Goal: Information Seeking & Learning: Learn about a topic

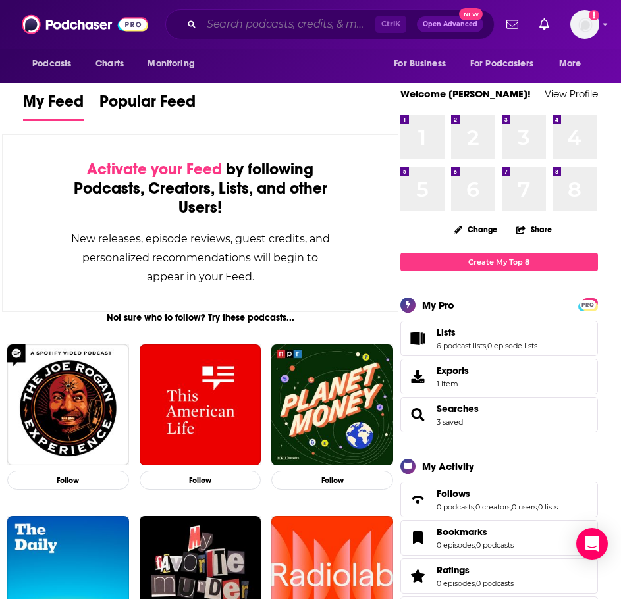
click at [247, 20] on input "Search podcasts, credits, & more..." at bounding box center [288, 24] width 174 height 21
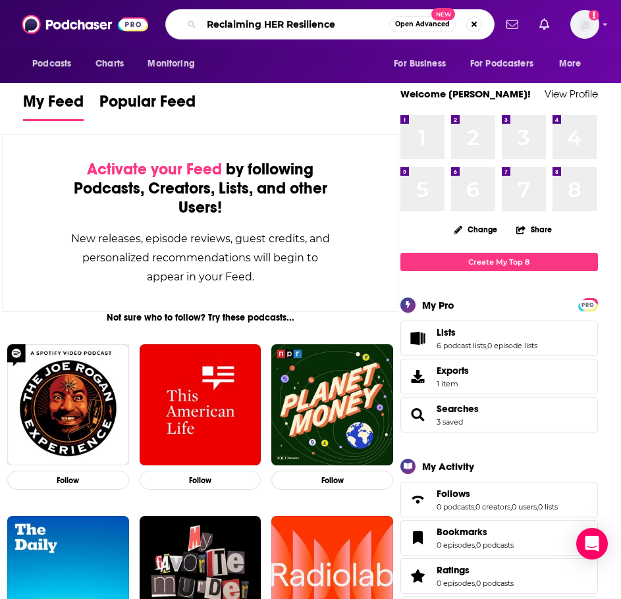
type input "Reclaiming HER Resilience"
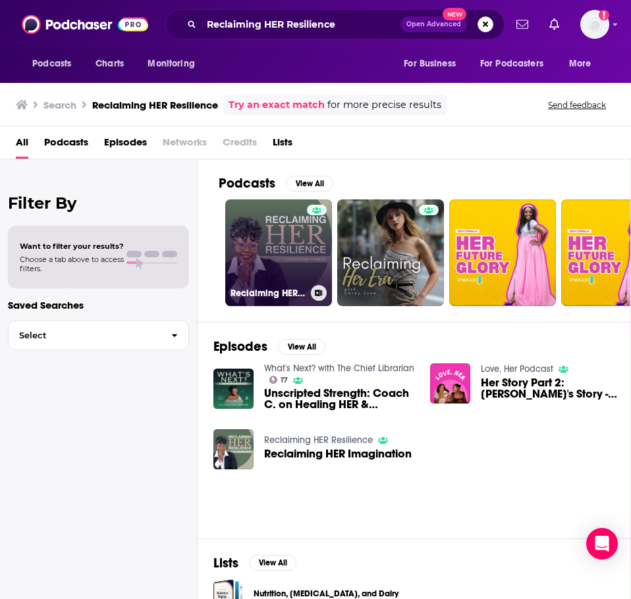
click at [258, 229] on link "Reclaiming HER Resilience" at bounding box center [278, 252] width 107 height 107
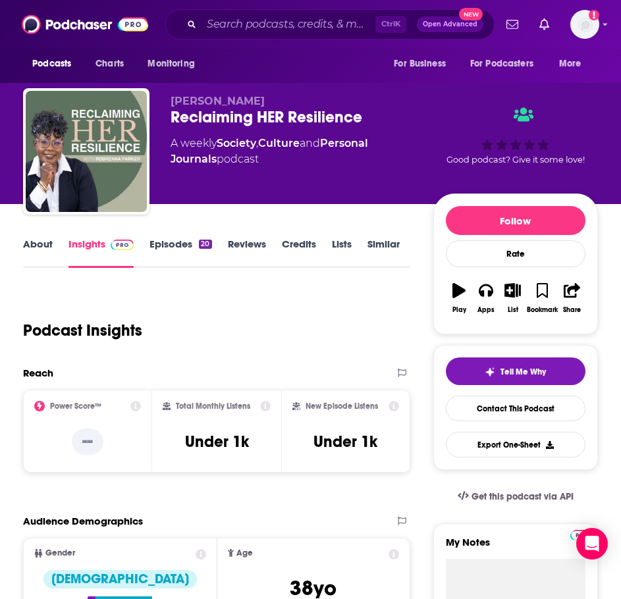
click at [33, 247] on link "About" at bounding box center [38, 253] width 30 height 30
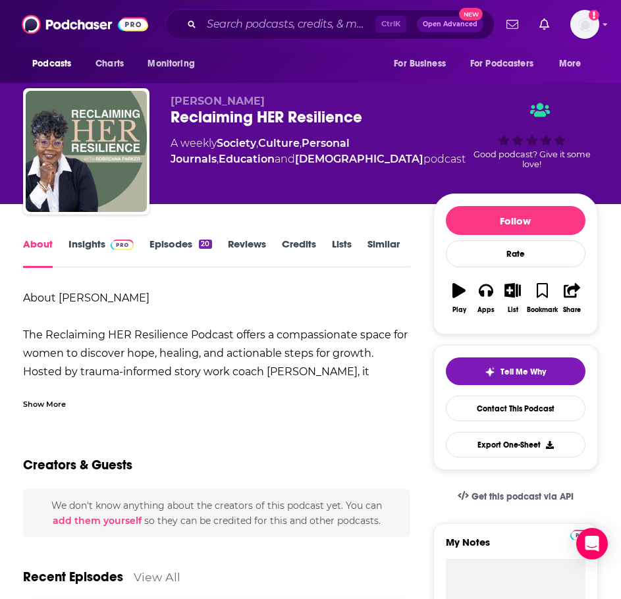
click at [45, 407] on div "Show More" at bounding box center [44, 403] width 43 height 13
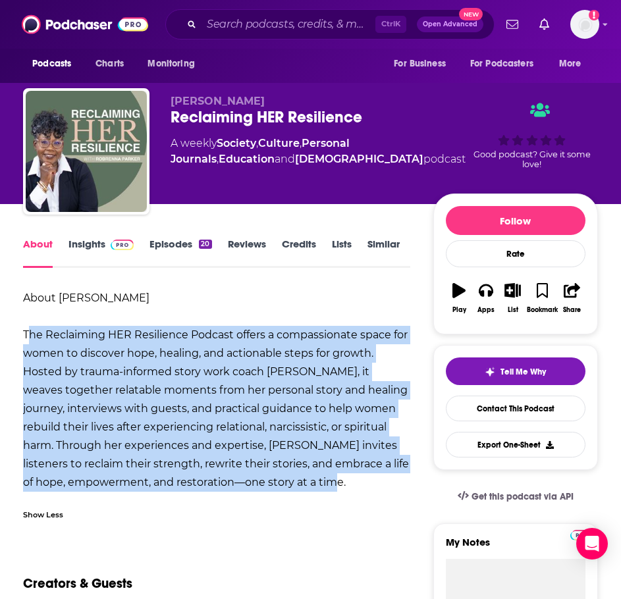
drag, startPoint x: 24, startPoint y: 330, endPoint x: 307, endPoint y: 484, distance: 322.5
click at [307, 484] on div "About Robrenna Parker The Reclaiming HER Resilience Podcast offers a compassion…" at bounding box center [216, 390] width 387 height 203
copy b "The Reclaiming HER Resilience Podcast offers a compassionate space for women to…"
click at [113, 241] on img at bounding box center [122, 245] width 23 height 11
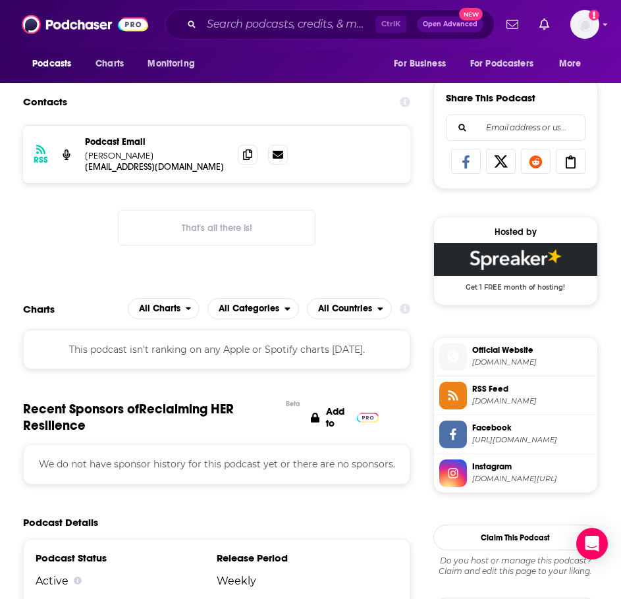
scroll to position [790, 0]
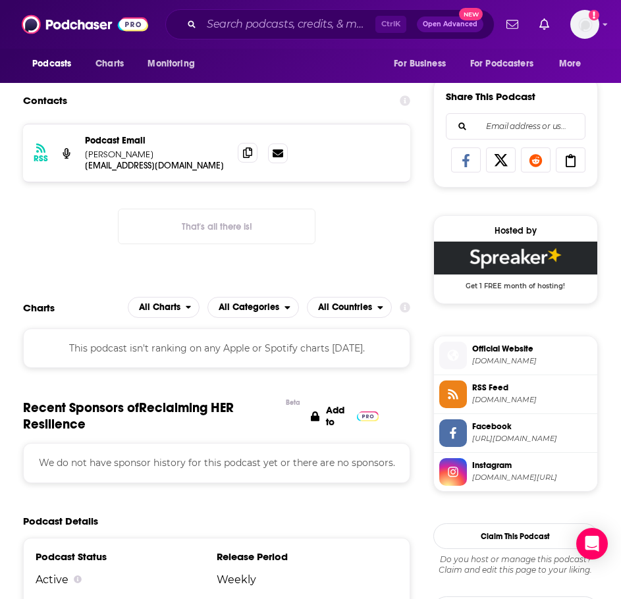
click at [246, 150] on icon at bounding box center [247, 152] width 9 height 11
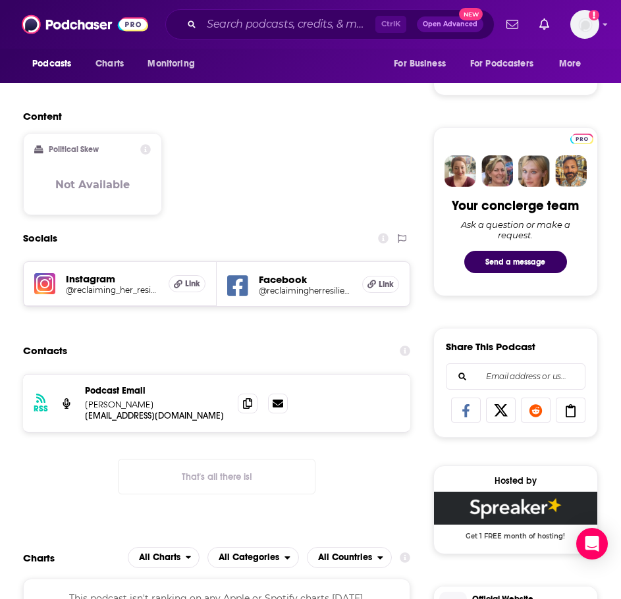
scroll to position [527, 0]
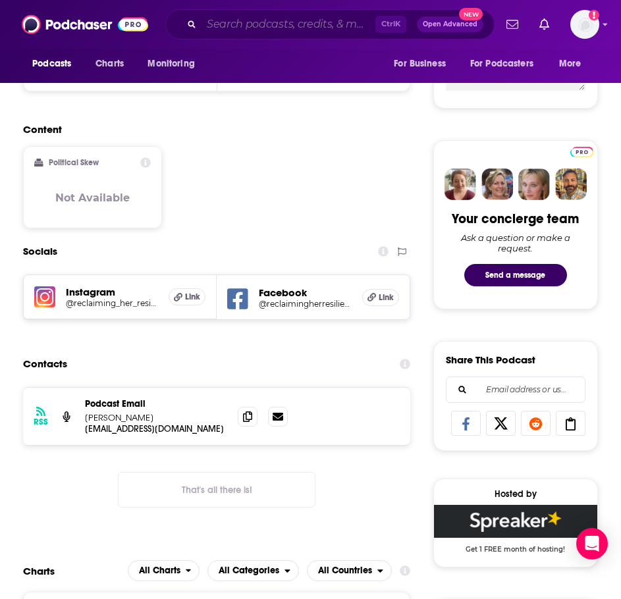
click at [246, 29] on input "Search podcasts, credits, & more..." at bounding box center [288, 24] width 174 height 21
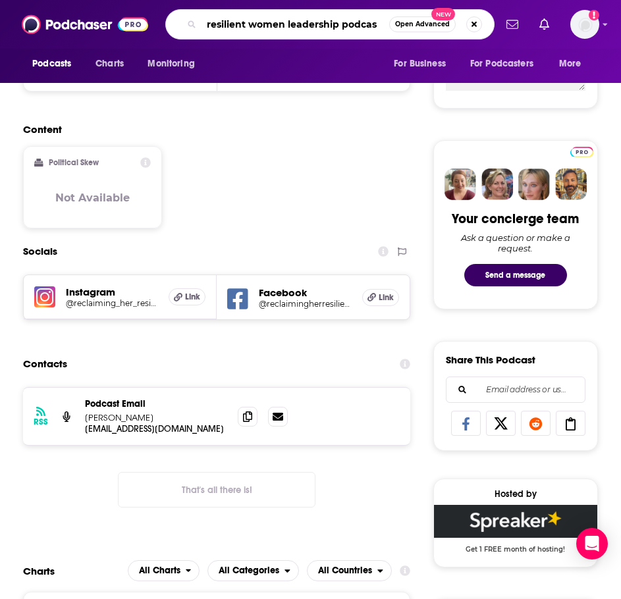
type input "resilient women leadership podcast"
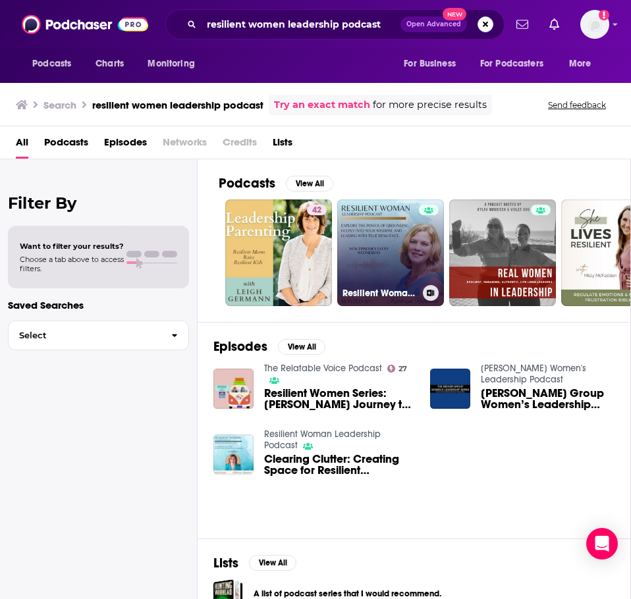
click at [359, 209] on link "Resilient Woman Leadership Podcast" at bounding box center [390, 252] width 107 height 107
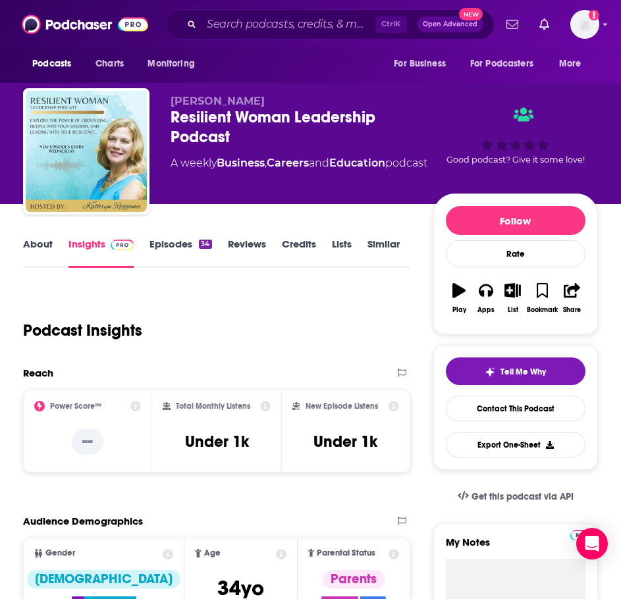
click at [39, 259] on link "About" at bounding box center [38, 253] width 30 height 30
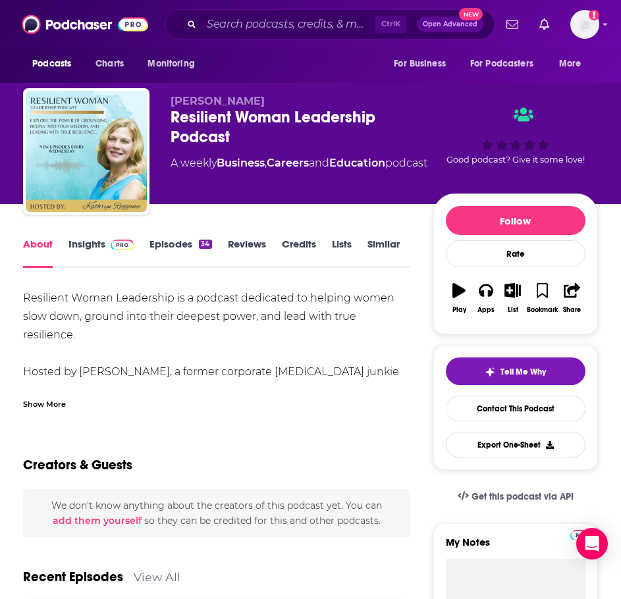
click at [45, 398] on div "Show More" at bounding box center [44, 403] width 43 height 13
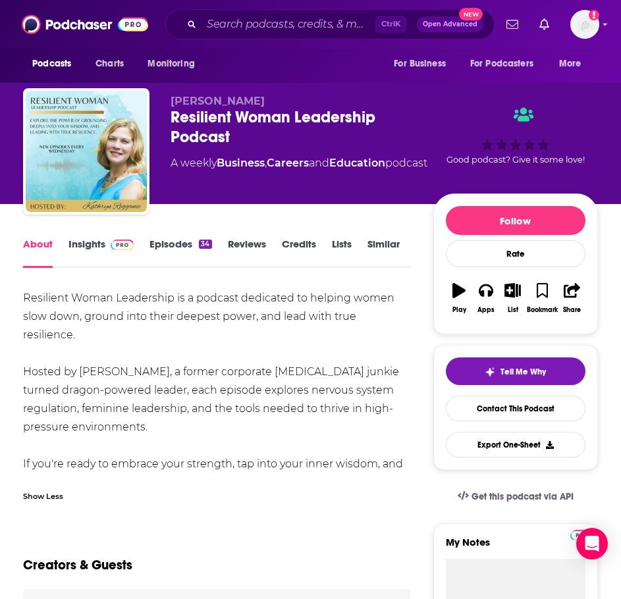
drag, startPoint x: 266, startPoint y: 467, endPoint x: 26, endPoint y: 291, distance: 297.7
click at [24, 291] on div "Resilient Woman Leadership is a podcast dedicated to helping women slow down, g…" at bounding box center [216, 390] width 387 height 203
copy div "Resilient Woman Leadership is a podcast dedicated to helping women slow down, g…"
click at [99, 249] on link "Insights" at bounding box center [100, 253] width 65 height 30
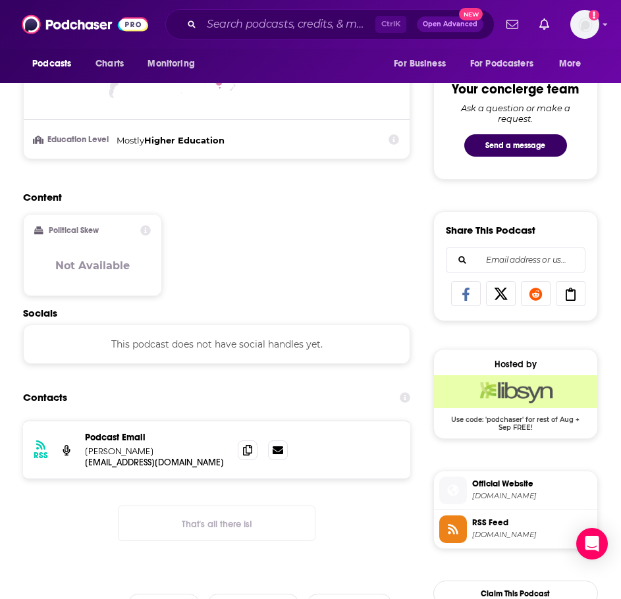
scroll to position [790, 0]
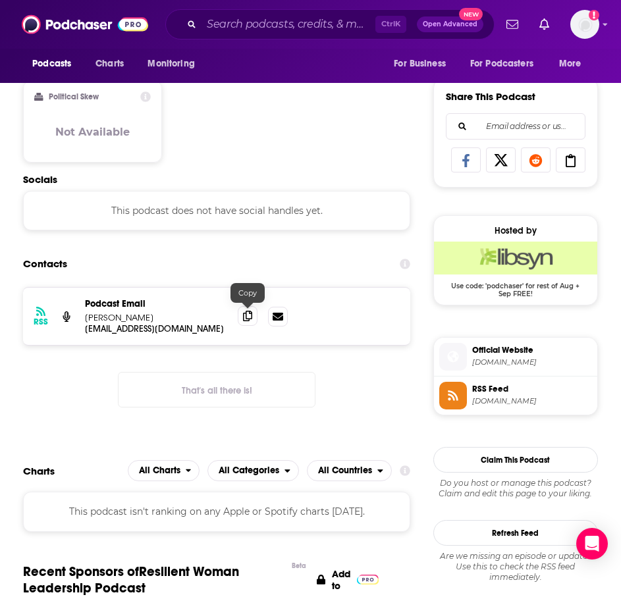
click at [246, 314] on icon at bounding box center [247, 316] width 9 height 11
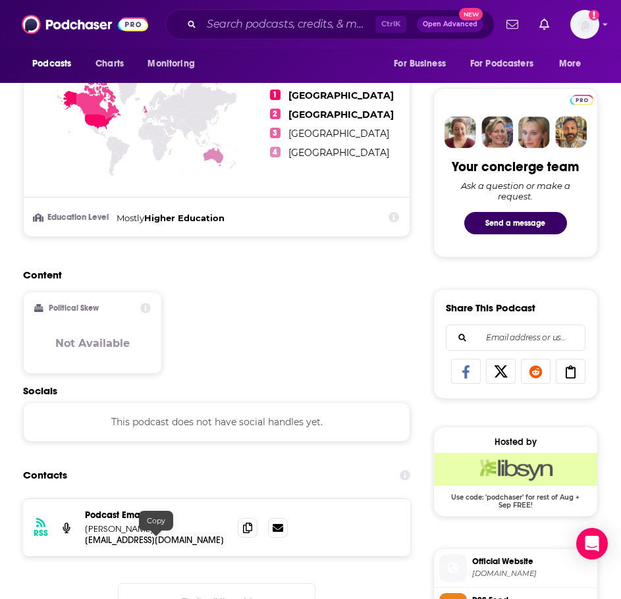
scroll to position [461, 0]
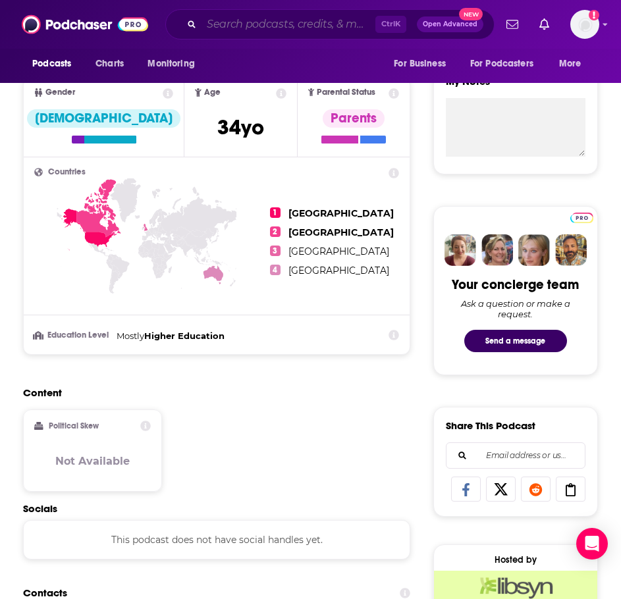
click at [235, 29] on input "Search podcasts, credits, & more..." at bounding box center [288, 24] width 174 height 21
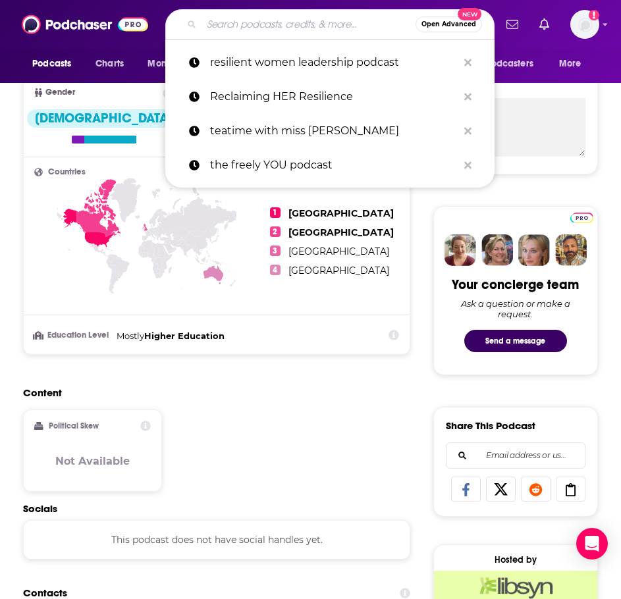
type input "h"
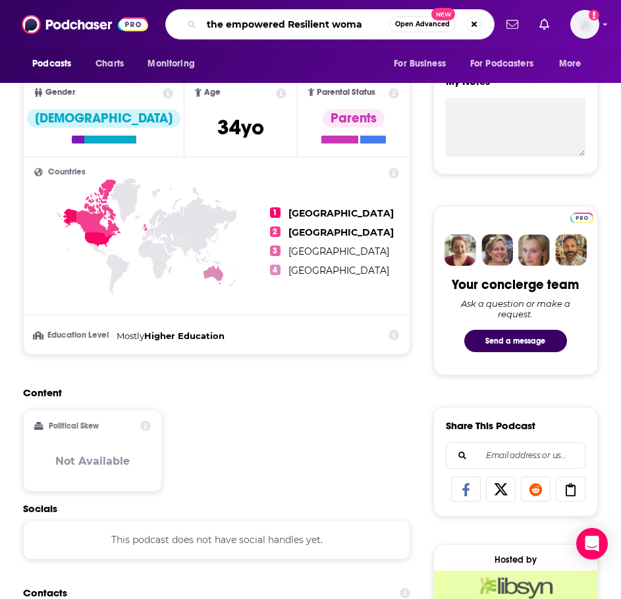
type input "the empowered Resilient woman"
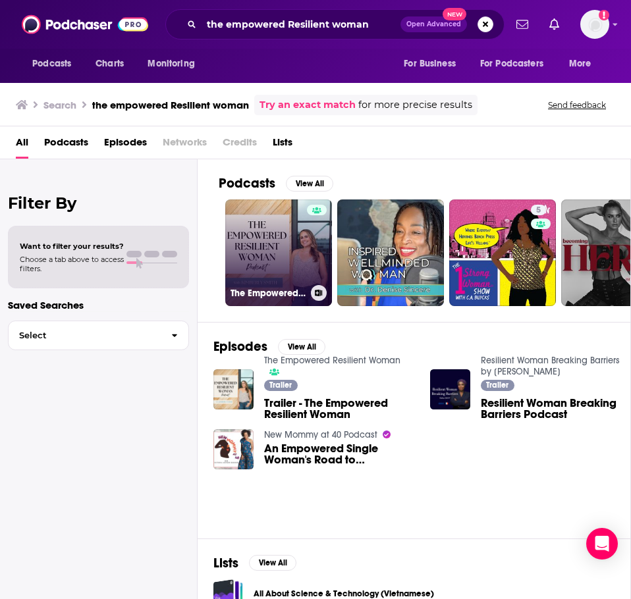
click at [259, 240] on link "The Empowered Resilient Woman" at bounding box center [278, 252] width 107 height 107
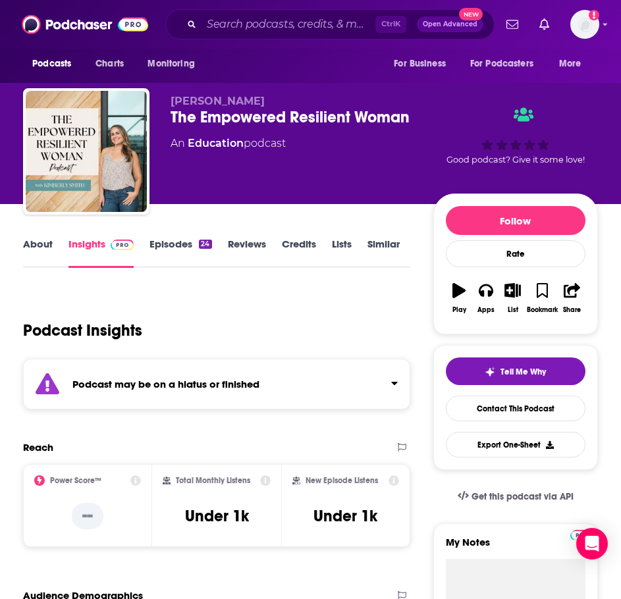
click at [180, 376] on div "Podcast may be on a hiatus or finished" at bounding box center [216, 384] width 387 height 51
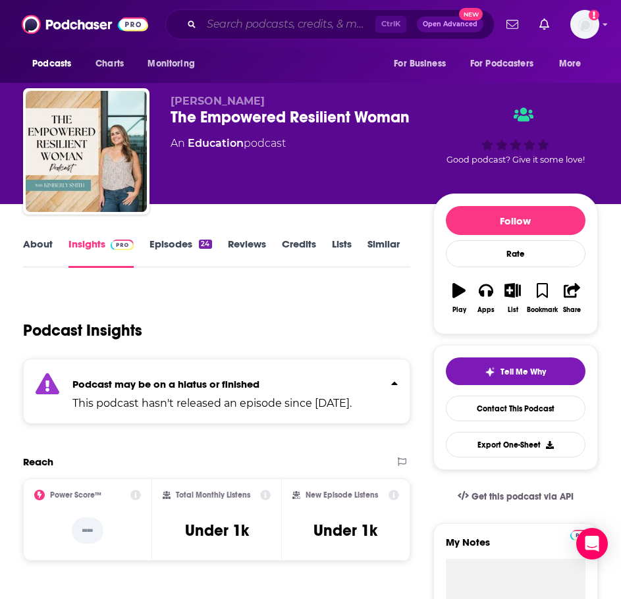
click at [254, 30] on input "Search podcasts, credits, & more..." at bounding box center [288, 24] width 174 height 21
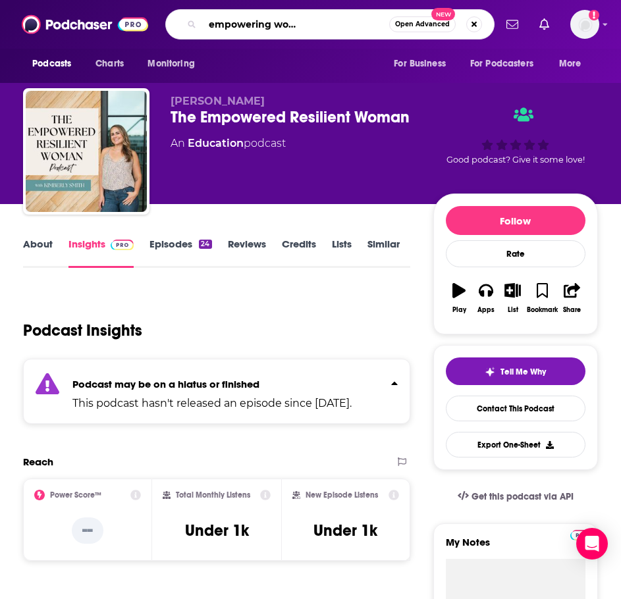
scroll to position [0, 93]
type input "resilient voices - empowering women to transformation"
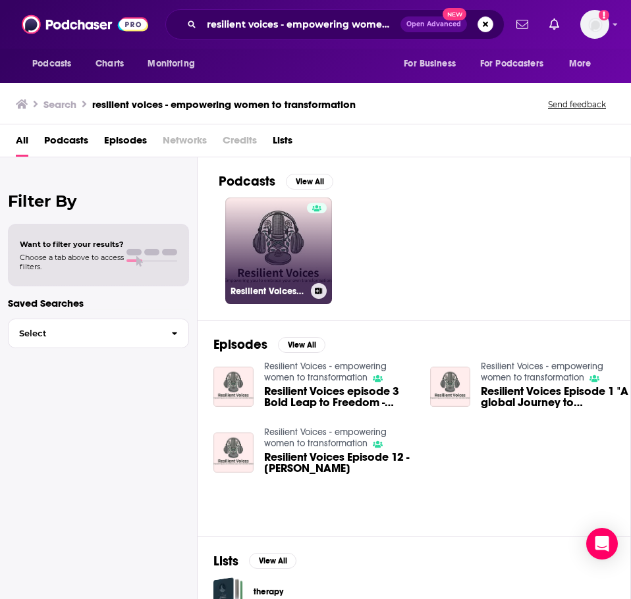
click at [248, 227] on link "Resilient Voices - empowering women to transformation" at bounding box center [278, 250] width 107 height 107
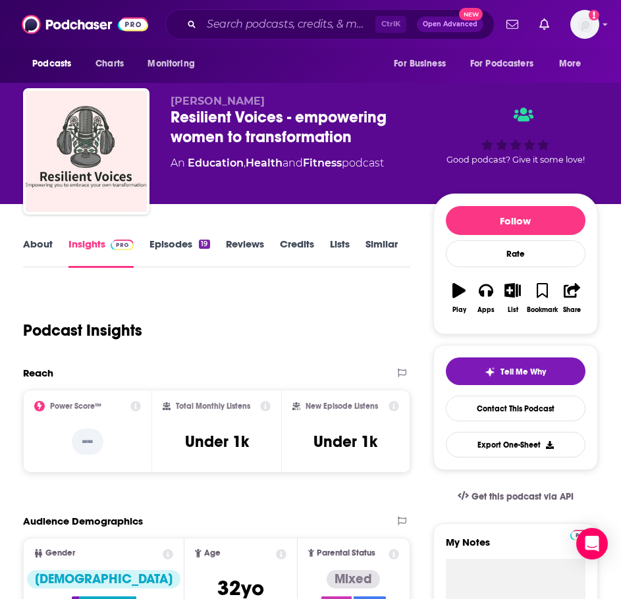
click at [47, 243] on link "About" at bounding box center [38, 253] width 30 height 30
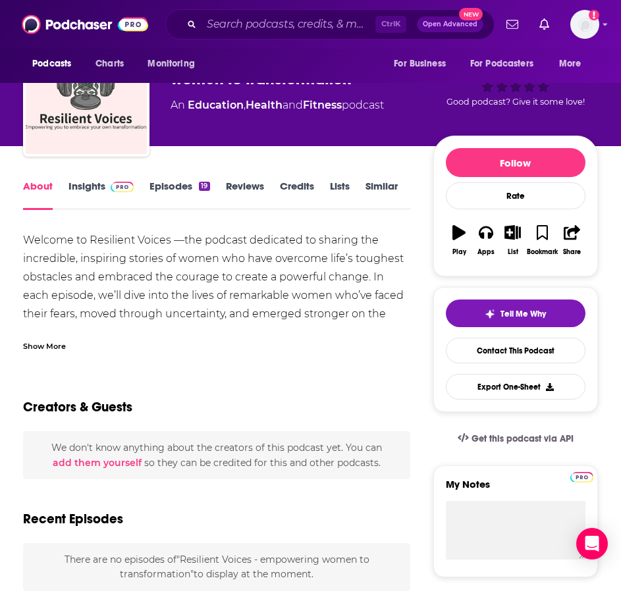
scroll to position [197, 0]
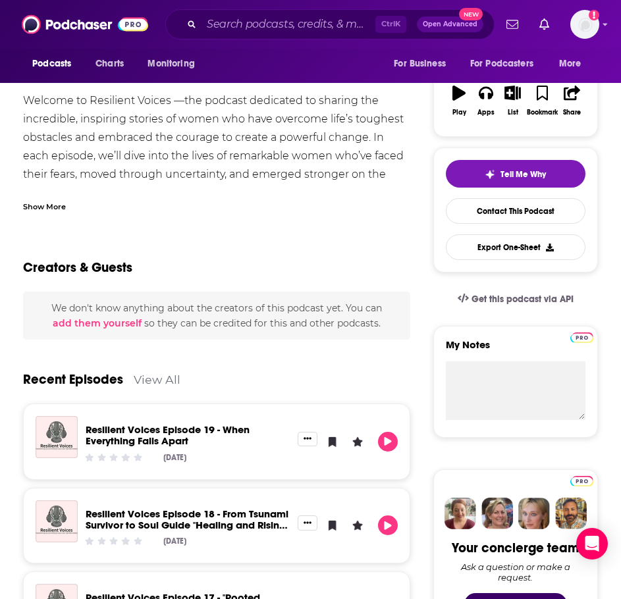
click at [56, 204] on div "Show More" at bounding box center [44, 205] width 43 height 13
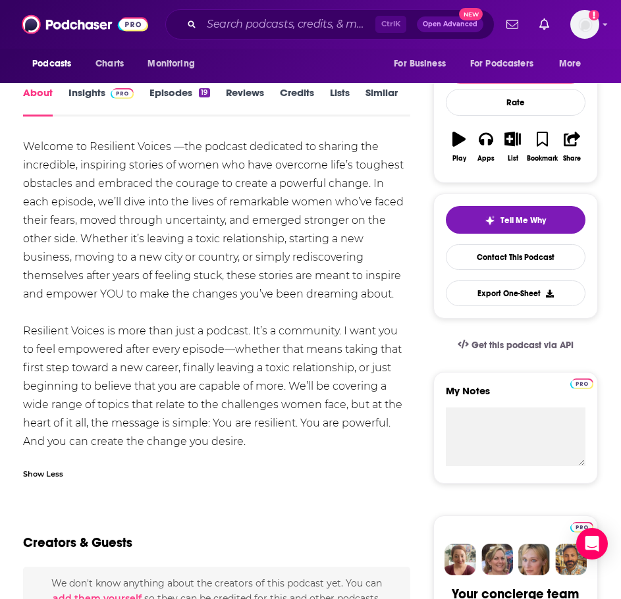
scroll to position [132, 0]
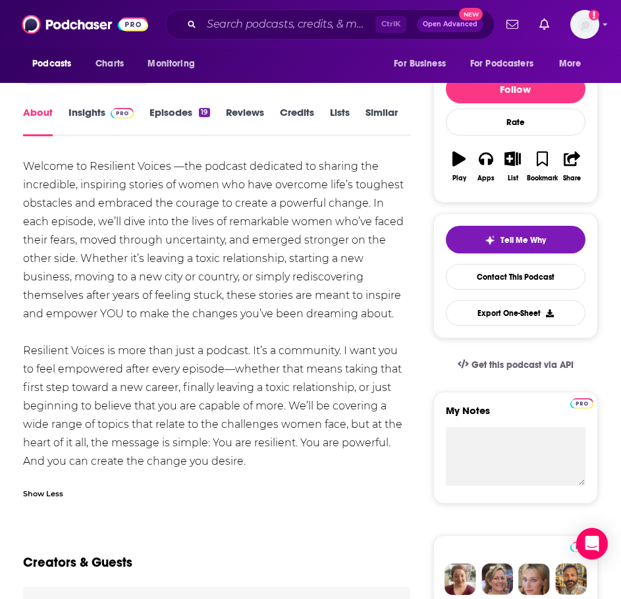
drag, startPoint x: 263, startPoint y: 465, endPoint x: 100, endPoint y: 184, distance: 324.7
copy div "Welcome to Resilient Voices —the podcast dedicated to sharing the incredible, i…"
click at [104, 118] on link "Insights" at bounding box center [100, 121] width 65 height 30
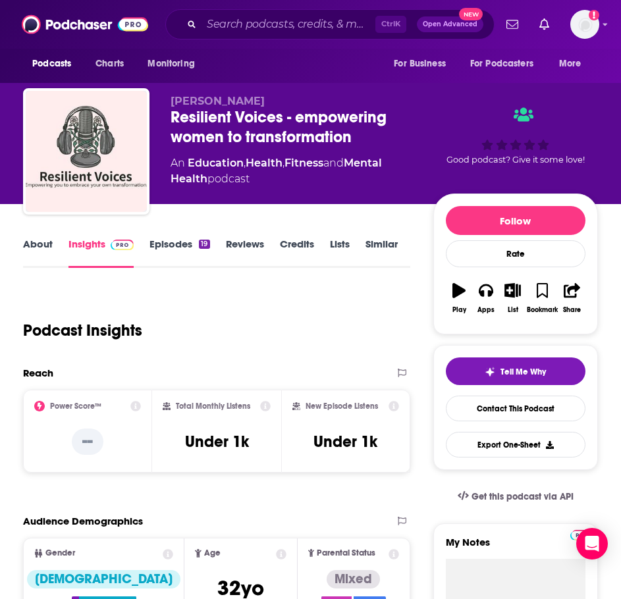
click at [184, 249] on link "Episodes 19" at bounding box center [179, 253] width 60 height 30
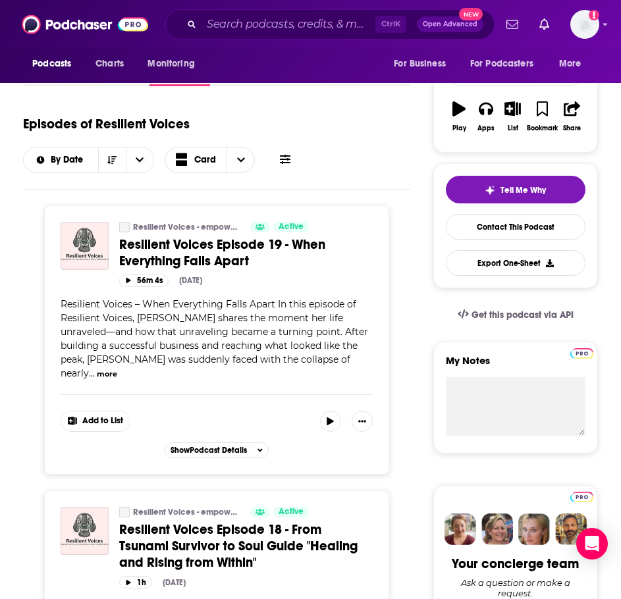
scroll to position [197, 0]
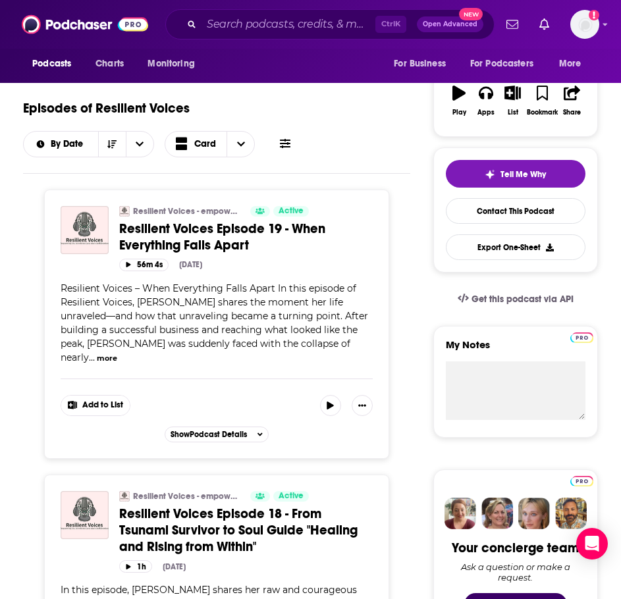
click at [203, 227] on span "Resilient Voices Episode 19 - When Everything Falls Apart" at bounding box center [222, 237] width 206 height 33
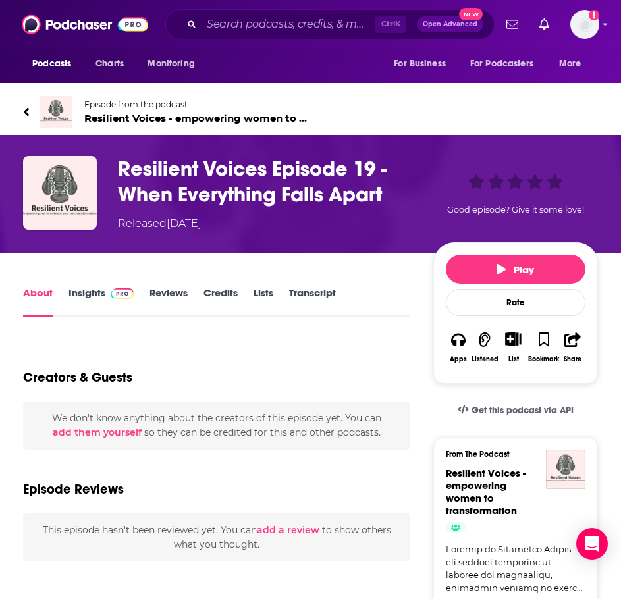
scroll to position [132, 0]
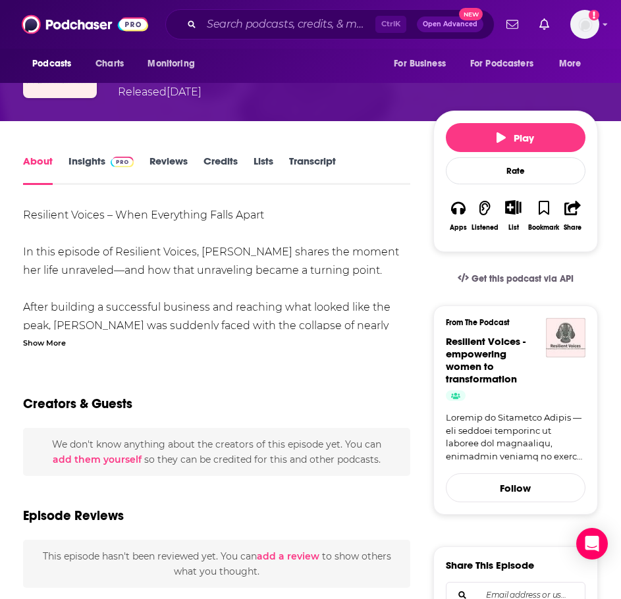
click at [61, 338] on div "Show More" at bounding box center [44, 342] width 43 height 13
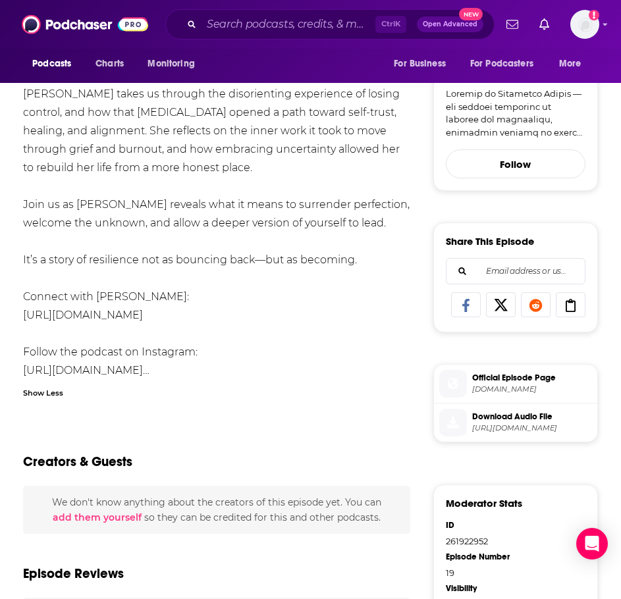
scroll to position [461, 0]
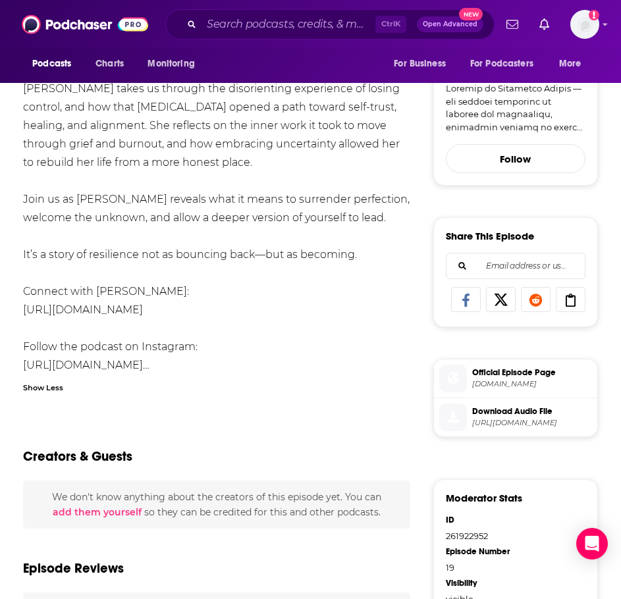
drag, startPoint x: 310, startPoint y: 306, endPoint x: 18, endPoint y: 313, distance: 292.3
click at [18, 313] on div "About Insights Reviews Credits Lists Transcript Resilient Voices – When Everyth…" at bounding box center [217, 406] width 431 height 1164
click at [353, 351] on div "Resilient Voices – When Everything Falls Apart In this episode of Resilient Voi…" at bounding box center [216, 126] width 387 height 498
drag, startPoint x: 350, startPoint y: 362, endPoint x: 344, endPoint y: 363, distance: 6.6
click at [344, 363] on div "Resilient Voices – When Everything Falls Apart In this episode of Resilient Voi…" at bounding box center [216, 126] width 387 height 498
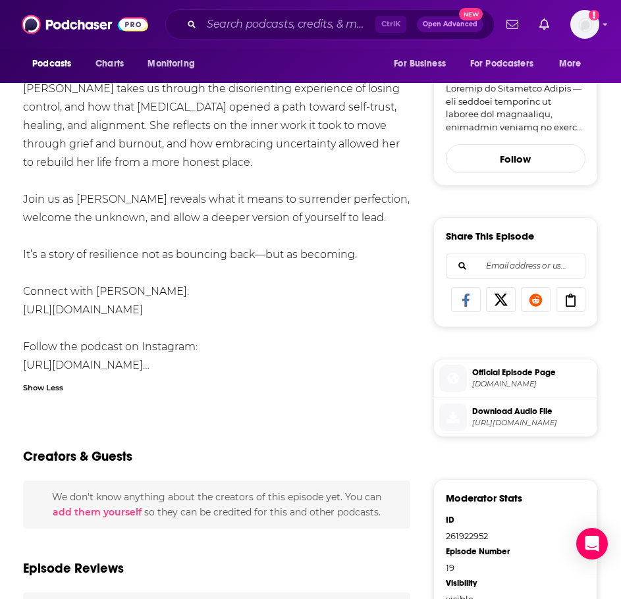
click at [149, 365] on link "https://www.instagram.com/resilient_voices_podcast…" at bounding box center [86, 365] width 126 height 13
click at [346, 18] on input "Search podcasts, credits, & more..." at bounding box center [288, 24] width 174 height 21
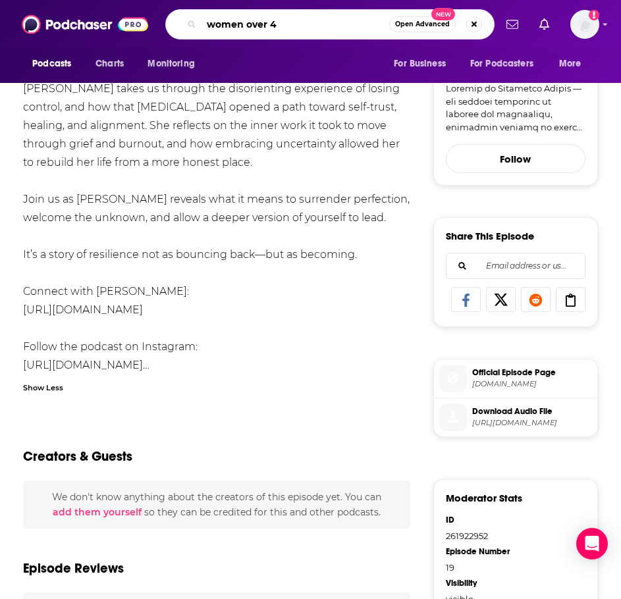
type input "women over 40"
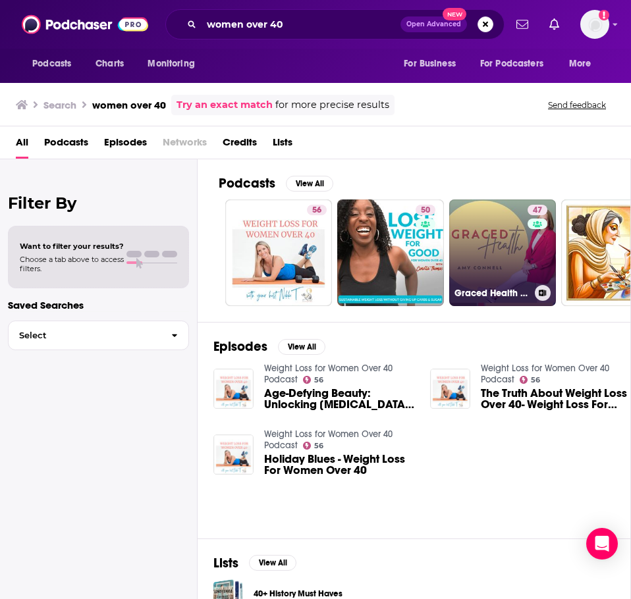
click at [498, 260] on link "47 Graced Health for Christian Women Over 40" at bounding box center [502, 252] width 107 height 107
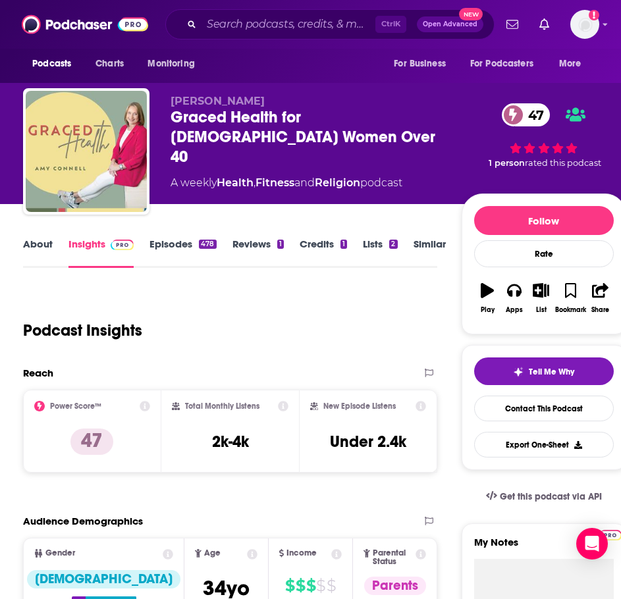
click at [41, 252] on link "About" at bounding box center [38, 253] width 30 height 30
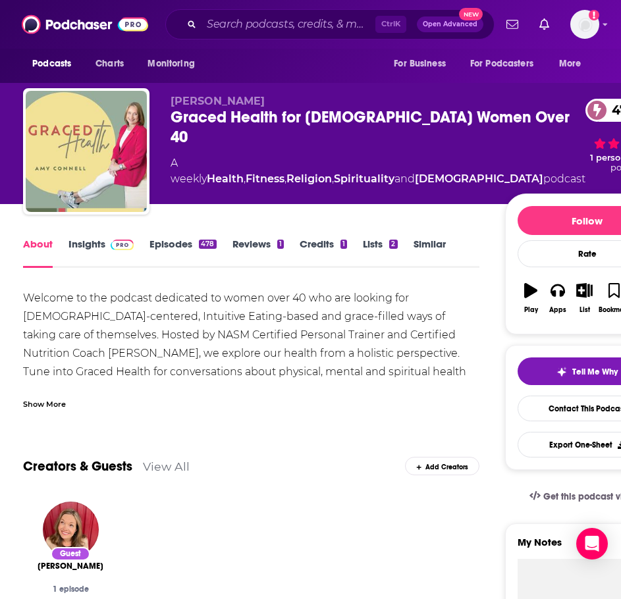
click at [60, 396] on div "Show More" at bounding box center [251, 399] width 456 height 22
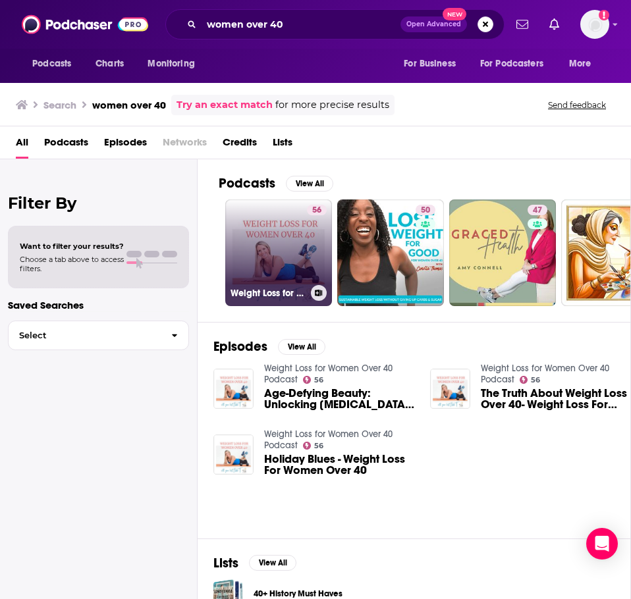
click at [286, 266] on link "56 Weight Loss for Women Over 40 Podcast" at bounding box center [278, 252] width 107 height 107
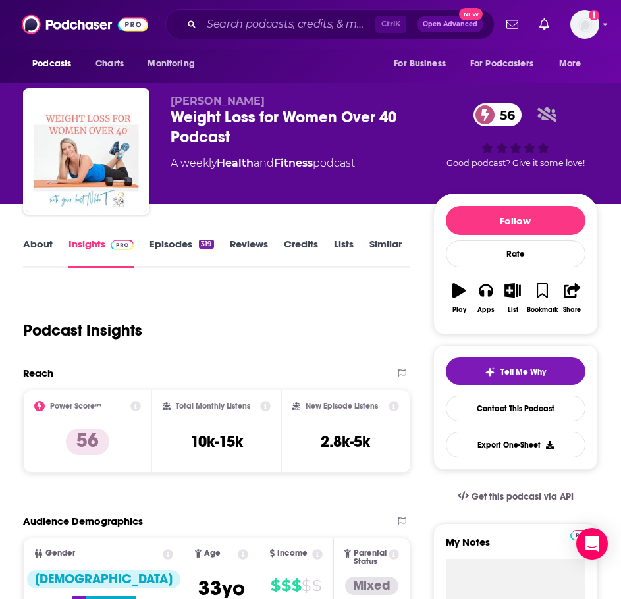
click at [41, 242] on link "About" at bounding box center [38, 253] width 30 height 30
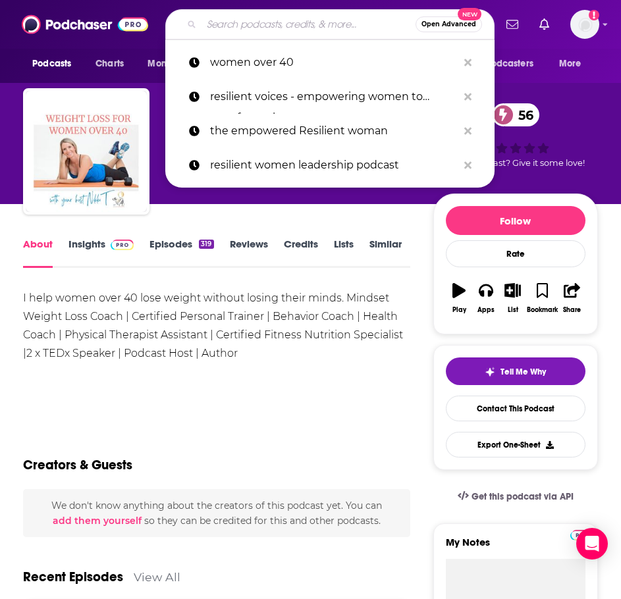
click at [255, 32] on input "Search podcasts, credits, & more..." at bounding box center [308, 24] width 214 height 21
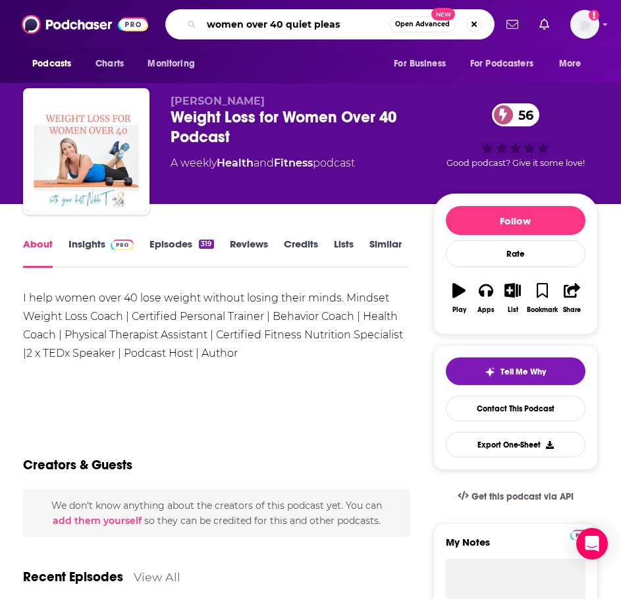
type input "women over 40 quiet please"
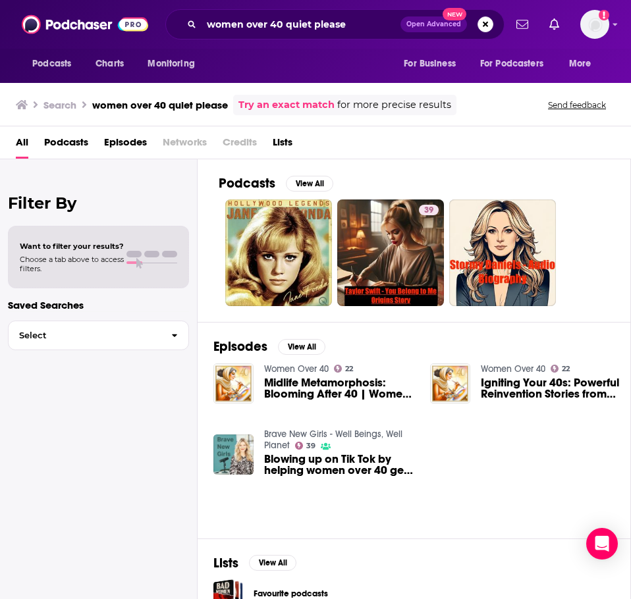
click at [303, 369] on link "Women Over 40" at bounding box center [296, 368] width 65 height 11
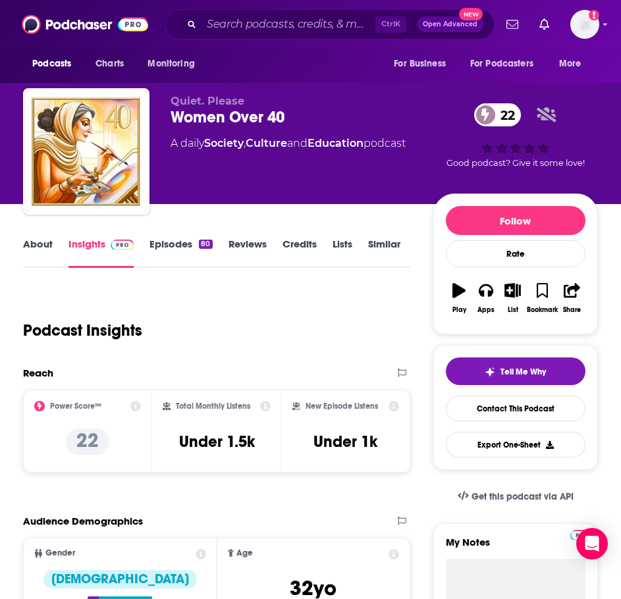
click at [51, 250] on link "About" at bounding box center [38, 253] width 30 height 30
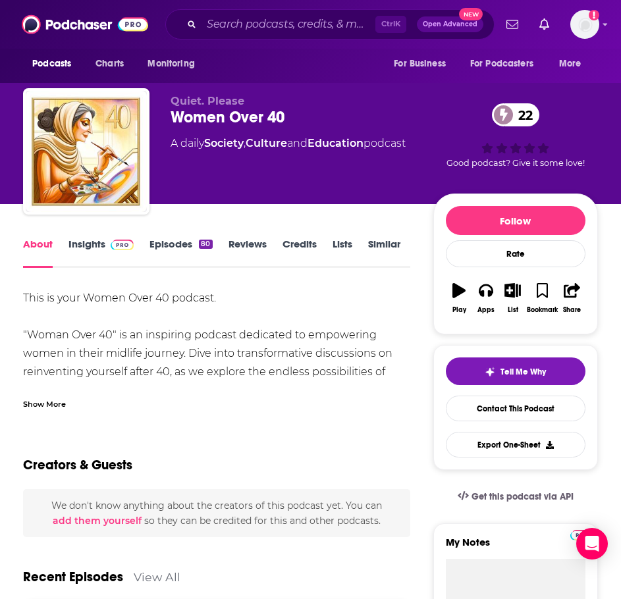
click at [55, 397] on div "Show More" at bounding box center [216, 399] width 387 height 22
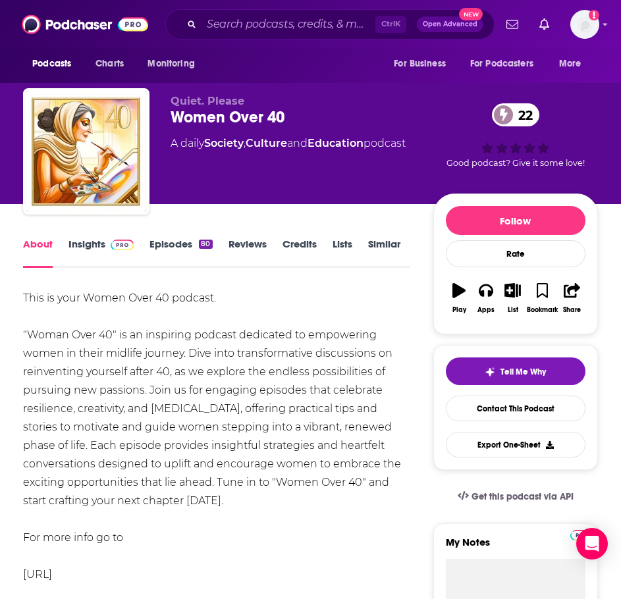
drag, startPoint x: 246, startPoint y: 502, endPoint x: 35, endPoint y: 328, distance: 273.5
click at [35, 328] on div "This is your Women Over 40 podcast. "Woman Over 40" is an inspiring podcast ded…" at bounding box center [216, 455] width 387 height 332
click at [54, 338] on div "This is your Women Over 40 podcast. "Woman Over 40" is an inspiring podcast ded…" at bounding box center [216, 455] width 387 height 332
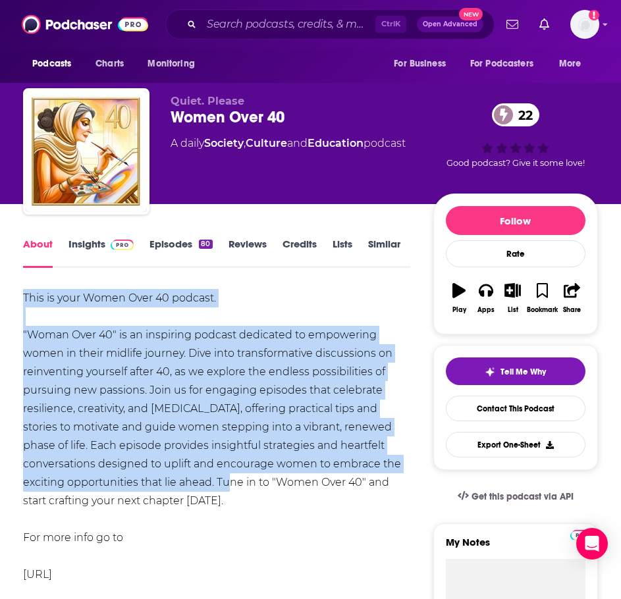
drag, startPoint x: 217, startPoint y: 483, endPoint x: 23, endPoint y: 294, distance: 270.5
copy div "This is your Women Over 40 podcast. "Woman Over 40" is an inspiring podcast ded…"
click at [116, 242] on img at bounding box center [122, 245] width 23 height 11
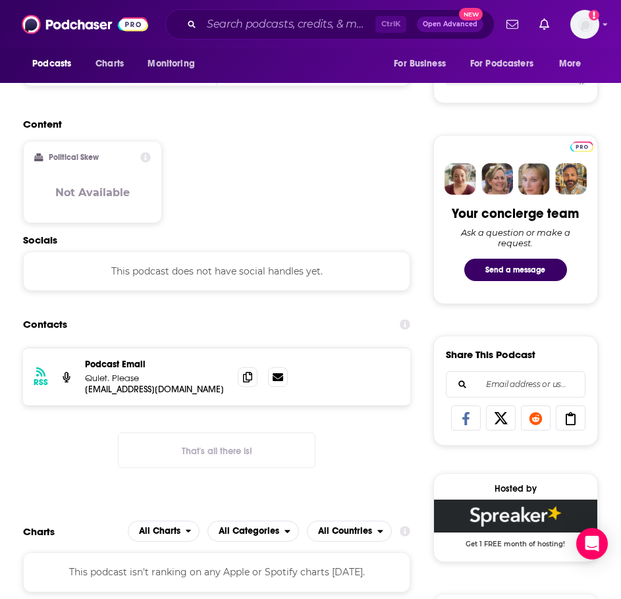
scroll to position [658, 0]
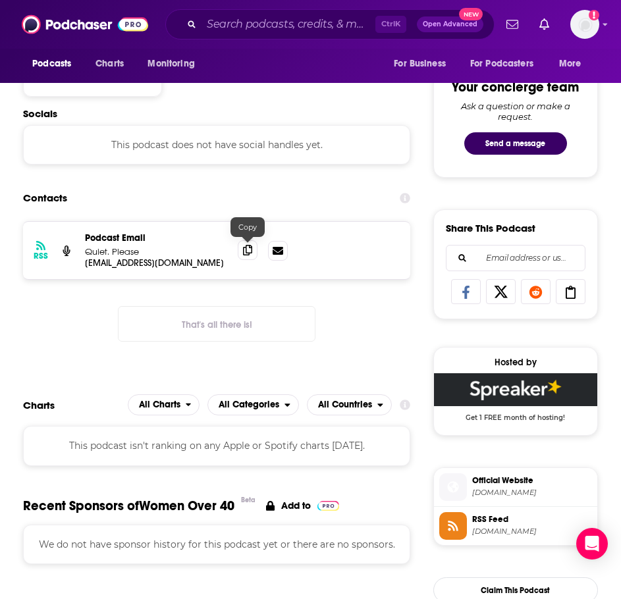
click at [242, 251] on span at bounding box center [248, 250] width 20 height 20
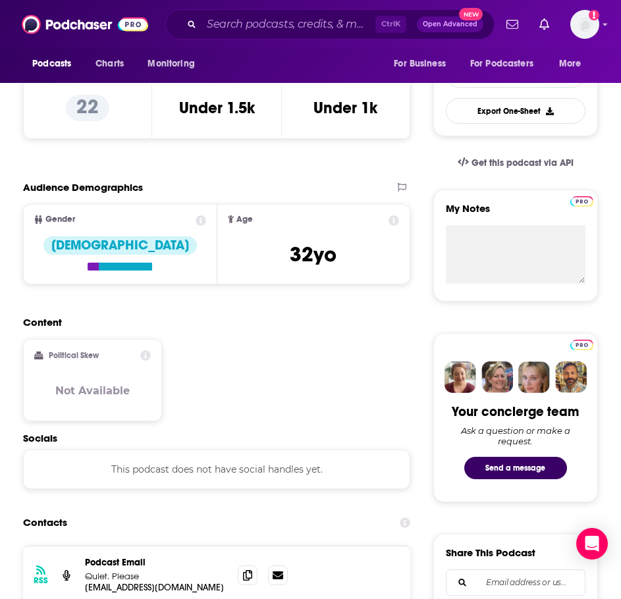
scroll to position [0, 0]
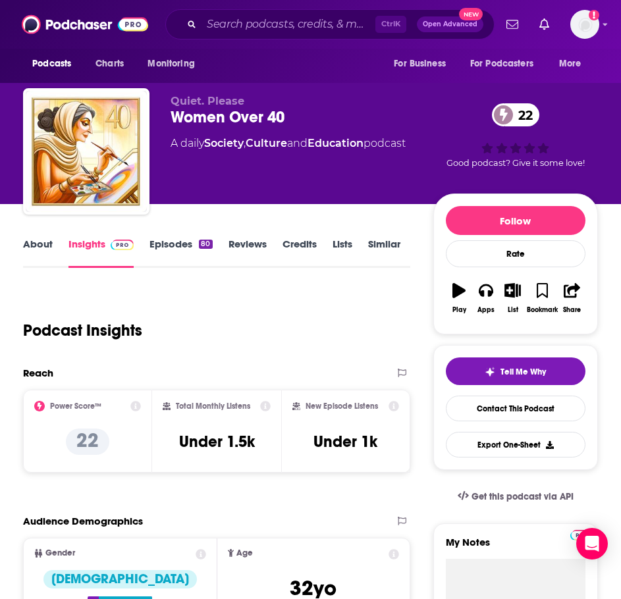
click at [181, 251] on link "Episodes 80" at bounding box center [180, 253] width 63 height 30
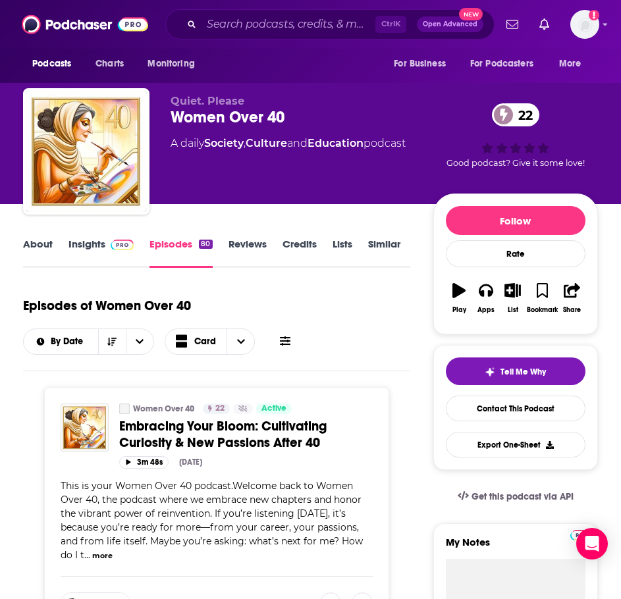
click at [164, 429] on span "Embracing Your Bloom: Cultivating Curiosity & New Passions After 40" at bounding box center [222, 434] width 207 height 33
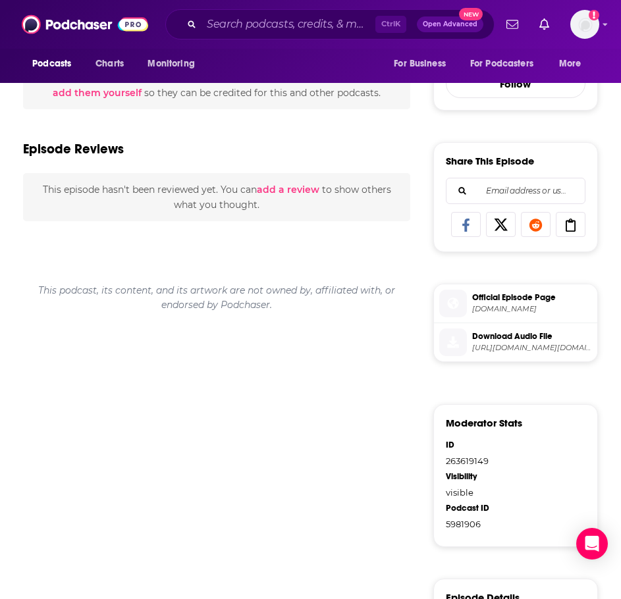
scroll to position [224, 0]
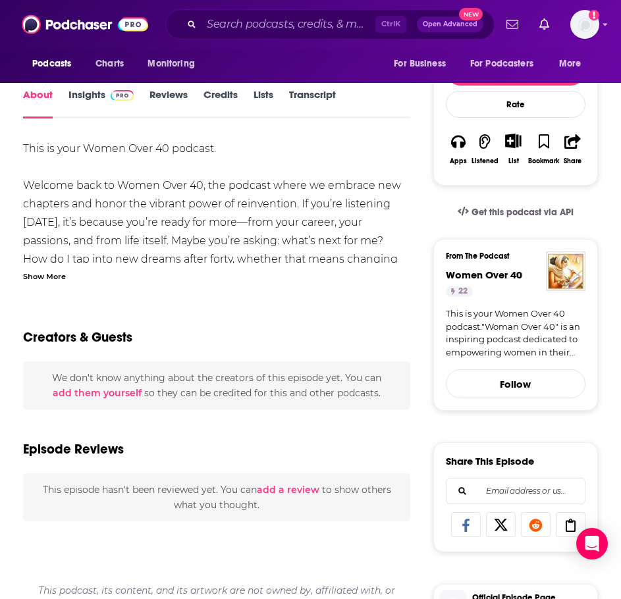
click at [74, 280] on div "Show More" at bounding box center [216, 275] width 387 height 13
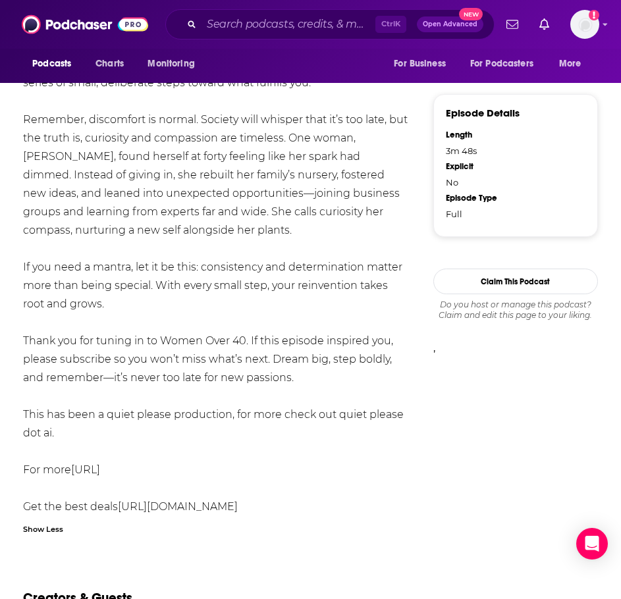
scroll to position [1080, 0]
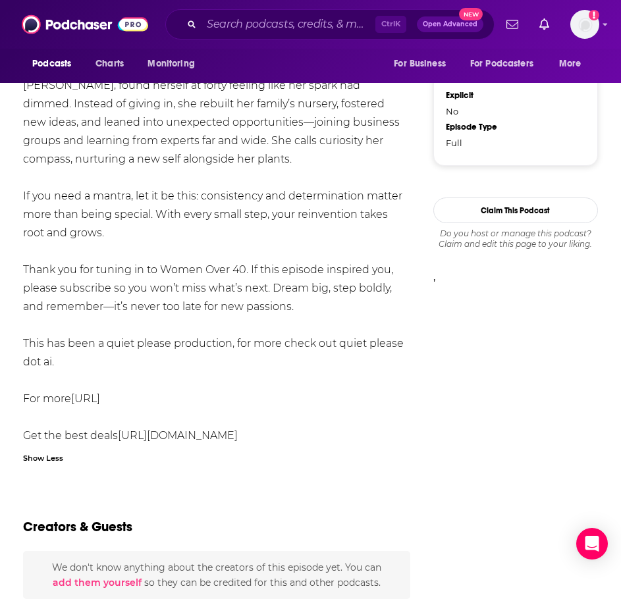
drag, startPoint x: 210, startPoint y: 398, endPoint x: 10, endPoint y: 396, distance: 200.1
click at [10, 396] on div "About Insights Reviews Credits Lists Transcript This is your Women Over 40 podc…" at bounding box center [217, 20] width 431 height 1581
copy div "For more http://www.quietplease.ai"
click at [232, 32] on input "Search podcasts, credits, & more..." at bounding box center [288, 24] width 174 height 21
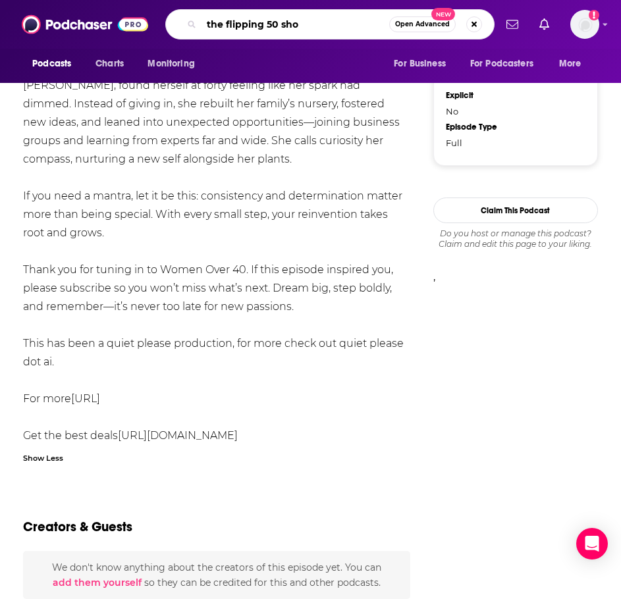
type input "the flipping 50 show"
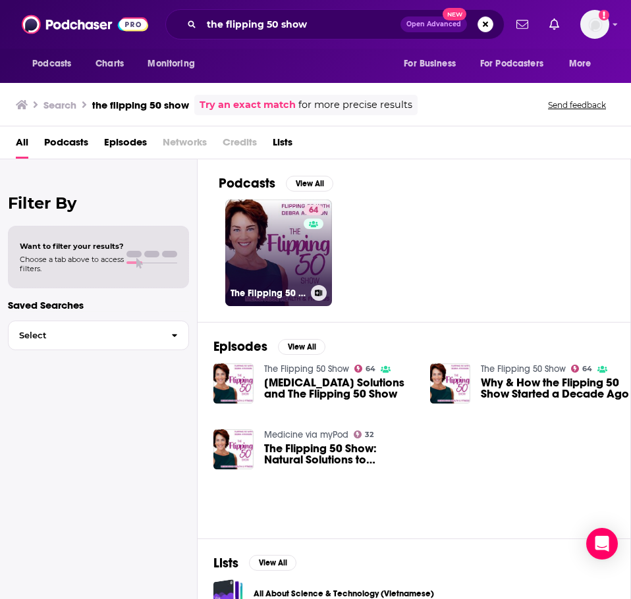
click at [266, 234] on link "64 The Flipping 50 Show" at bounding box center [278, 252] width 107 height 107
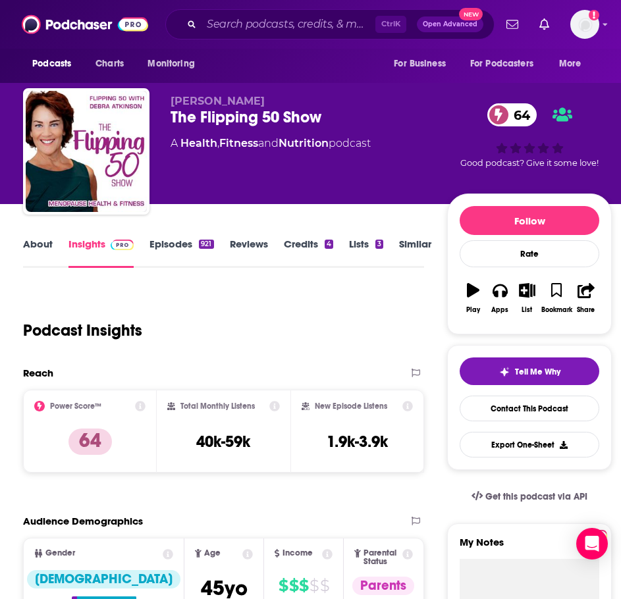
click at [45, 242] on link "About" at bounding box center [38, 253] width 30 height 30
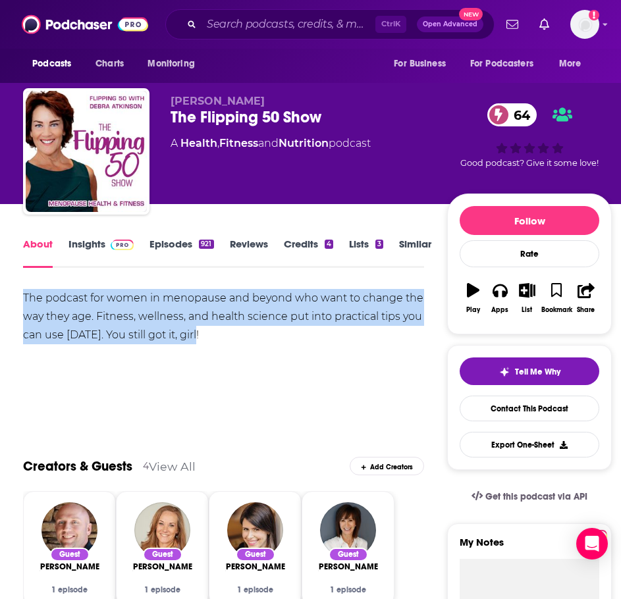
drag, startPoint x: 205, startPoint y: 332, endPoint x: 68, endPoint y: 305, distance: 140.3
copy div "The podcast for women in menopause and beyond who want to change the way they a…"
click at [95, 245] on link "Insights" at bounding box center [100, 253] width 65 height 30
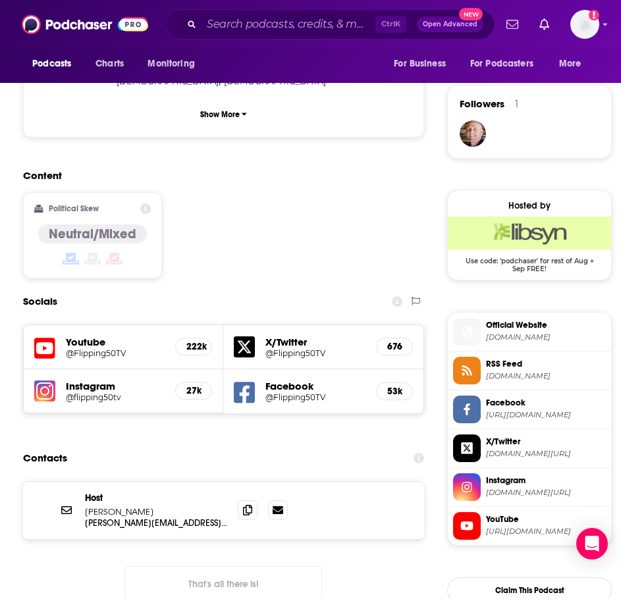
scroll to position [922, 0]
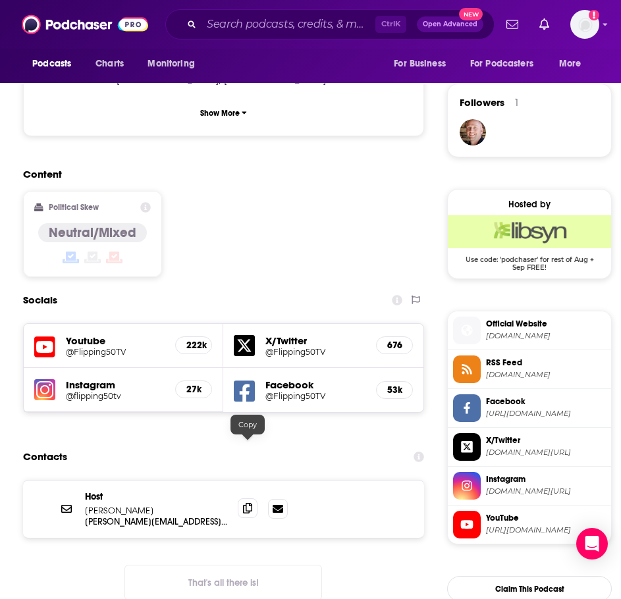
click at [246, 498] on span at bounding box center [248, 508] width 20 height 20
click at [253, 38] on div "Ctrl K Open Advanced New" at bounding box center [329, 24] width 329 height 30
click at [253, 24] on input "Search podcasts, credits, & more..." at bounding box center [288, 24] width 174 height 21
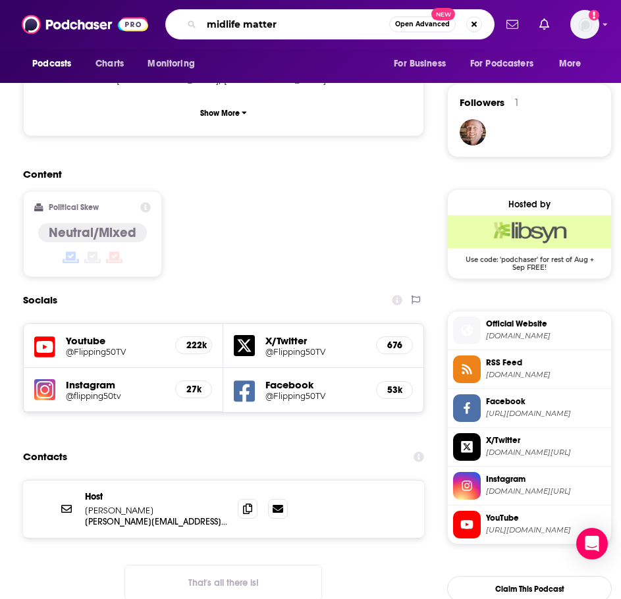
type input "midlife matters"
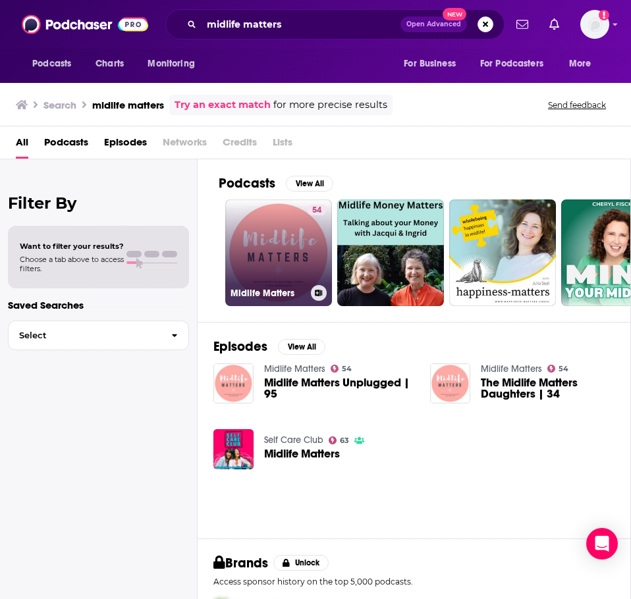
click at [269, 232] on link "54 Midlife Matters" at bounding box center [278, 252] width 107 height 107
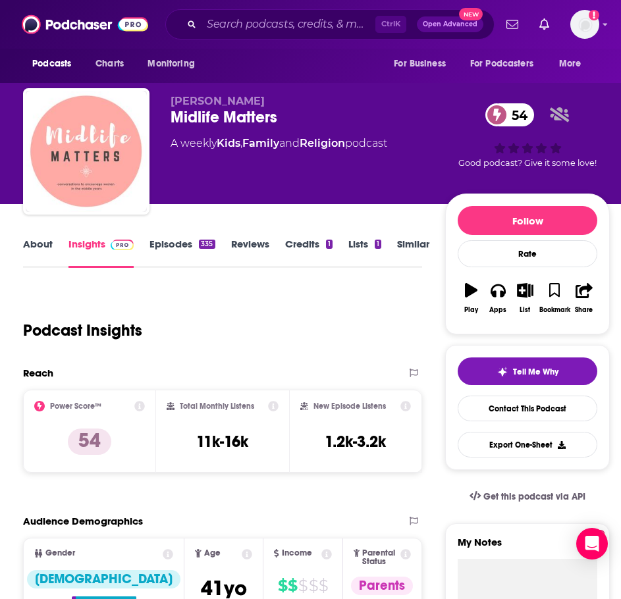
click at [45, 251] on link "About" at bounding box center [38, 253] width 30 height 30
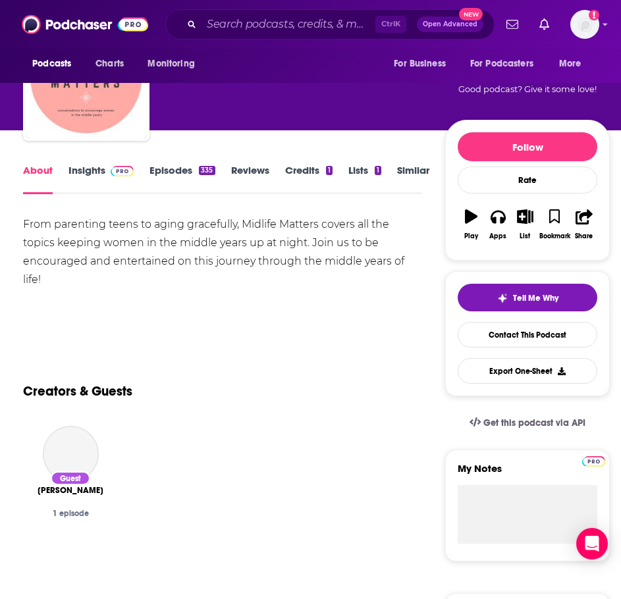
scroll to position [132, 0]
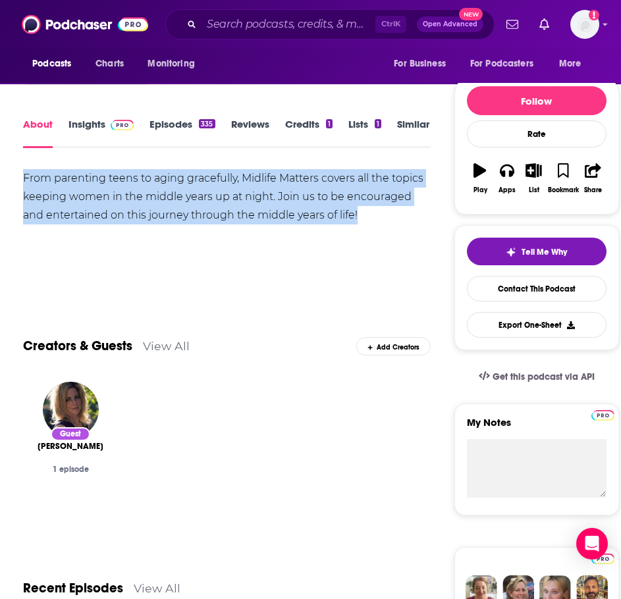
drag, startPoint x: 76, startPoint y: 224, endPoint x: 57, endPoint y: 175, distance: 52.1
click at [0, 168] on html "Podcasts Charts Monitoring Ctrl K Open Advanced New For Business For Podcasters…" at bounding box center [310, 167] width 621 height 599
copy div "From parenting teens to aging gracefully, Midlife Matters covers all the topics…"
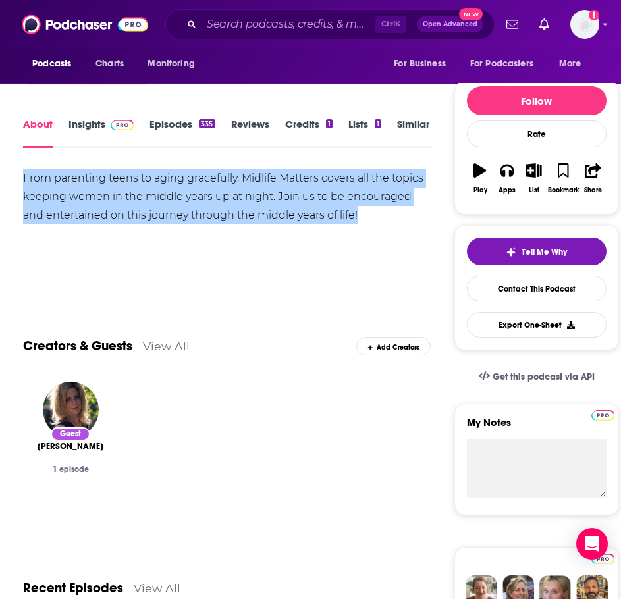
scroll to position [0, 0]
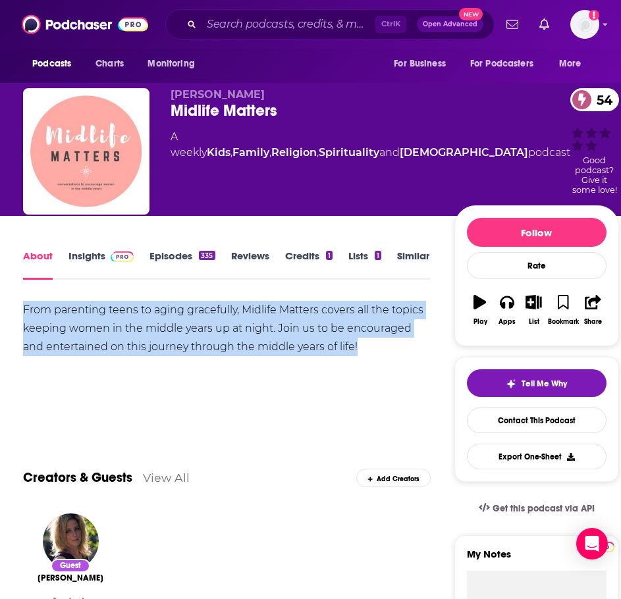
click at [120, 251] on img at bounding box center [122, 256] width 23 height 11
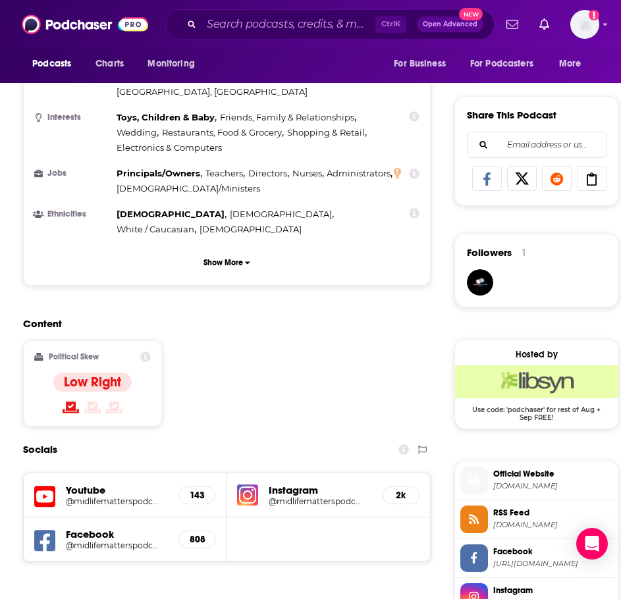
scroll to position [987, 0]
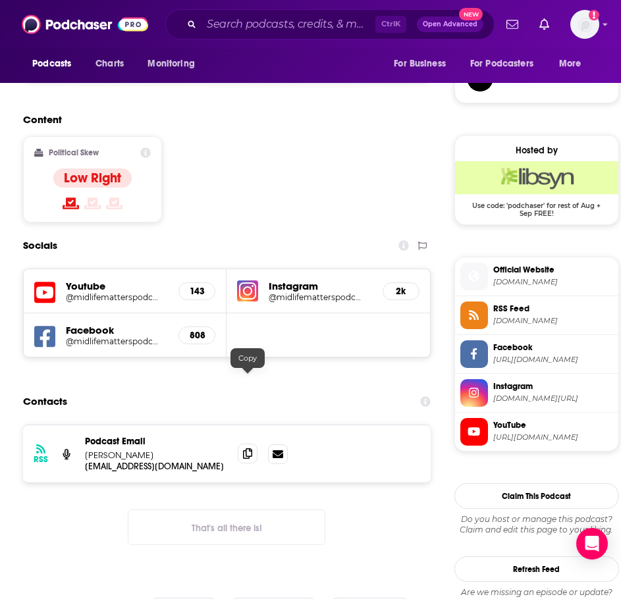
click at [245, 448] on icon at bounding box center [247, 453] width 9 height 11
click at [236, 27] on input "Search podcasts, credits, & more..." at bounding box center [288, 24] width 174 height 21
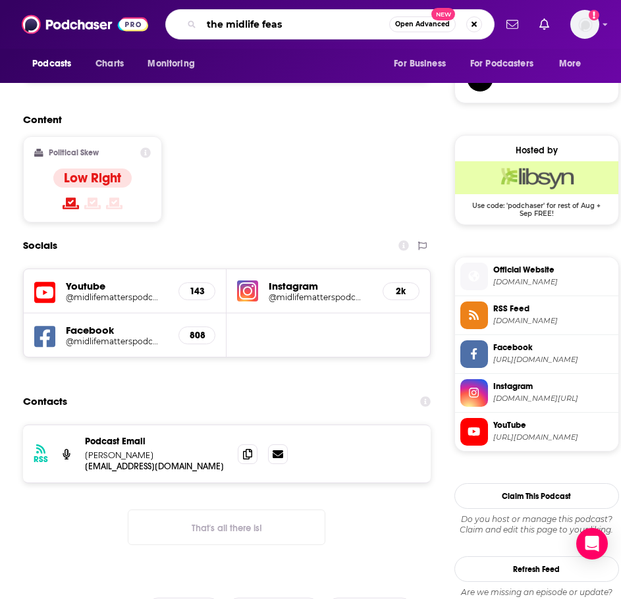
type input "the midlife feast"
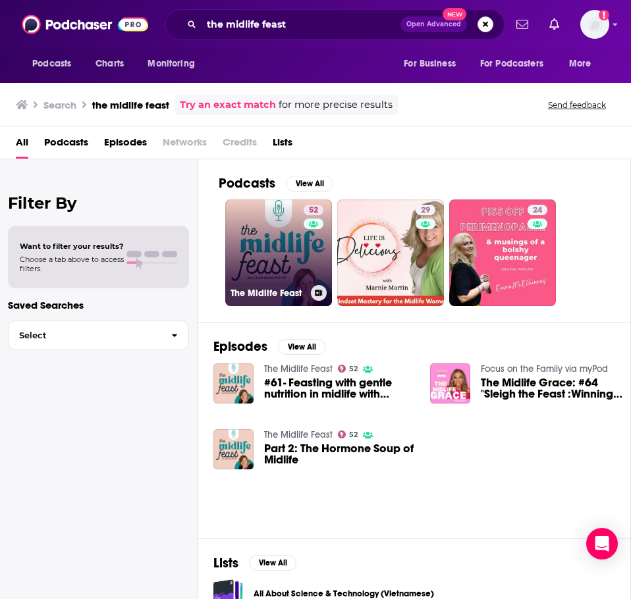
click at [251, 242] on link "52 The Midlife Feast" at bounding box center [278, 252] width 107 height 107
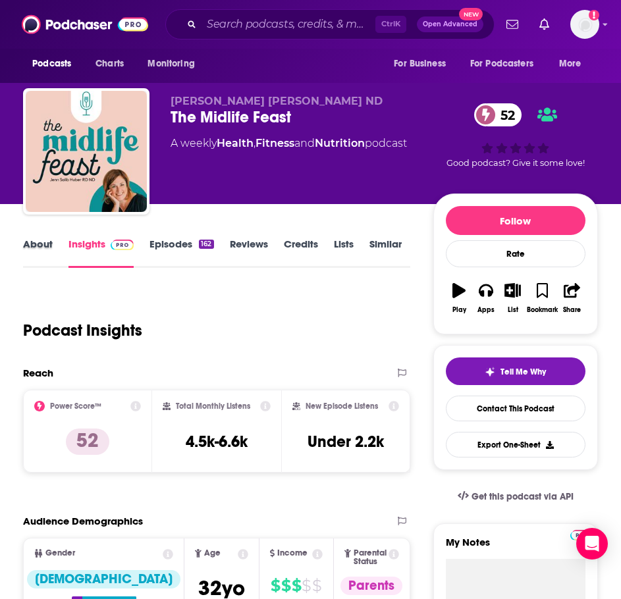
click at [55, 242] on div "About" at bounding box center [45, 253] width 45 height 30
click at [41, 243] on link "About" at bounding box center [38, 253] width 30 height 30
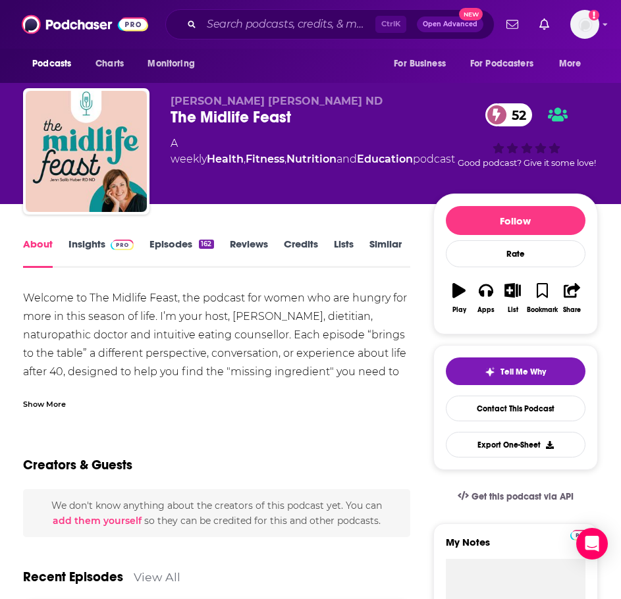
click at [51, 398] on div "Show More" at bounding box center [44, 403] width 43 height 13
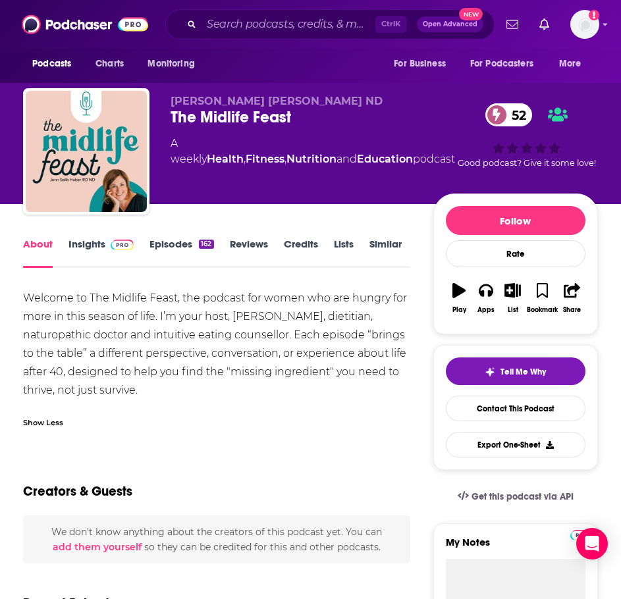
drag, startPoint x: 196, startPoint y: 385, endPoint x: 11, endPoint y: 297, distance: 204.9
copy div "Welcome to The Midlife Feast, the podcast for women who are hungry for more in …"
click at [115, 244] on img at bounding box center [122, 245] width 23 height 11
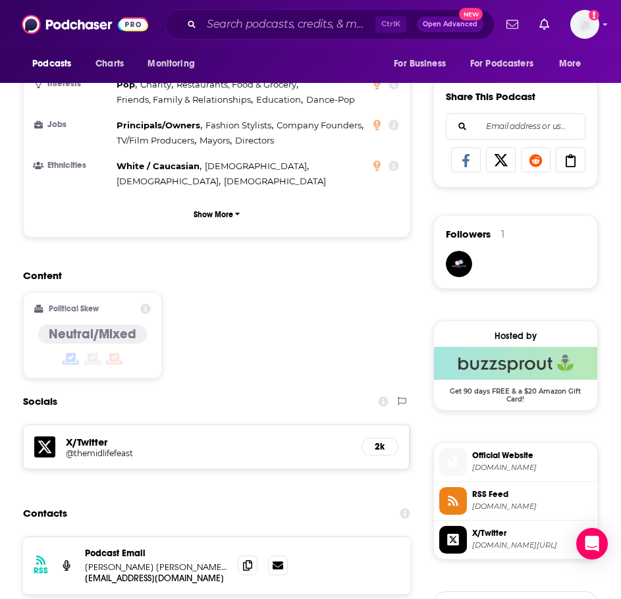
scroll to position [922, 0]
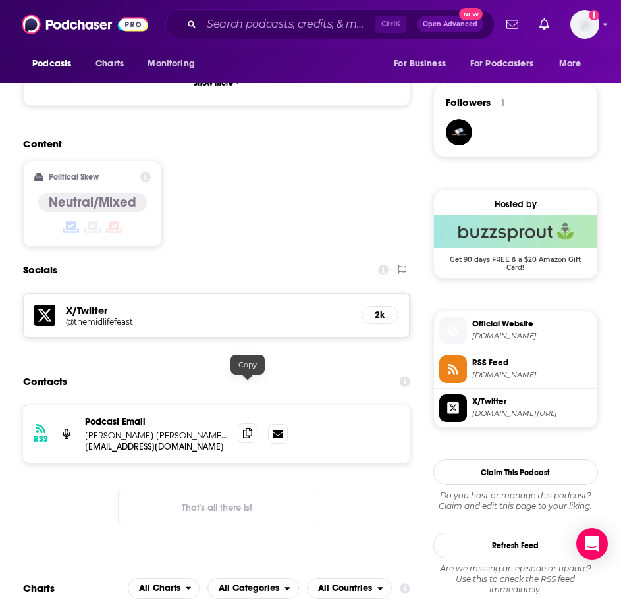
click at [247, 428] on icon at bounding box center [247, 433] width 9 height 11
click at [259, 34] on div "Ctrl K Open Advanced New" at bounding box center [329, 24] width 329 height 30
click at [276, 29] on input "Search podcasts, credits, & more..." at bounding box center [288, 24] width 174 height 21
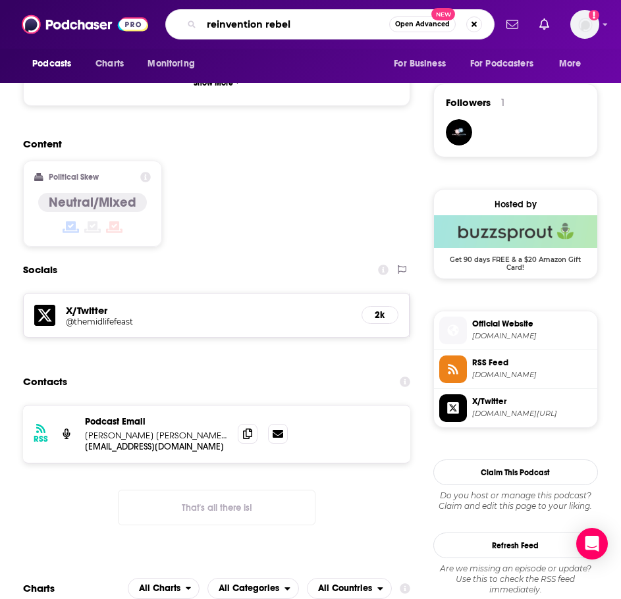
type input "reinvention rebels"
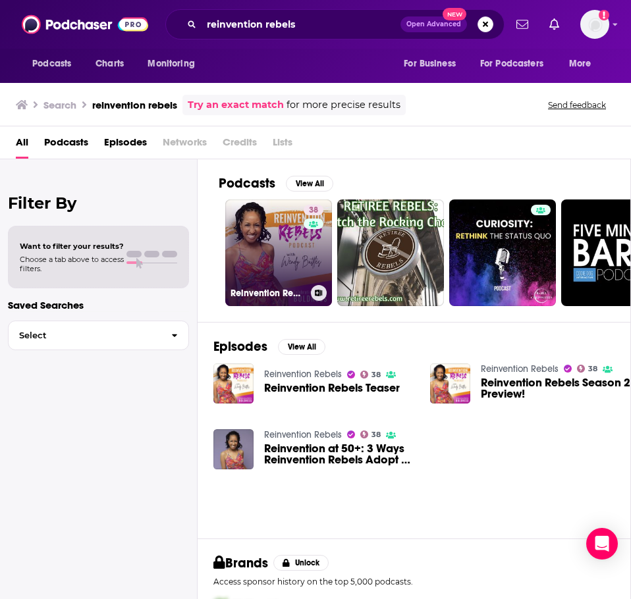
click at [263, 242] on link "38 Reinvention Rebels" at bounding box center [278, 252] width 107 height 107
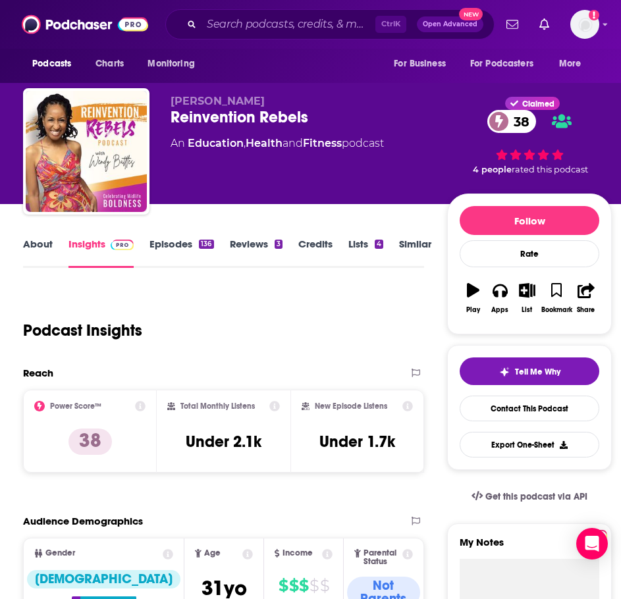
click at [42, 250] on link "About" at bounding box center [38, 253] width 30 height 30
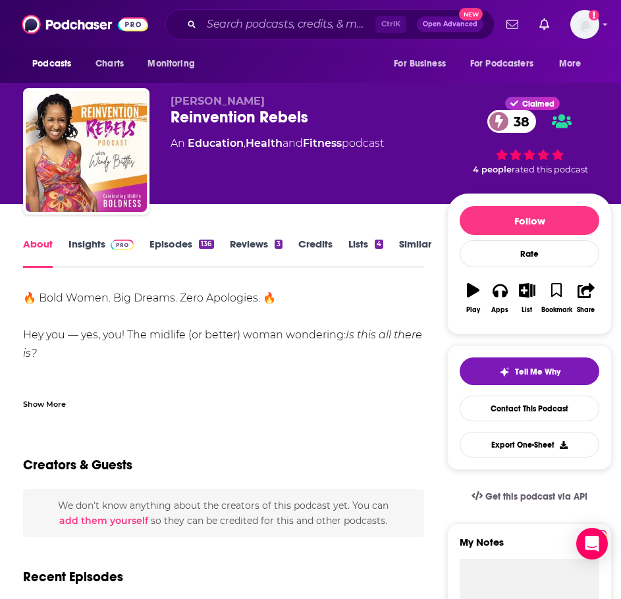
click at [51, 398] on div "Show More" at bounding box center [44, 403] width 43 height 13
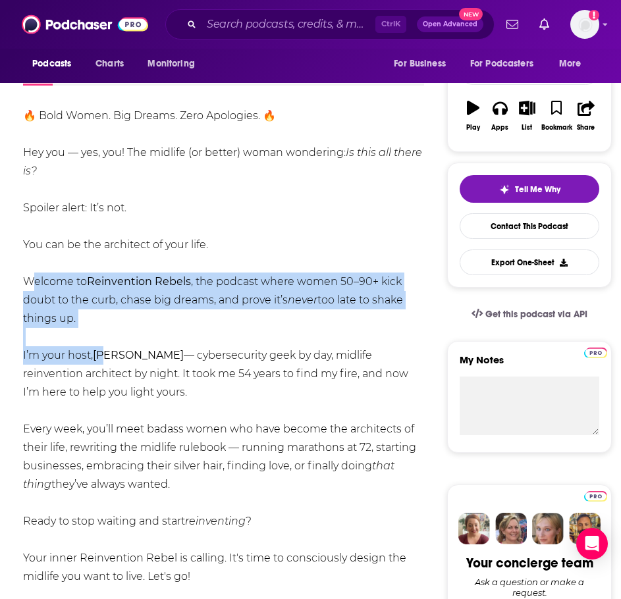
scroll to position [197, 0]
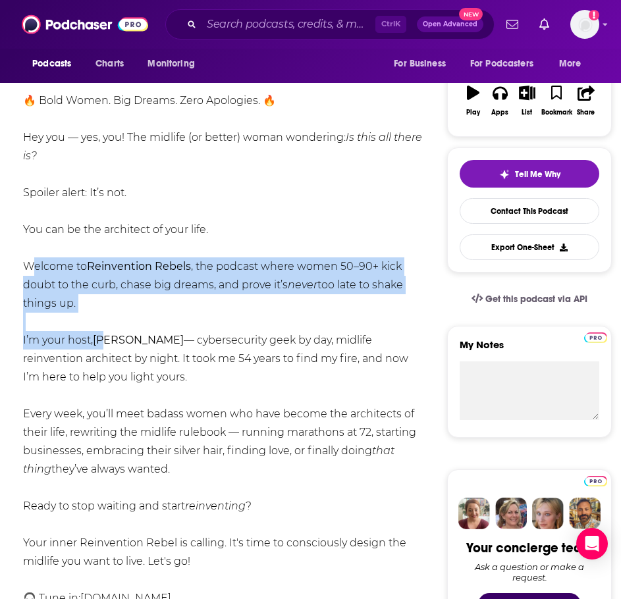
drag, startPoint x: 23, startPoint y: 332, endPoint x: 183, endPoint y: 469, distance: 210.6
click at [183, 469] on div "🔥 Bold Women. Big Dreams. Zero Apologies. 🔥 Hey you — yes, you! The midlife (or…" at bounding box center [223, 376] width 400 height 571
copy div "Welcome to Reinvention Rebels , the podcast where women 50–90+ kick doubt to th…"
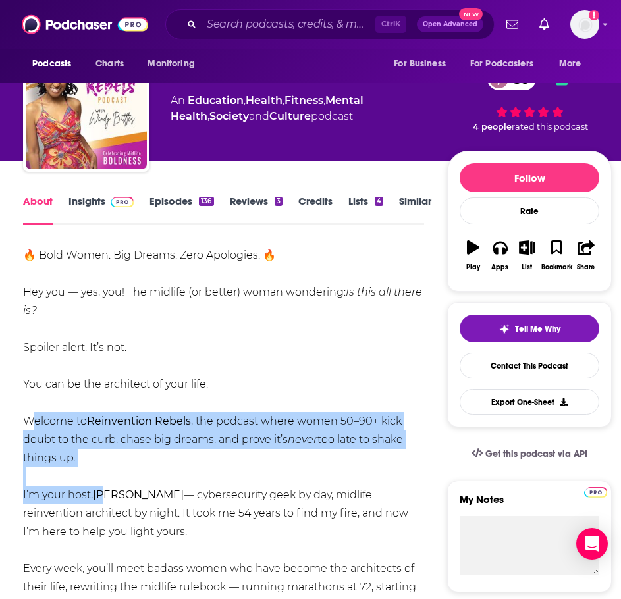
scroll to position [0, 0]
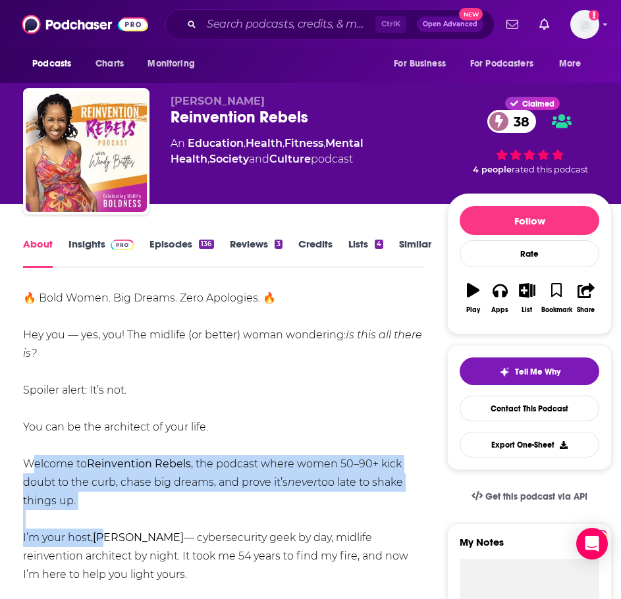
click at [97, 252] on link "Insights" at bounding box center [100, 253] width 65 height 30
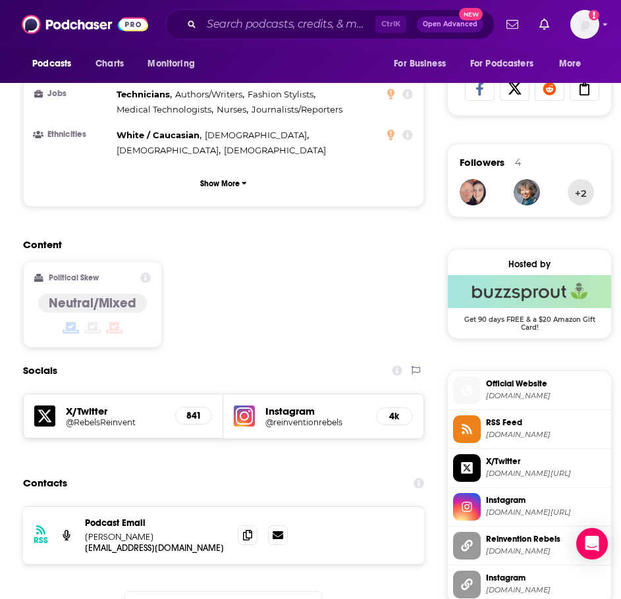
scroll to position [922, 0]
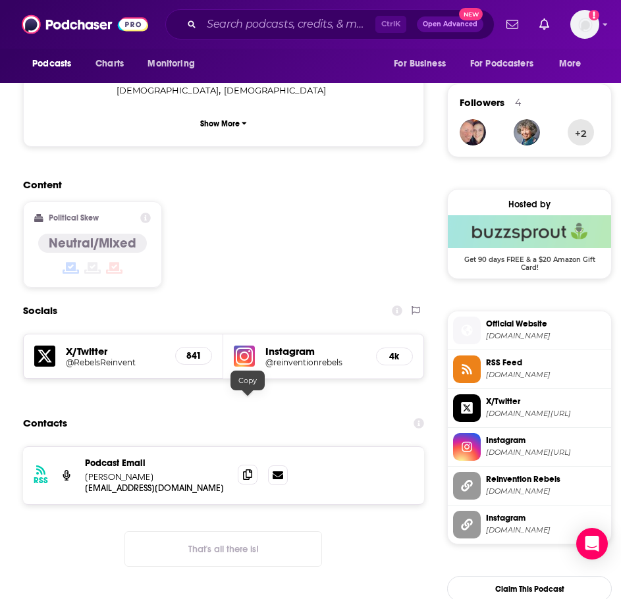
click at [242, 465] on span at bounding box center [248, 475] width 20 height 20
click at [268, 22] on input "Search podcasts, credits, & more..." at bounding box center [288, 24] width 174 height 21
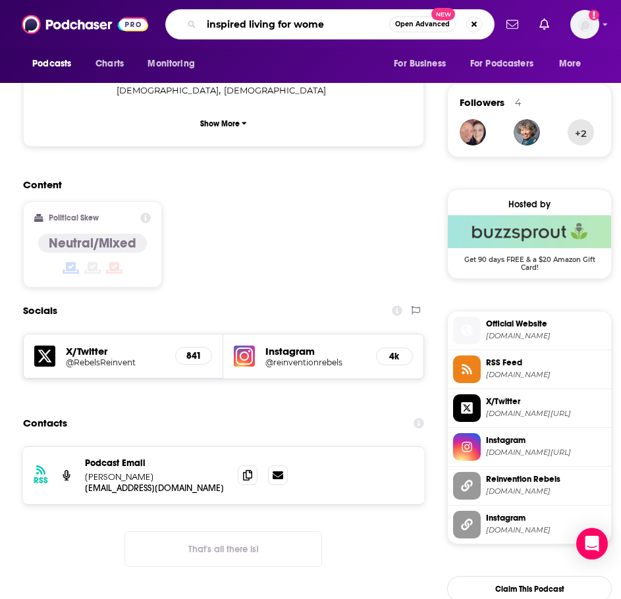
type input "inspired living for women"
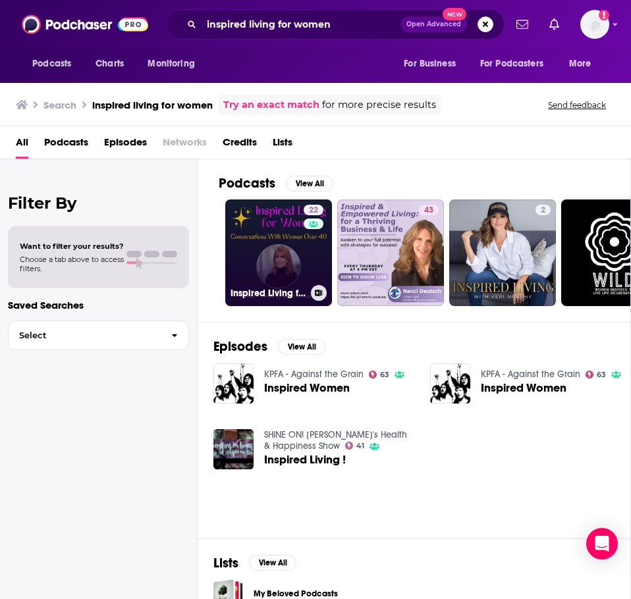
click at [257, 232] on link "22 Inspired Living for Women: Conversations With Women Over 40" at bounding box center [278, 252] width 107 height 107
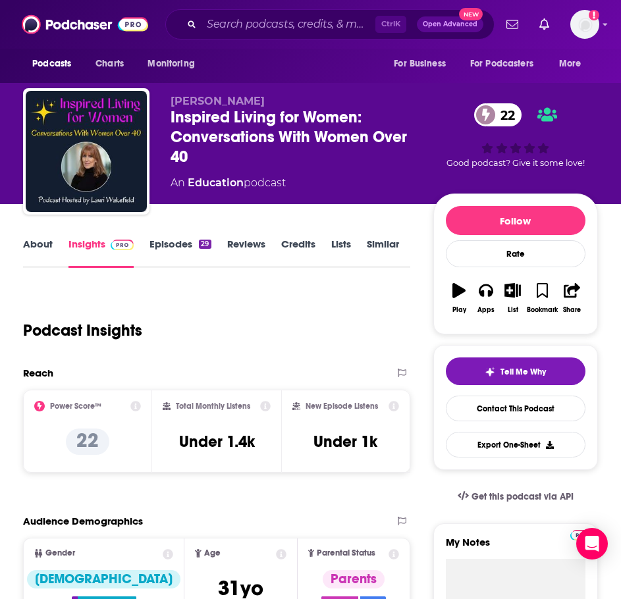
click at [37, 251] on link "About" at bounding box center [38, 253] width 30 height 30
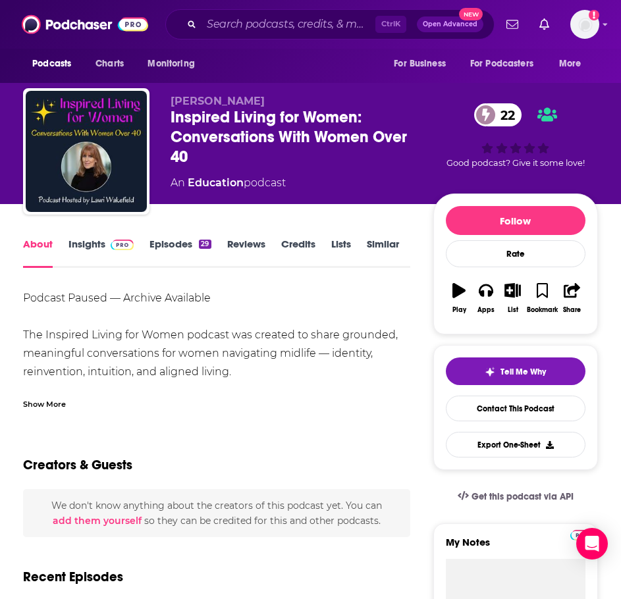
click at [80, 399] on div "Show More" at bounding box center [216, 399] width 387 height 22
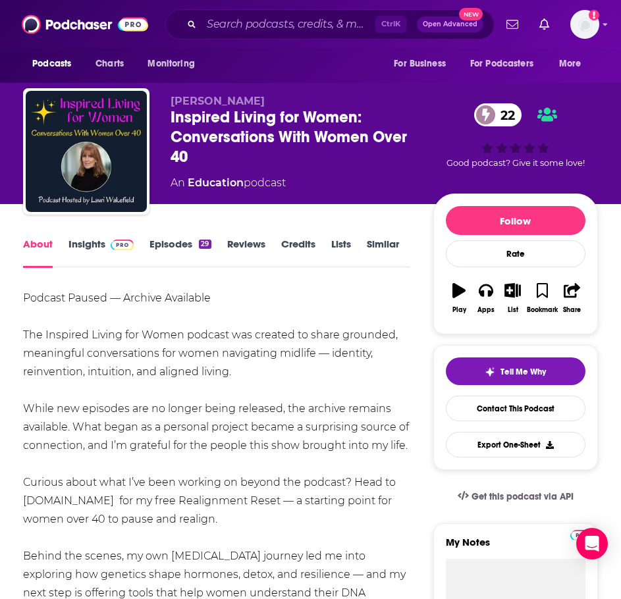
scroll to position [132, 0]
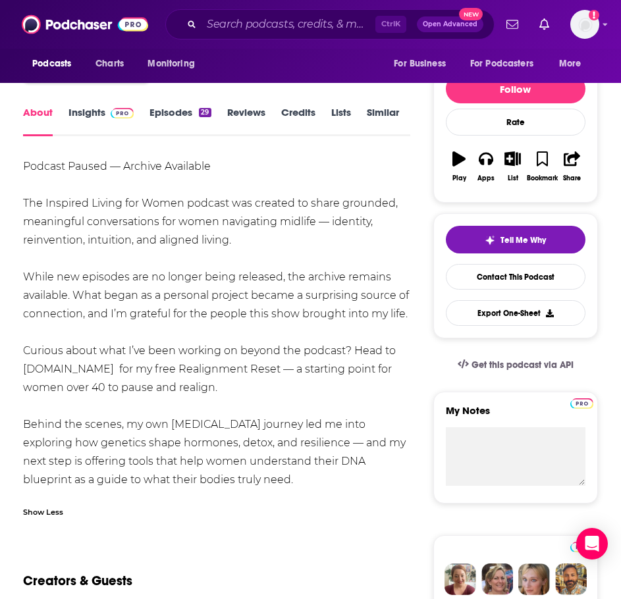
drag, startPoint x: 276, startPoint y: 388, endPoint x: 18, endPoint y: 203, distance: 317.5
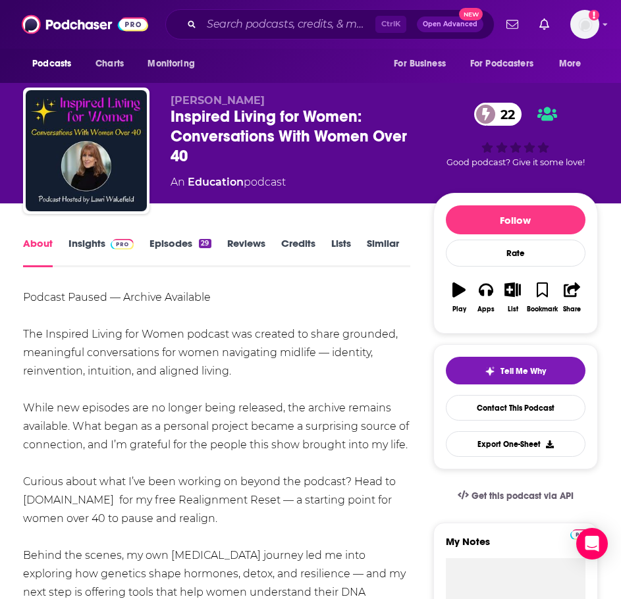
scroll to position [0, 0]
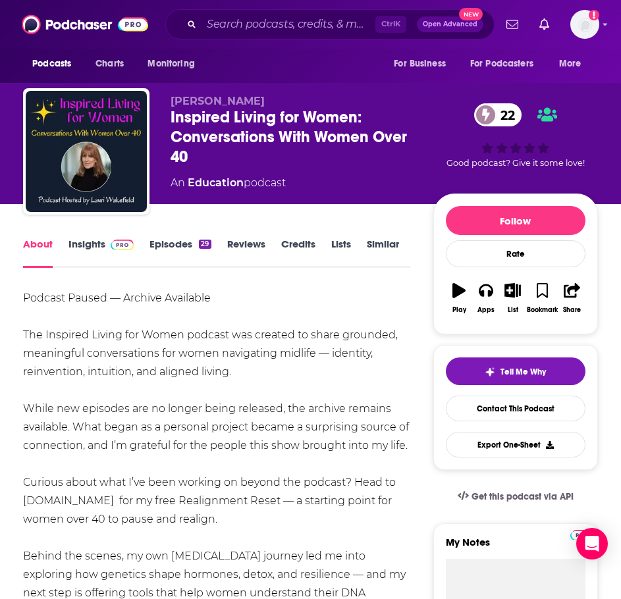
click at [183, 242] on link "Episodes 29" at bounding box center [179, 253] width 61 height 30
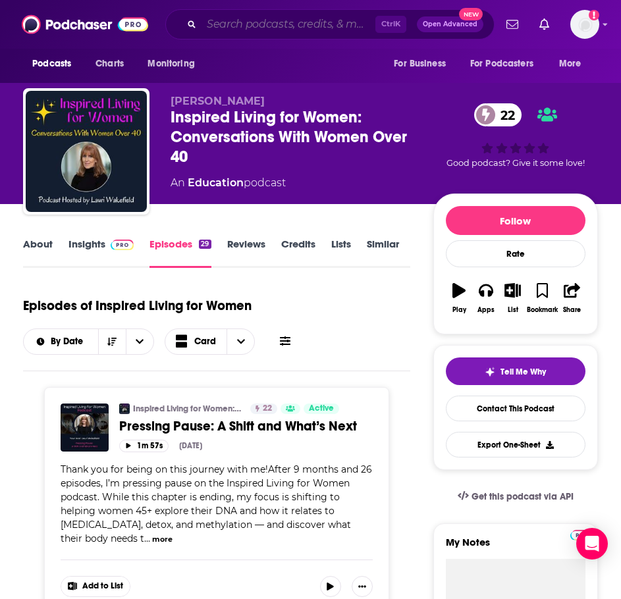
click at [219, 20] on input "Search podcasts, credits, & more..." at bounding box center [288, 24] width 174 height 21
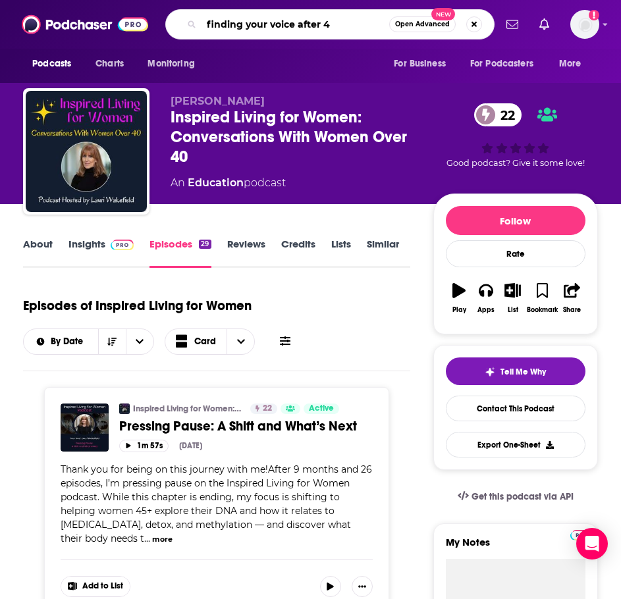
type input "finding your voice after 40"
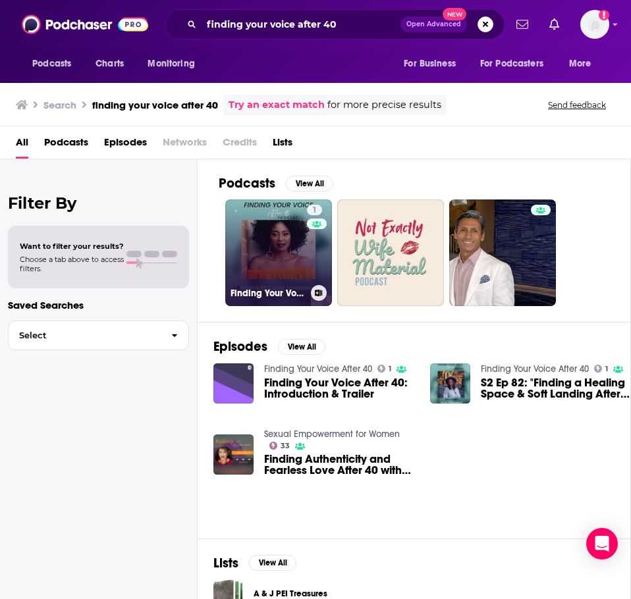
click at [276, 238] on link "1 Finding Your Voice After 40" at bounding box center [278, 252] width 107 height 107
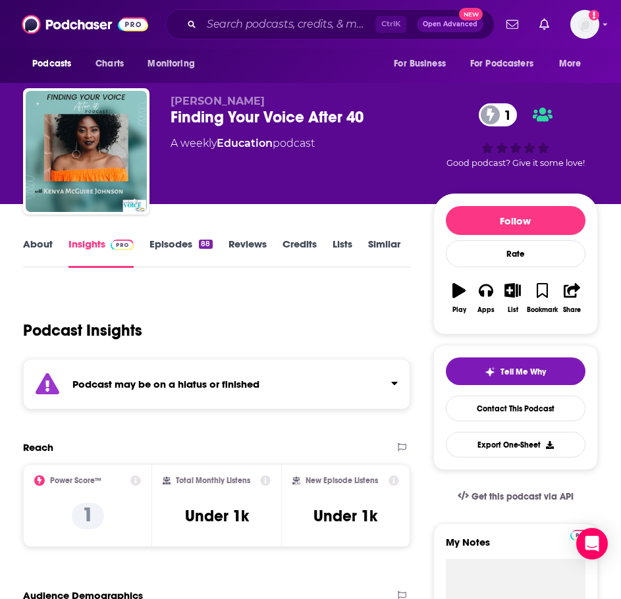
click at [204, 382] on strong "Podcast may be on a hiatus or finished" at bounding box center [165, 384] width 187 height 13
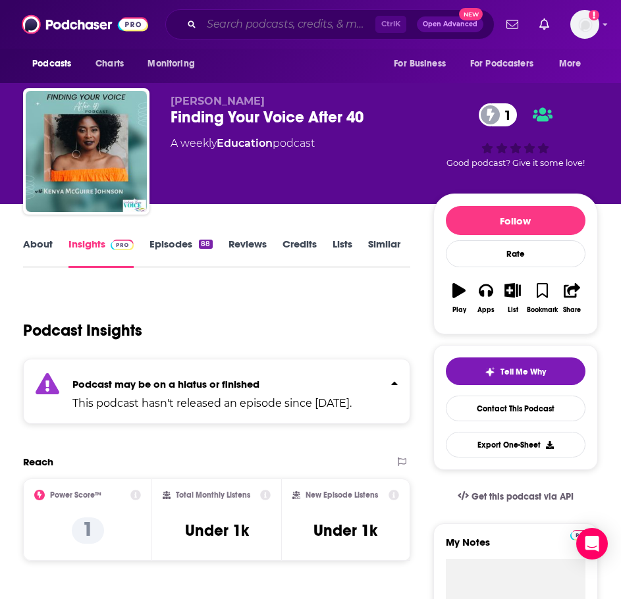
click at [251, 26] on input "Search podcasts, credits, & more..." at bounding box center [288, 24] width 174 height 21
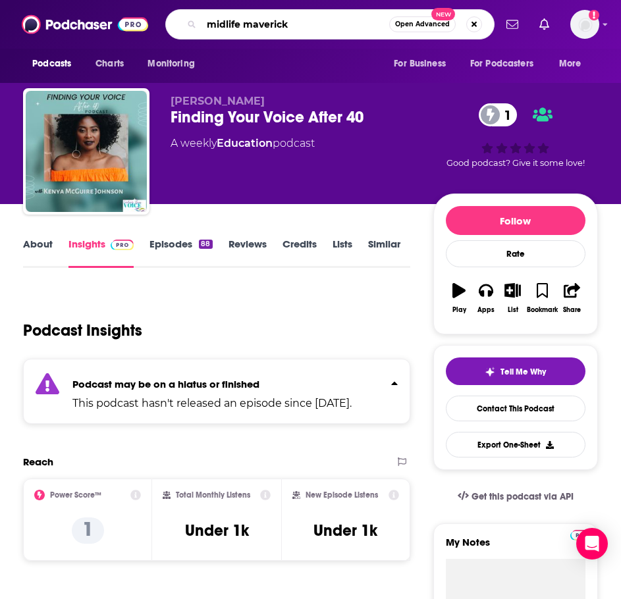
type input "midlife mavericks"
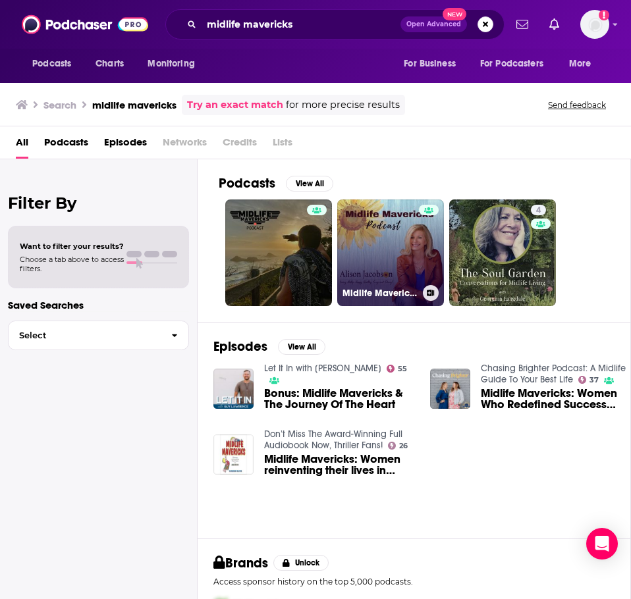
click at [373, 239] on link "Midlife Mavericks - Living Life Happy, Healthy, Sexy & Strong" at bounding box center [390, 252] width 107 height 107
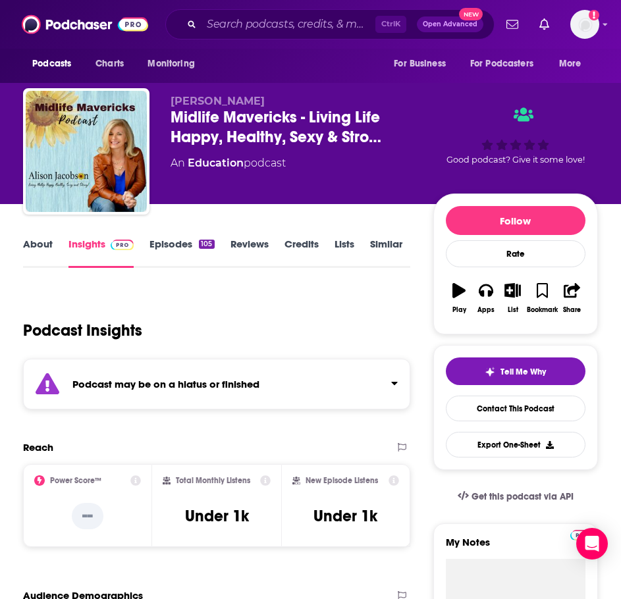
click at [138, 374] on div "Podcast may be on a hiatus or finished" at bounding box center [216, 384] width 387 height 51
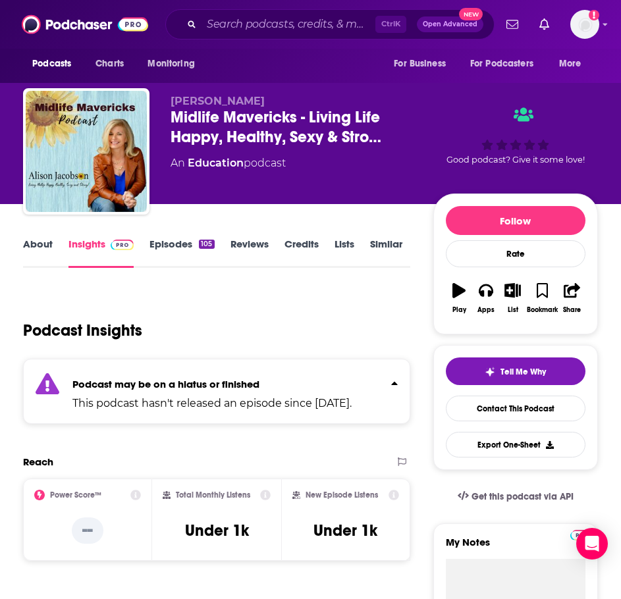
click at [193, 250] on link "Episodes 105" at bounding box center [181, 253] width 65 height 30
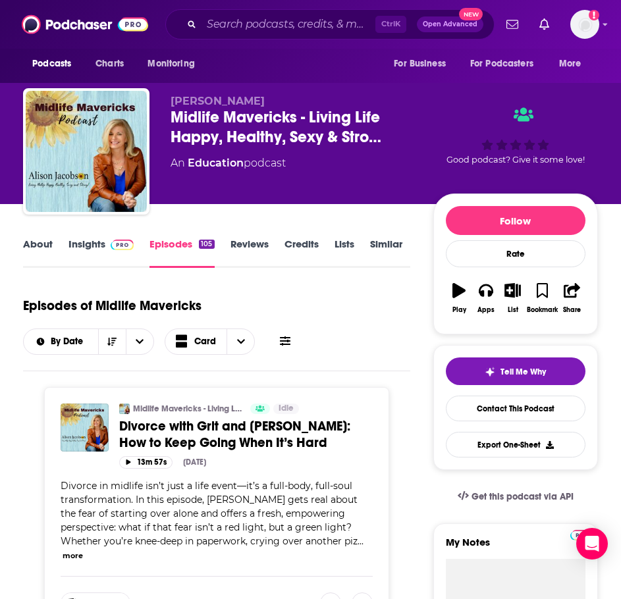
click at [39, 243] on link "About" at bounding box center [38, 253] width 30 height 30
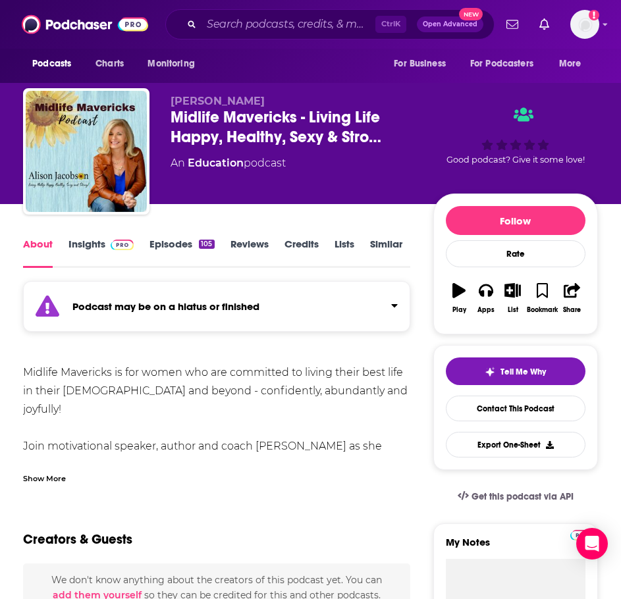
click at [53, 477] on div "Show More" at bounding box center [44, 477] width 43 height 13
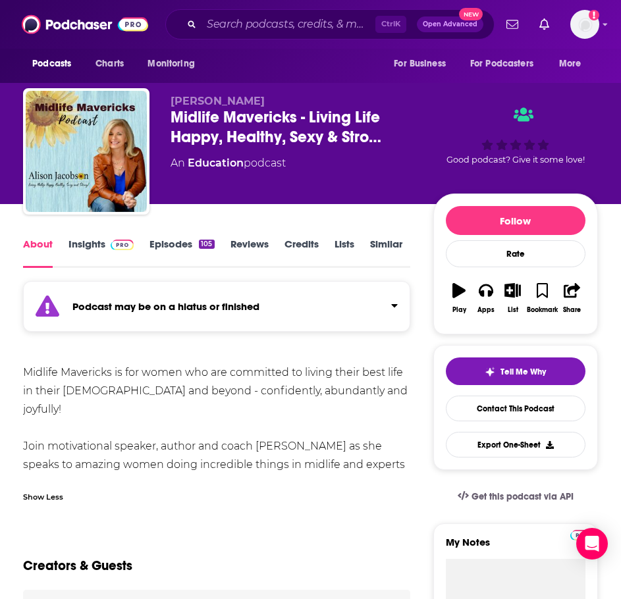
drag, startPoint x: 307, startPoint y: 461, endPoint x: 59, endPoint y: 374, distance: 263.2
copy div "Midlife Mavericks is for women who are committed to living their best life in t…"
click at [111, 244] on img at bounding box center [122, 245] width 23 height 11
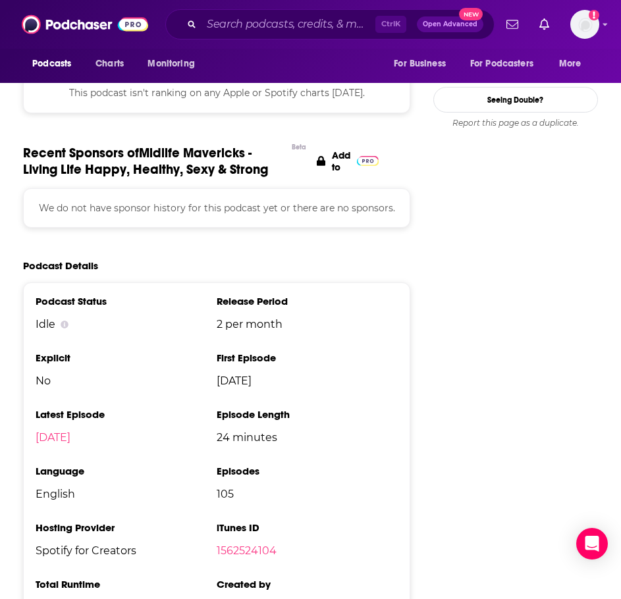
scroll to position [1382, 0]
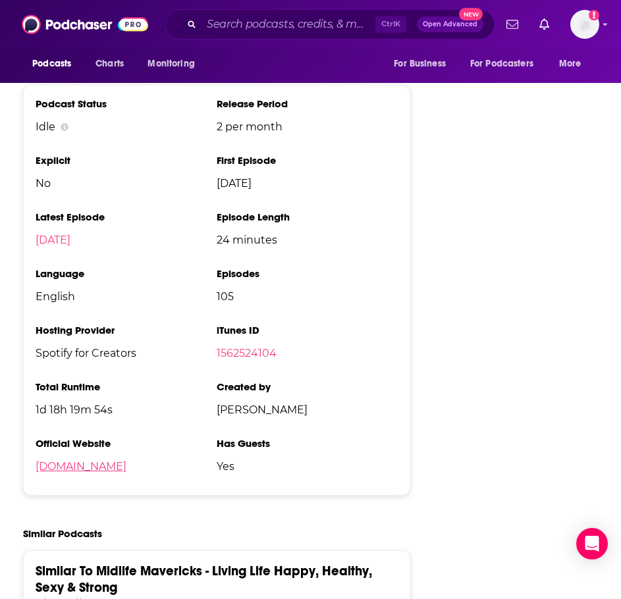
click at [91, 467] on link "alison-jacobson.com" at bounding box center [81, 466] width 91 height 13
click at [234, 30] on input "Search podcasts, credits, & more..." at bounding box center [288, 24] width 174 height 21
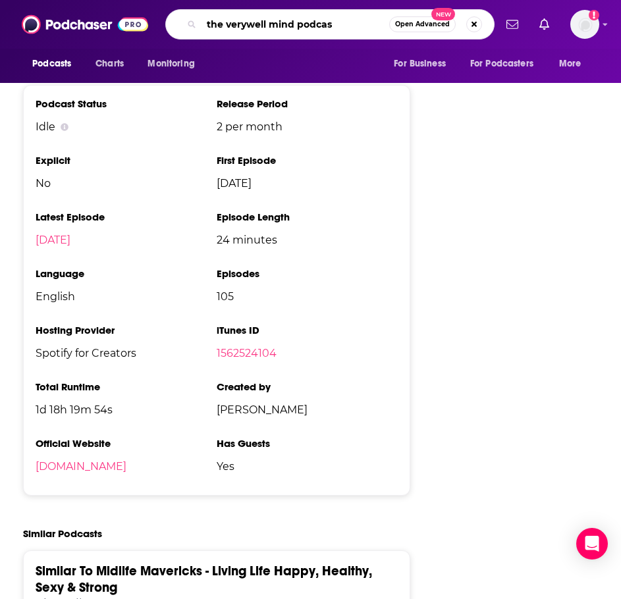
type input "the verywell mind podcast"
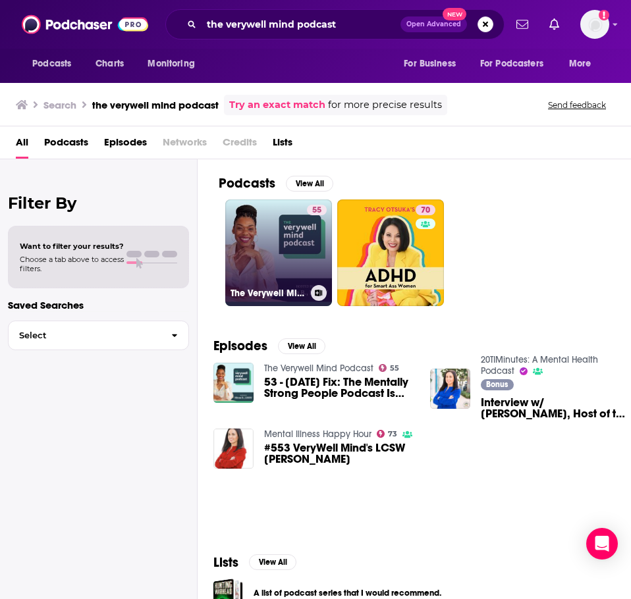
click at [274, 239] on link "55 The Verywell Mind Podcast" at bounding box center [278, 252] width 107 height 107
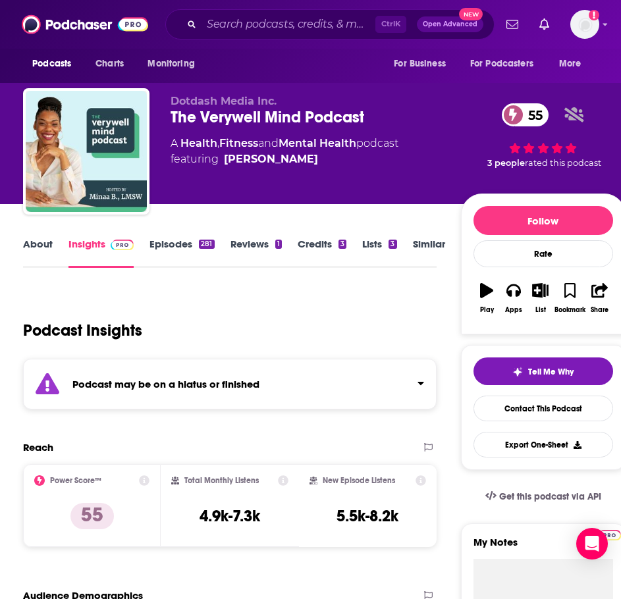
click at [183, 373] on div "Podcast may be on a hiatus or finished" at bounding box center [229, 384] width 413 height 51
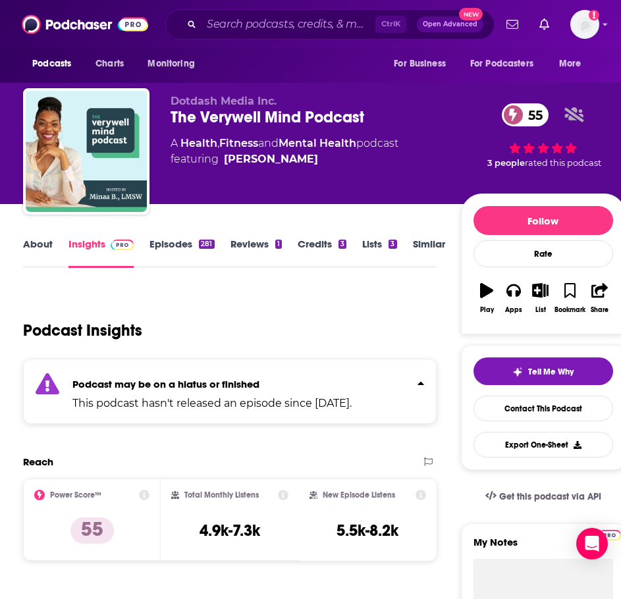
click at [289, 13] on div "Ctrl K Open Advanced New" at bounding box center [329, 24] width 329 height 30
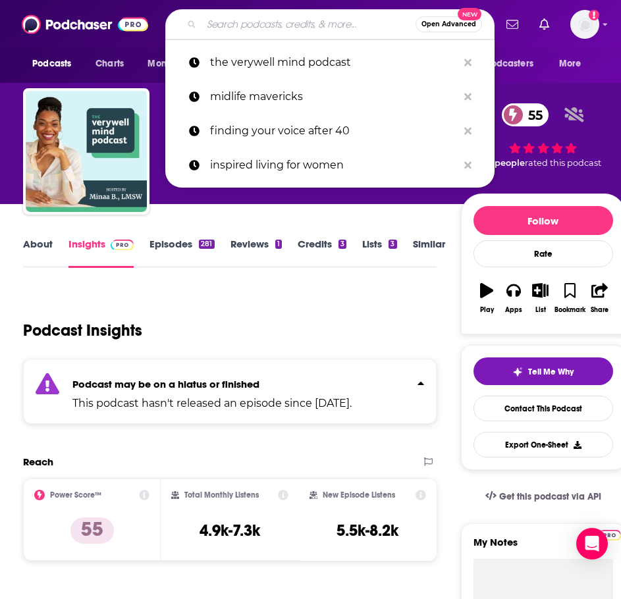
click at [280, 30] on input "Search podcasts, credits, & more..." at bounding box center [308, 24] width 214 height 21
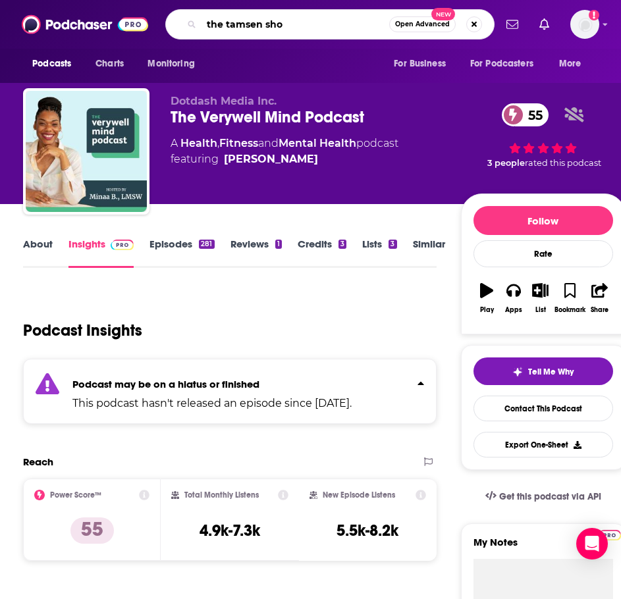
type input "the tamsen show"
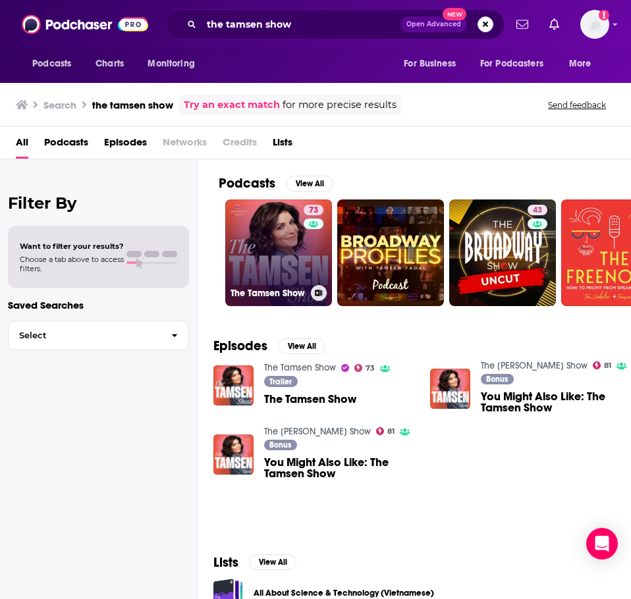
click at [280, 269] on link "73 The Tamsen Show" at bounding box center [278, 252] width 107 height 107
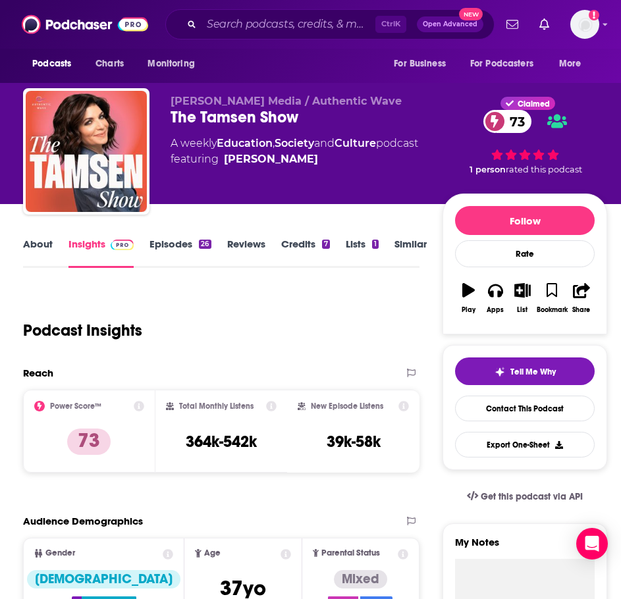
click at [34, 242] on link "About" at bounding box center [38, 253] width 30 height 30
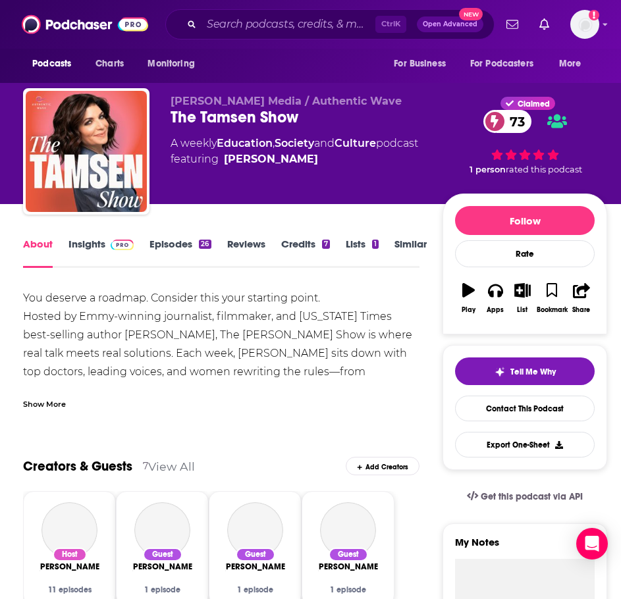
click at [62, 402] on div "Show More" at bounding box center [44, 403] width 43 height 13
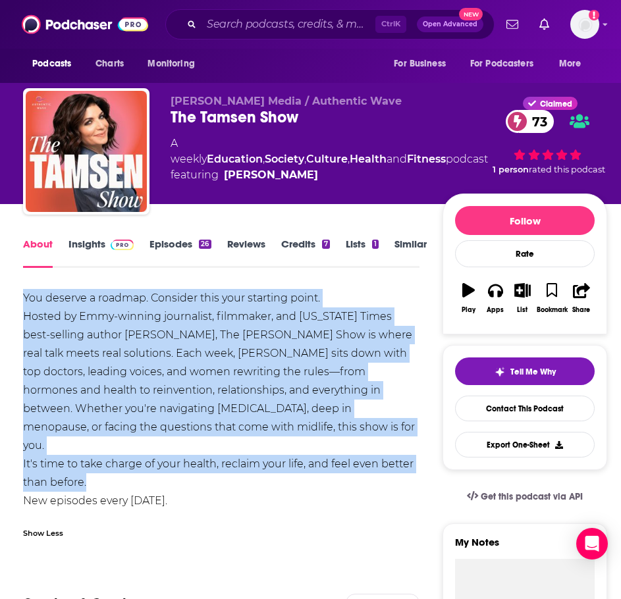
drag, startPoint x: 119, startPoint y: 465, endPoint x: 23, endPoint y: 297, distance: 194.0
click at [23, 297] on div "You deserve a roadmap. Consider this your starting point. Hosted by Emmy-winnin…" at bounding box center [221, 409] width 396 height 240
copy div "You deserve a roadmap. Consider this your starting point. Hosted by Emmy-winnin…"
click at [84, 243] on link "Insights" at bounding box center [100, 253] width 65 height 30
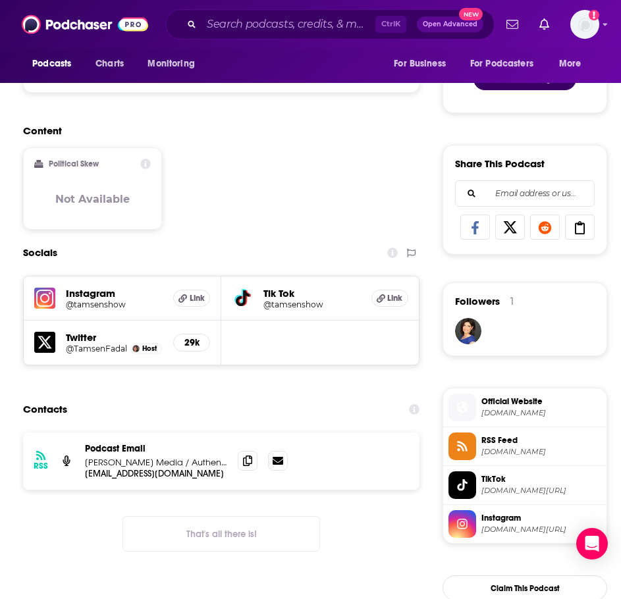
scroll to position [724, 0]
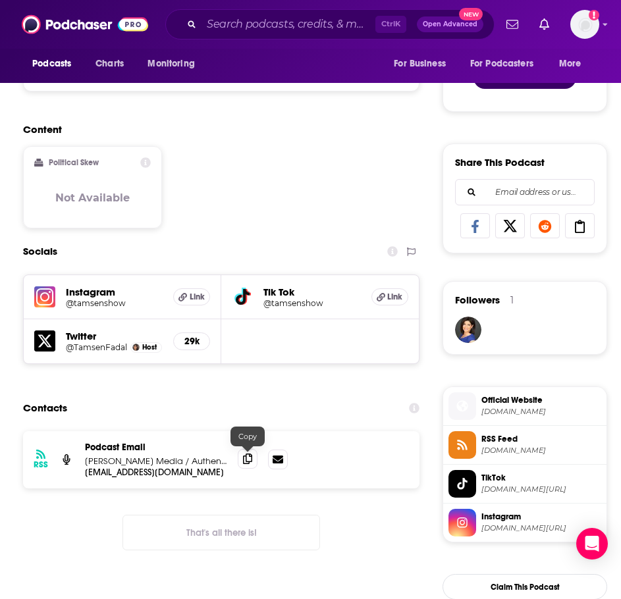
click at [240, 464] on span at bounding box center [248, 459] width 20 height 20
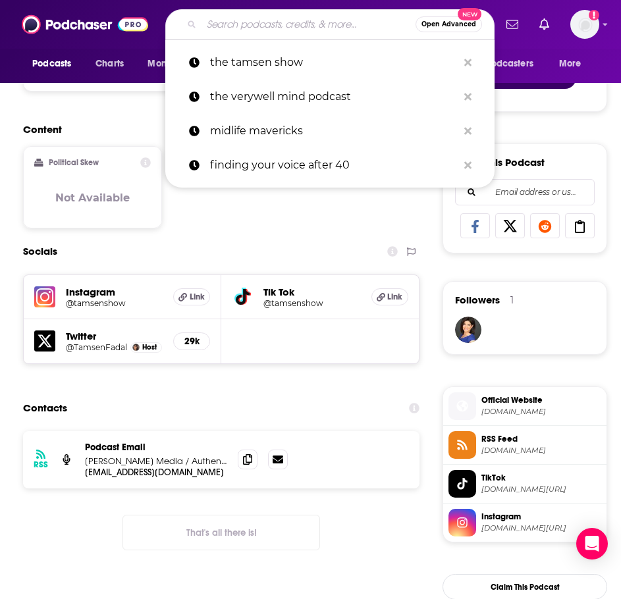
click at [236, 19] on input "Search podcasts, credits, & more..." at bounding box center [308, 24] width 214 height 21
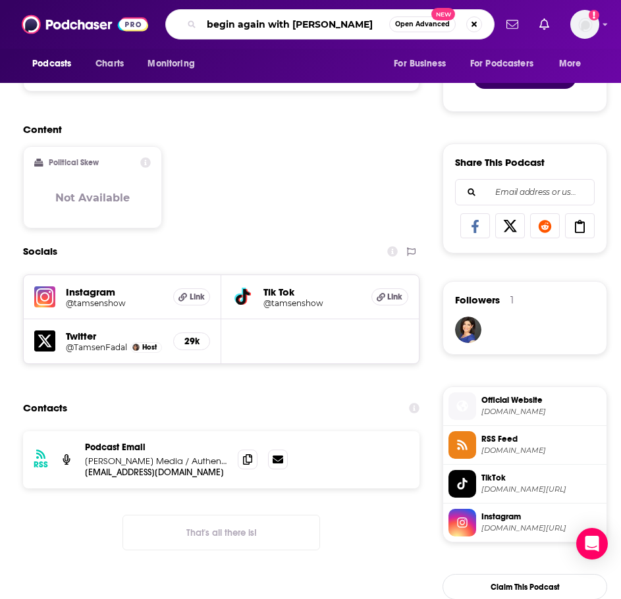
type input "begin again with davina mccall"
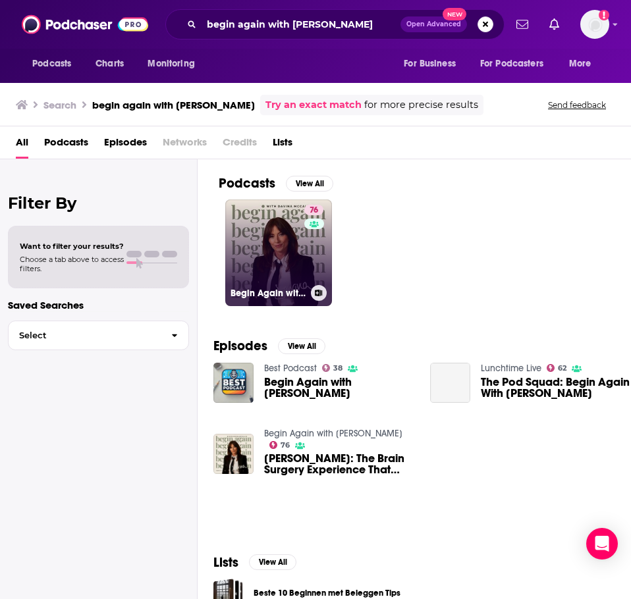
click at [284, 254] on link "76 Begin Again with Davina McCall" at bounding box center [278, 252] width 107 height 107
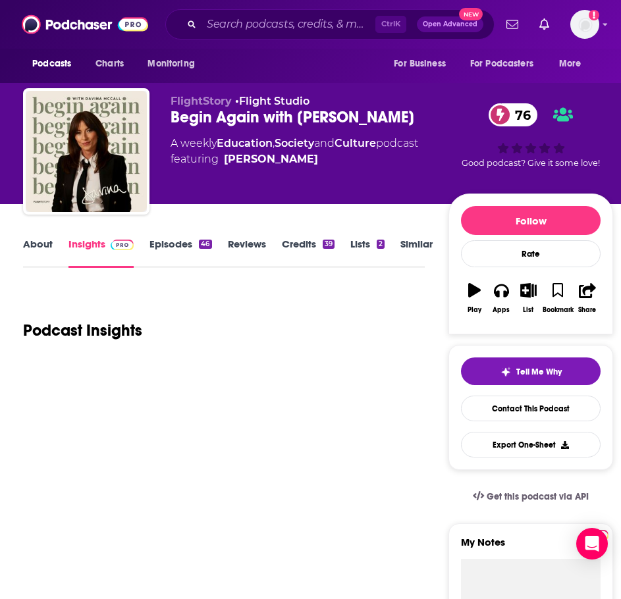
click at [37, 248] on link "About" at bounding box center [38, 253] width 30 height 30
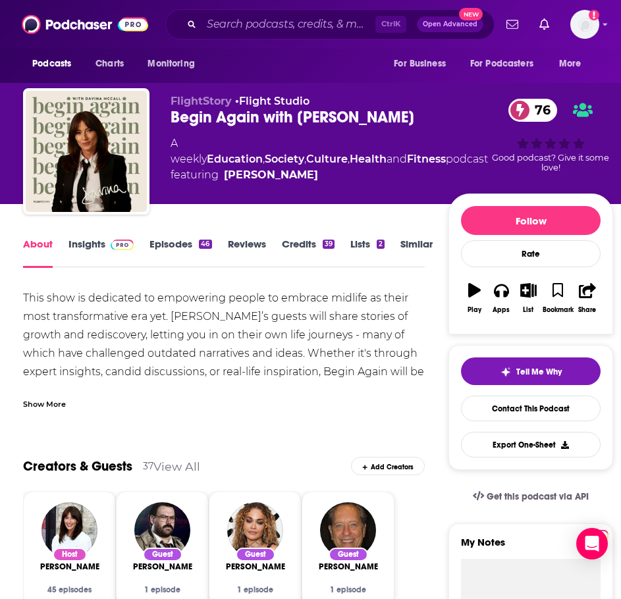
click at [57, 398] on div "Show More" at bounding box center [44, 403] width 43 height 13
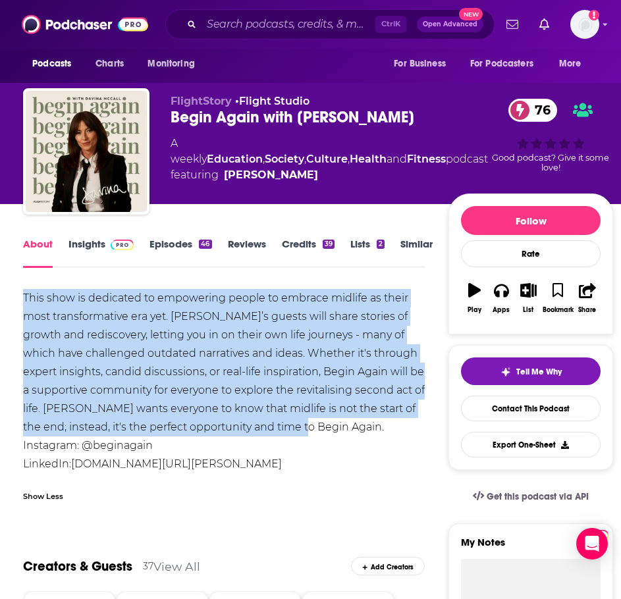
drag, startPoint x: 361, startPoint y: 423, endPoint x: -7, endPoint y: 290, distance: 392.1
click at [0, 290] on html "Podcasts Charts Monitoring Ctrl K Open Advanced New For Business For Podcasters…" at bounding box center [310, 299] width 621 height 599
copy div "This show is dedicated to empowering people to embrace midlife as their most tr…"
click at [107, 249] on span at bounding box center [119, 244] width 28 height 13
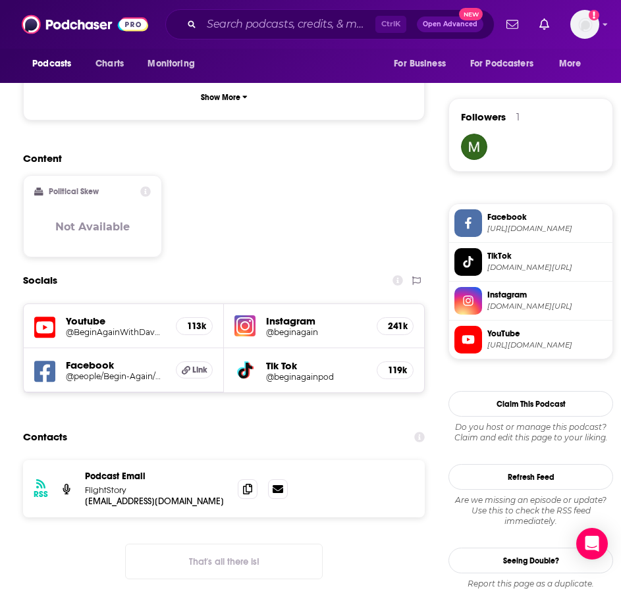
scroll to position [922, 0]
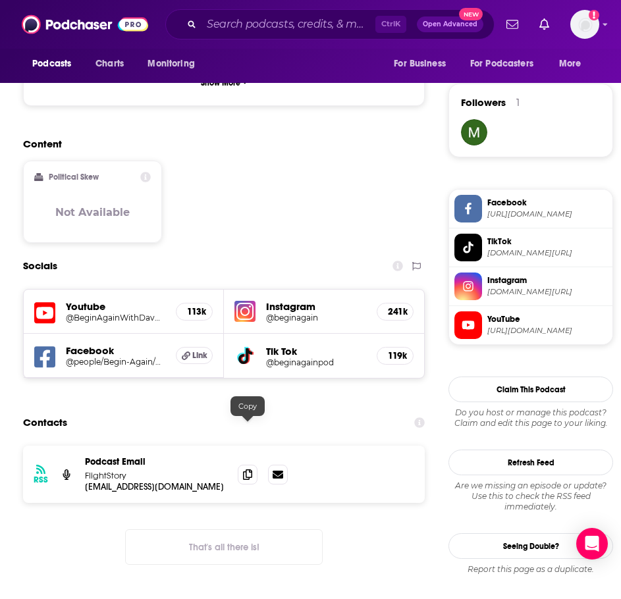
drag, startPoint x: 246, startPoint y: 434, endPoint x: 227, endPoint y: 434, distance: 18.4
click at [246, 465] on span at bounding box center [248, 475] width 20 height 20
click at [292, 29] on input "Search podcasts, credits, & more..." at bounding box center [288, 24] width 174 height 21
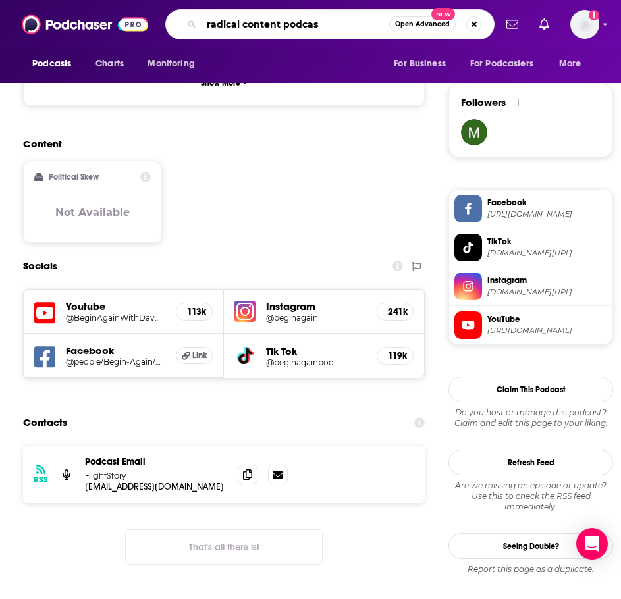
type input "radical content podcast"
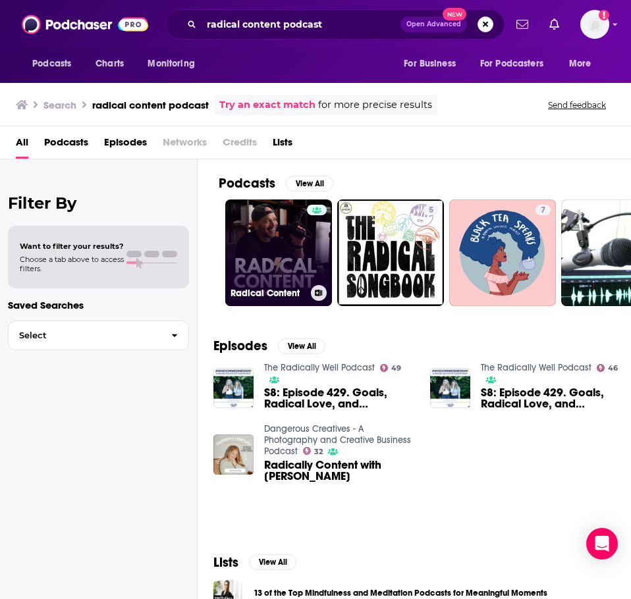
click at [281, 258] on link "Radical Content" at bounding box center [278, 252] width 107 height 107
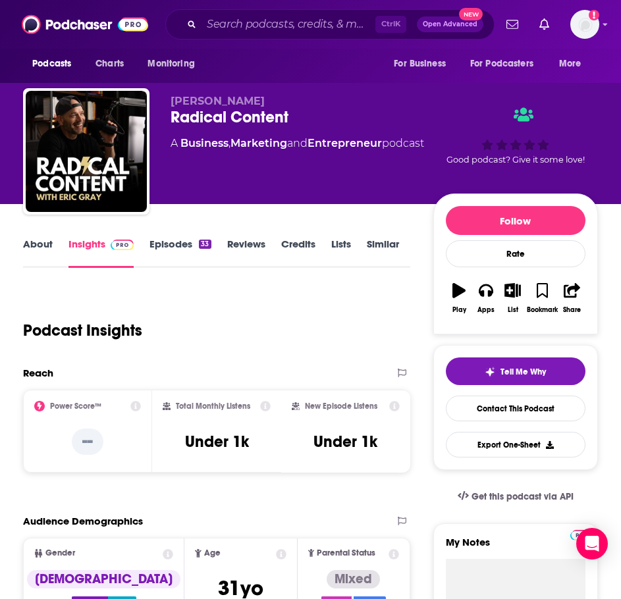
click at [41, 258] on link "About" at bounding box center [38, 253] width 30 height 30
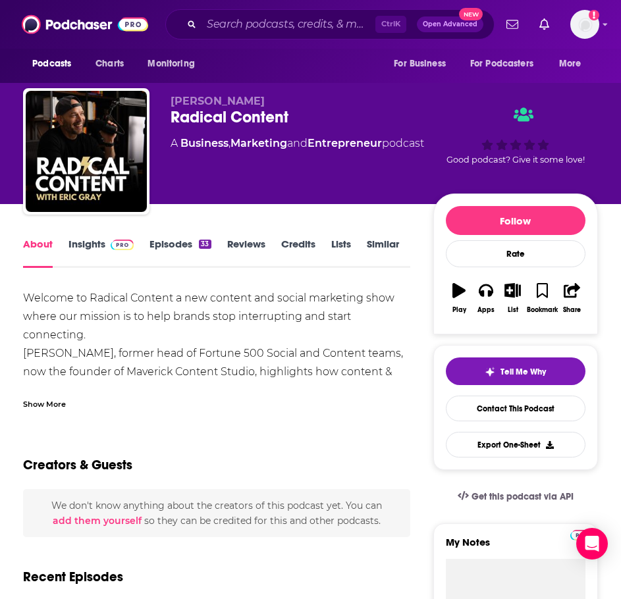
click at [53, 404] on div "Show More" at bounding box center [44, 403] width 43 height 13
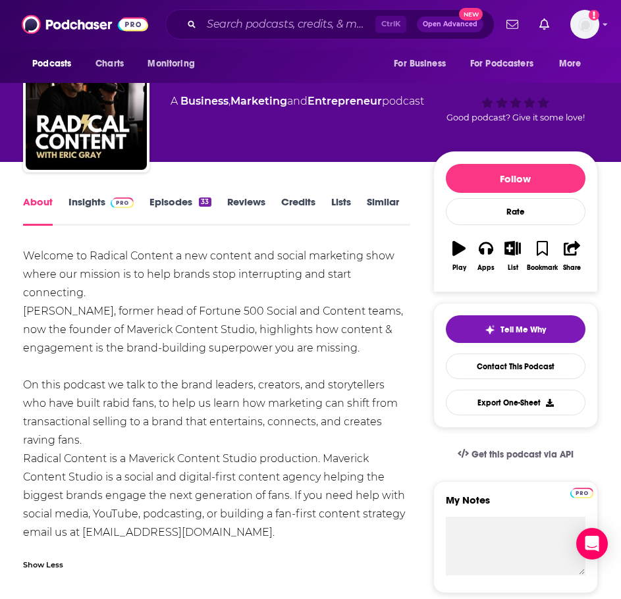
scroll to position [66, 0]
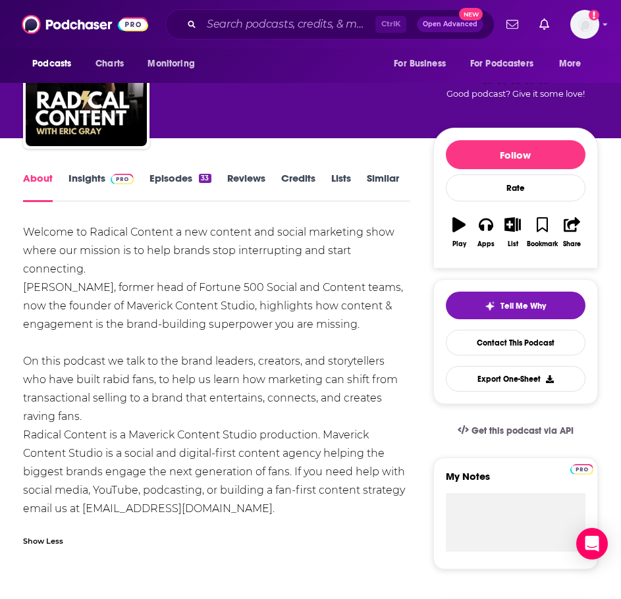
drag, startPoint x: 80, startPoint y: 383, endPoint x: 9, endPoint y: 228, distance: 170.8
copy div "Welcome to Radical Content a new content and social marketing show where our mi…"
click at [120, 172] on span at bounding box center [122, 178] width 23 height 13
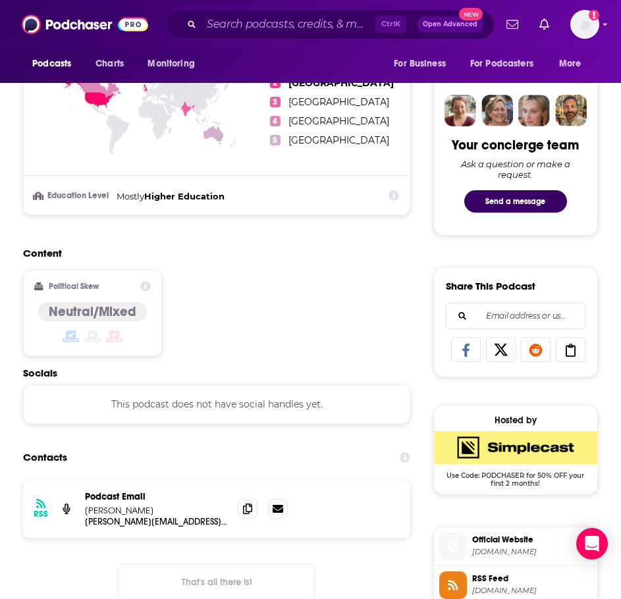
scroll to position [724, 0]
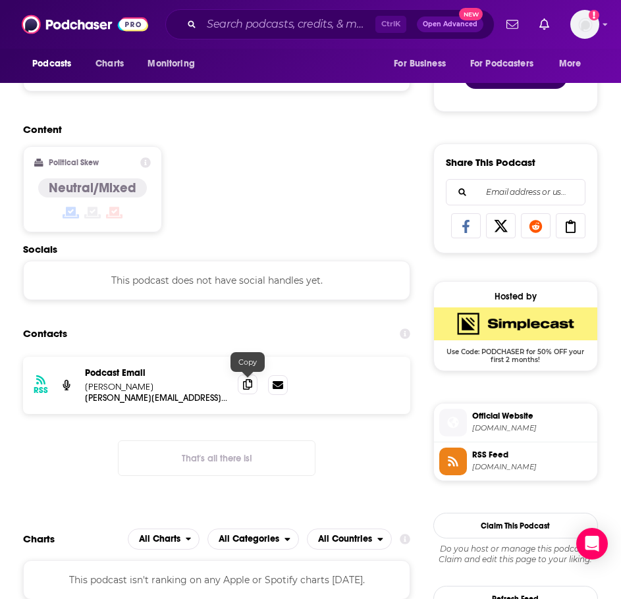
click at [248, 387] on icon at bounding box center [247, 384] width 9 height 11
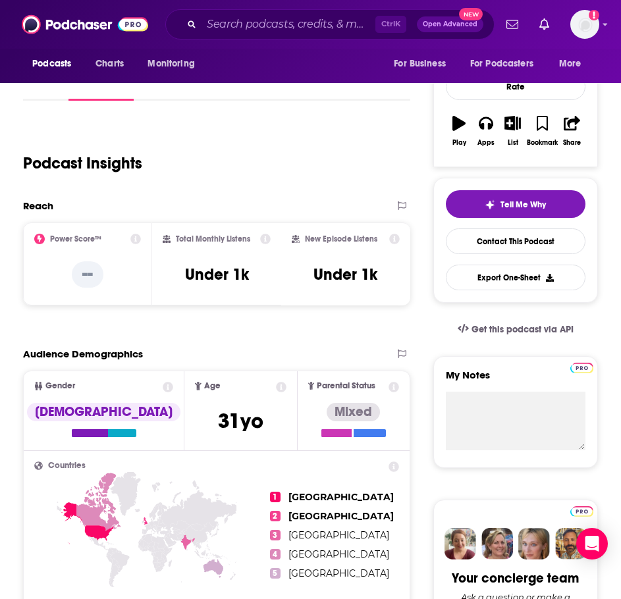
scroll to position [0, 0]
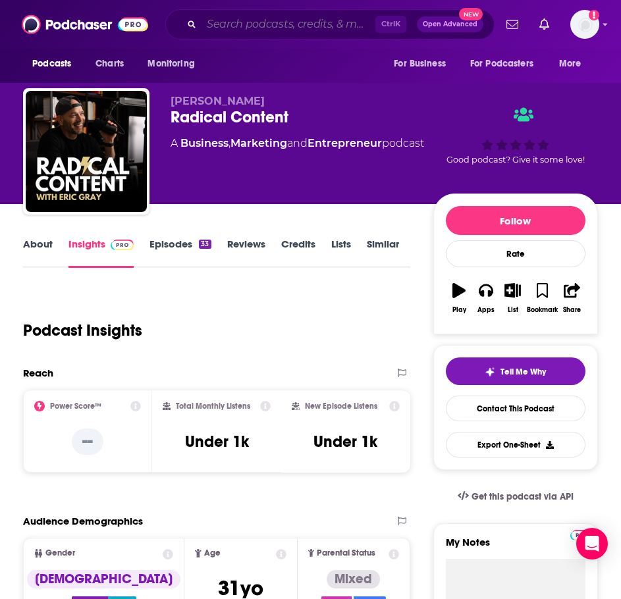
click at [286, 28] on input "Search podcasts, credits, & more..." at bounding box center [288, 24] width 174 height 21
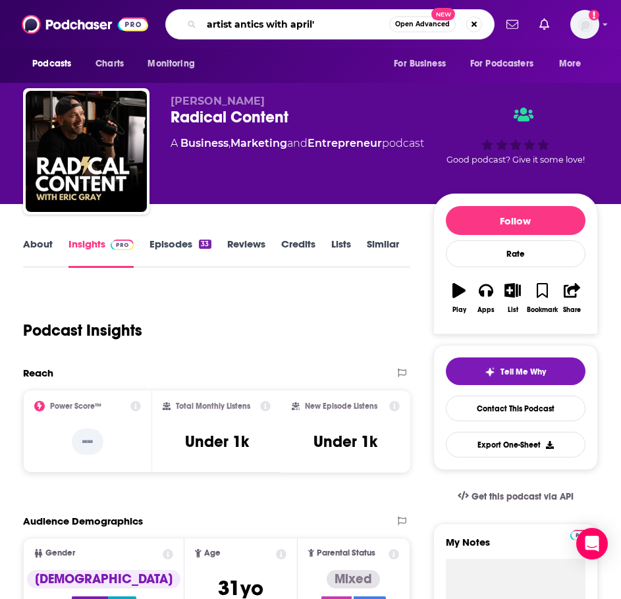
type input "artist antics with april"
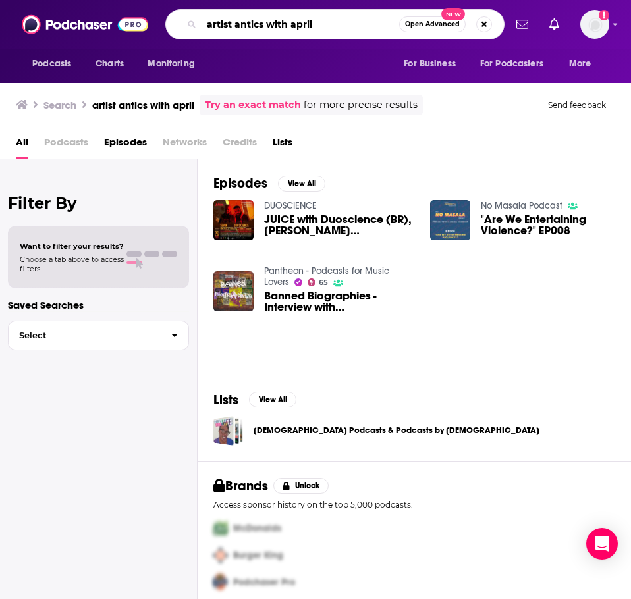
drag, startPoint x: 324, startPoint y: 24, endPoint x: 263, endPoint y: 24, distance: 60.6
click at [263, 24] on input "artist antics with april" at bounding box center [299, 24] width 197 height 21
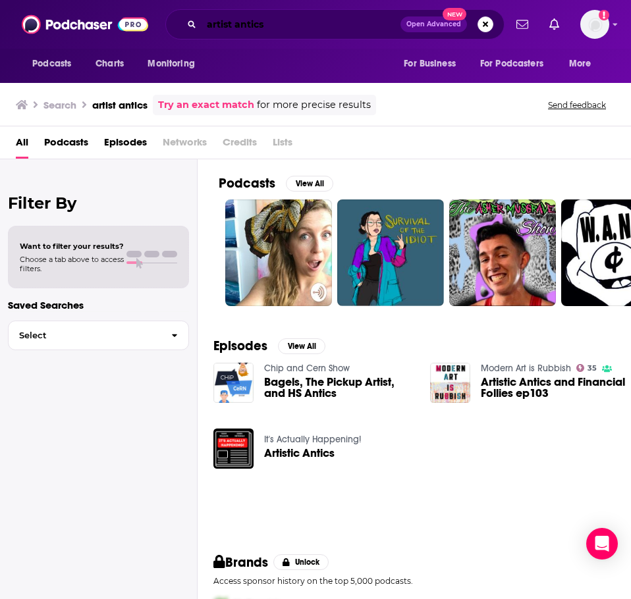
click at [282, 23] on input "artist antics" at bounding box center [300, 24] width 199 height 21
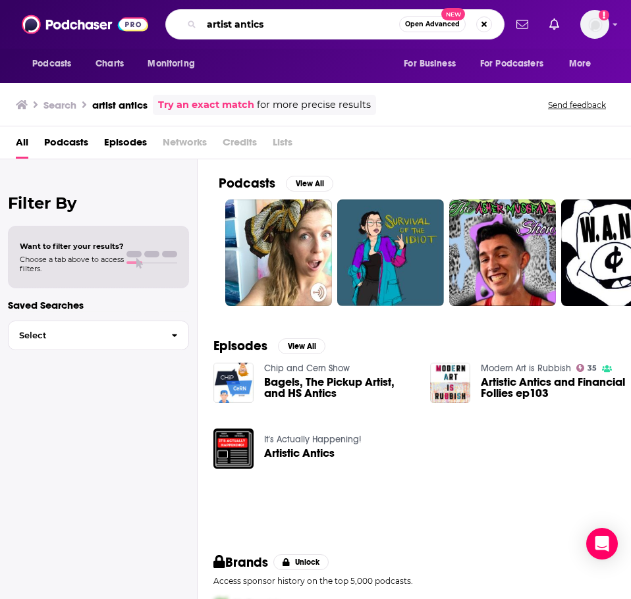
click at [282, 23] on input "artist antics" at bounding box center [299, 24] width 197 height 21
type input "the empowered grief journey"
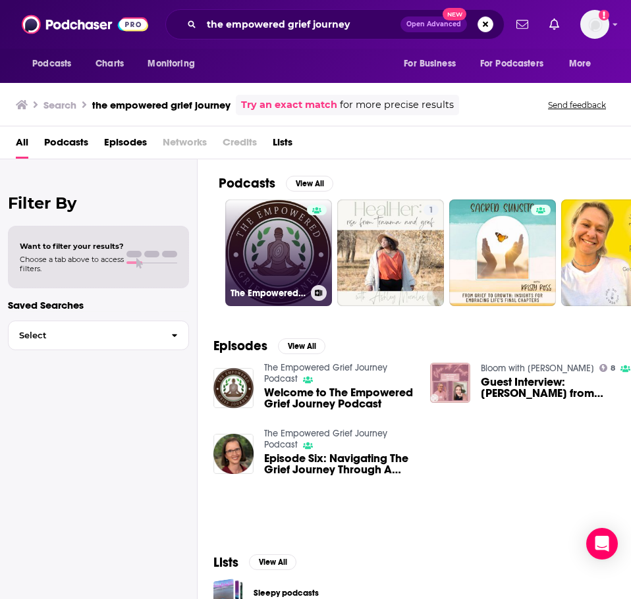
click at [268, 224] on link "The Empowered Grief Journey Podcast" at bounding box center [278, 252] width 107 height 107
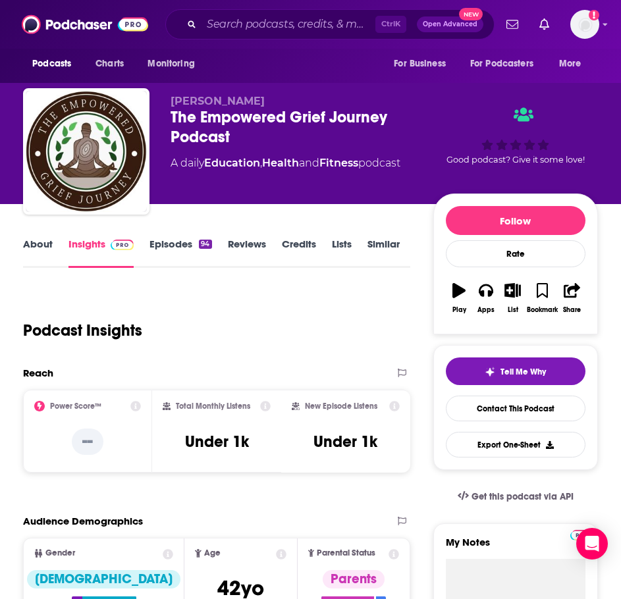
click at [42, 250] on link "About" at bounding box center [38, 253] width 30 height 30
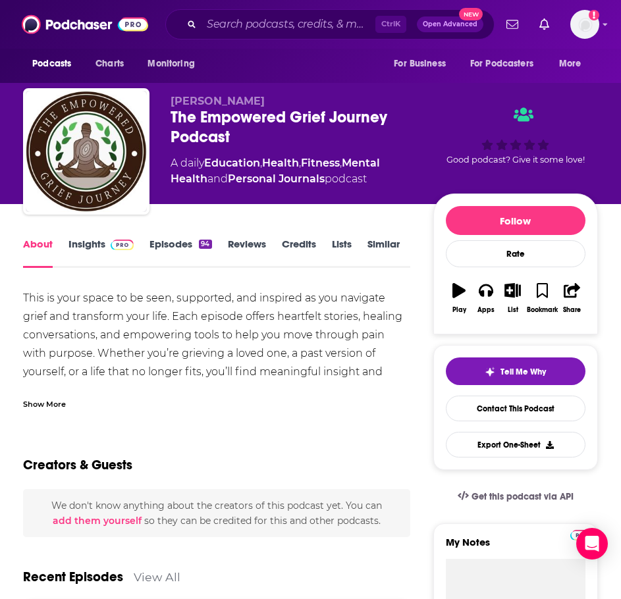
drag, startPoint x: 35, startPoint y: 410, endPoint x: 45, endPoint y: 402, distance: 13.2
click at [45, 402] on div "Show More" at bounding box center [44, 403] width 43 height 13
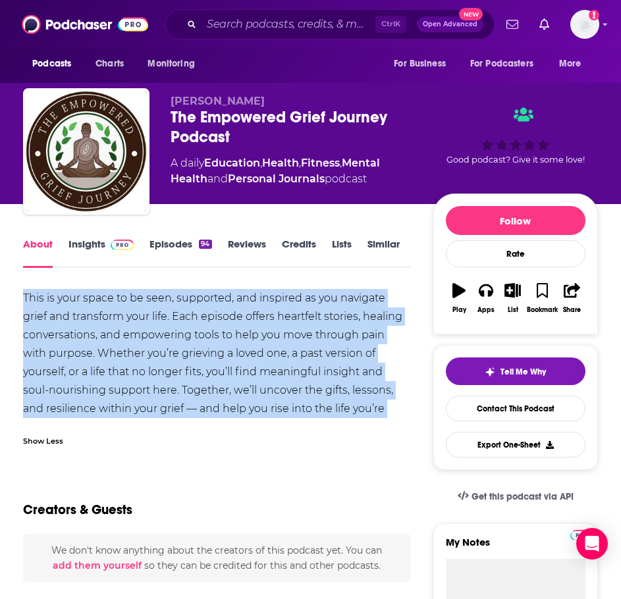
drag, startPoint x: 402, startPoint y: 411, endPoint x: 11, endPoint y: 300, distance: 406.5
copy div "This is your space to be seen, supported, and inspired as you navigate grief an…"
click at [103, 246] on link "Insights" at bounding box center [100, 253] width 65 height 30
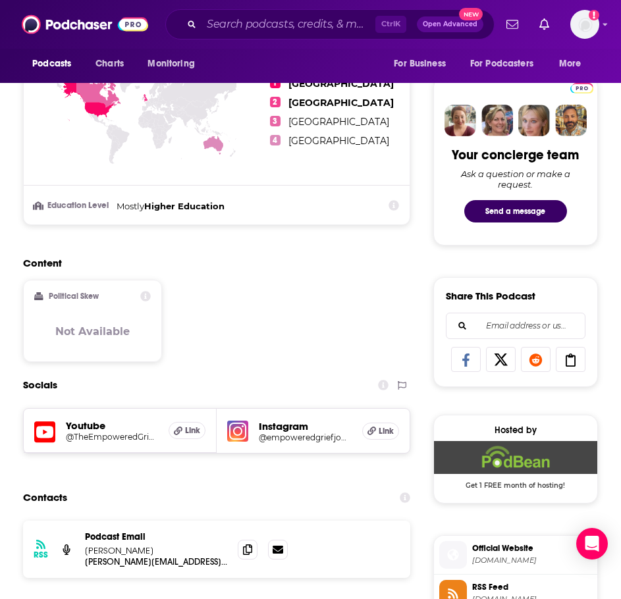
scroll to position [724, 0]
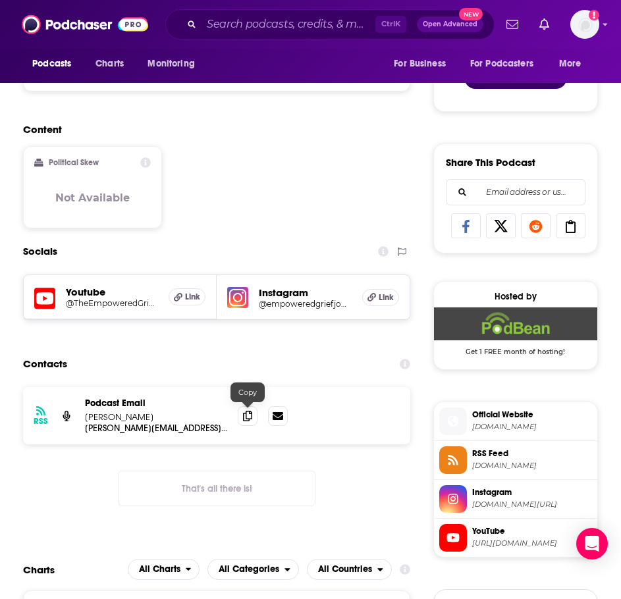
drag, startPoint x: 240, startPoint y: 417, endPoint x: 207, endPoint y: 412, distance: 33.2
click at [240, 417] on span at bounding box center [248, 416] width 20 height 20
click at [253, 36] on div "Ctrl K Open Advanced New" at bounding box center [329, 24] width 329 height 30
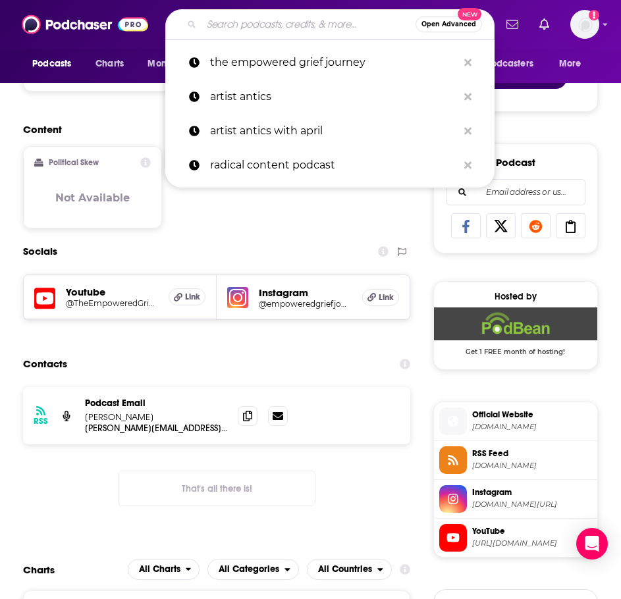
click at [255, 28] on input "Search podcasts, credits, & more..." at bounding box center [308, 24] width 214 height 21
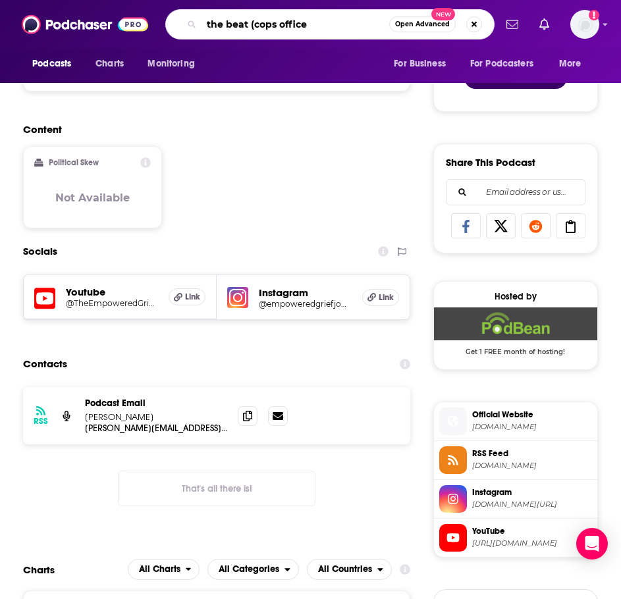
type input "the beat (cops office)"
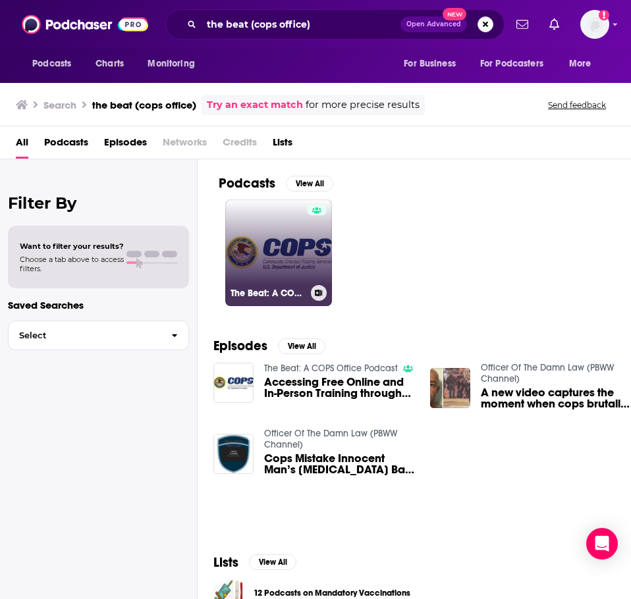
click at [296, 242] on link "The Beat: A COPS Office Podcast" at bounding box center [278, 252] width 107 height 107
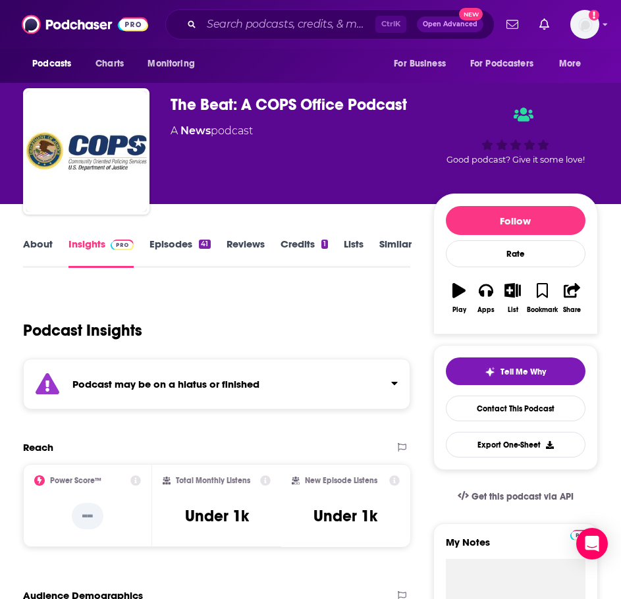
click at [180, 371] on div "Podcast may be on a hiatus or finished" at bounding box center [216, 384] width 387 height 51
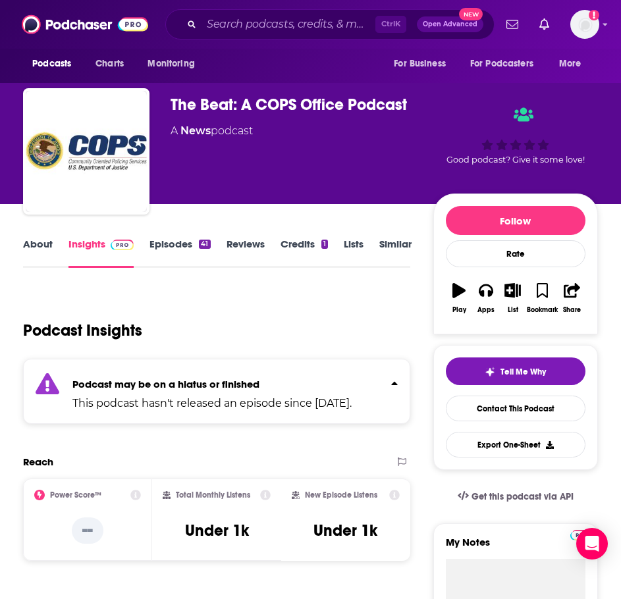
click at [43, 259] on link "About" at bounding box center [38, 253] width 30 height 30
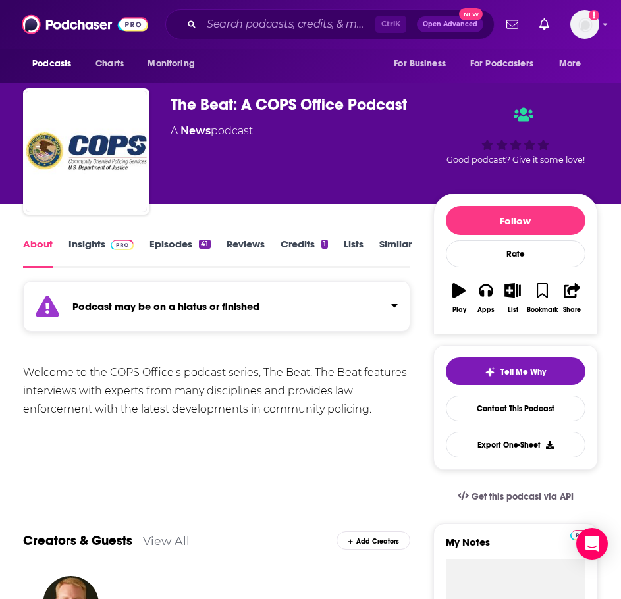
click at [158, 248] on link "Episodes 41" at bounding box center [179, 253] width 61 height 30
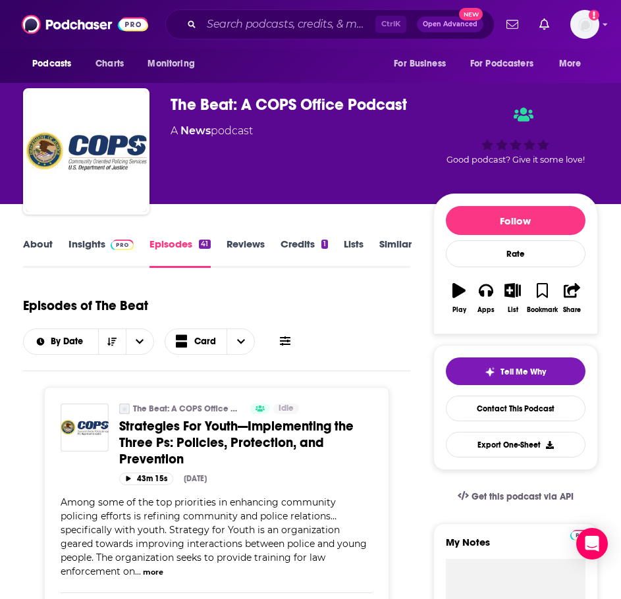
click at [36, 255] on link "About" at bounding box center [38, 253] width 30 height 30
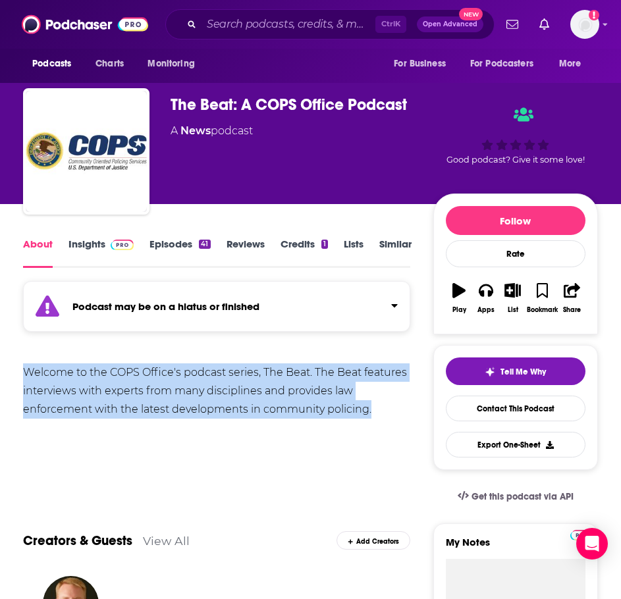
drag, startPoint x: 383, startPoint y: 410, endPoint x: 14, endPoint y: 368, distance: 371.0
copy div "Welcome to the COPS Office's podcast series, The Beat. The Beat features interv…"
click at [103, 251] on link "Insights" at bounding box center [100, 253] width 65 height 30
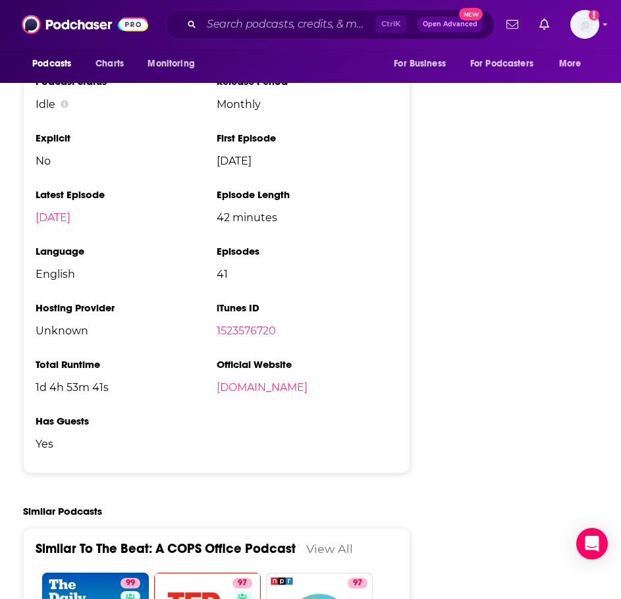
scroll to position [1448, 0]
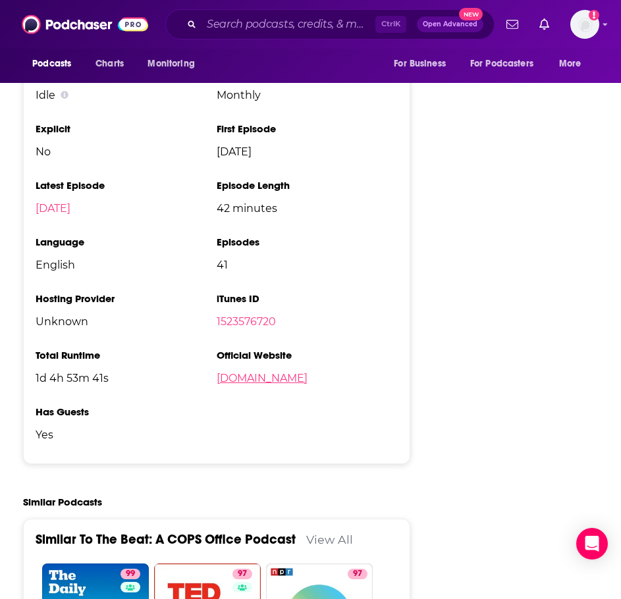
click at [257, 377] on link "cops.usdoj.gov" at bounding box center [262, 378] width 91 height 13
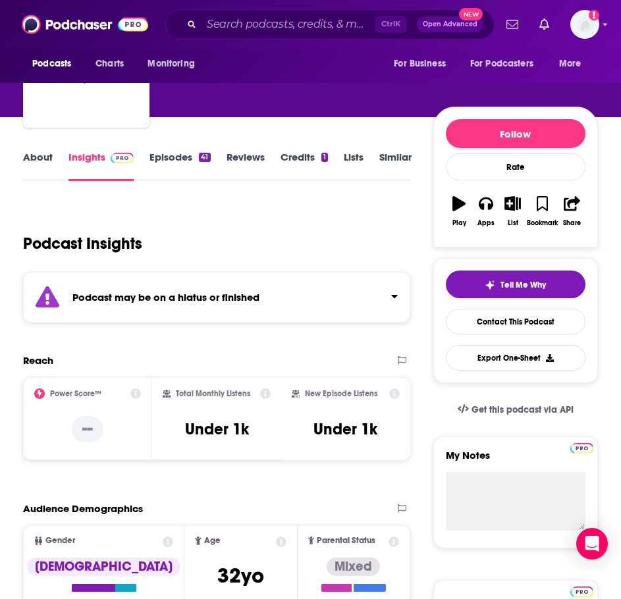
scroll to position [0, 0]
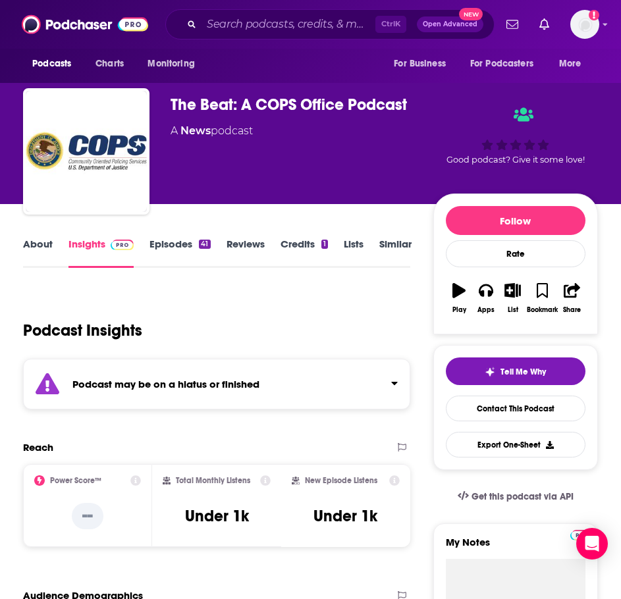
click at [392, 248] on link "Similar" at bounding box center [395, 253] width 32 height 30
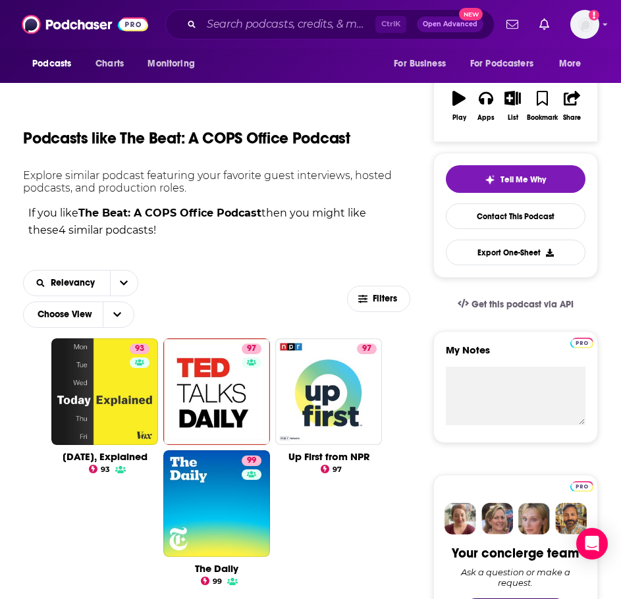
scroll to position [197, 0]
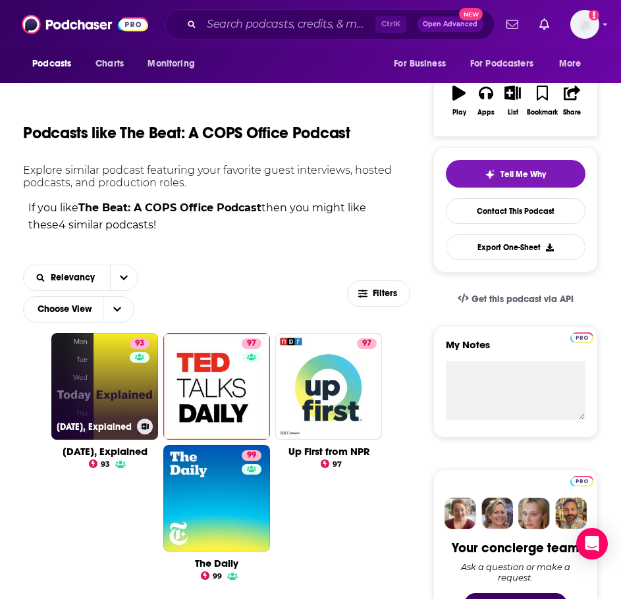
click at [100, 379] on link "93 Today, Explained" at bounding box center [104, 386] width 107 height 107
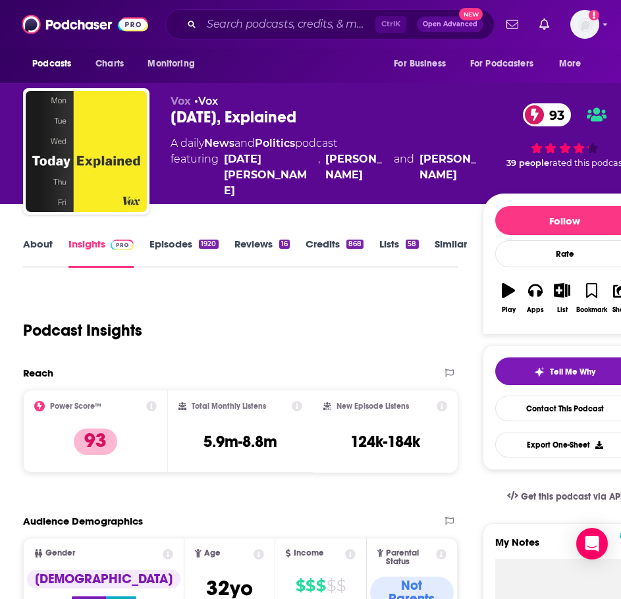
click at [45, 246] on link "About" at bounding box center [38, 253] width 30 height 30
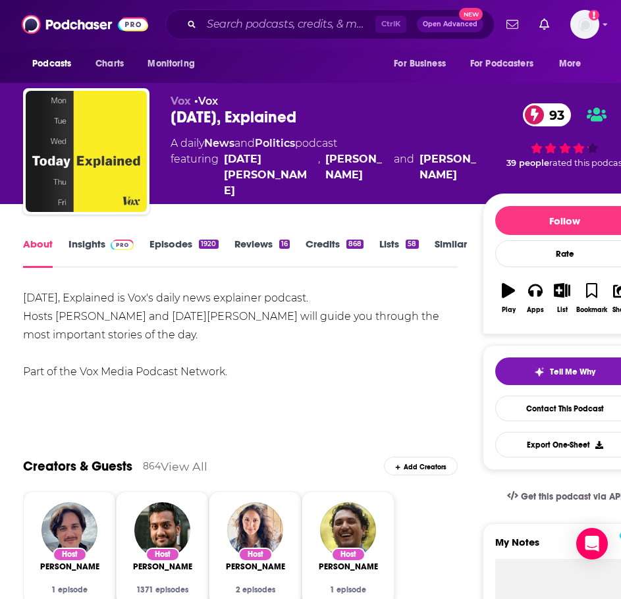
click at [202, 247] on div "1920" at bounding box center [208, 244] width 19 height 9
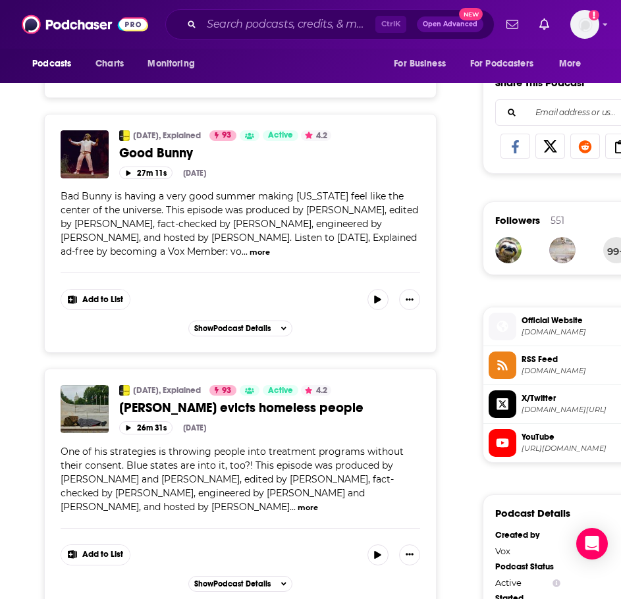
scroll to position [856, 0]
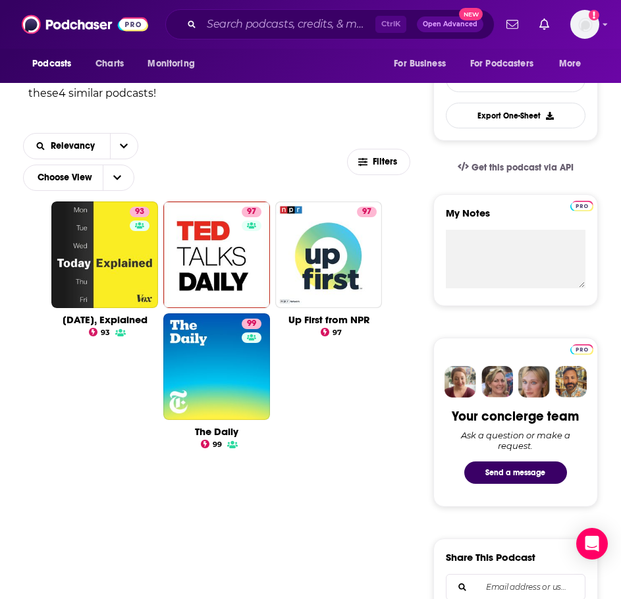
scroll to position [197, 0]
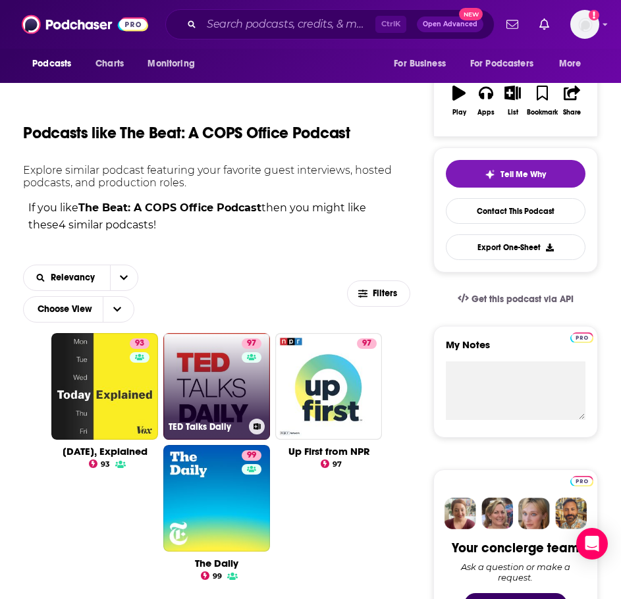
click at [240, 373] on link "97 TED Talks Daily" at bounding box center [216, 386] width 107 height 107
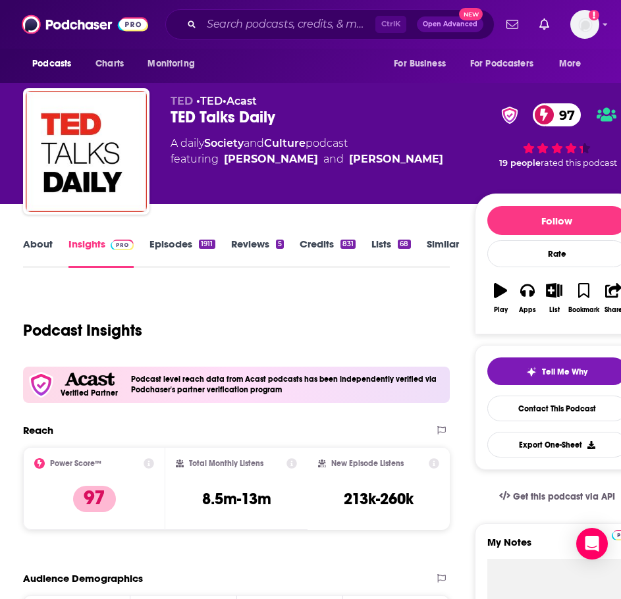
click at [41, 242] on link "About" at bounding box center [38, 253] width 30 height 30
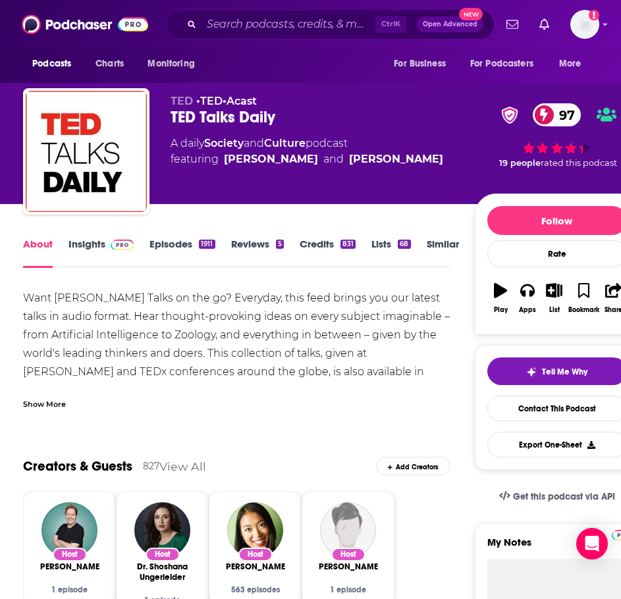
click at [55, 394] on div "Show More" at bounding box center [236, 399] width 427 height 22
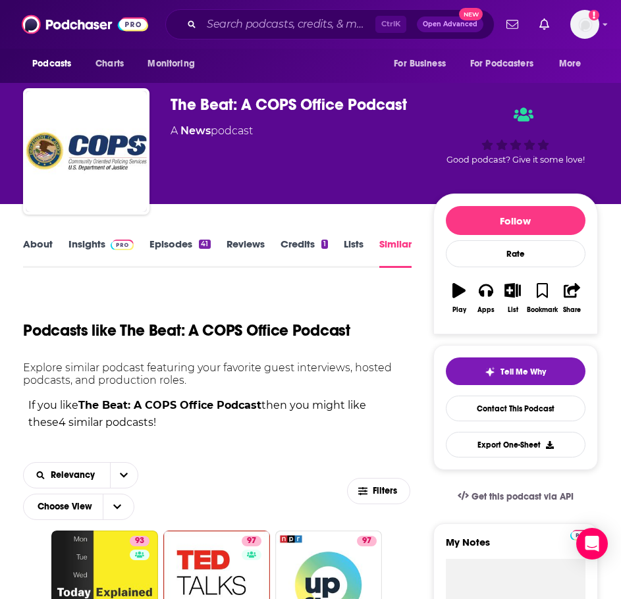
scroll to position [197, 0]
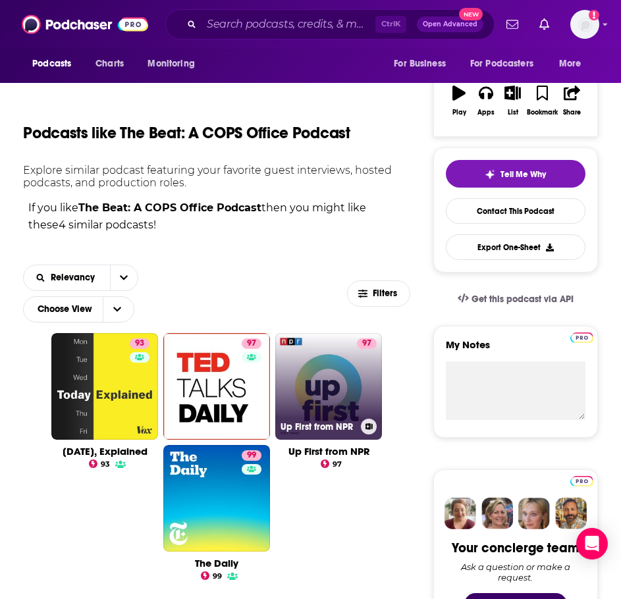
click at [321, 385] on link "97 Up First from NPR" at bounding box center [328, 386] width 107 height 107
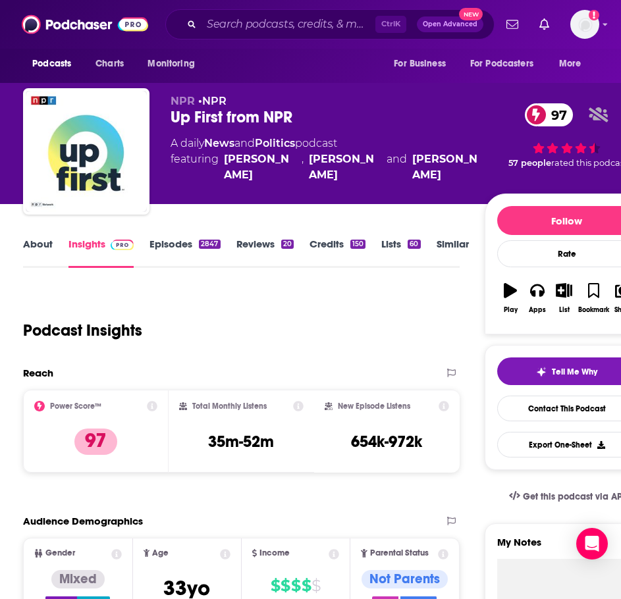
click at [41, 244] on link "About" at bounding box center [38, 253] width 30 height 30
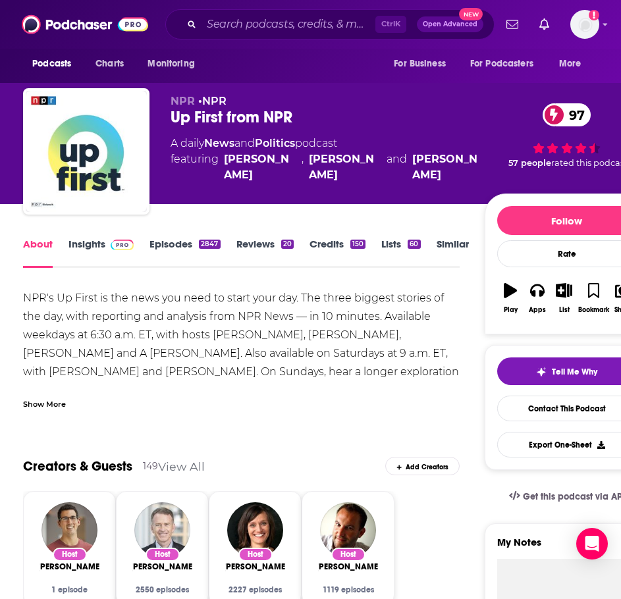
click at [45, 390] on div "Show More" at bounding box center [241, 399] width 436 height 22
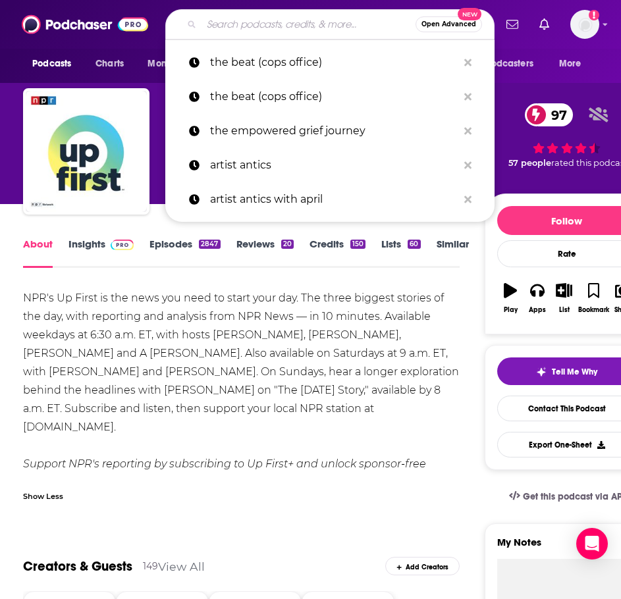
click at [230, 25] on input "Search podcasts, credits, & more..." at bounding box center [308, 24] width 214 height 21
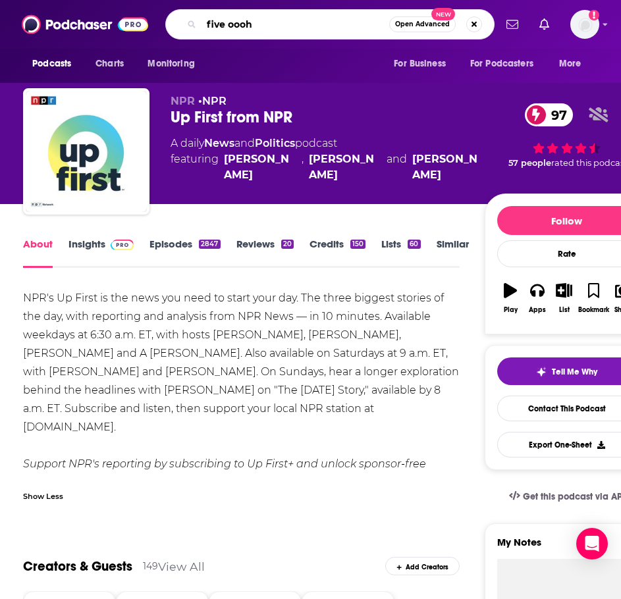
type input "five oooh!"
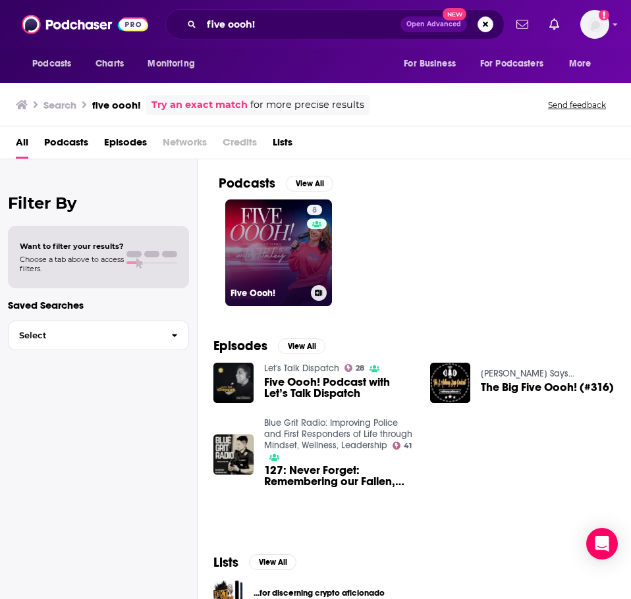
click at [265, 230] on link "8 Five Oooh!" at bounding box center [278, 252] width 107 height 107
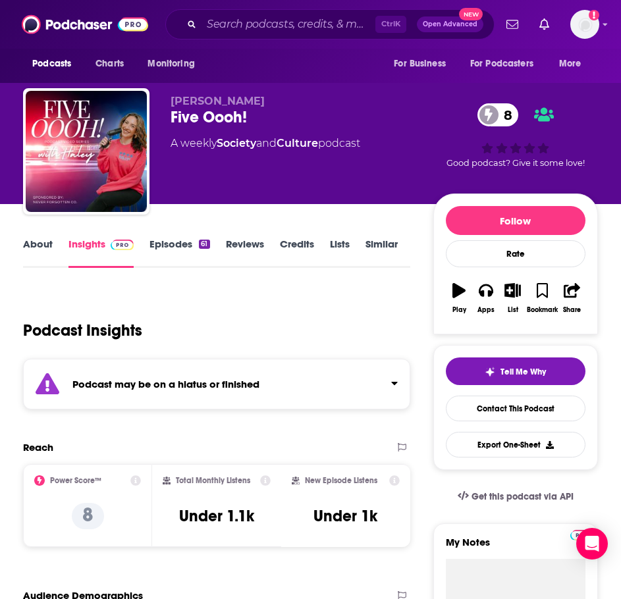
click at [184, 386] on strong "Podcast may be on a hiatus or finished" at bounding box center [165, 384] width 187 height 13
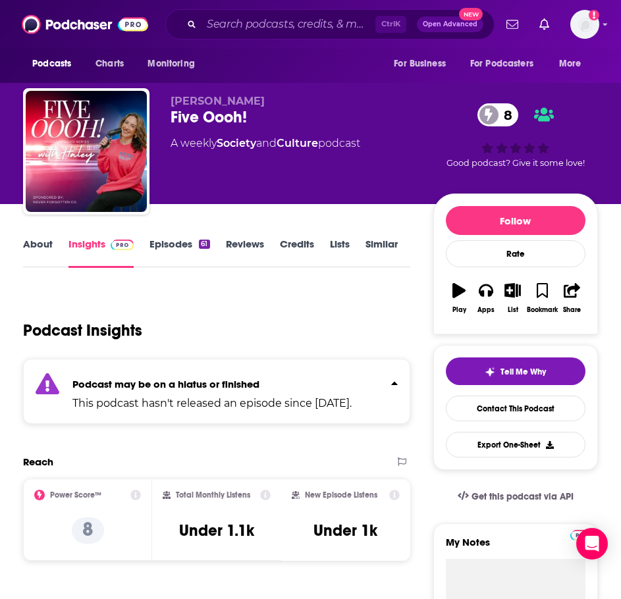
click at [28, 245] on link "About" at bounding box center [38, 253] width 30 height 30
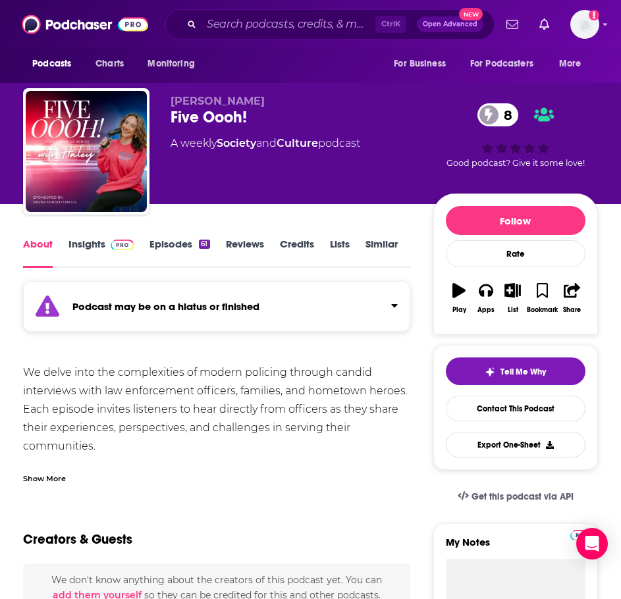
click at [194, 238] on link "Episodes 61" at bounding box center [179, 253] width 60 height 30
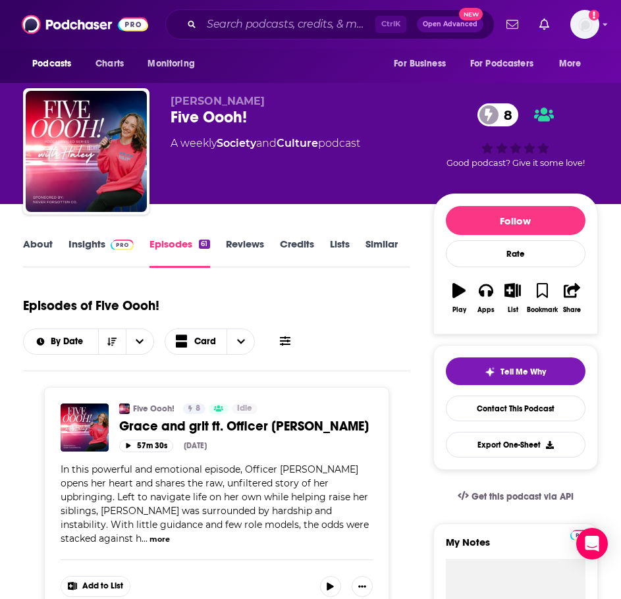
click at [39, 244] on link "About" at bounding box center [38, 253] width 30 height 30
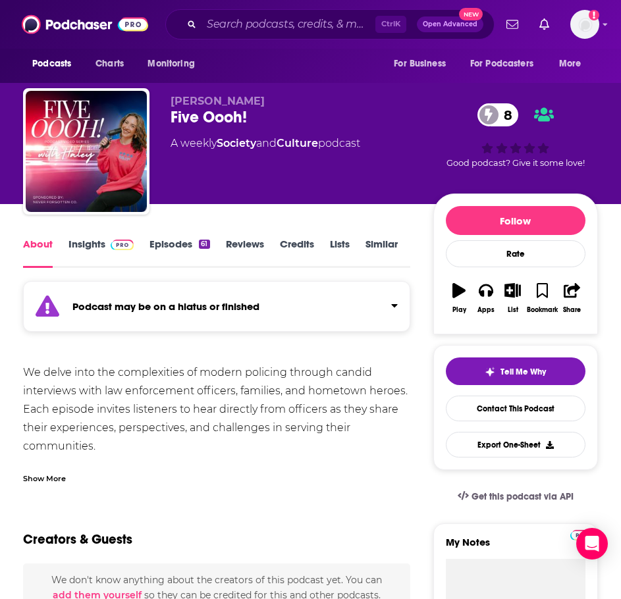
click at [65, 462] on div "Show More" at bounding box center [216, 473] width 387 height 22
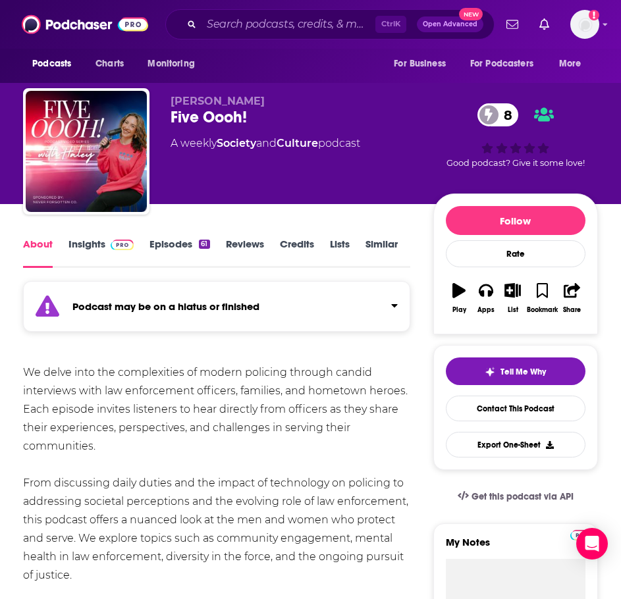
scroll to position [132, 0]
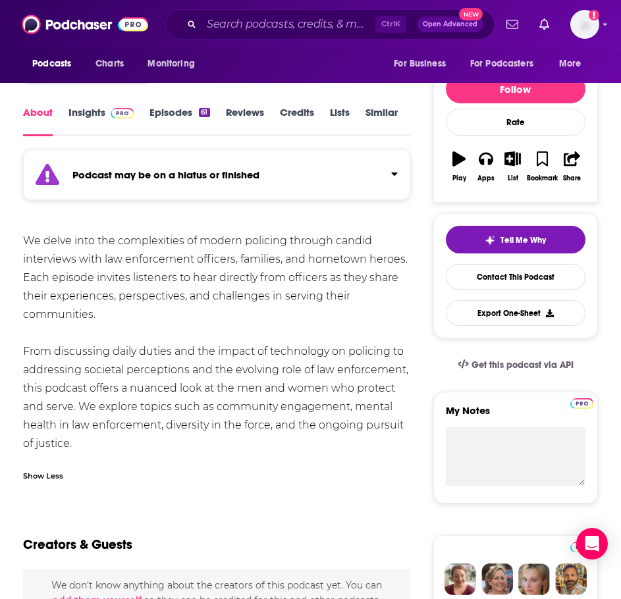
drag, startPoint x: 99, startPoint y: 443, endPoint x: 46, endPoint y: 245, distance: 205.0
copy div "We delve into the complexities of modern policing through candid interviews wit…"
click at [91, 111] on link "Insights" at bounding box center [100, 121] width 65 height 30
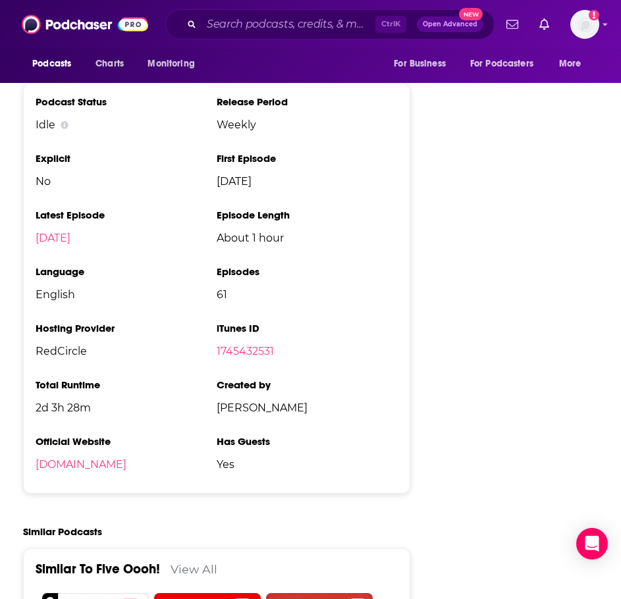
scroll to position [1382, 0]
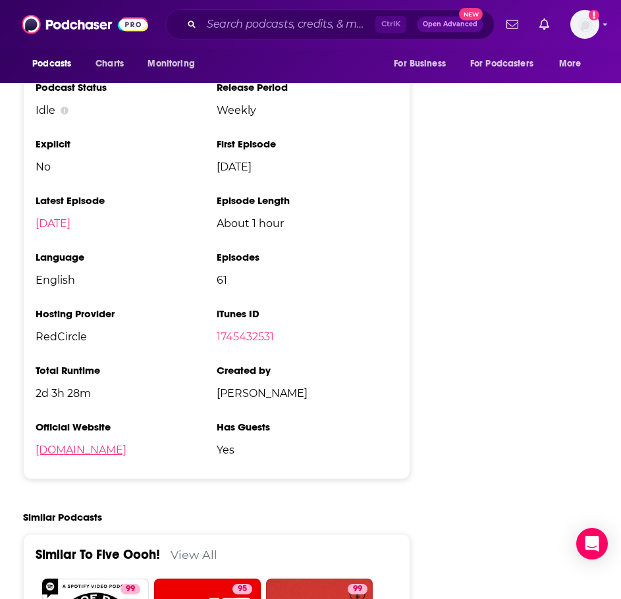
click at [87, 447] on link "redcircle.com" at bounding box center [81, 450] width 91 height 13
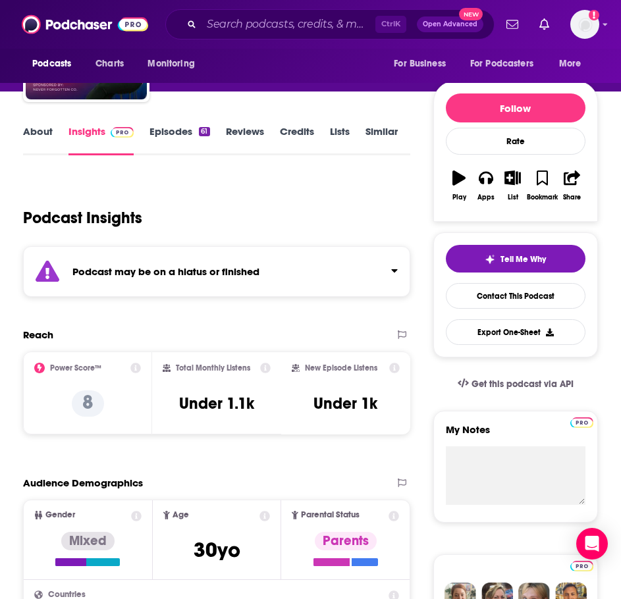
scroll to position [0, 0]
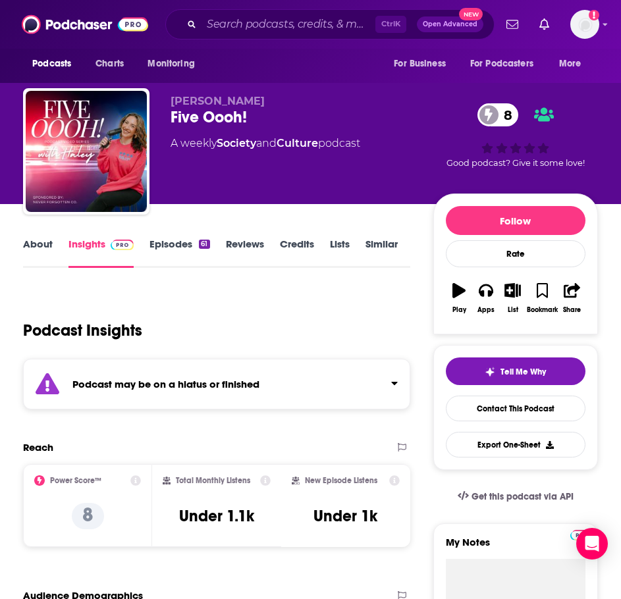
click at [161, 242] on link "Episodes 61" at bounding box center [179, 253] width 60 height 30
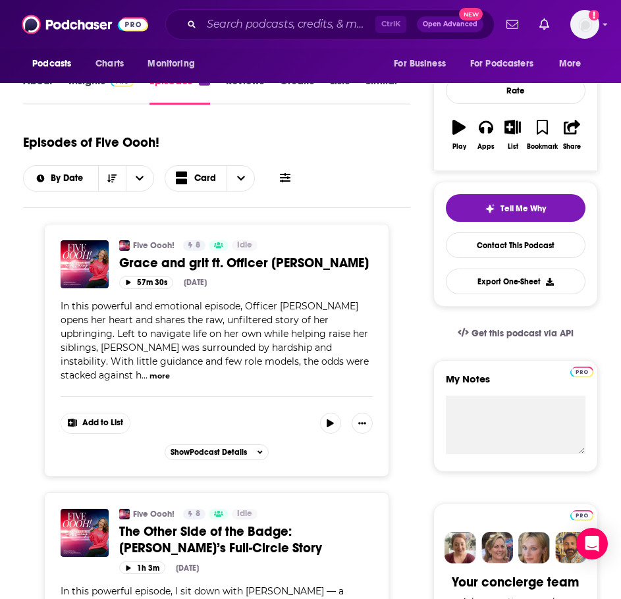
scroll to position [197, 0]
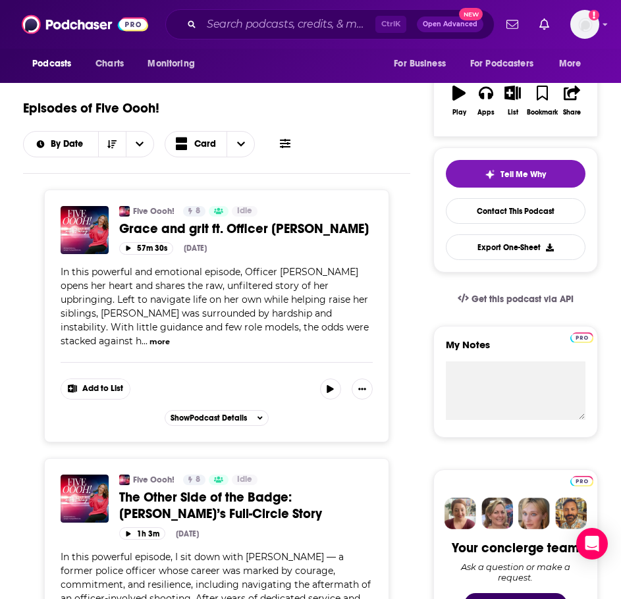
click at [259, 229] on span "Grace and grit ft. Officer Jessica" at bounding box center [243, 229] width 249 height 16
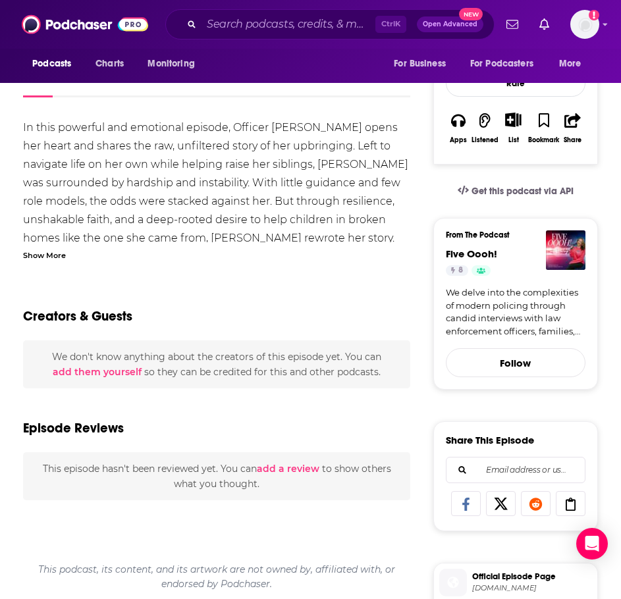
scroll to position [263, 0]
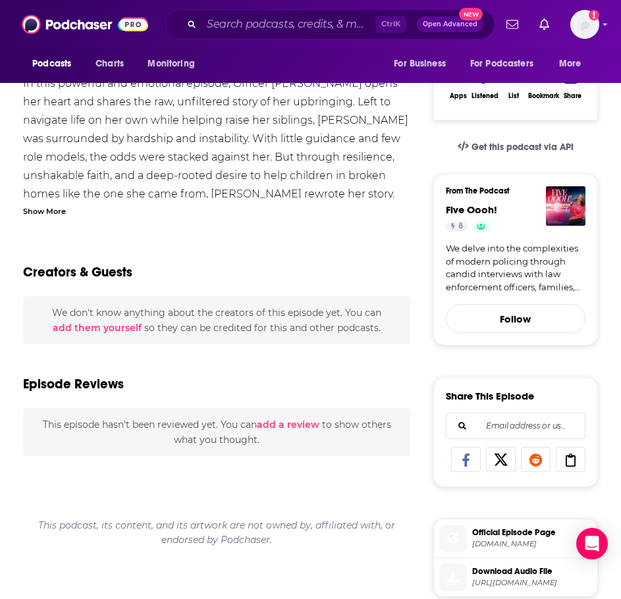
click at [46, 215] on div "Show More" at bounding box center [44, 210] width 43 height 13
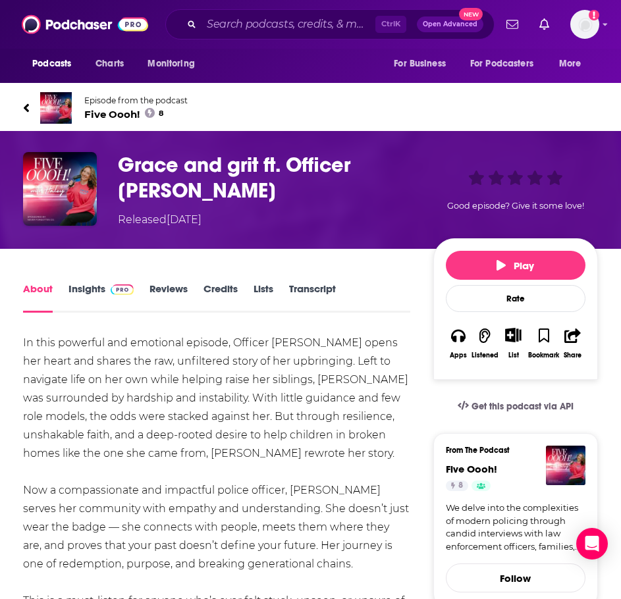
scroll to position [0, 0]
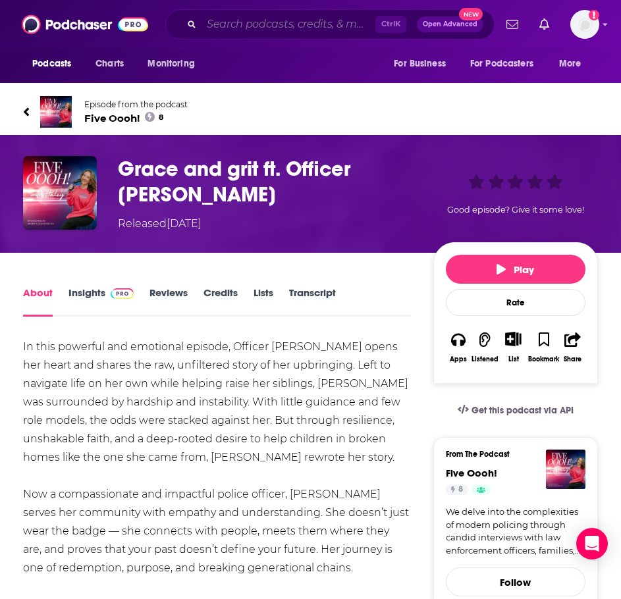
click at [274, 25] on input "Search podcasts, credits, & more..." at bounding box center [288, 24] width 174 height 21
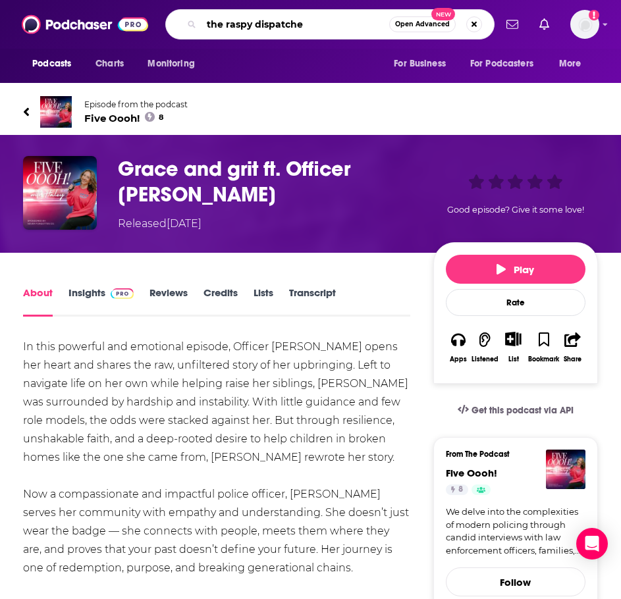
type input "the raspy dispatcher"
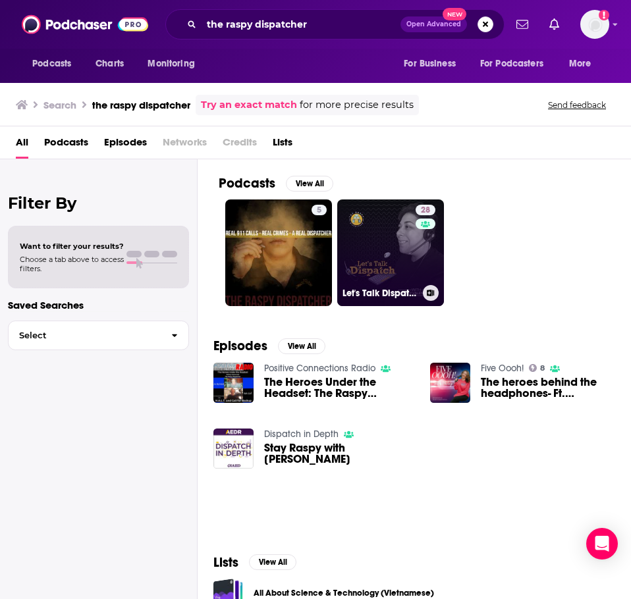
click at [378, 234] on link "28 Let's Talk Dispatch" at bounding box center [390, 252] width 107 height 107
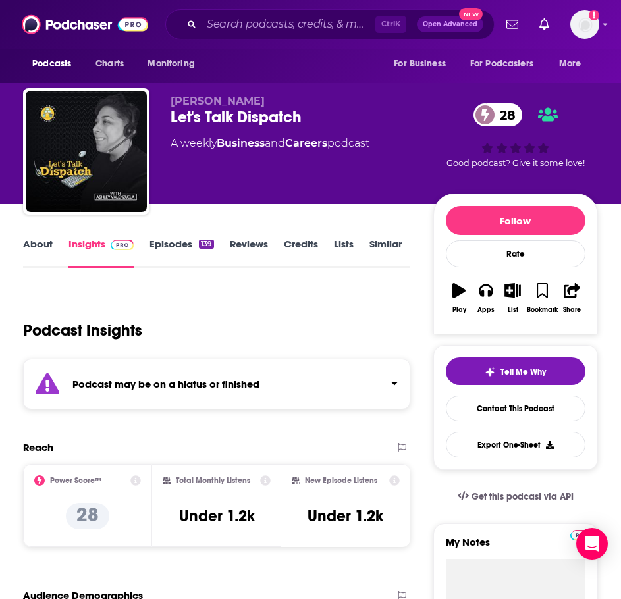
click at [160, 382] on strong "Podcast may be on a hiatus or finished" at bounding box center [165, 384] width 187 height 13
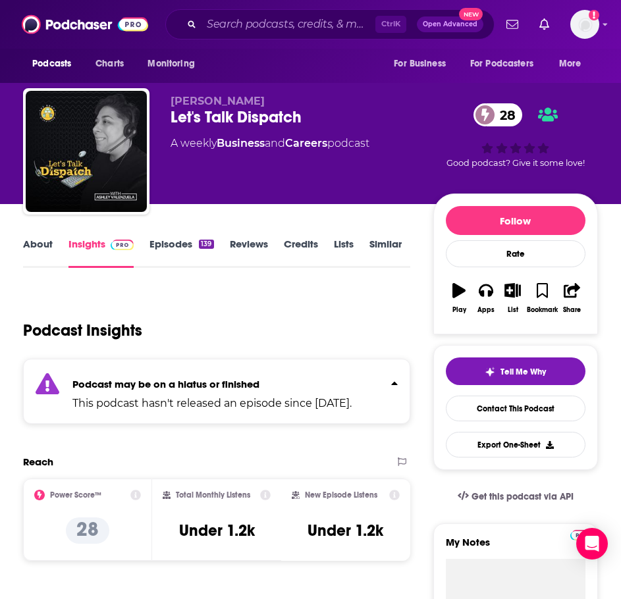
click at [29, 240] on link "About" at bounding box center [38, 253] width 30 height 30
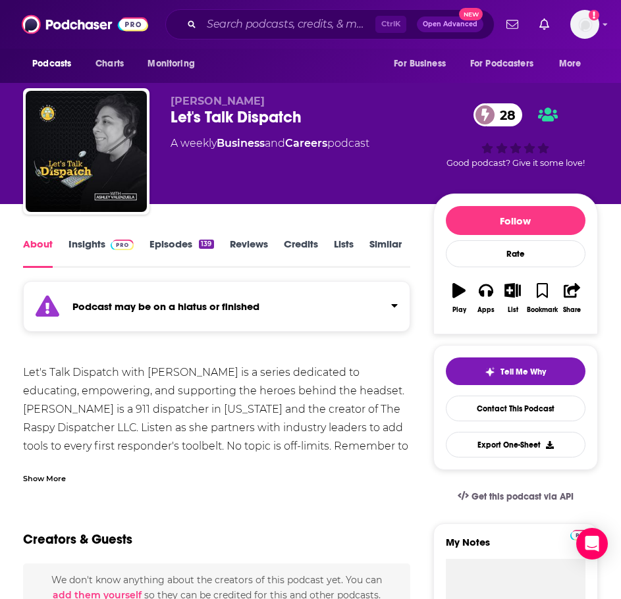
scroll to position [66, 0]
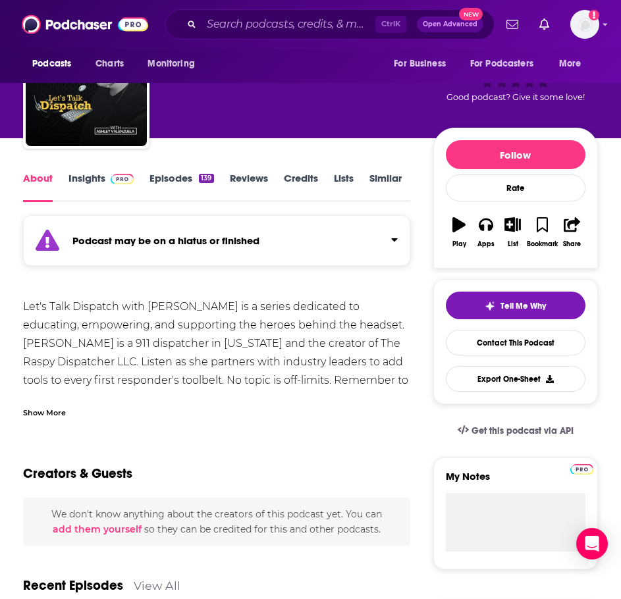
click at [55, 405] on div "Show More" at bounding box center [44, 411] width 43 height 13
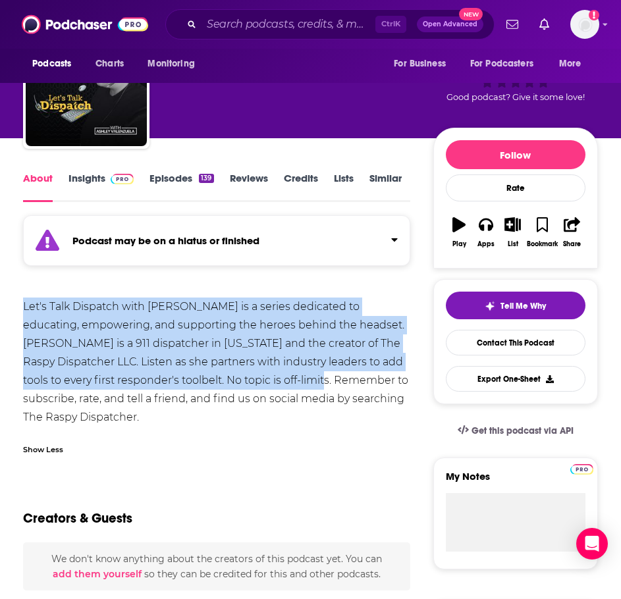
drag, startPoint x: 295, startPoint y: 383, endPoint x: 5, endPoint y: 292, distance: 304.2
copy div "Let's Talk Dispatch with Ashley Valenzuela is a series dedicated to educating, …"
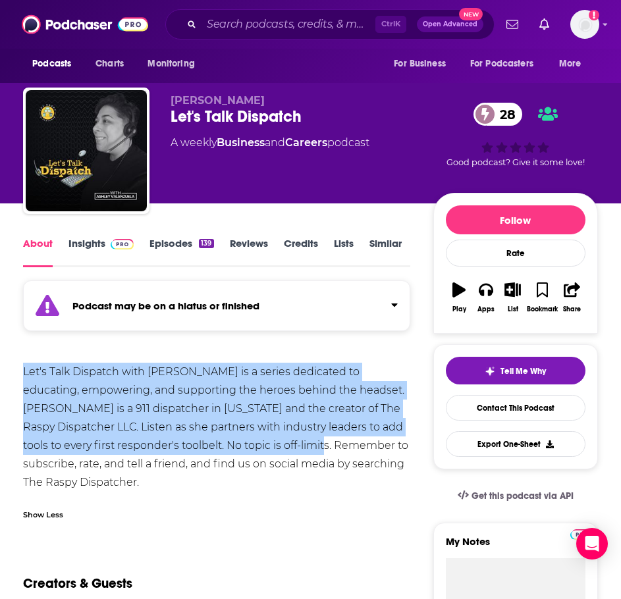
scroll to position [0, 0]
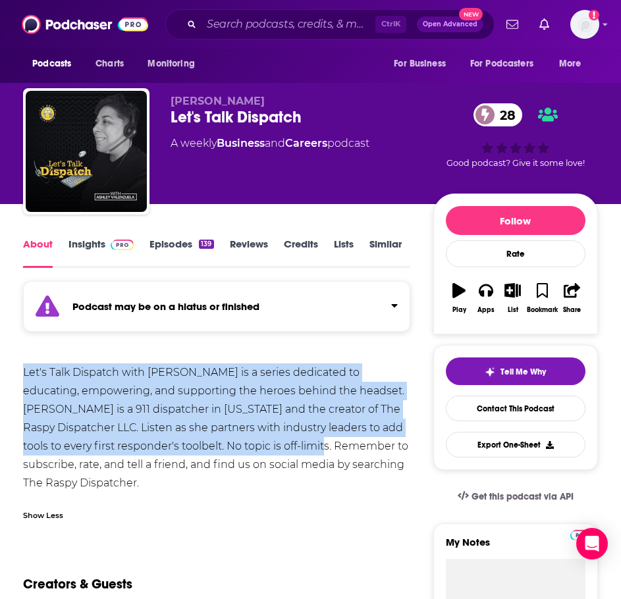
click at [79, 243] on link "Insights" at bounding box center [100, 253] width 65 height 30
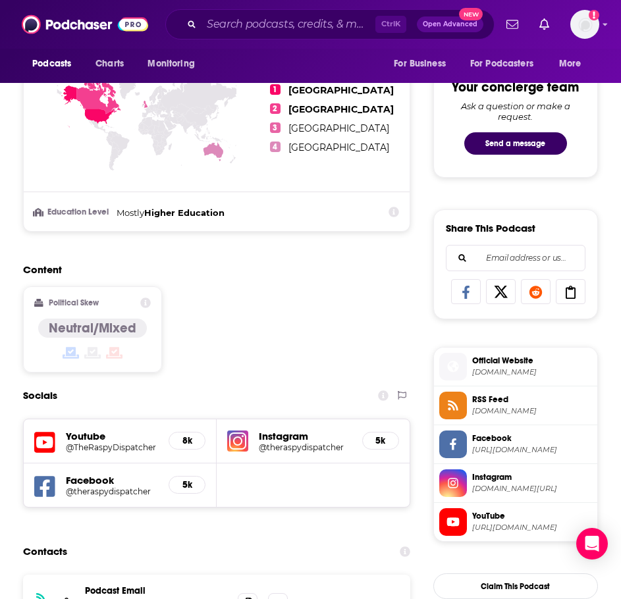
scroll to position [987, 0]
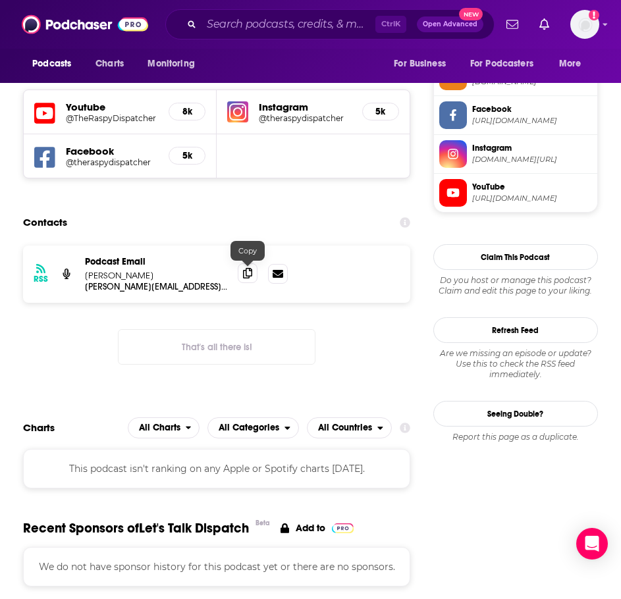
click at [247, 273] on icon at bounding box center [247, 273] width 9 height 11
click at [217, 33] on input "Search podcasts, credits, & more..." at bounding box center [288, 24] width 174 height 21
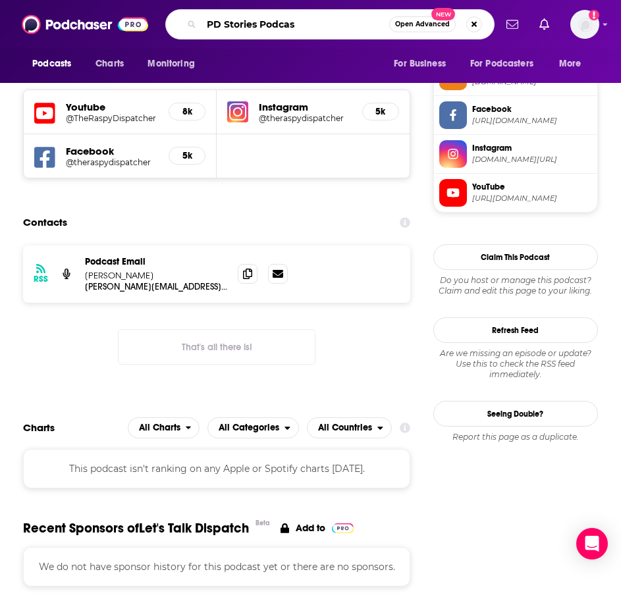
type input "PD Stories Podcast"
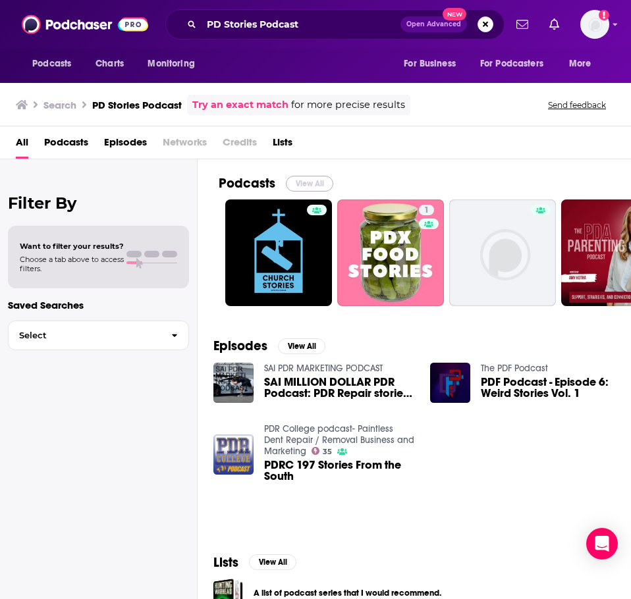
click at [324, 179] on button "View All" at bounding box center [309, 184] width 47 height 16
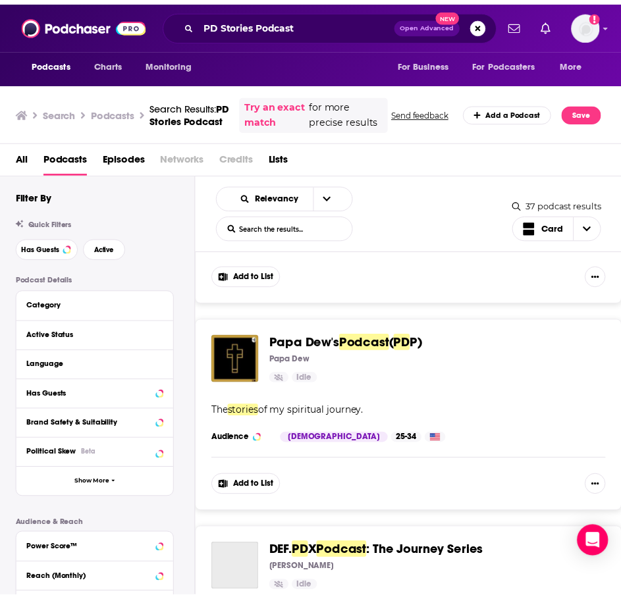
scroll to position [1843, 0]
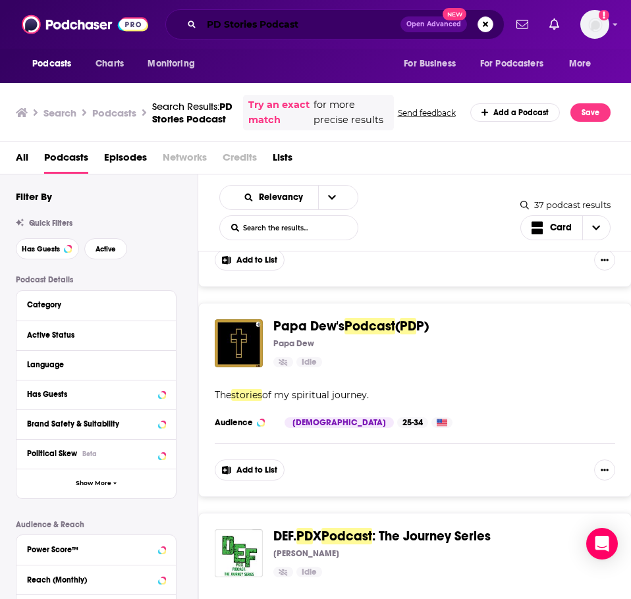
click at [312, 20] on input "PD Stories Podcast" at bounding box center [300, 24] width 199 height 21
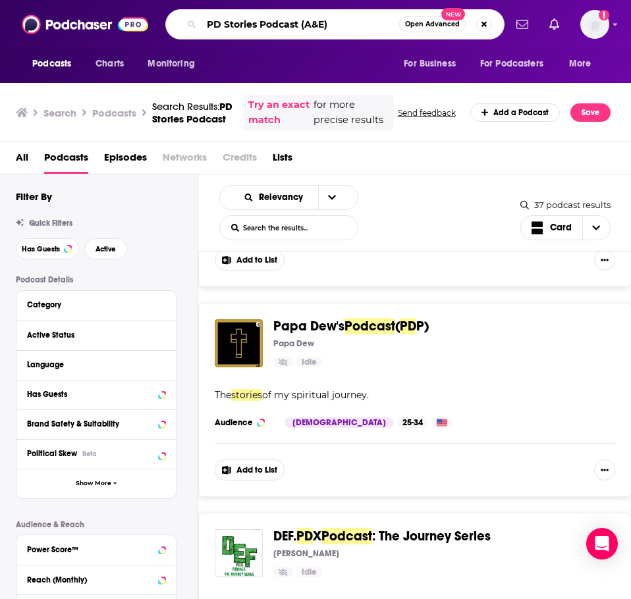
type input "PD Stories Podcast (A&E)"
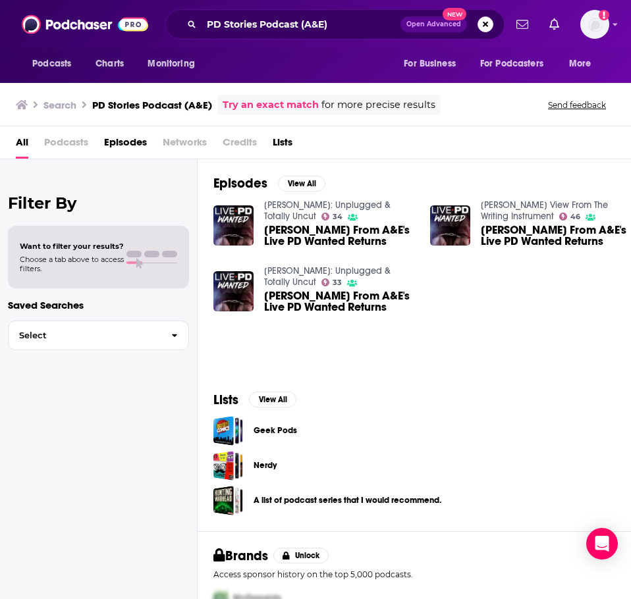
click at [338, 203] on link "Arroe Collins: Unplugged & Totally Uncut" at bounding box center [327, 210] width 126 height 22
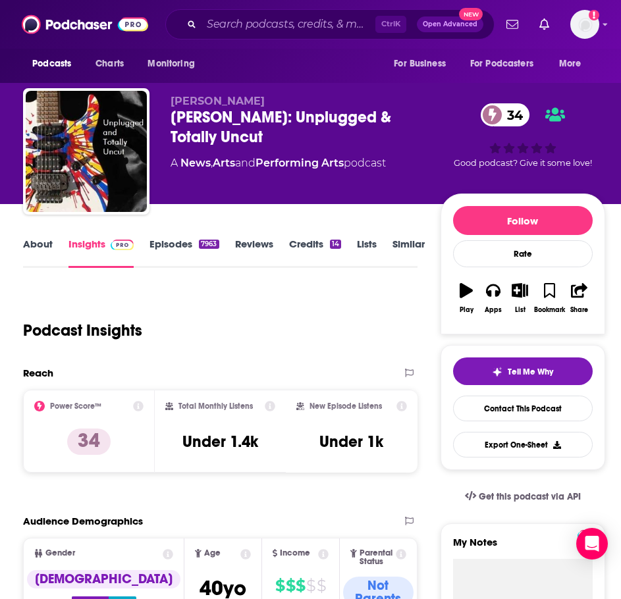
click at [33, 244] on link "About" at bounding box center [38, 253] width 30 height 30
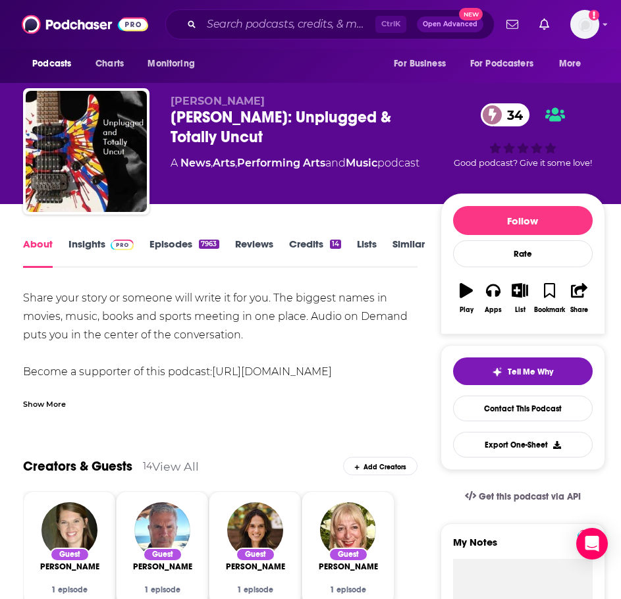
click at [55, 401] on div "Show More" at bounding box center [44, 403] width 43 height 13
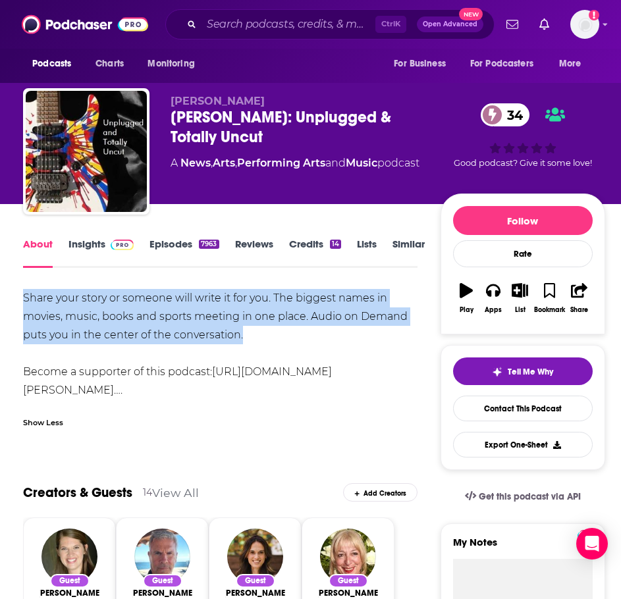
drag, startPoint x: 270, startPoint y: 336, endPoint x: -3, endPoint y: 290, distance: 277.0
click at [0, 290] on html "Podcasts Charts Monitoring Ctrl K Open Advanced New For Business For Podcasters…" at bounding box center [310, 299] width 621 height 599
copy div "Share your story or someone will write it for you. The biggest names in movies,…"
click at [106, 243] on span at bounding box center [119, 244] width 28 height 13
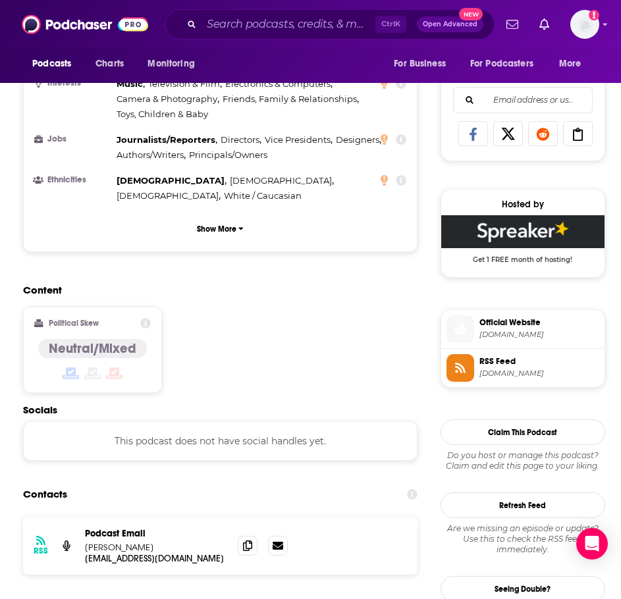
scroll to position [856, 0]
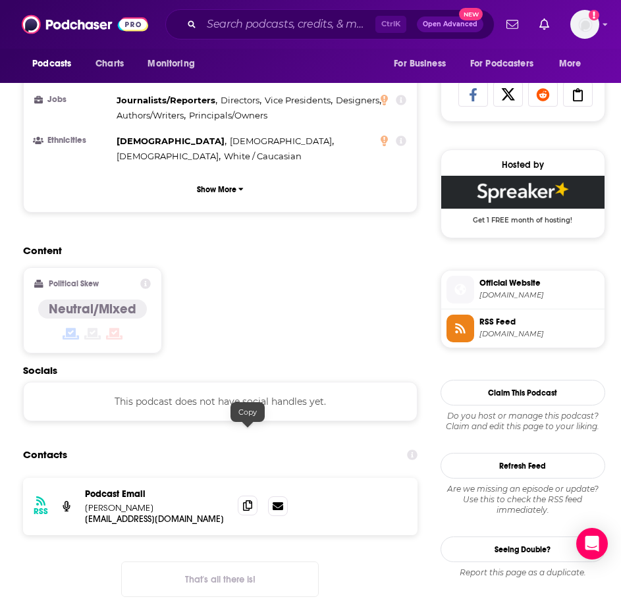
click at [244, 500] on icon at bounding box center [247, 505] width 9 height 11
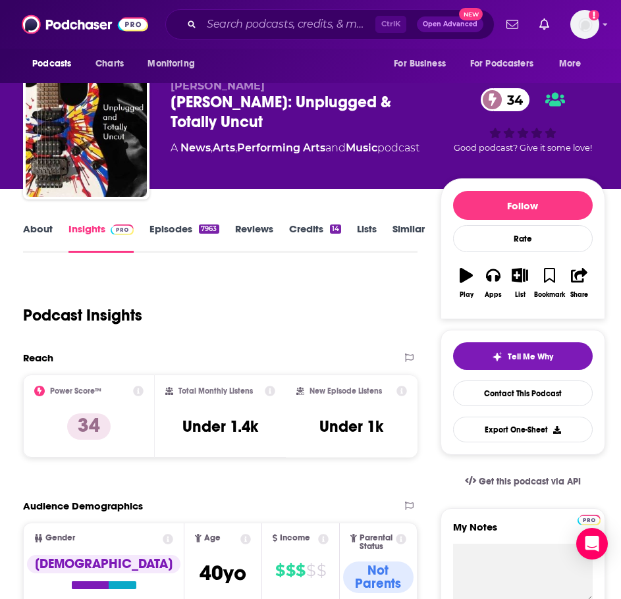
scroll to position [0, 0]
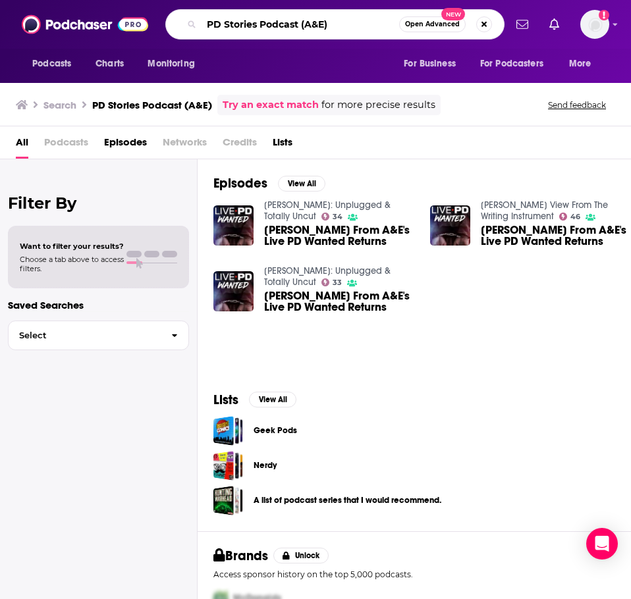
click at [294, 19] on input "PD Stories Podcast (A&E)" at bounding box center [299, 24] width 197 height 21
type input "live pD wanted"
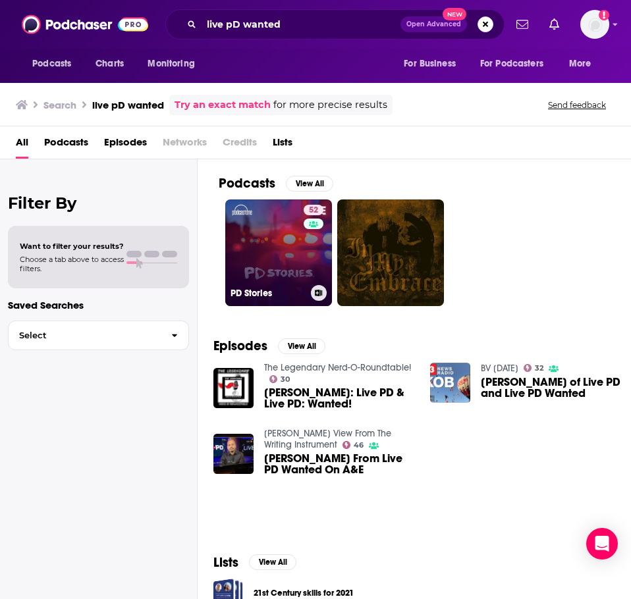
click at [267, 246] on link "52 PD Stories" at bounding box center [278, 252] width 107 height 107
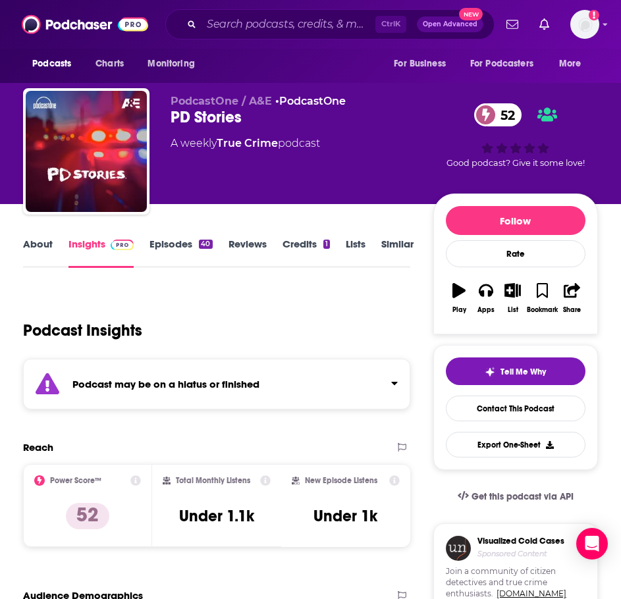
click at [211, 380] on strong "Podcast may be on a hiatus or finished" at bounding box center [165, 384] width 187 height 13
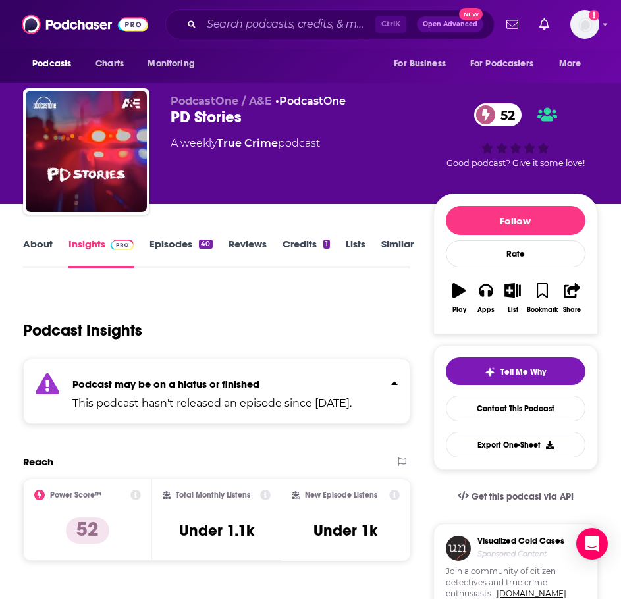
click at [186, 251] on link "Episodes 40" at bounding box center [180, 253] width 63 height 30
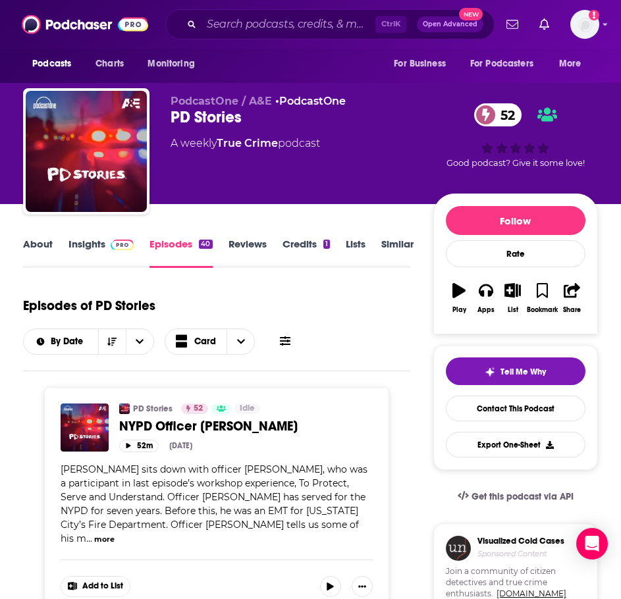
click at [410, 240] on link "Similar" at bounding box center [397, 253] width 32 height 30
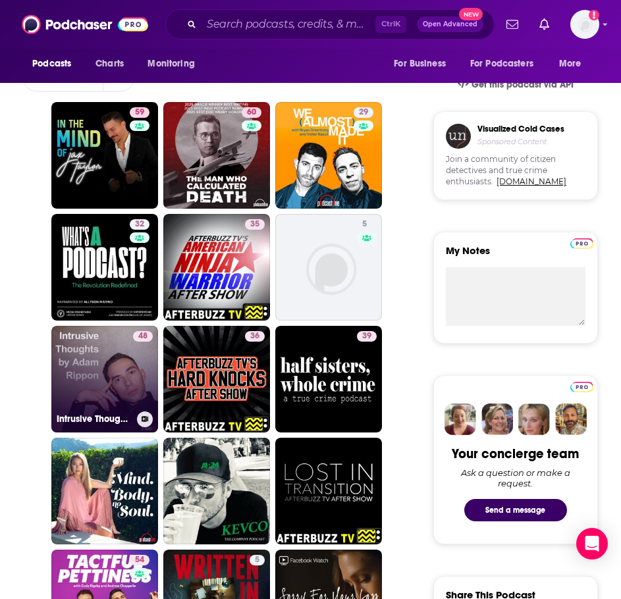
scroll to position [395, 0]
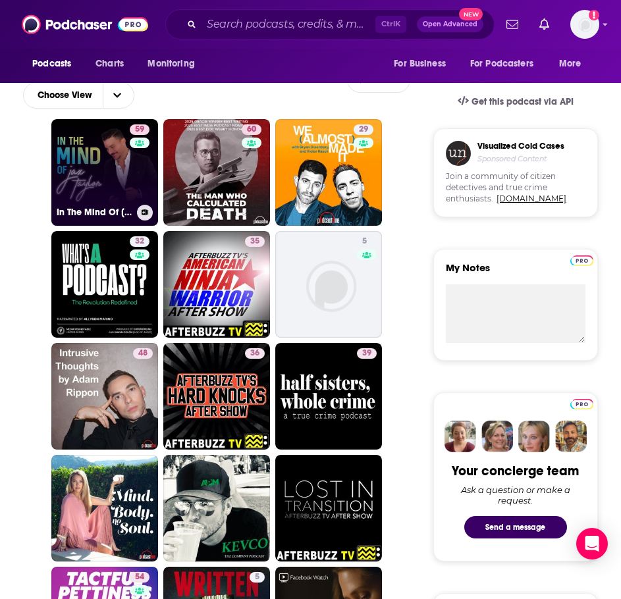
click at [105, 157] on link "59 In The Mind Of Jax Taylor" at bounding box center [104, 172] width 107 height 107
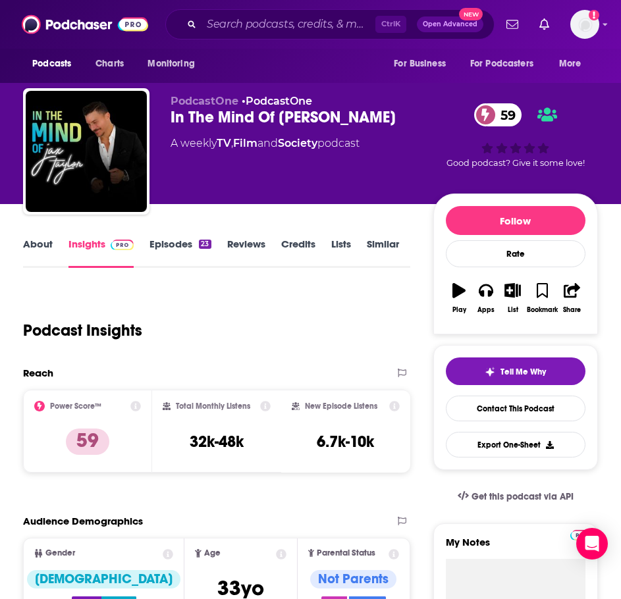
click at [44, 251] on link "About" at bounding box center [38, 253] width 30 height 30
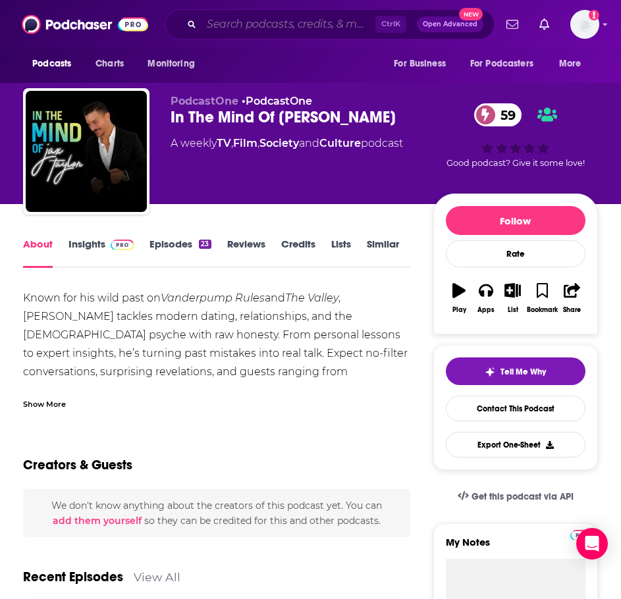
click at [235, 26] on input "Search podcasts, credits, & more..." at bounding box center [288, 24] width 174 height 21
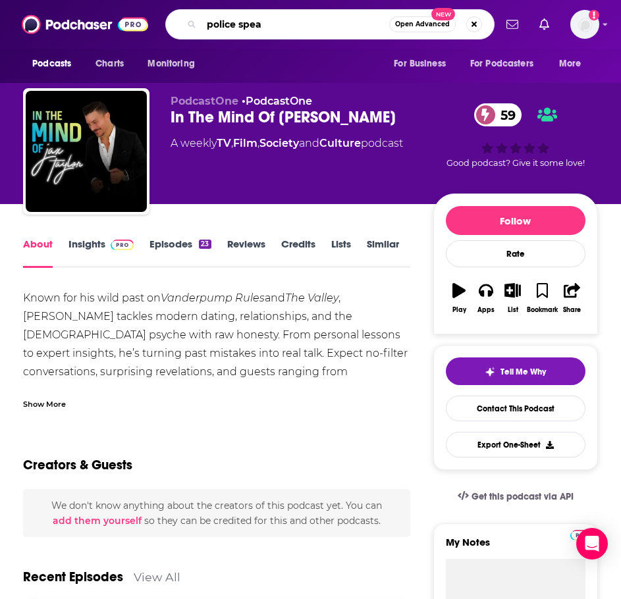
type input "police speak"
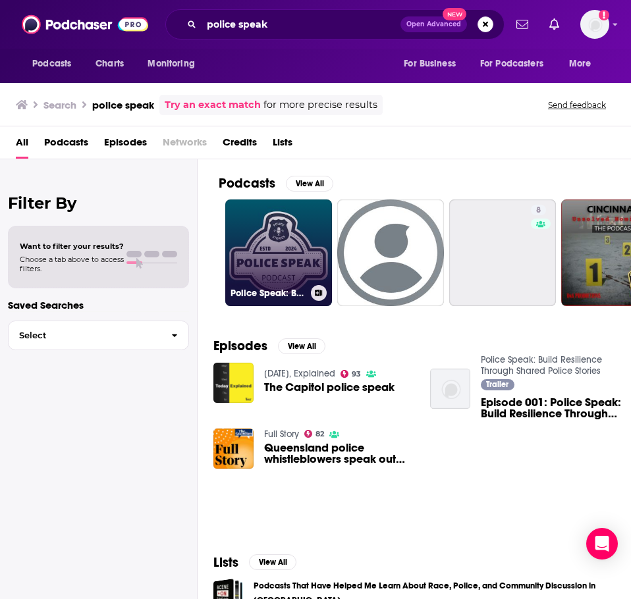
click at [263, 250] on link "Police Speak: Build Resilience Through Shared Police Stories" at bounding box center [278, 252] width 107 height 107
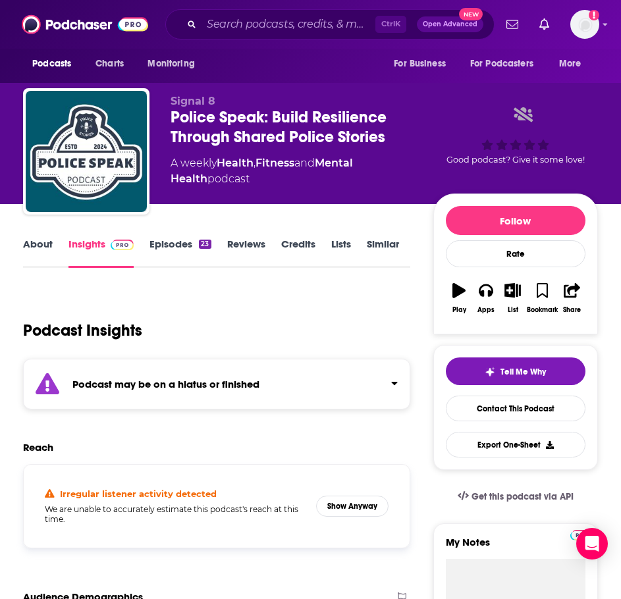
click at [220, 348] on div "Podcast Insights" at bounding box center [211, 322] width 377 height 67
click at [221, 386] on strong "Podcast may be on a hiatus or finished" at bounding box center [165, 384] width 187 height 13
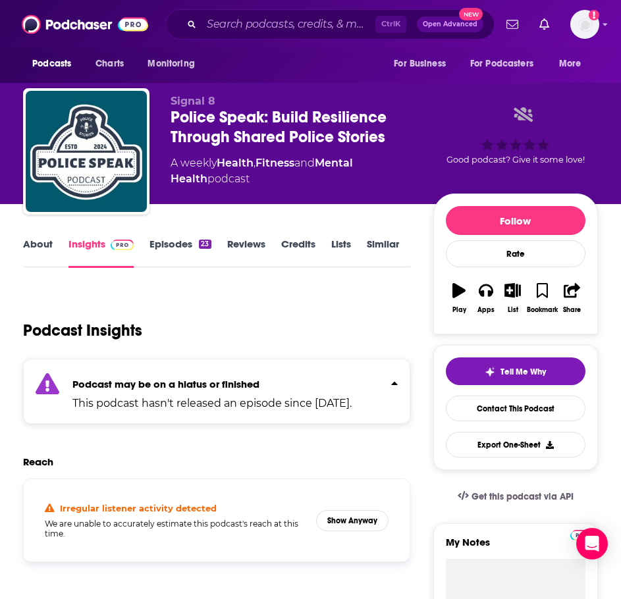
click at [189, 251] on link "Episodes 23" at bounding box center [179, 253] width 61 height 30
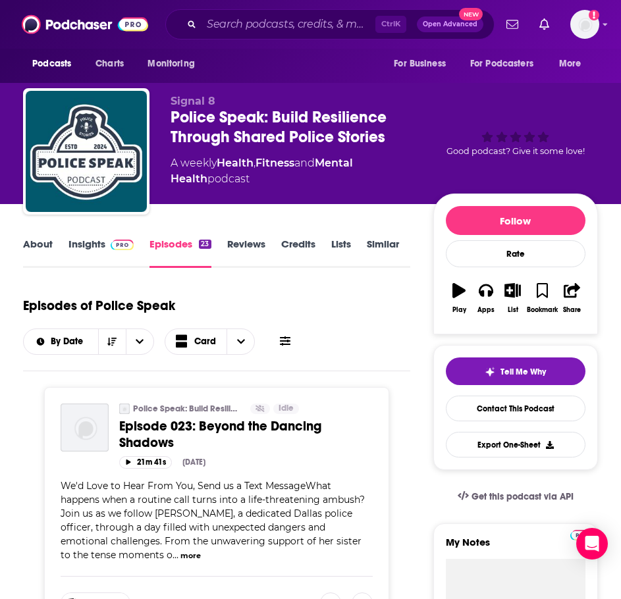
click at [49, 255] on link "About" at bounding box center [38, 253] width 30 height 30
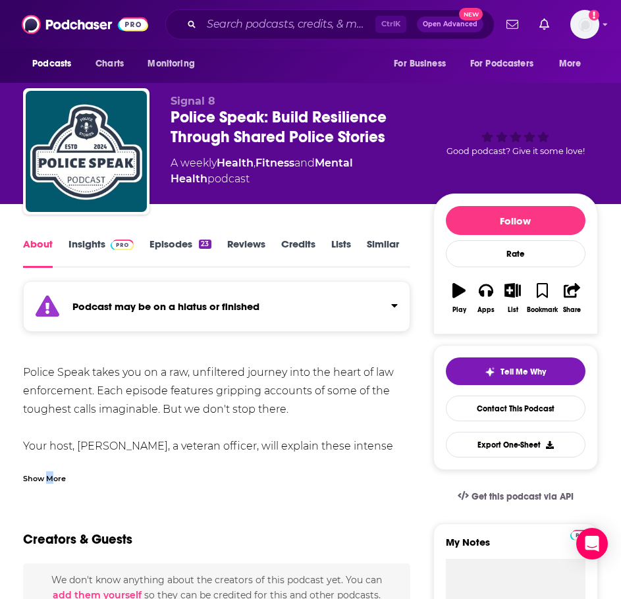
click at [49, 467] on div "Show More" at bounding box center [216, 473] width 387 height 22
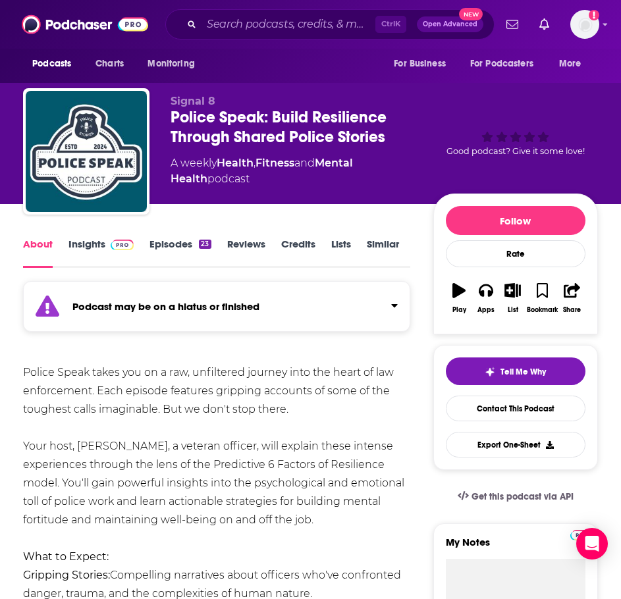
click at [111, 249] on img at bounding box center [122, 245] width 23 height 11
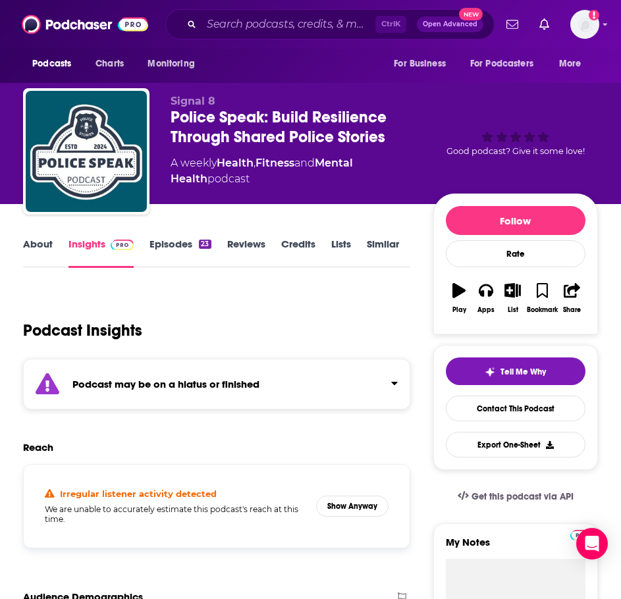
click at [49, 254] on link "About" at bounding box center [38, 253] width 30 height 30
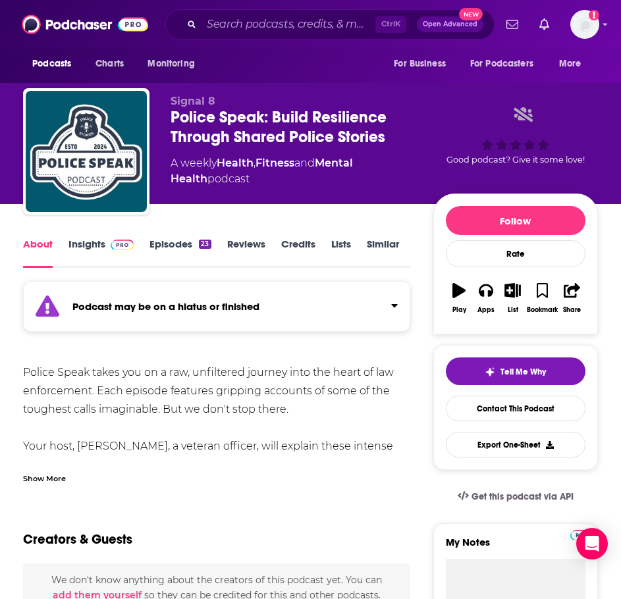
click at [46, 483] on div "Show More" at bounding box center [44, 477] width 43 height 13
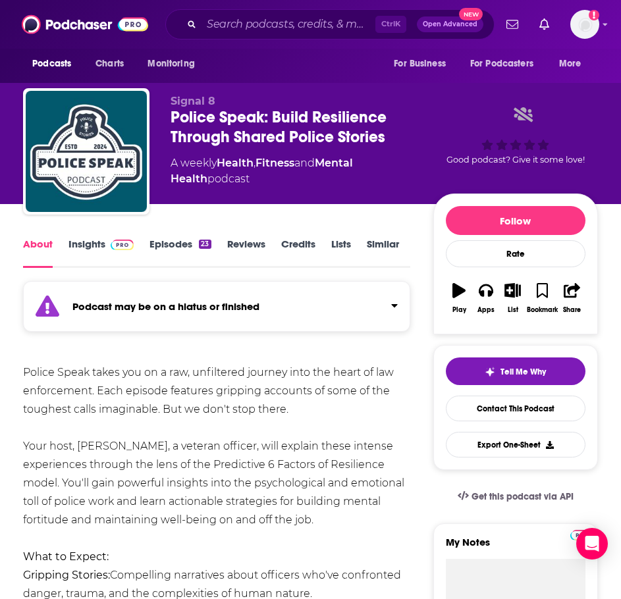
scroll to position [132, 0]
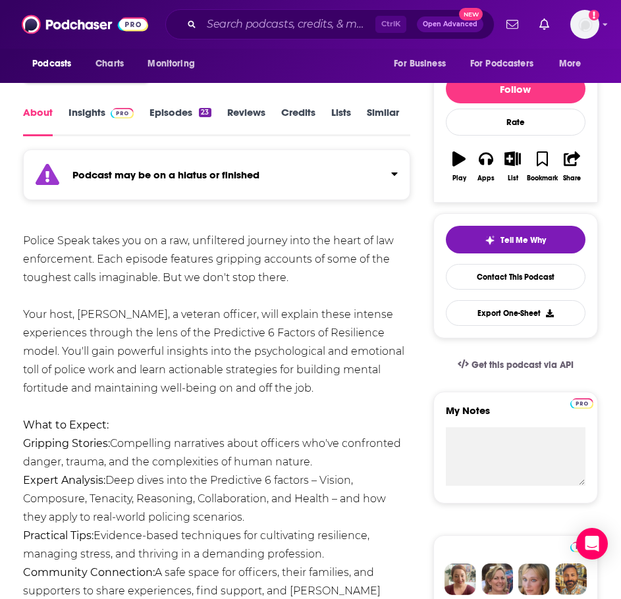
drag, startPoint x: 325, startPoint y: 388, endPoint x: 20, endPoint y: 238, distance: 339.7
copy div "Police Speak takes you on a raw, unfiltered journey into the heart of law enfor…"
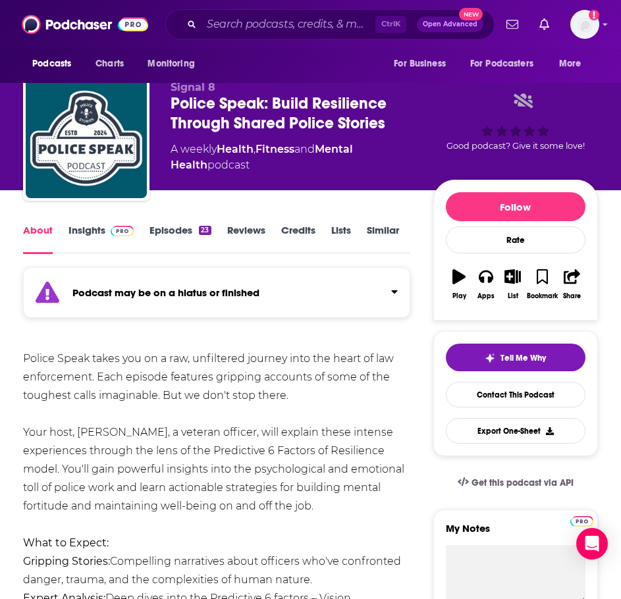
scroll to position [0, 0]
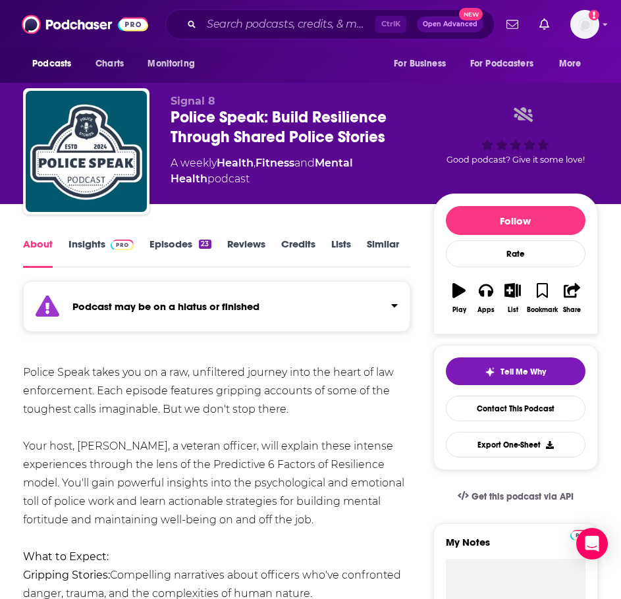
click at [123, 249] on img at bounding box center [122, 245] width 23 height 11
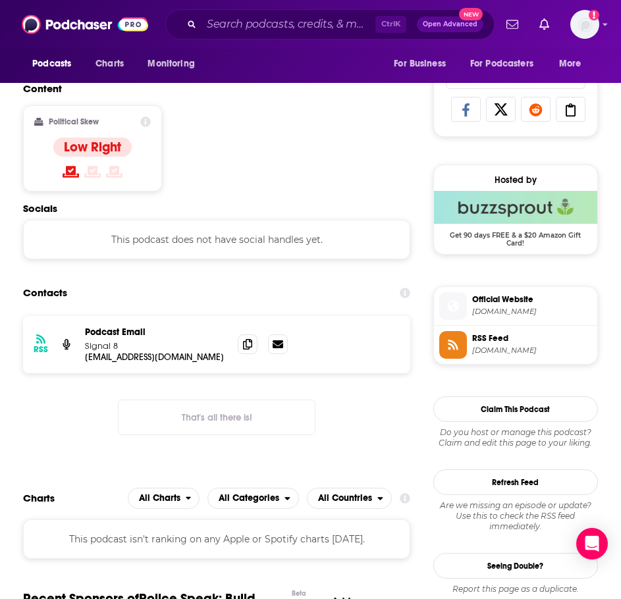
scroll to position [856, 0]
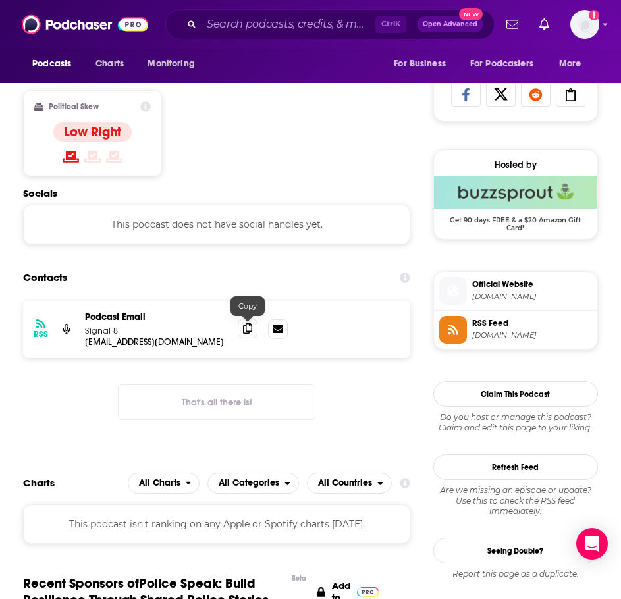
click at [243, 332] on span at bounding box center [248, 329] width 20 height 20
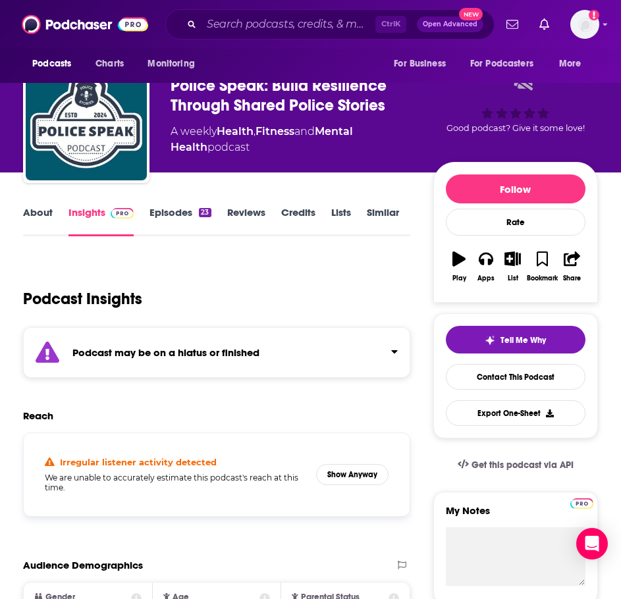
scroll to position [0, 0]
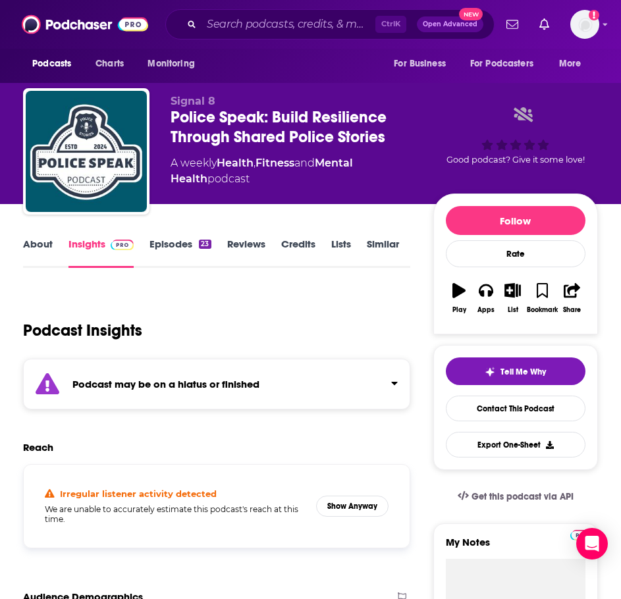
click at [393, 249] on link "Similar" at bounding box center [383, 253] width 32 height 30
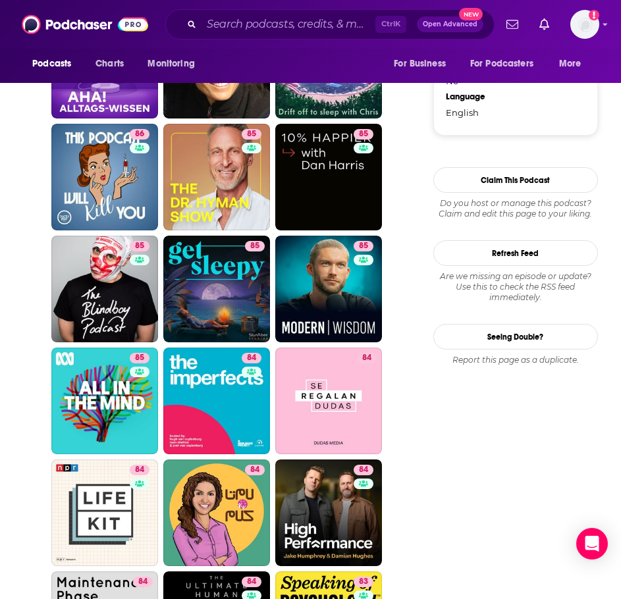
scroll to position [1382, 0]
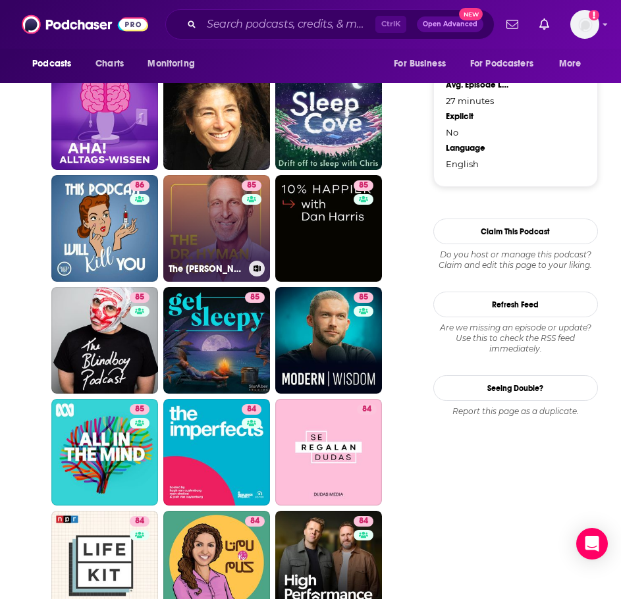
click at [238, 242] on link "85 The Dr. Hyman Show" at bounding box center [216, 228] width 107 height 107
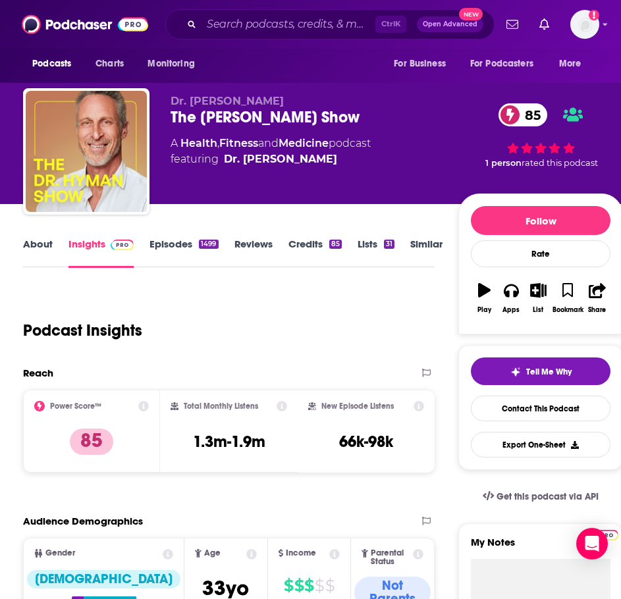
click at [34, 251] on link "About" at bounding box center [38, 253] width 30 height 30
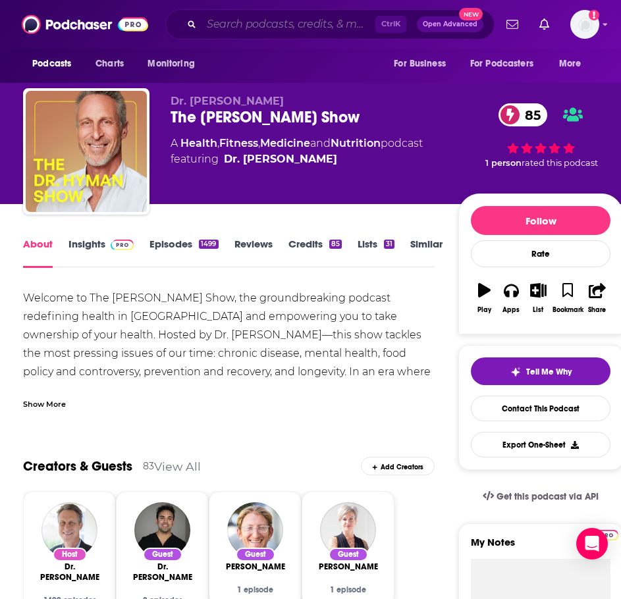
click at [281, 24] on input "Search podcasts, credits, & more..." at bounding box center [288, 24] width 174 height 21
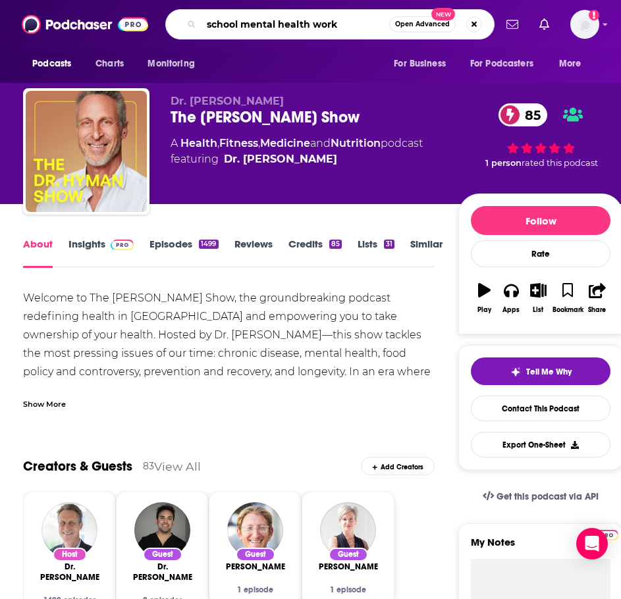
type input "school mental health works"
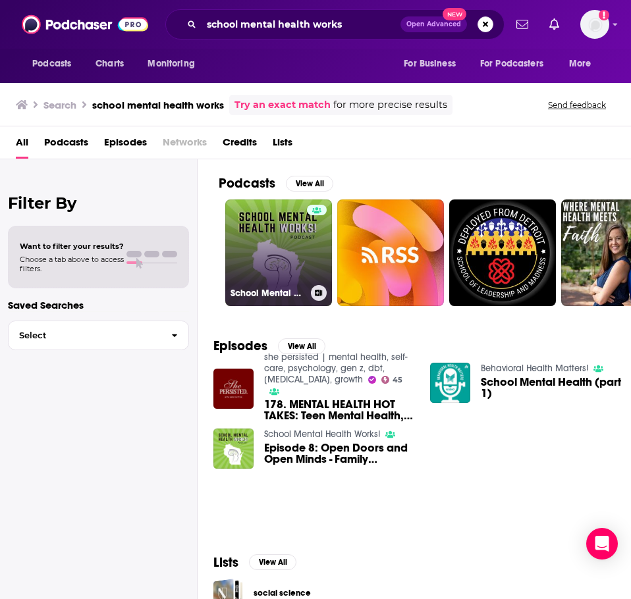
click at [253, 248] on link "School Mental Health Works!" at bounding box center [278, 252] width 107 height 107
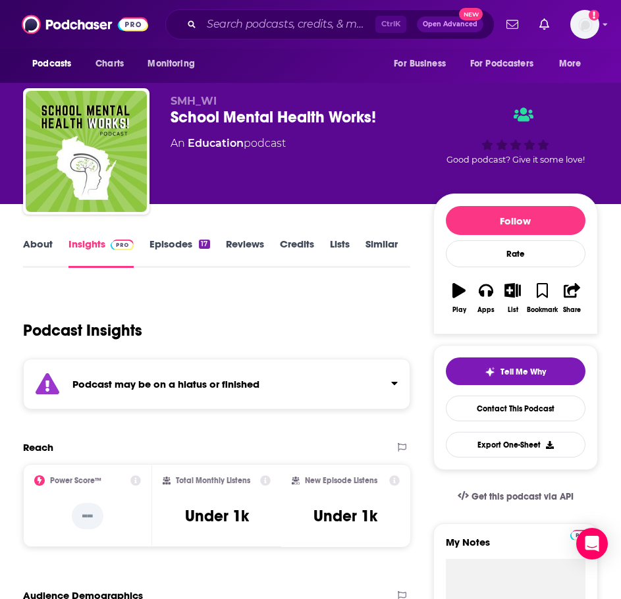
click at [233, 367] on div "Podcast may be on a hiatus or finished" at bounding box center [216, 384] width 387 height 51
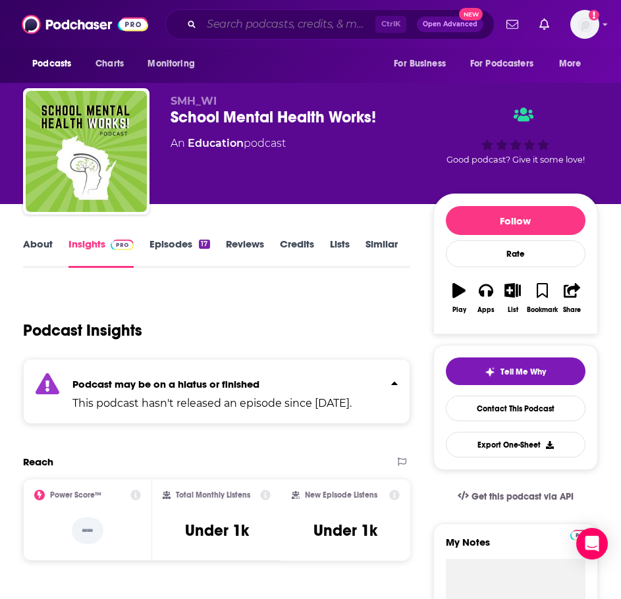
click at [294, 16] on input "Search podcasts, credits, & more..." at bounding box center [288, 24] width 174 height 21
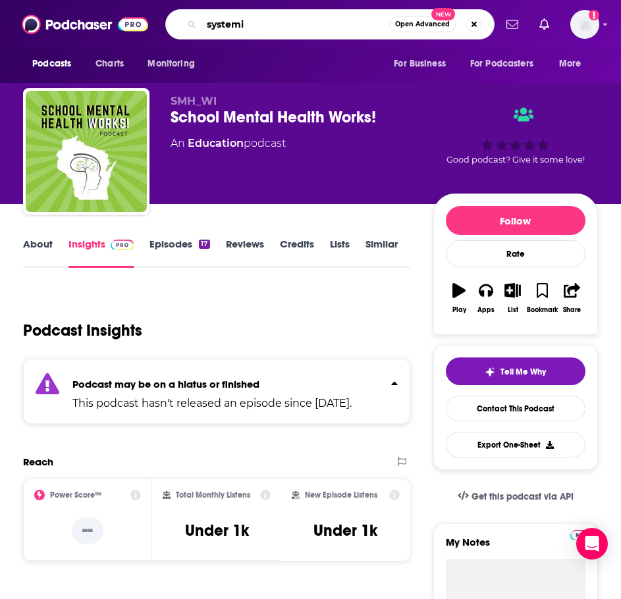
type input "systemic"
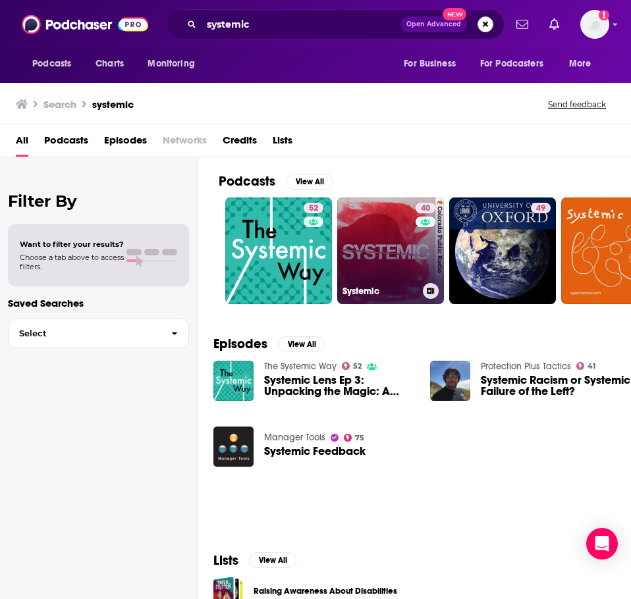
click at [413, 261] on link "40 Systemic" at bounding box center [390, 250] width 107 height 107
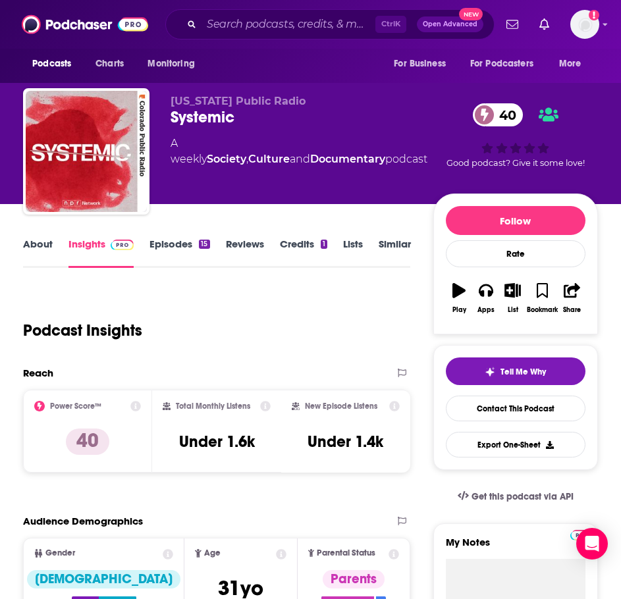
click at [49, 248] on link "About" at bounding box center [38, 253] width 30 height 30
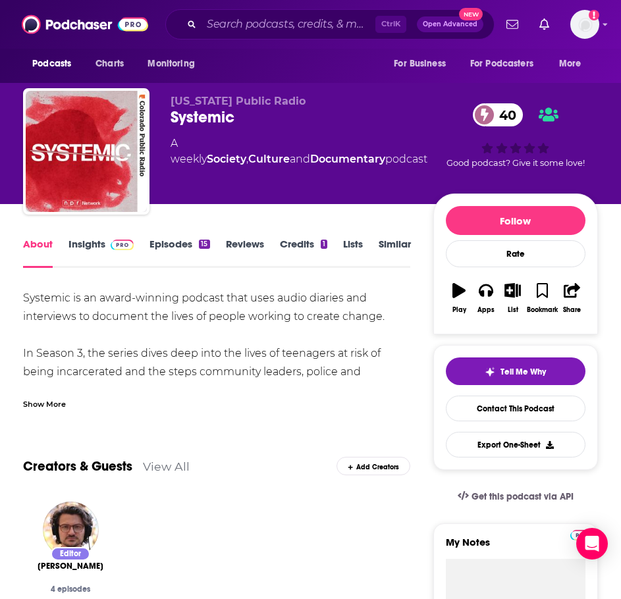
click at [39, 404] on div "Show More" at bounding box center [44, 403] width 43 height 13
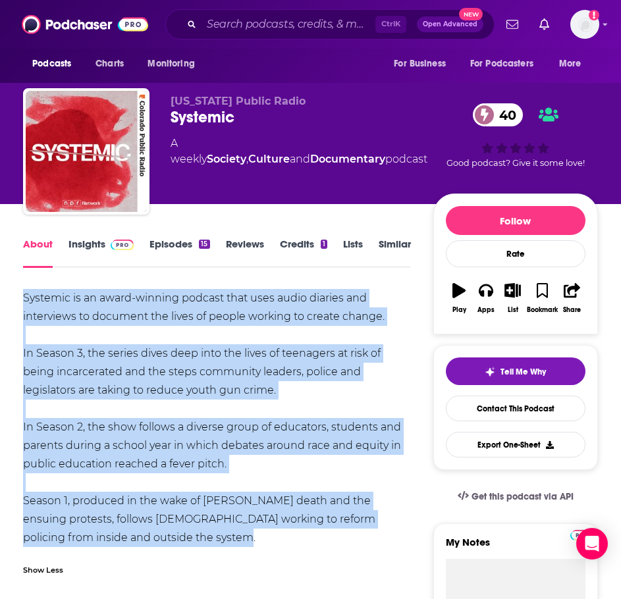
drag, startPoint x: 155, startPoint y: 537, endPoint x: 22, endPoint y: 292, distance: 278.6
copy div "Systemic is an award-winning podcast that uses audio diaries and interviews to …"
click at [106, 248] on span at bounding box center [119, 244] width 28 height 13
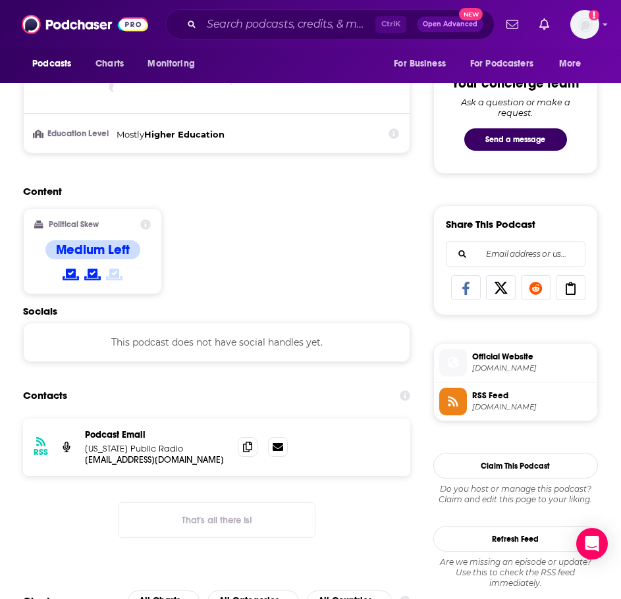
scroll to position [790, 0]
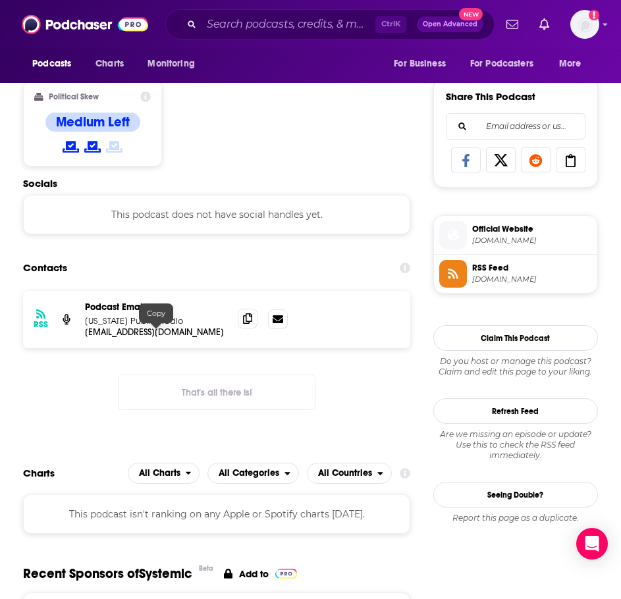
click at [244, 319] on icon at bounding box center [247, 318] width 9 height 11
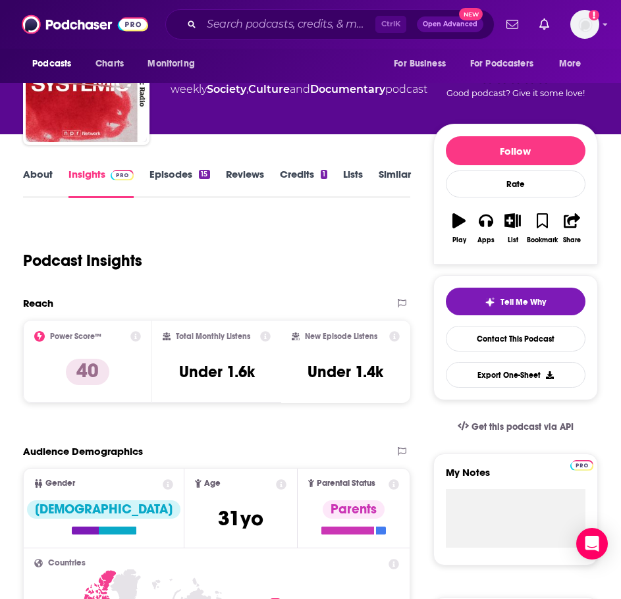
scroll to position [66, 0]
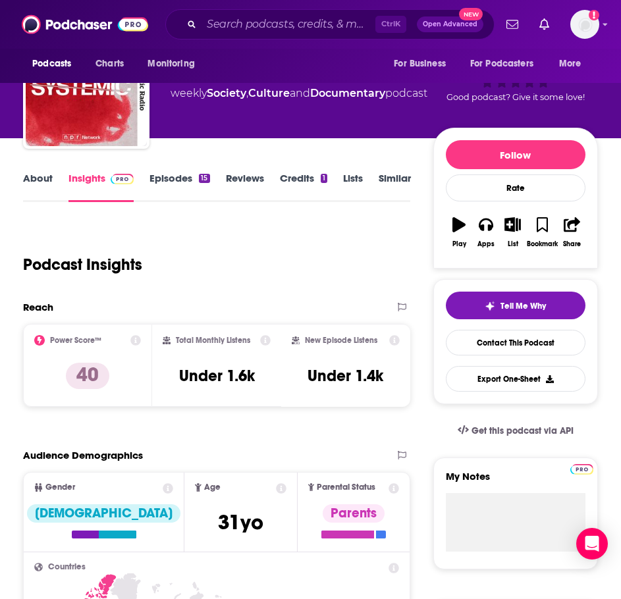
click at [396, 175] on link "Similar" at bounding box center [394, 187] width 32 height 30
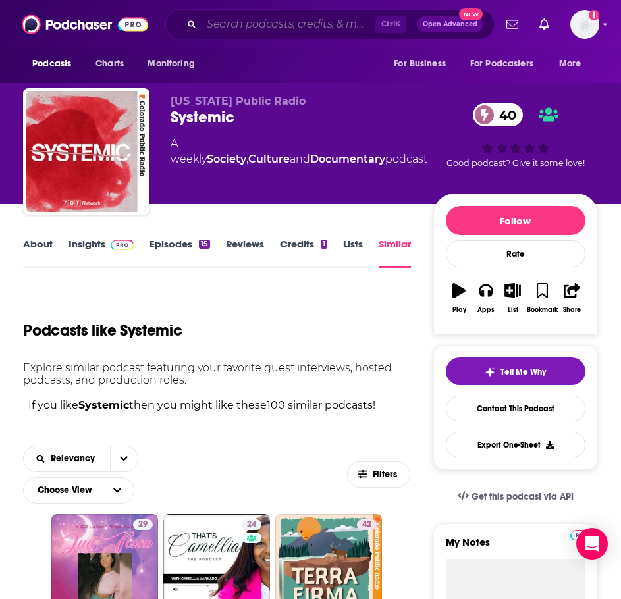
click at [242, 25] on input "Search podcasts, credits, & more..." at bounding box center [288, 24] width 174 height 21
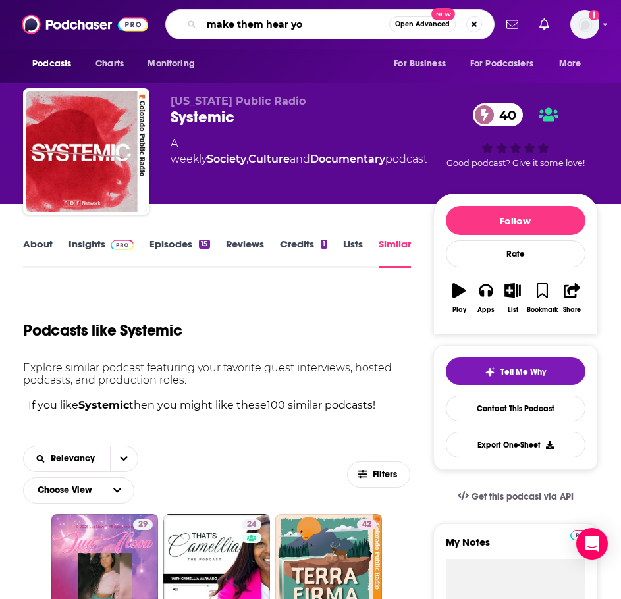
type input "make them hear you"
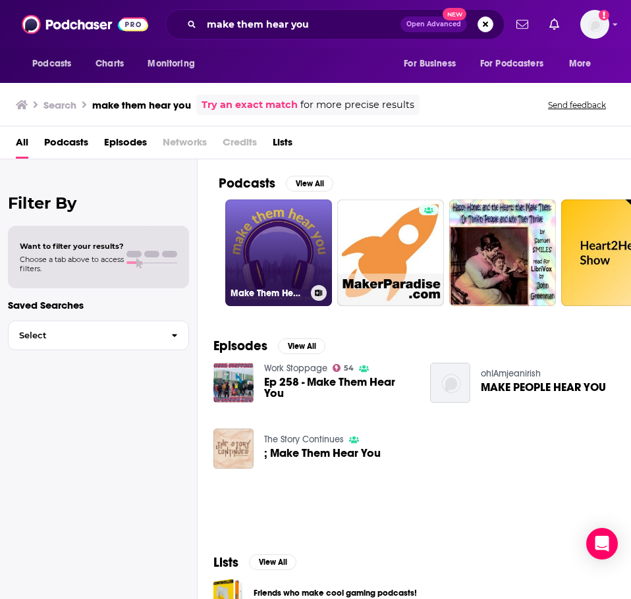
click at [273, 230] on link "Make Them Hear You" at bounding box center [278, 252] width 107 height 107
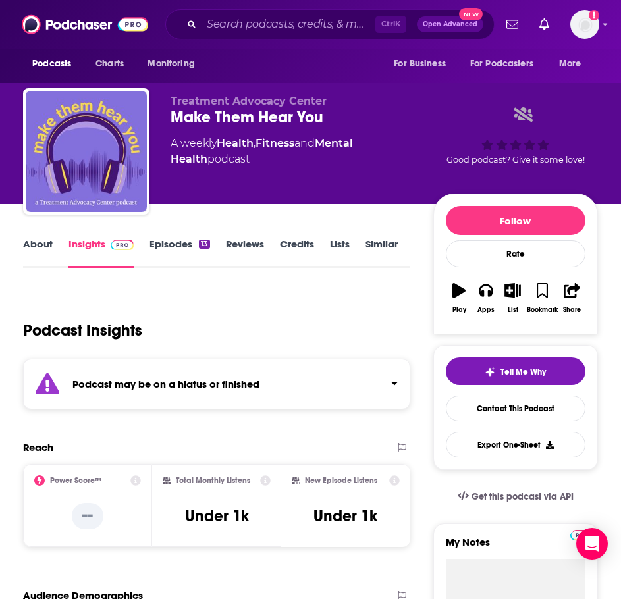
click at [255, 367] on div "Podcast may be on a hiatus or finished" at bounding box center [216, 384] width 387 height 51
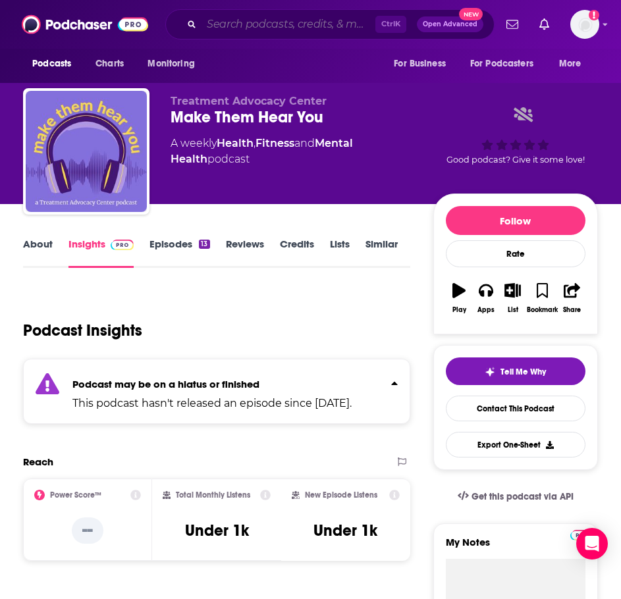
click at [236, 30] on input "Search podcasts, credits, & more..." at bounding box center [288, 24] width 174 height 21
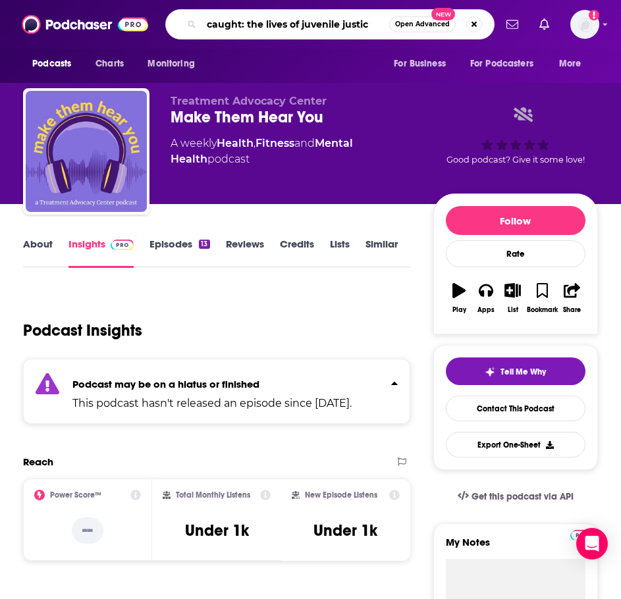
type input "caught: the lives of juvenile justice"
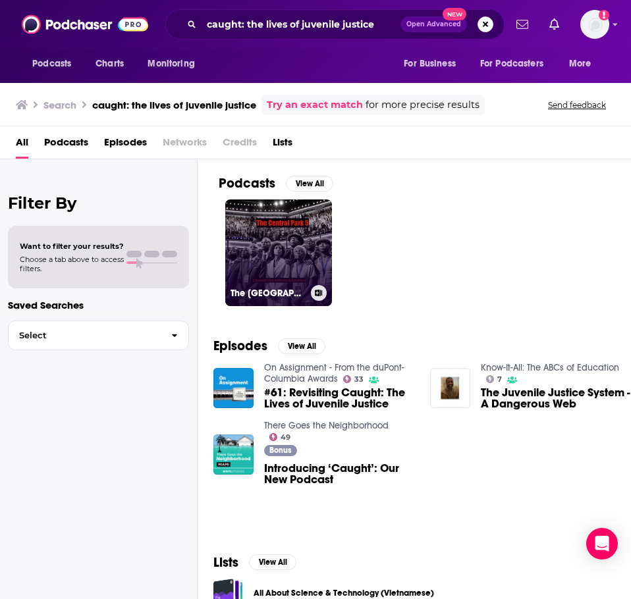
click at [252, 222] on link "The Central Park 5" at bounding box center [278, 252] width 107 height 107
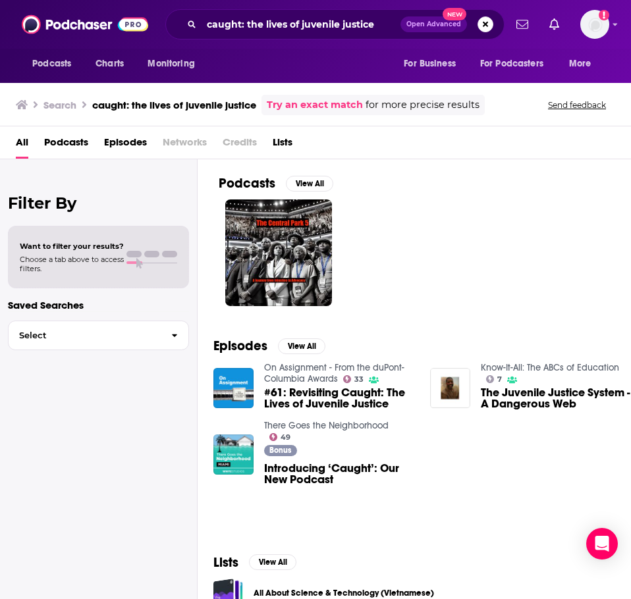
click at [330, 421] on link "There Goes the Neighborhood" at bounding box center [326, 425] width 124 height 11
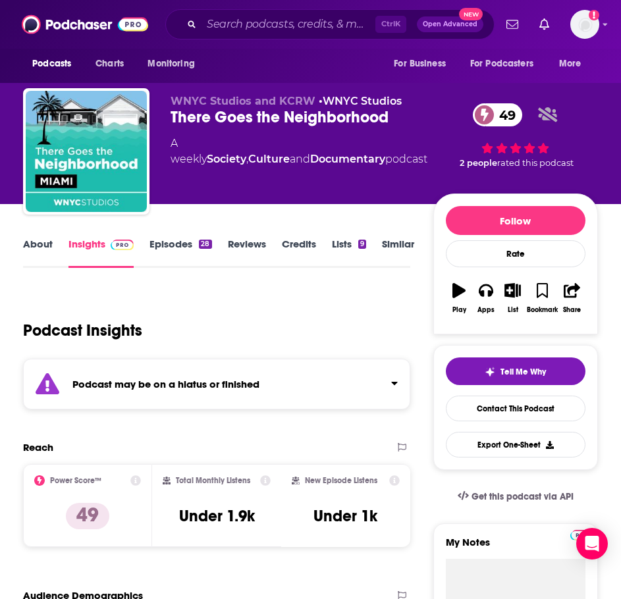
click at [39, 248] on link "About" at bounding box center [38, 253] width 30 height 30
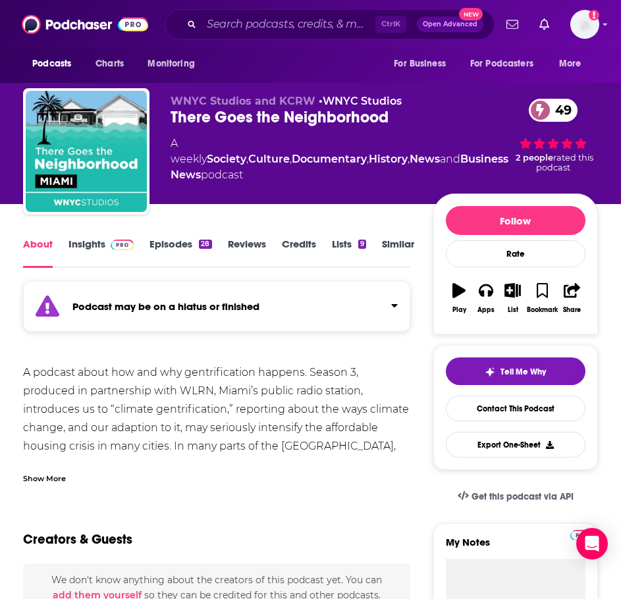
click at [122, 247] on img at bounding box center [122, 245] width 23 height 11
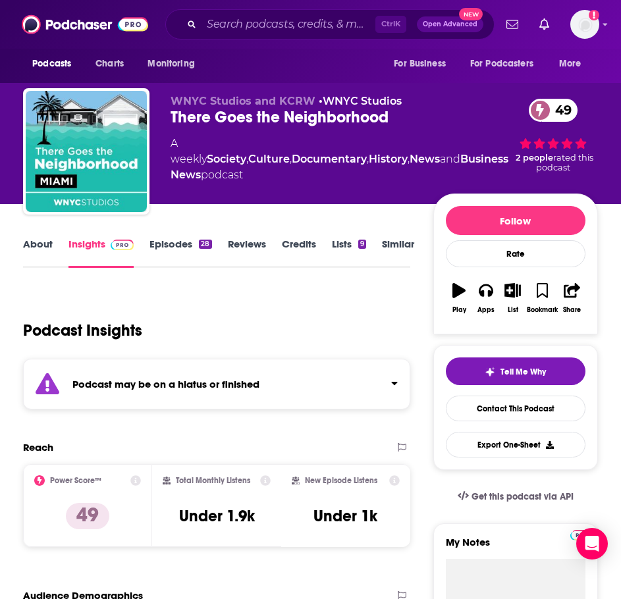
click at [244, 388] on strong "Podcast may be on a hiatus or finished" at bounding box center [165, 384] width 187 height 13
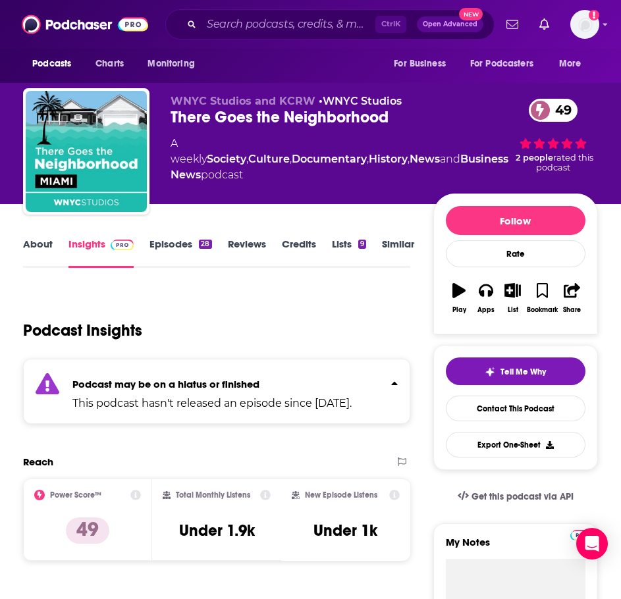
click at [382, 249] on link "Similar" at bounding box center [398, 253] width 32 height 30
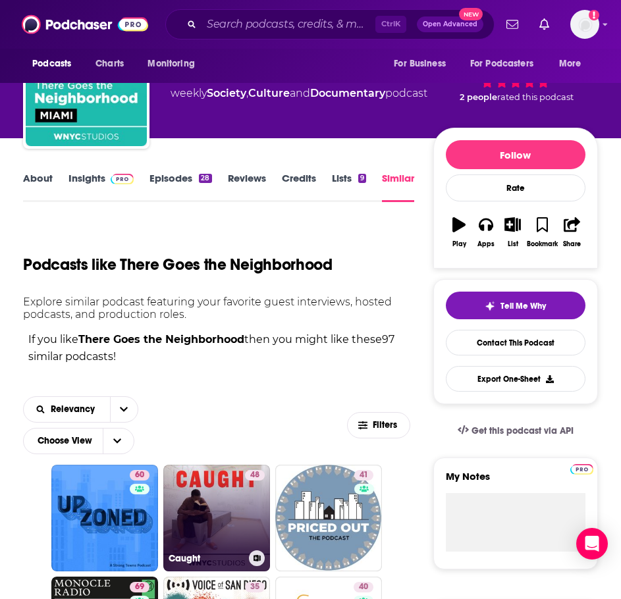
scroll to position [263, 0]
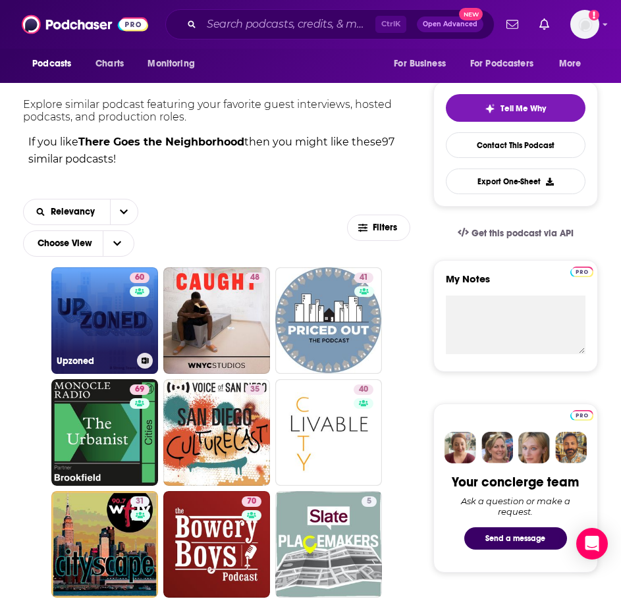
click at [111, 321] on link "60 Upzoned" at bounding box center [104, 320] width 107 height 107
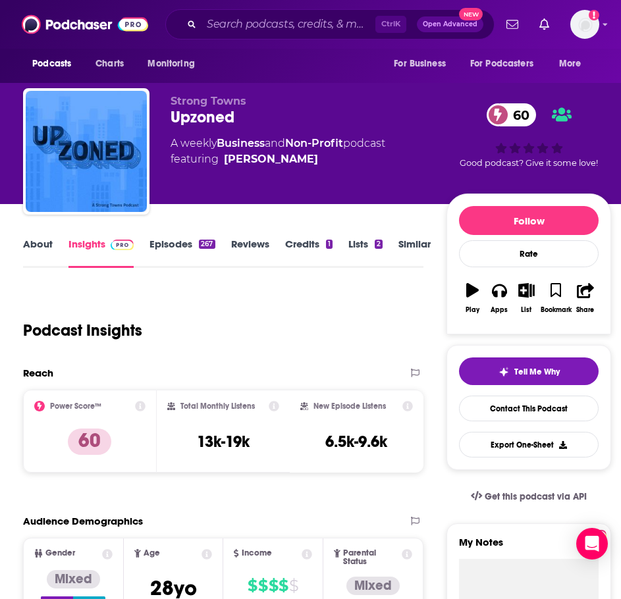
click at [41, 243] on link "About" at bounding box center [38, 253] width 30 height 30
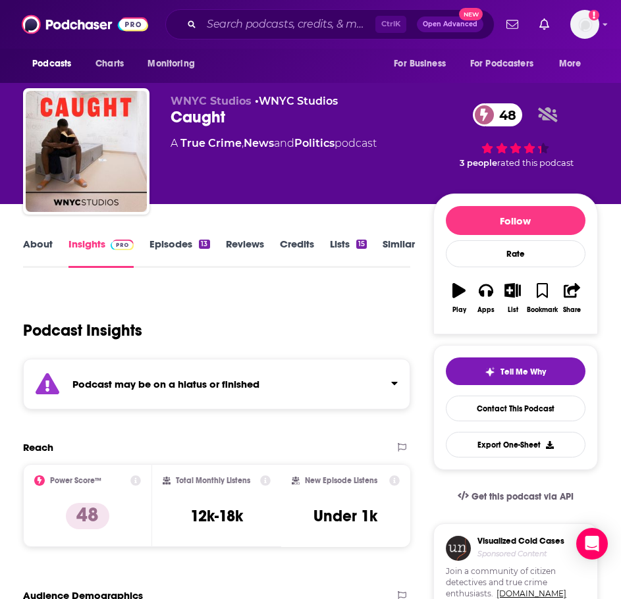
click at [34, 249] on link "About" at bounding box center [38, 253] width 30 height 30
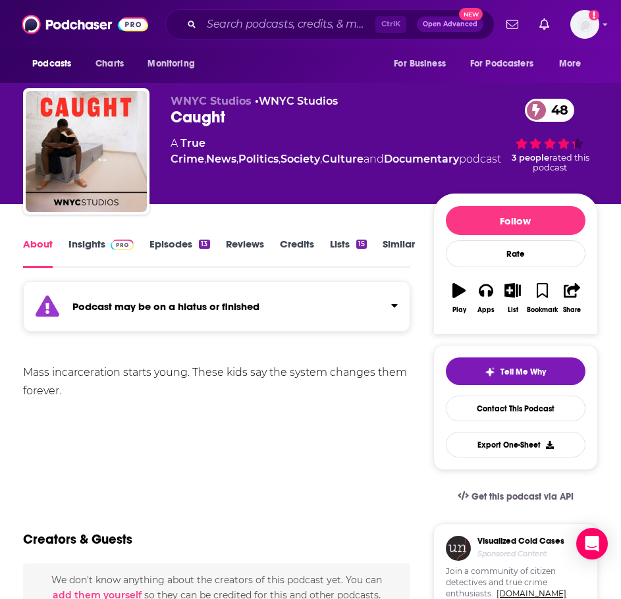
click at [404, 240] on link "Similar" at bounding box center [398, 253] width 32 height 30
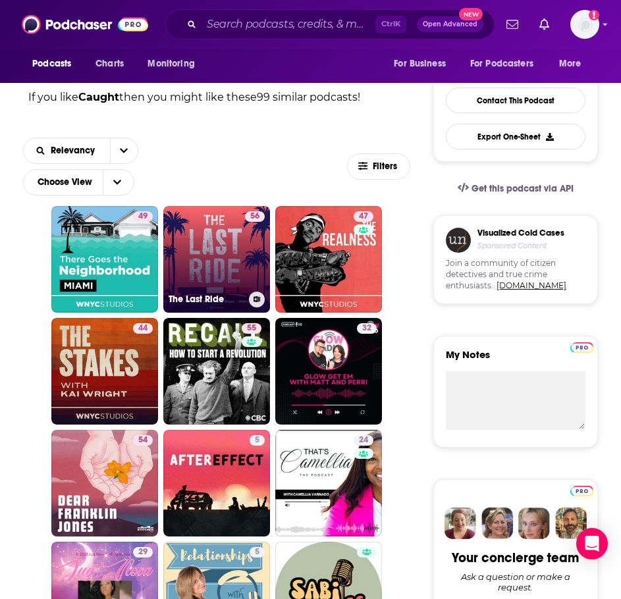
scroll to position [329, 0]
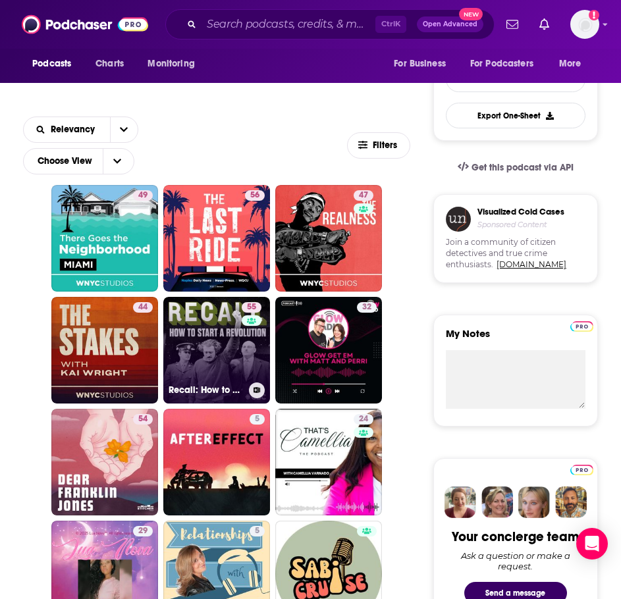
click at [209, 349] on link "55 Recall: How to Start a Revolution" at bounding box center [216, 350] width 107 height 107
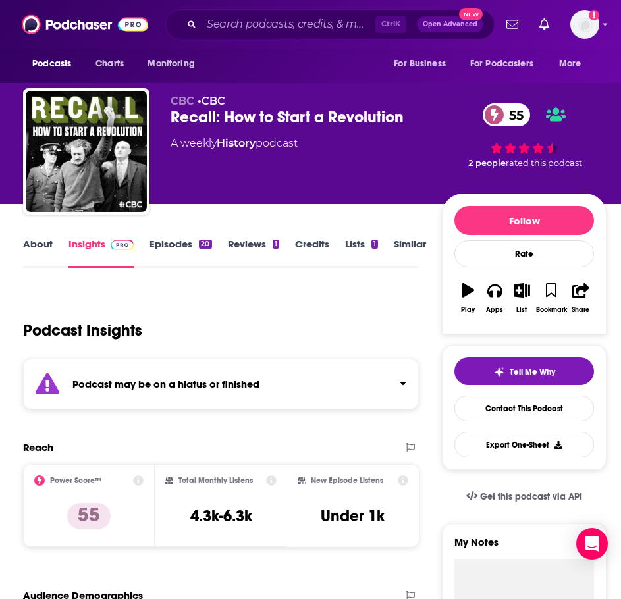
click at [30, 241] on link "About" at bounding box center [38, 253] width 30 height 30
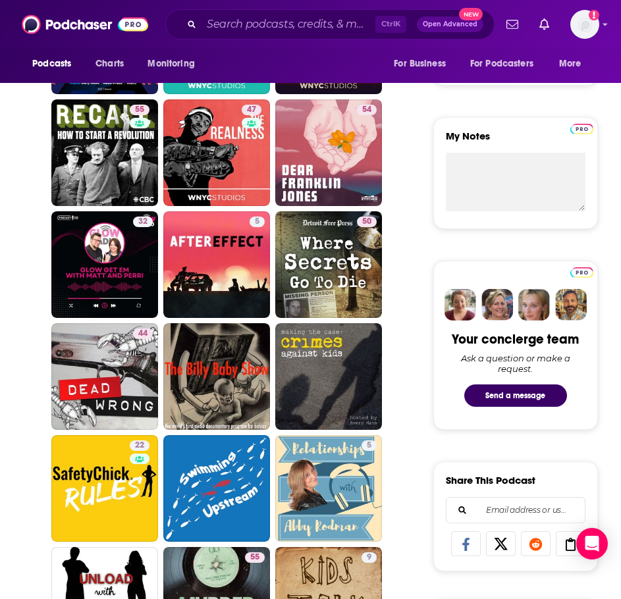
scroll to position [132, 0]
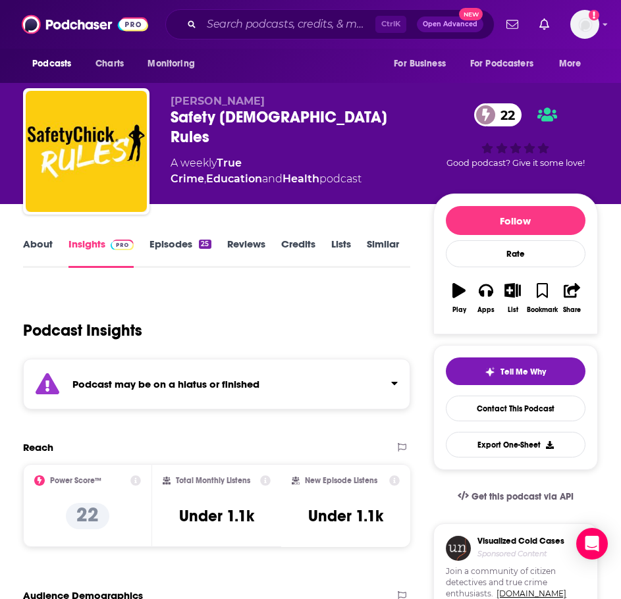
click at [311, 381] on div "Podcast may be on a hiatus or finished" at bounding box center [216, 384] width 387 height 51
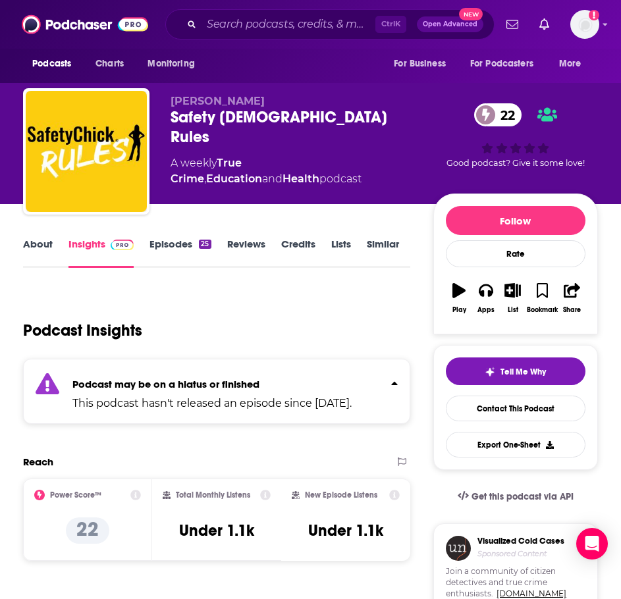
click at [36, 246] on link "About" at bounding box center [38, 253] width 30 height 30
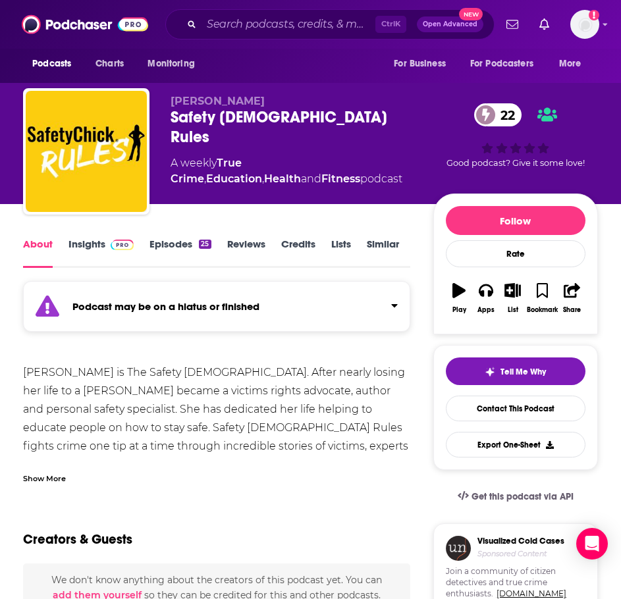
scroll to position [66, 0]
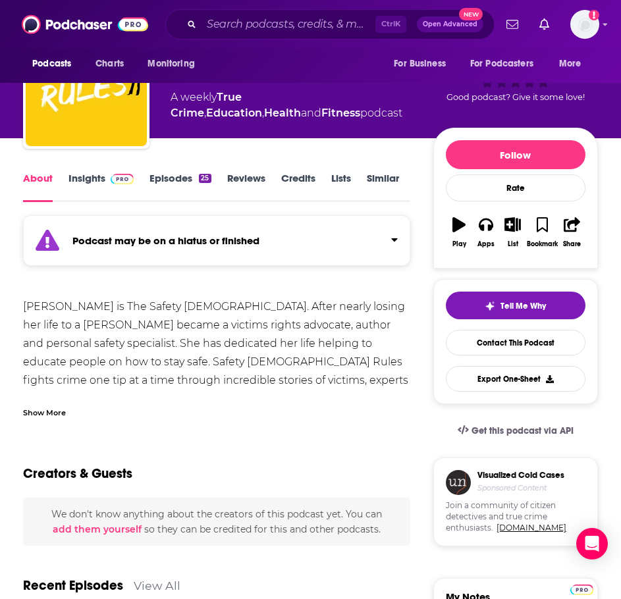
click at [55, 405] on div "Show More" at bounding box center [44, 411] width 43 height 13
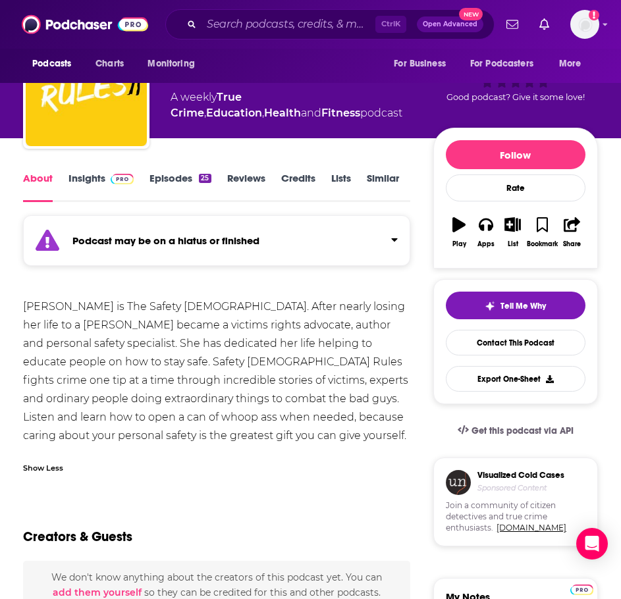
click at [190, 180] on link "Episodes 25" at bounding box center [179, 187] width 61 height 30
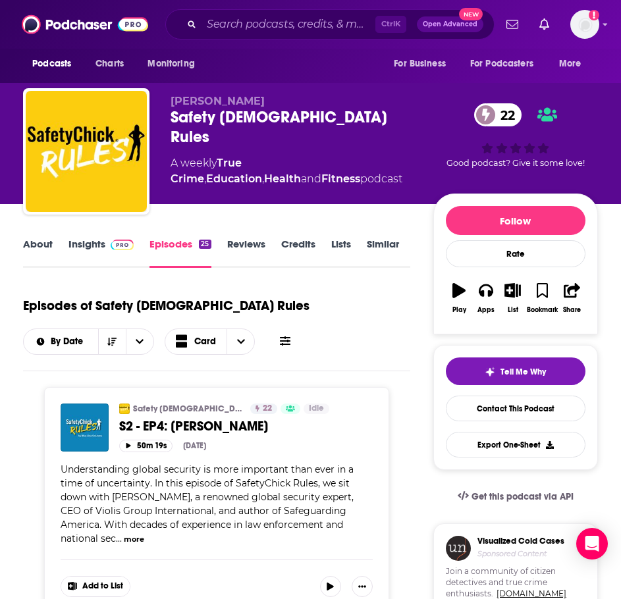
click at [41, 246] on link "About" at bounding box center [38, 253] width 30 height 30
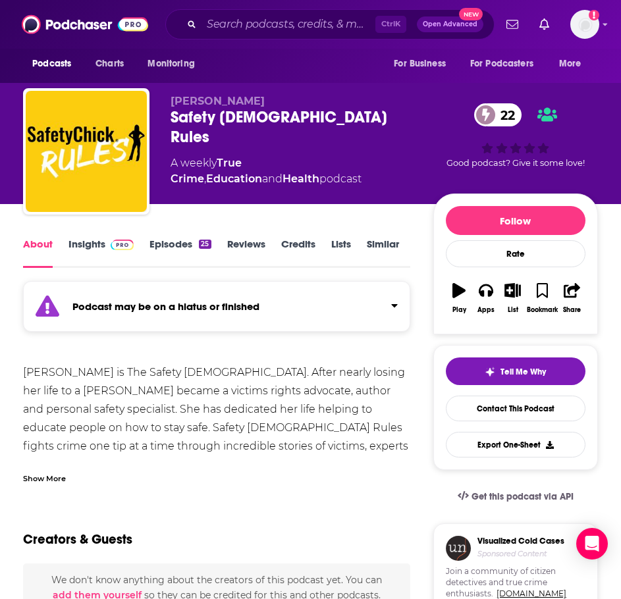
click at [159, 325] on div "Podcast may be on a hiatus or finished" at bounding box center [216, 306] width 387 height 51
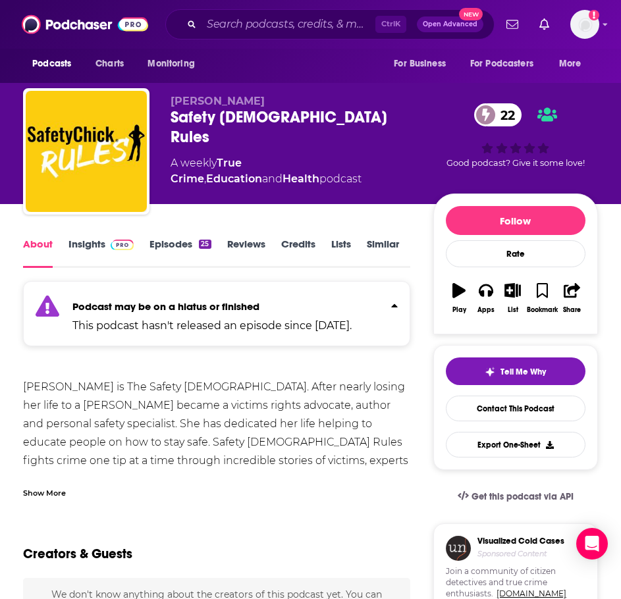
click at [39, 498] on div "Show More" at bounding box center [44, 492] width 43 height 13
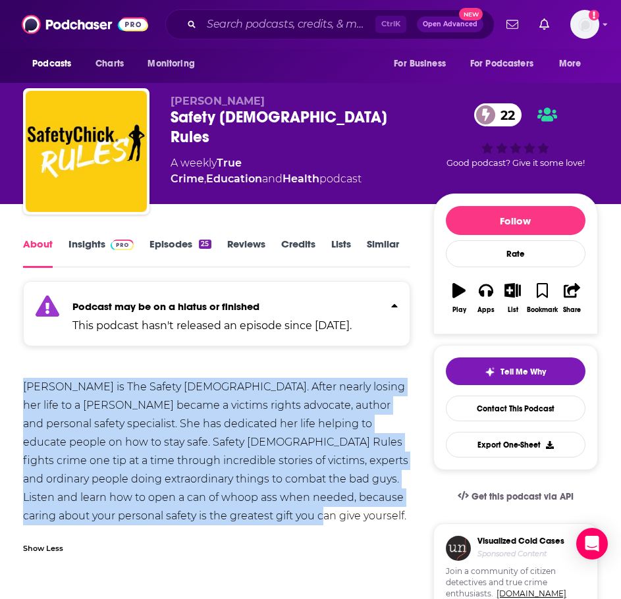
drag, startPoint x: 317, startPoint y: 528, endPoint x: 63, endPoint y: 413, distance: 278.1
copy div "[PERSON_NAME] is The Safety [DEMOGRAPHIC_DATA]. After nearly losing her life to…"
click at [81, 253] on link "Insights" at bounding box center [100, 253] width 65 height 30
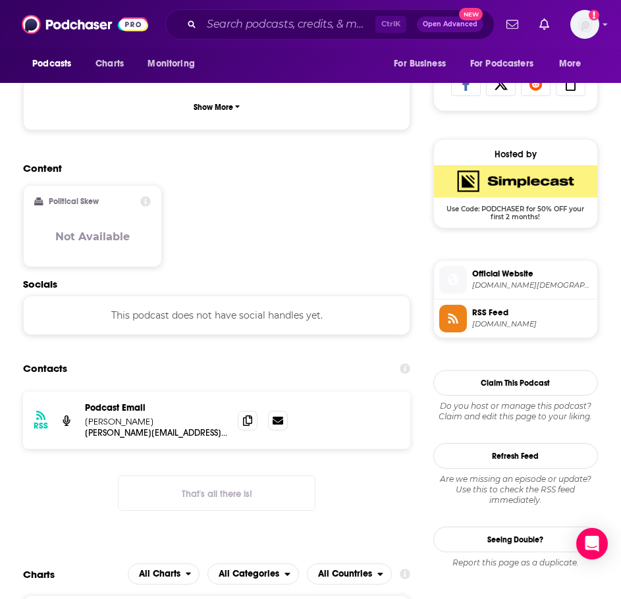
scroll to position [987, 0]
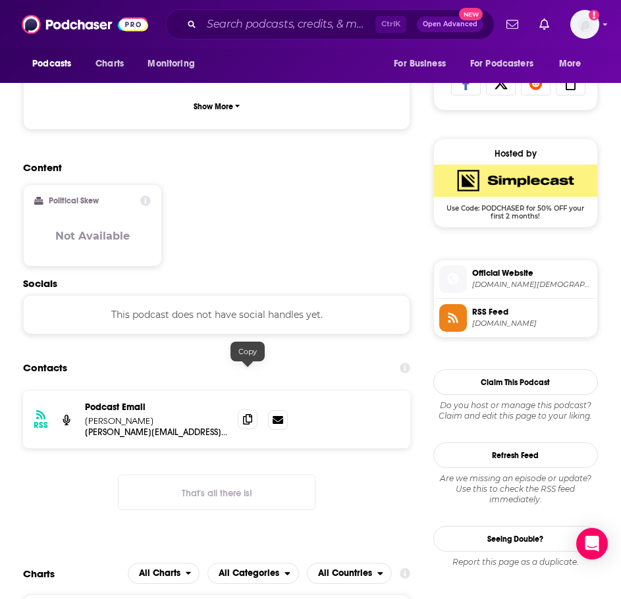
click at [243, 414] on icon at bounding box center [247, 419] width 9 height 11
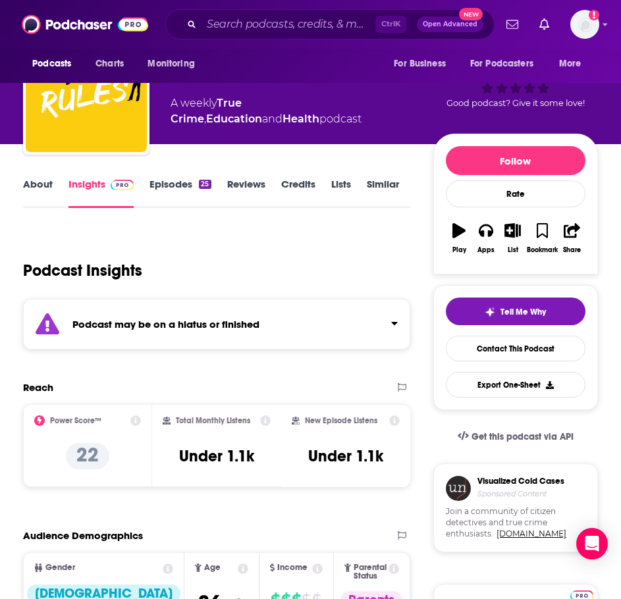
scroll to position [0, 0]
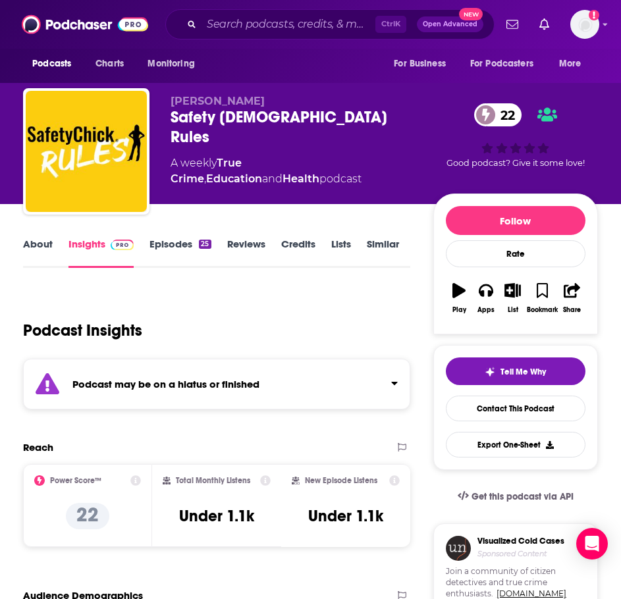
click at [385, 247] on link "Similar" at bounding box center [383, 253] width 32 height 30
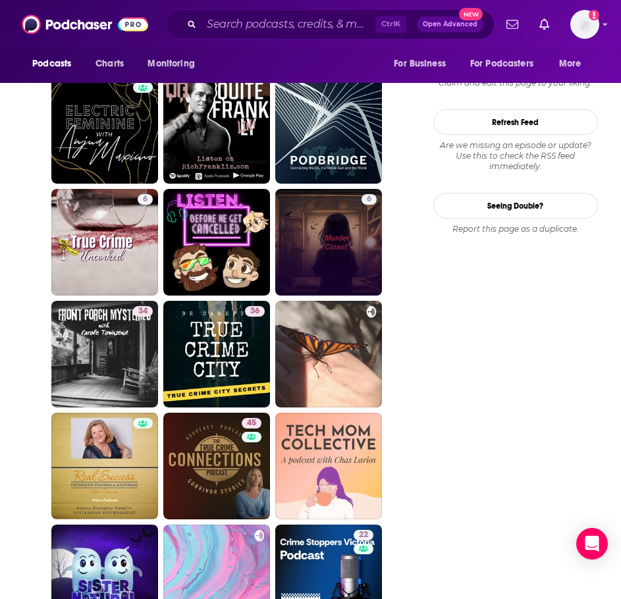
scroll to position [1711, 0]
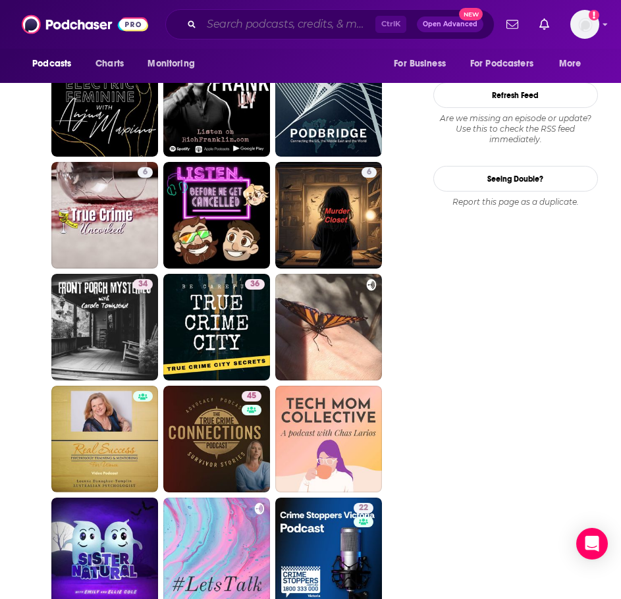
click at [235, 27] on input "Search podcasts, credits, & more..." at bounding box center [288, 24] width 174 height 21
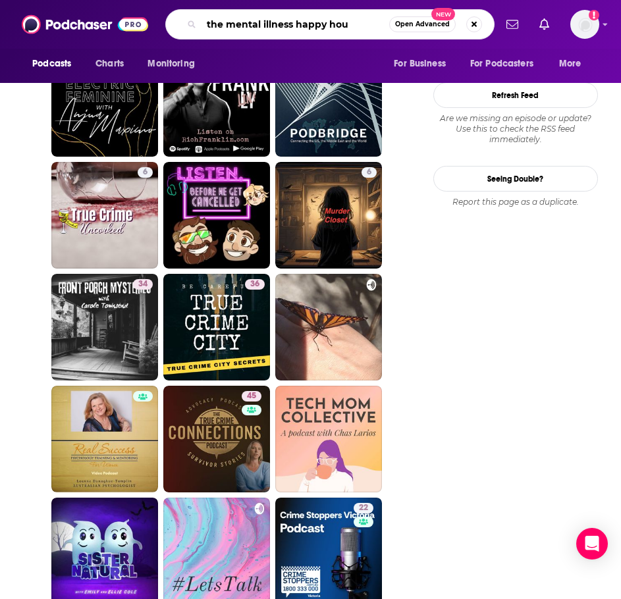
type input "the mental illness happy hour"
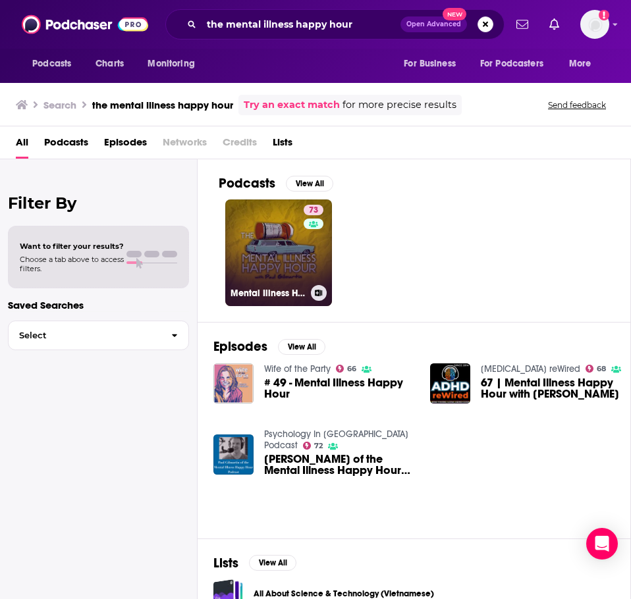
click at [258, 258] on link "73 Mental Illness Happy Hour" at bounding box center [278, 252] width 107 height 107
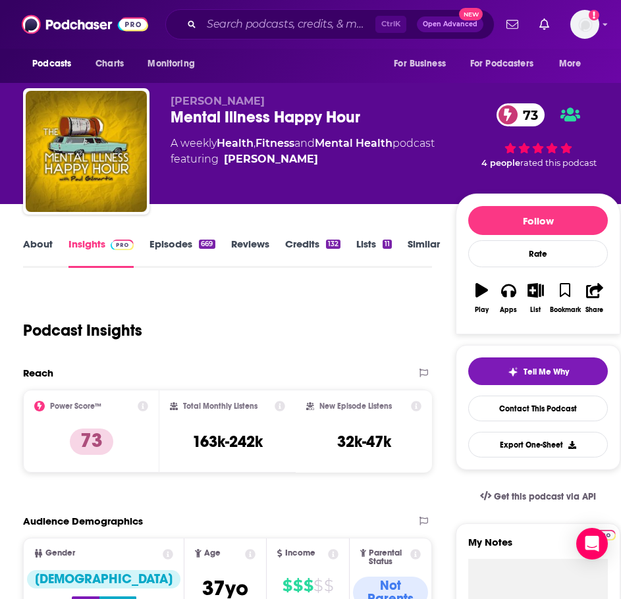
click at [43, 253] on link "About" at bounding box center [38, 253] width 30 height 30
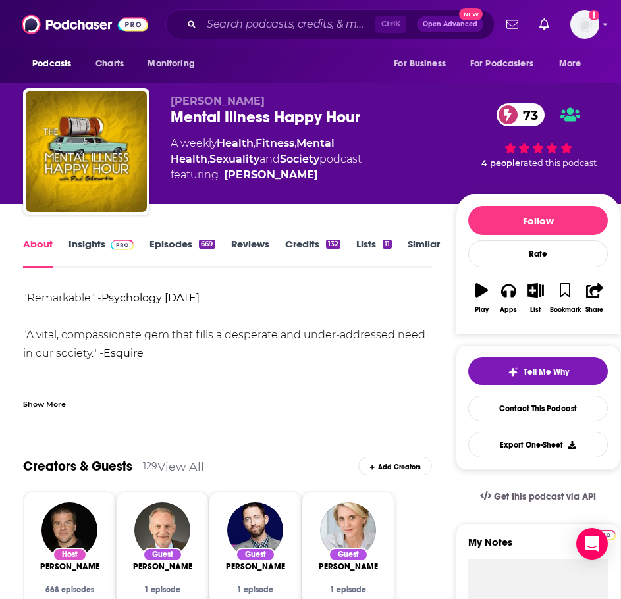
click at [55, 408] on div "Show More" at bounding box center [44, 403] width 43 height 13
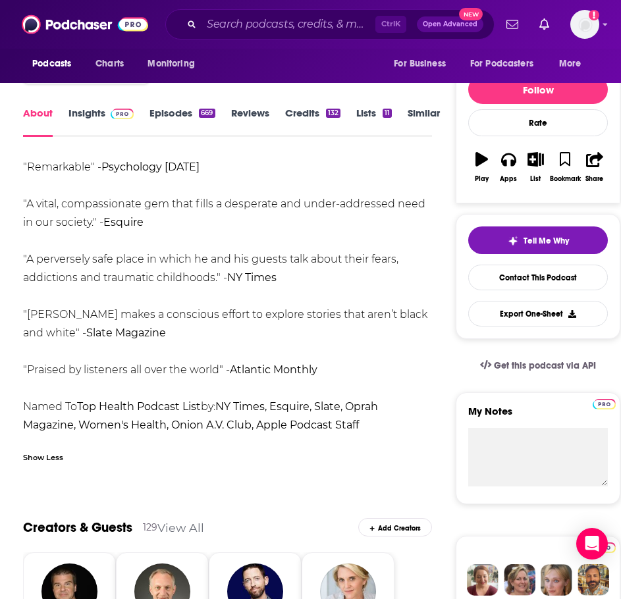
scroll to position [132, 0]
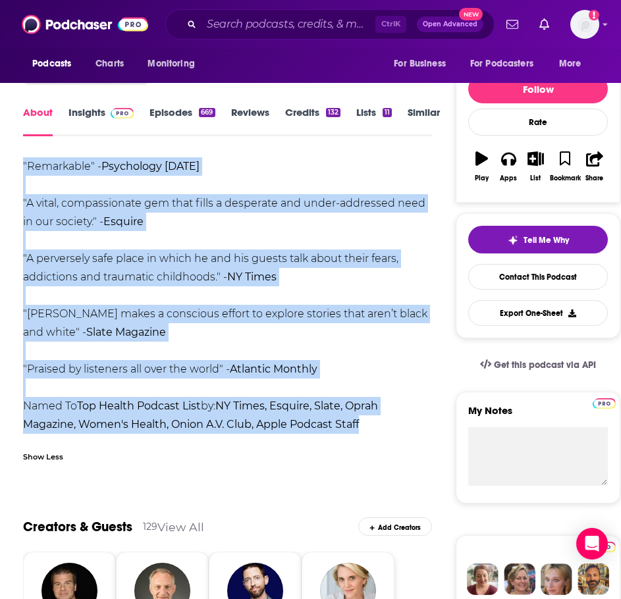
drag, startPoint x: 21, startPoint y: 162, endPoint x: 396, endPoint y: 423, distance: 456.3
copy div ""Remarkable" - Psychology Today "A vital, compassionate gem that fills a desper…"
click at [103, 116] on link "Insights" at bounding box center [100, 121] width 65 height 30
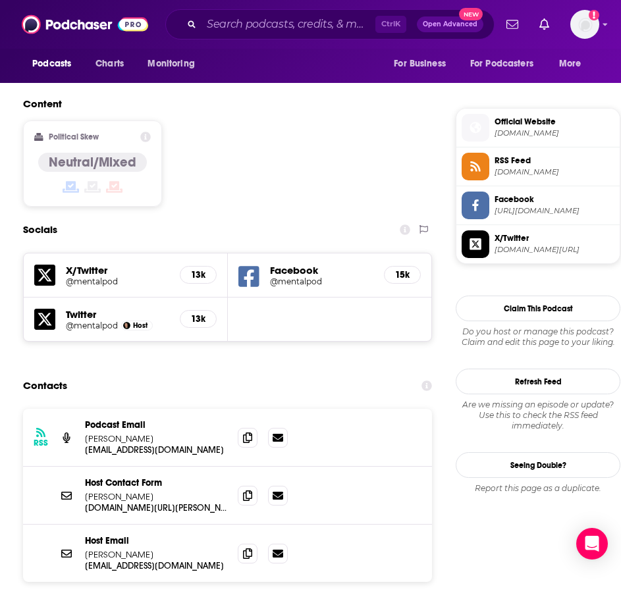
scroll to position [1053, 0]
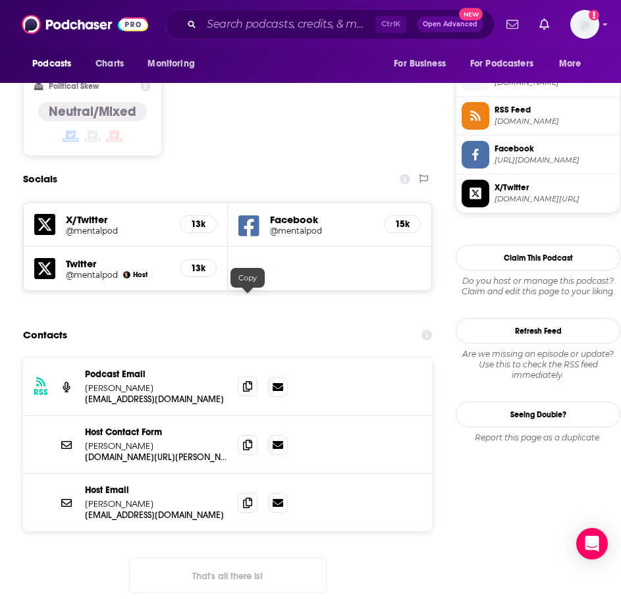
click at [247, 381] on icon at bounding box center [247, 386] width 9 height 11
click at [251, 439] on icon at bounding box center [247, 444] width 9 height 11
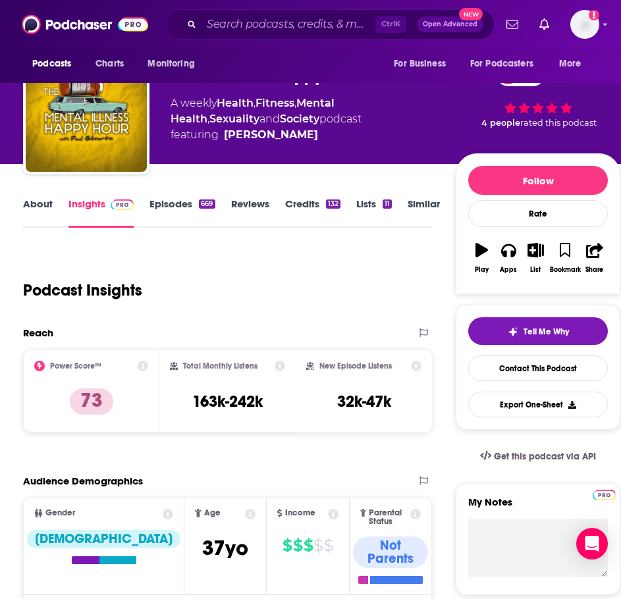
scroll to position [0, 0]
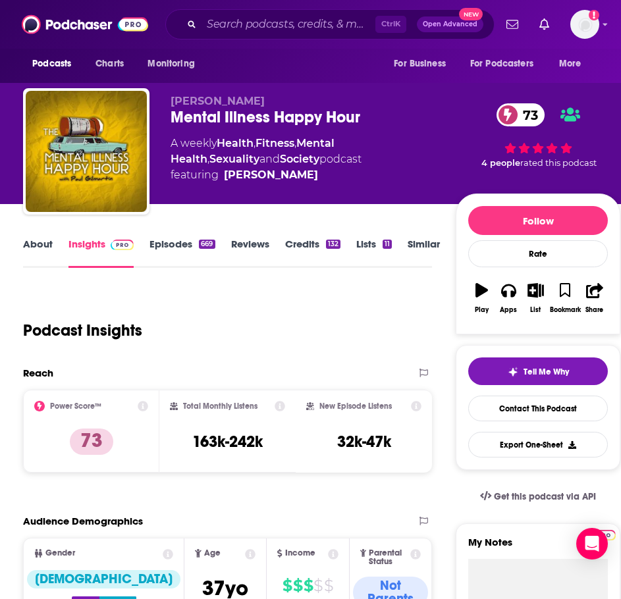
drag, startPoint x: 420, startPoint y: 245, endPoint x: 277, endPoint y: 18, distance: 268.3
click at [420, 245] on link "Similar" at bounding box center [423, 253] width 32 height 30
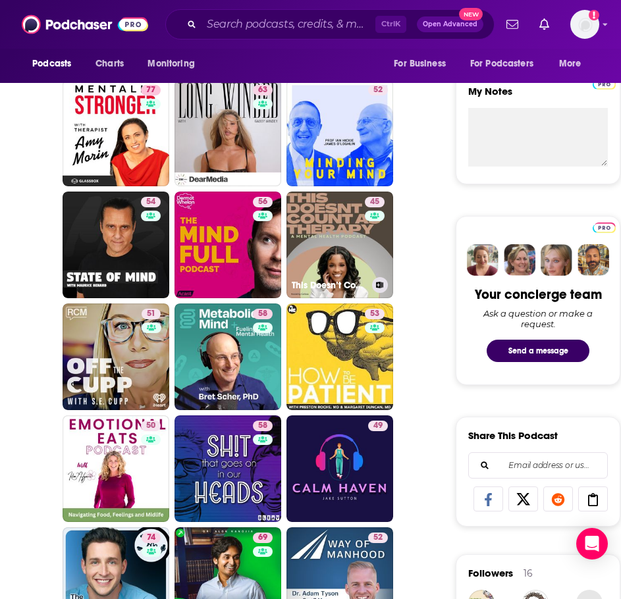
scroll to position [527, 0]
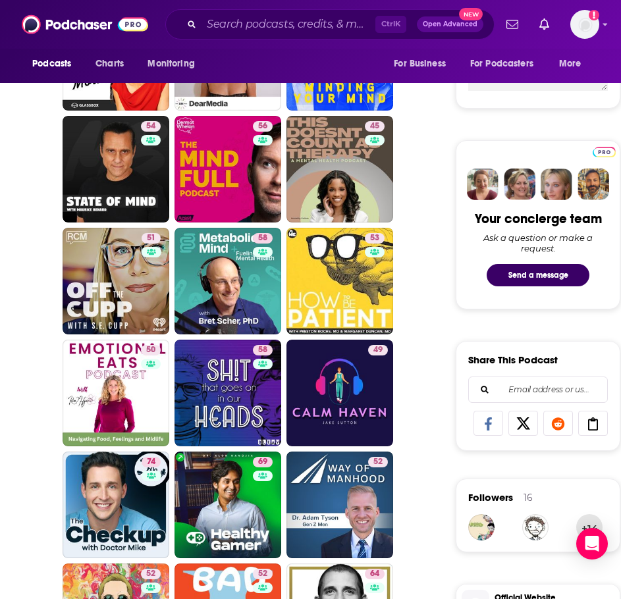
click at [213, 13] on div "Ctrl K Open Advanced New" at bounding box center [329, 24] width 329 height 30
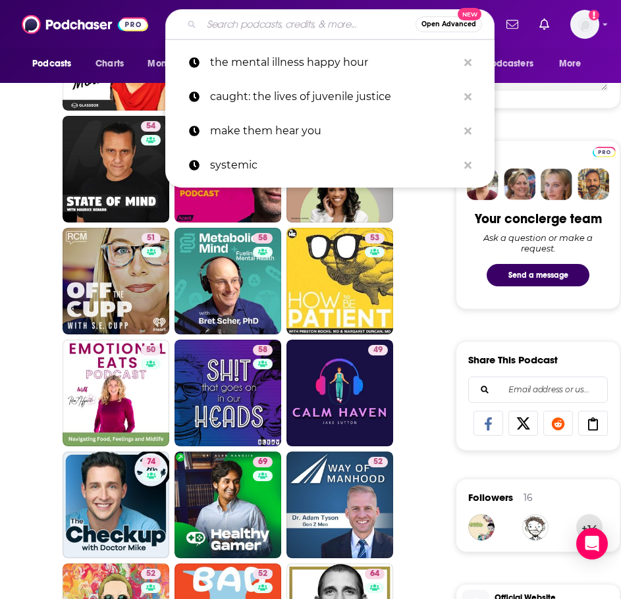
click at [219, 21] on input "Search podcasts, credits, & more..." at bounding box center [308, 24] width 214 height 21
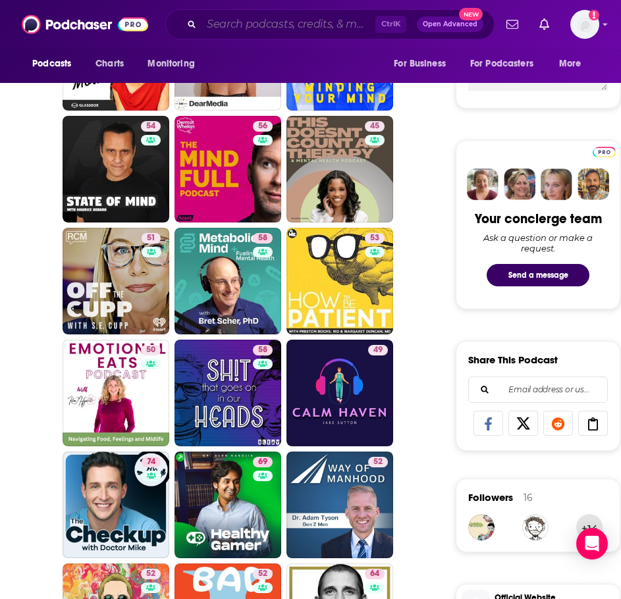
click at [300, 27] on input "Search podcasts, credits, & more..." at bounding box center [288, 24] width 174 height 21
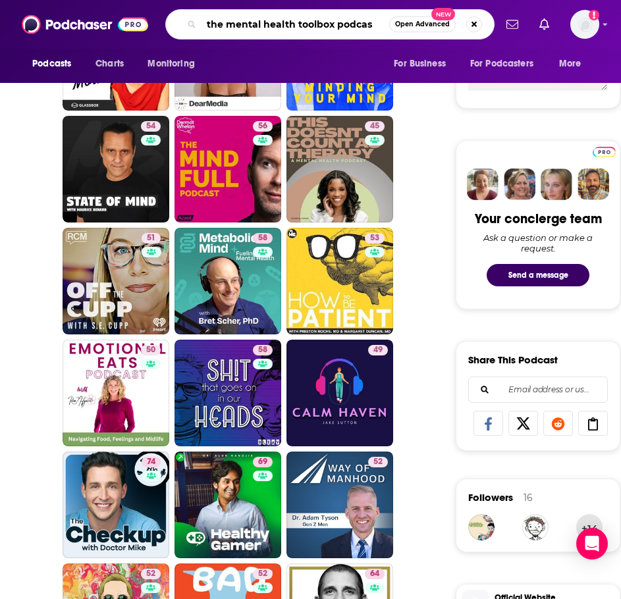
type input "the mental health toolbox podcast"
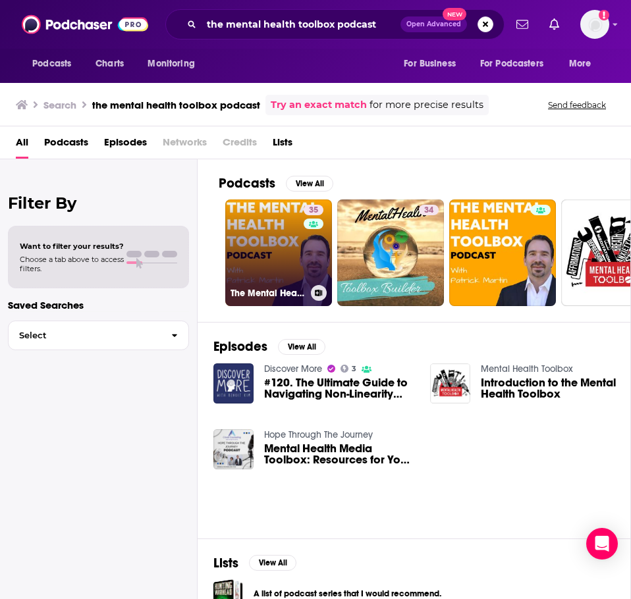
click at [269, 253] on link "35 The Mental Health Toolbox Podcast" at bounding box center [278, 252] width 107 height 107
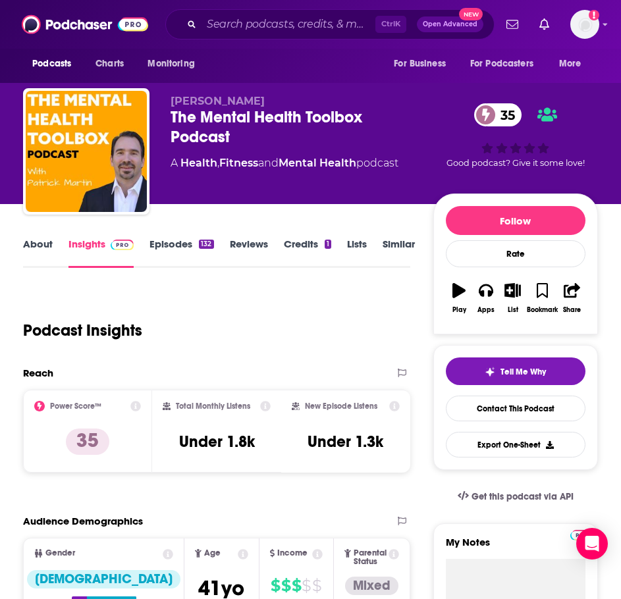
click at [36, 248] on link "About" at bounding box center [38, 253] width 30 height 30
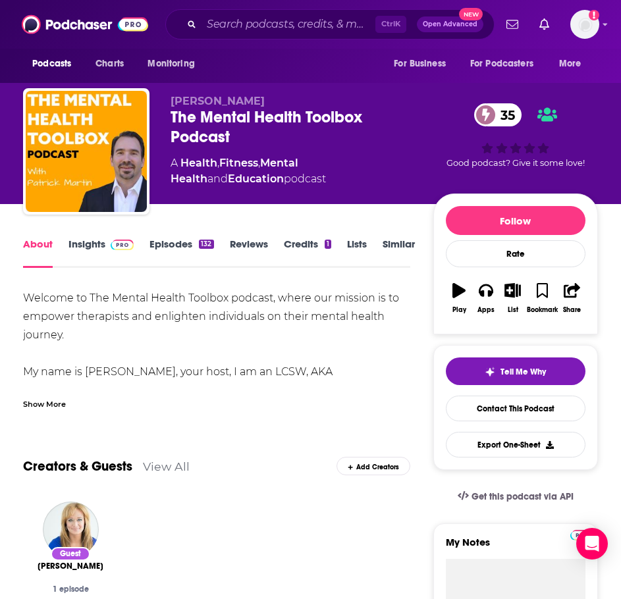
click at [30, 402] on div "Show More" at bounding box center [44, 403] width 43 height 13
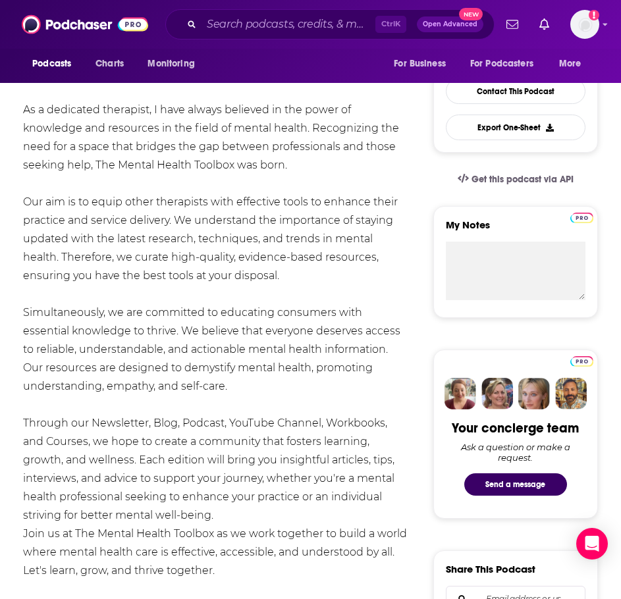
scroll to position [329, 0]
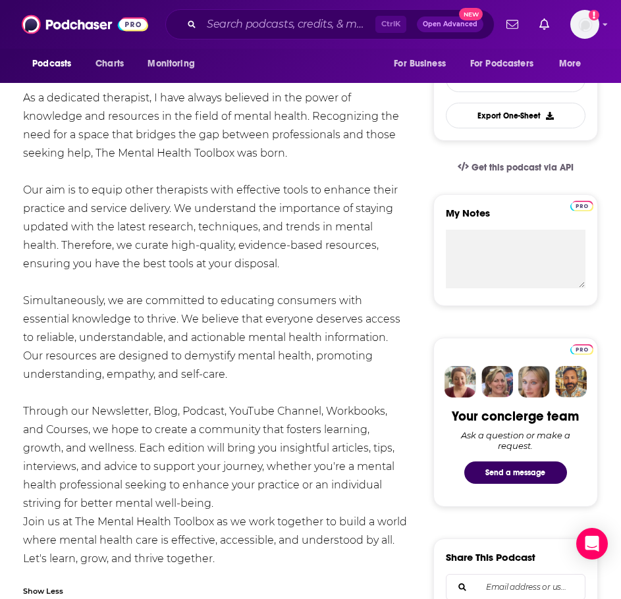
drag, startPoint x: 185, startPoint y: 382, endPoint x: 147, endPoint y: 361, distance: 43.6
click at [147, 361] on div "Welcome to The Mental Health Toolbox podcast, where our mission is to empower t…" at bounding box center [216, 264] width 387 height 608
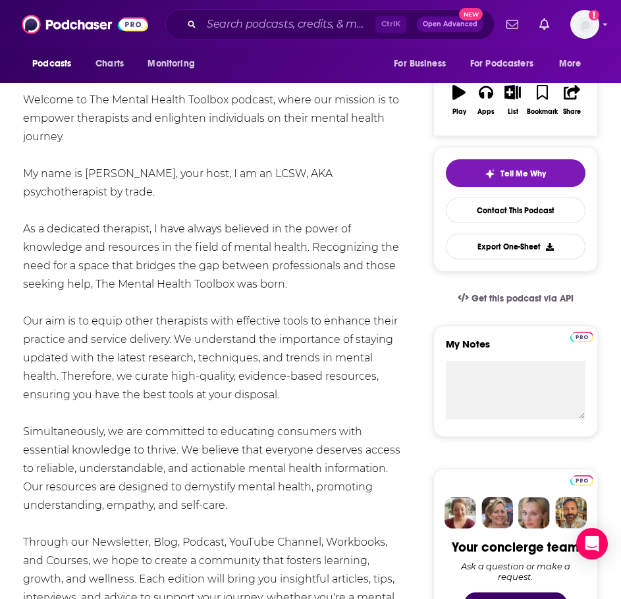
scroll to position [197, 0]
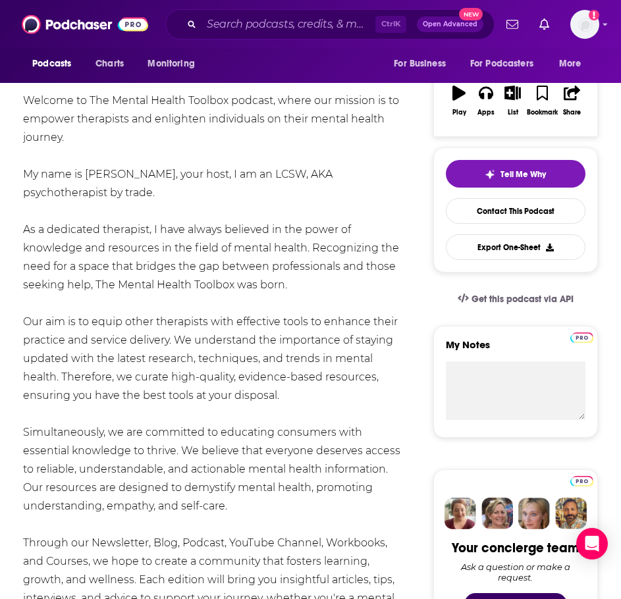
drag, startPoint x: 167, startPoint y: 496, endPoint x: 15, endPoint y: 323, distance: 230.4
copy div "Our aim is to equip other therapists with effective tools to enhance their prac…"
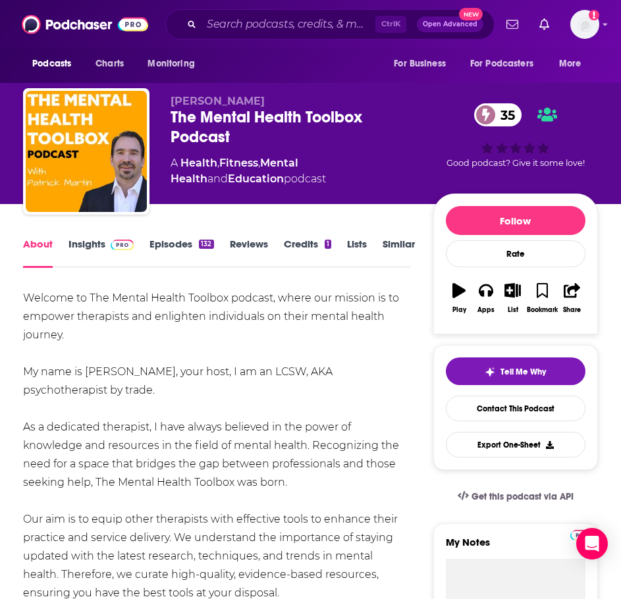
click at [88, 239] on link "Insights" at bounding box center [100, 253] width 65 height 30
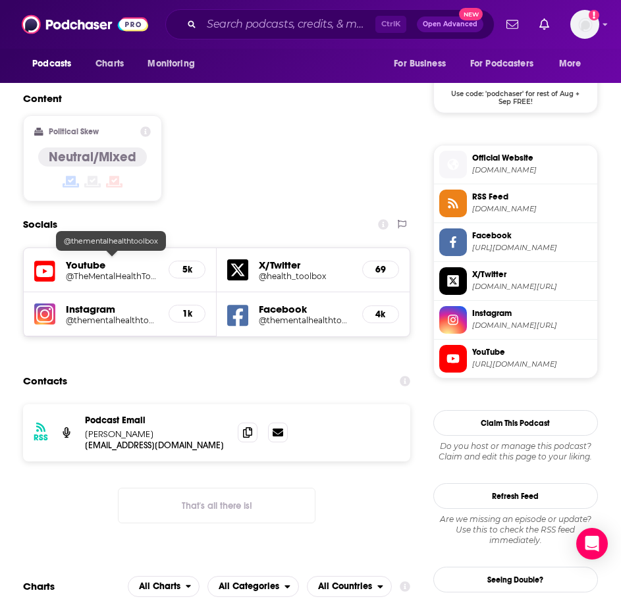
scroll to position [987, 0]
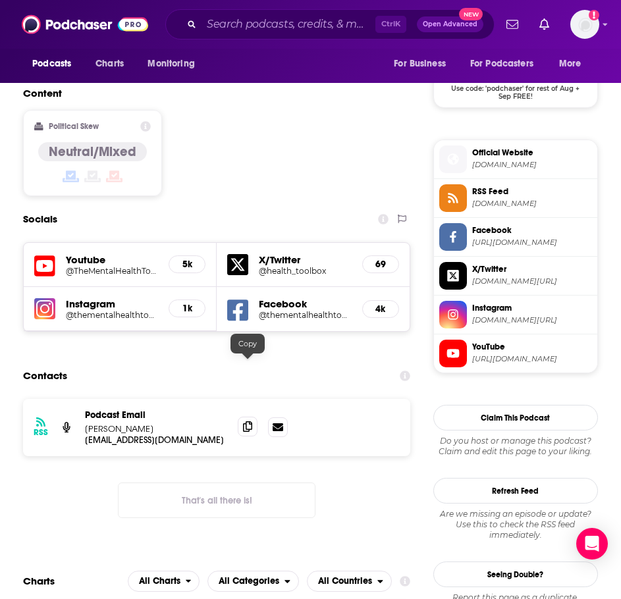
click at [240, 417] on span at bounding box center [248, 427] width 20 height 20
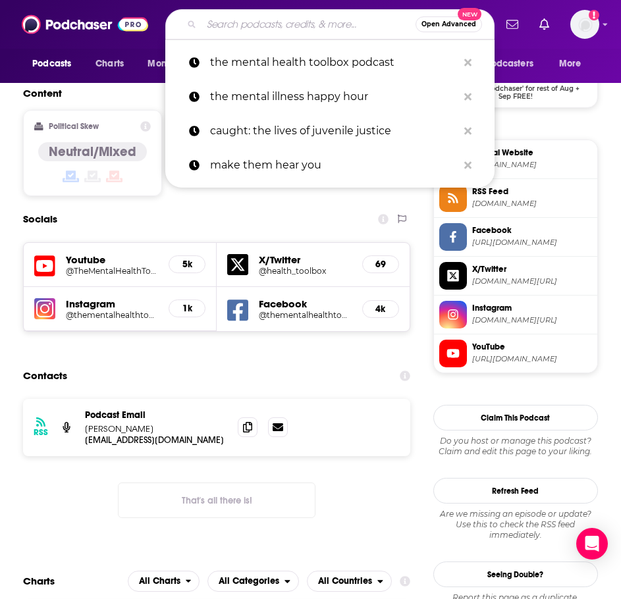
click at [287, 23] on input "Search podcasts, credits, & more..." at bounding box center [308, 24] width 214 height 21
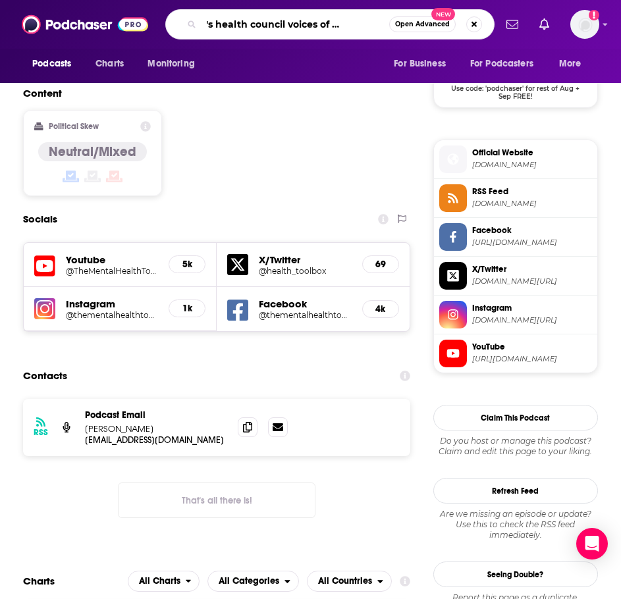
type input "children's health council voices of compassion"
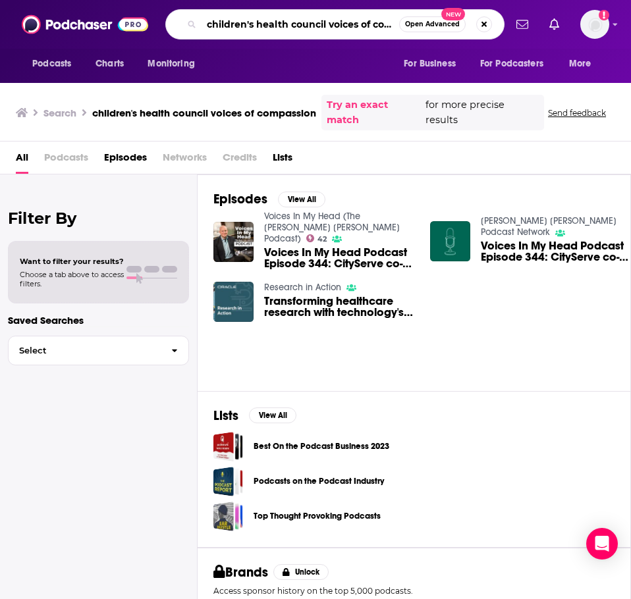
scroll to position [0, 38]
drag, startPoint x: 327, startPoint y: 26, endPoint x: 466, endPoint y: 24, distance: 138.9
click at [466, 24] on div "children's health council voices of compassion Open Advanced New" at bounding box center [334, 24] width 339 height 30
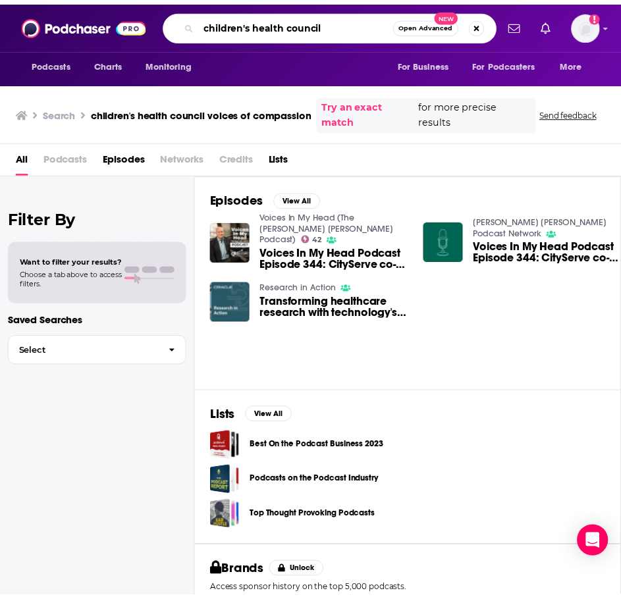
scroll to position [0, 0]
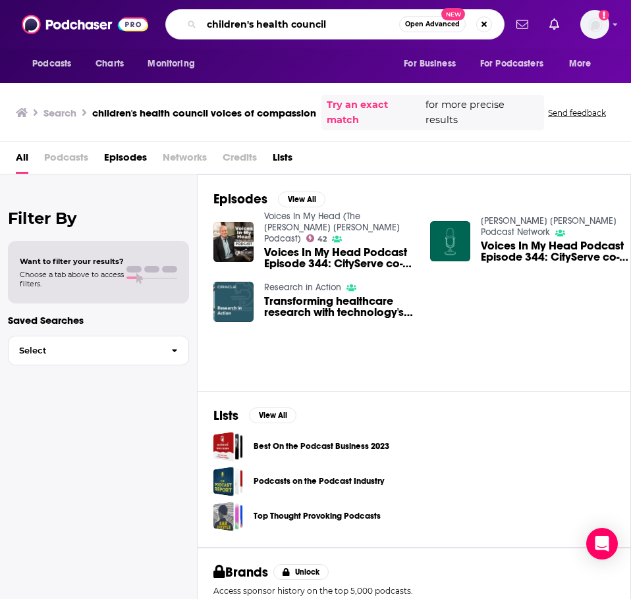
type input "children's health council"
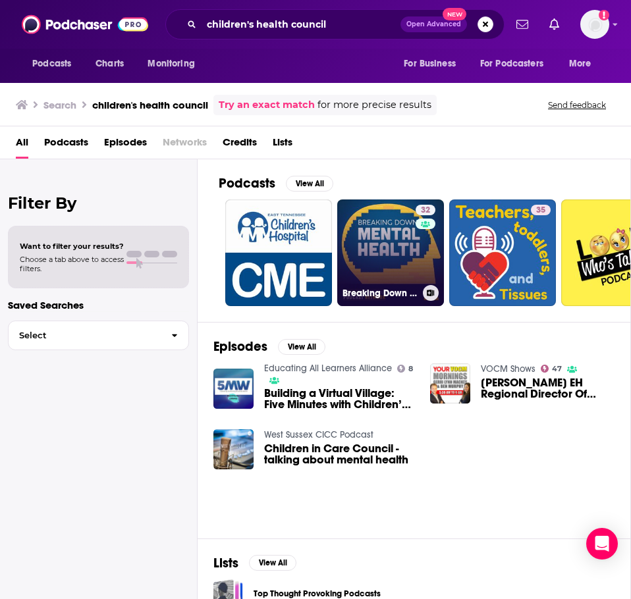
click at [358, 234] on link "32 Breaking Down Mental Health" at bounding box center [390, 252] width 107 height 107
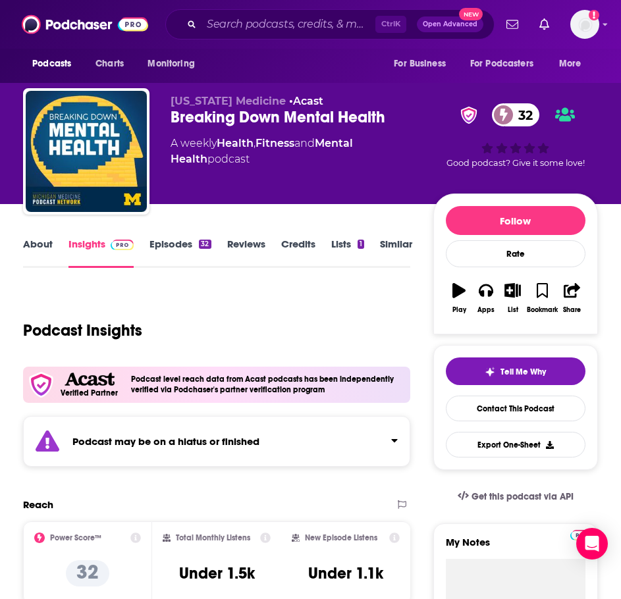
click at [148, 449] on div "Podcast may be on a hiatus or finished" at bounding box center [216, 441] width 387 height 51
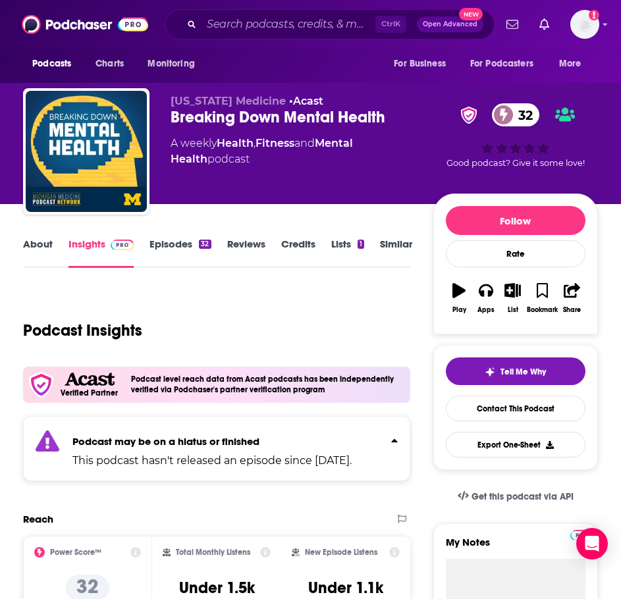
click at [28, 255] on link "About" at bounding box center [38, 253] width 30 height 30
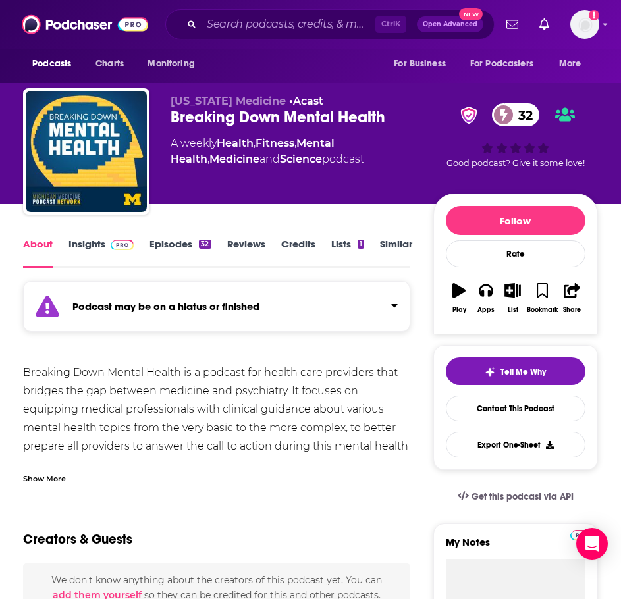
click at [55, 471] on div "Show More" at bounding box center [216, 473] width 387 height 22
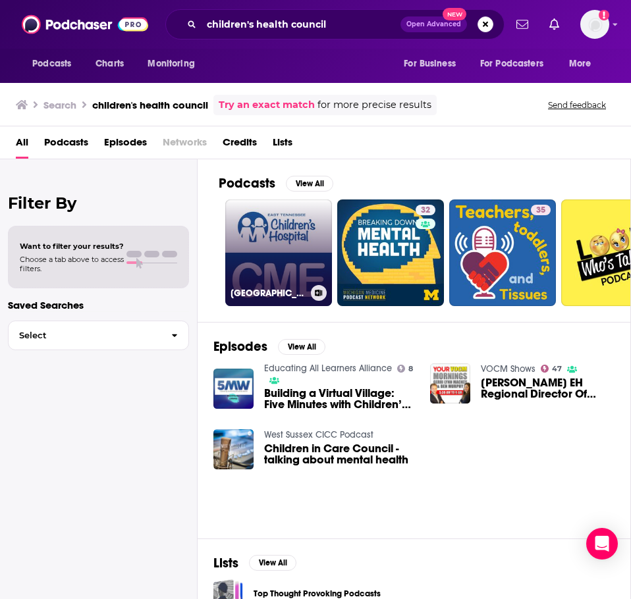
click at [247, 251] on link "East Tennessee Children's Hospital Podcast of Continuing Medical Education" at bounding box center [278, 252] width 107 height 107
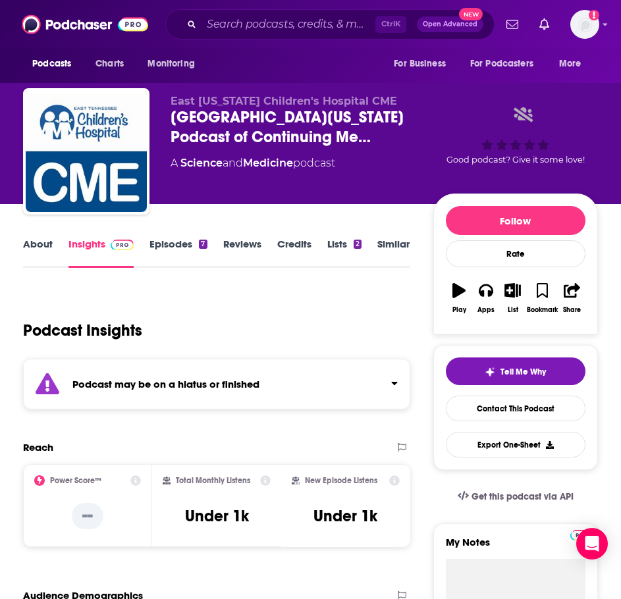
click at [222, 396] on div "Podcast may be on a hiatus or finished" at bounding box center [216, 384] width 387 height 51
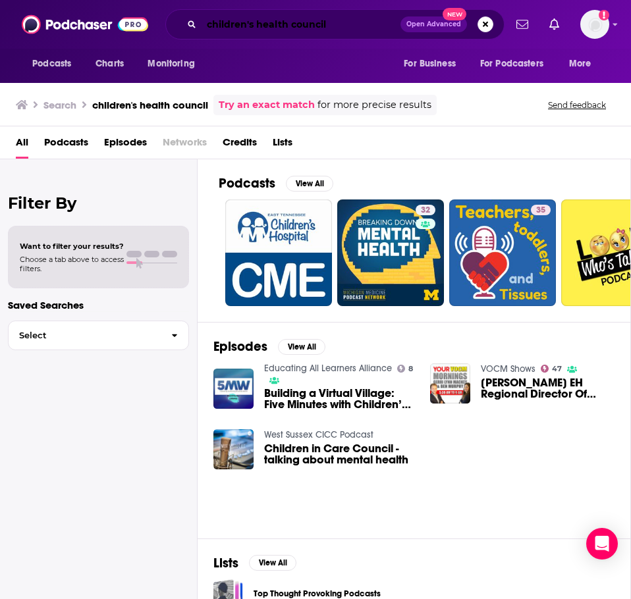
click at [321, 25] on input "children's health council" at bounding box center [300, 24] width 199 height 21
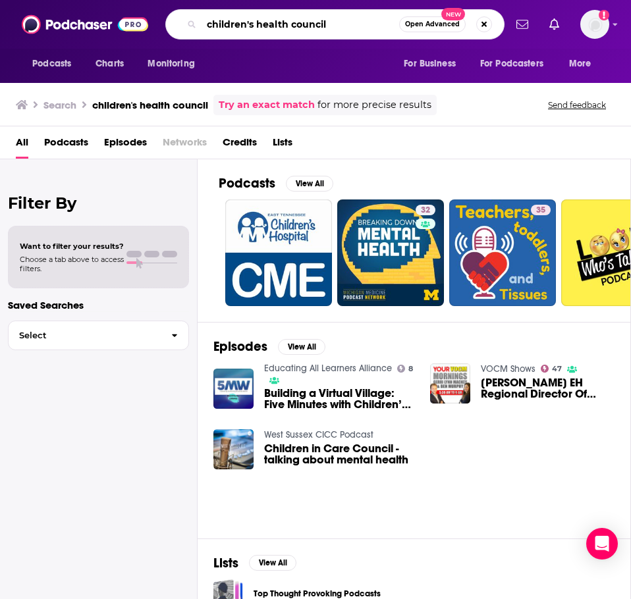
click at [321, 25] on input "children's health council" at bounding box center [299, 24] width 197 height 21
type input "raised resilient with dr. hilary"
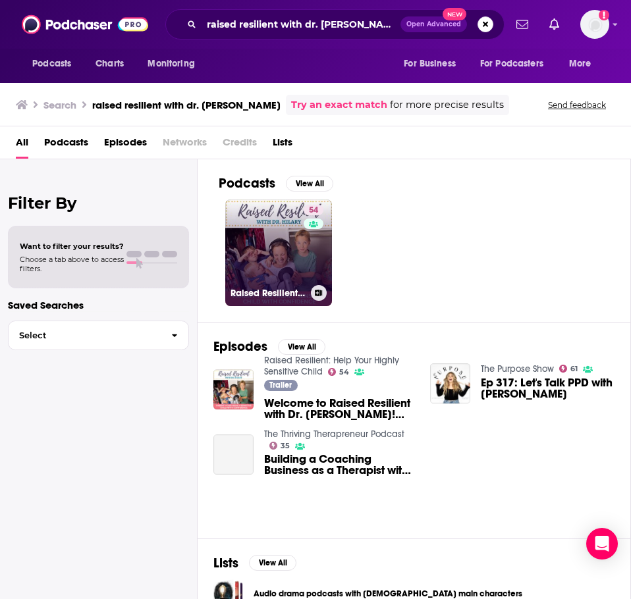
click at [268, 263] on link "54 Raised Resilient: Help Your Highly Sensitive Child" at bounding box center [278, 252] width 107 height 107
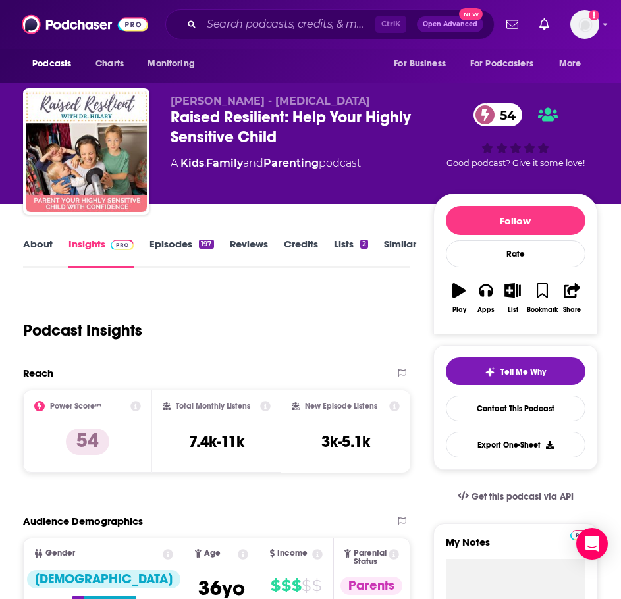
click at [42, 244] on link "About" at bounding box center [38, 253] width 30 height 30
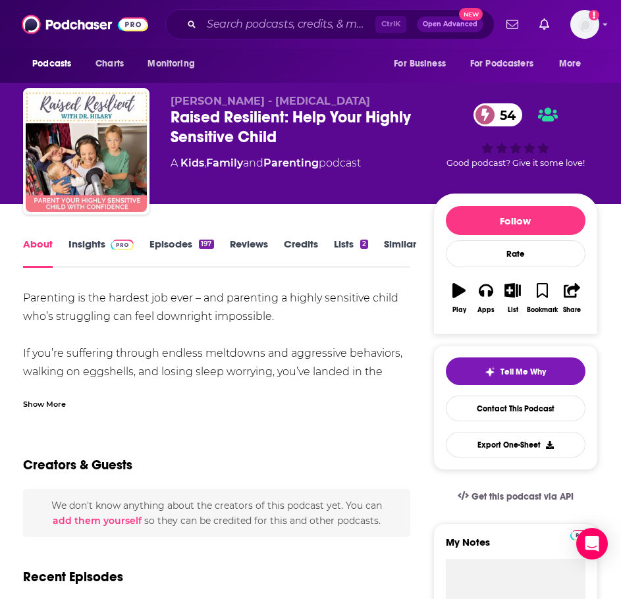
click at [69, 400] on div "Show More" at bounding box center [216, 399] width 387 height 22
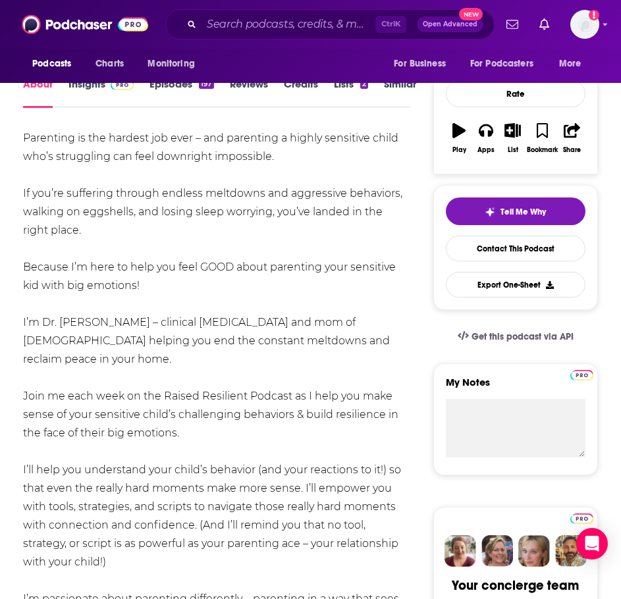
scroll to position [197, 0]
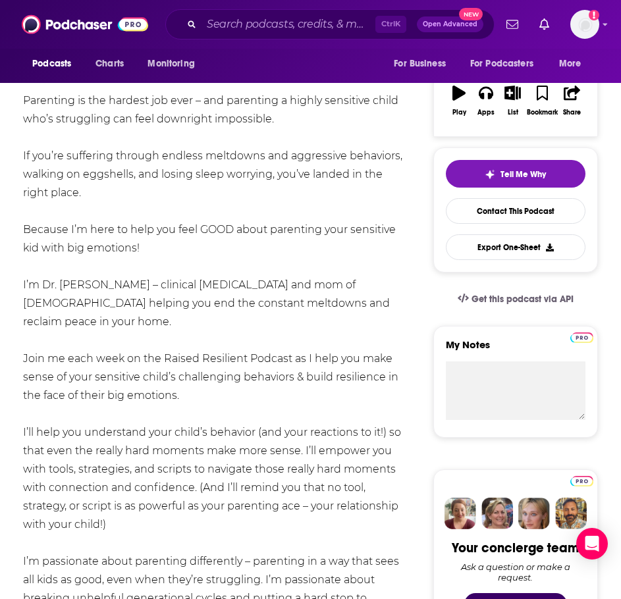
drag, startPoint x: 211, startPoint y: 379, endPoint x: 86, endPoint y: 405, distance: 127.2
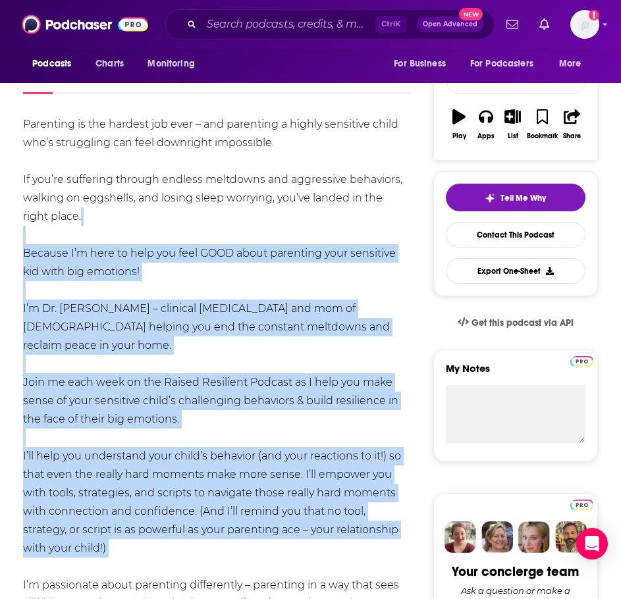
scroll to position [66, 0]
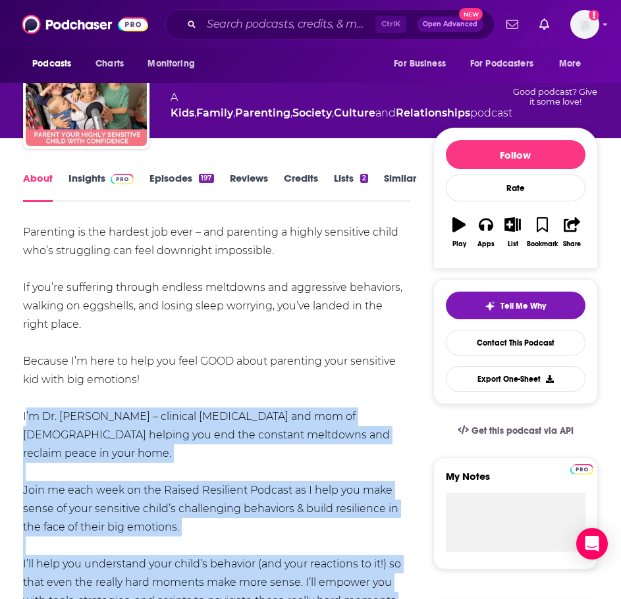
drag, startPoint x: 149, startPoint y: 450, endPoint x: 22, endPoint y: 416, distance: 132.0
copy div "I’m Dr. Hilary – clinical psychologist and mom of 3 helping you end the constan…"
click at [94, 185] on link "Insights" at bounding box center [100, 187] width 65 height 30
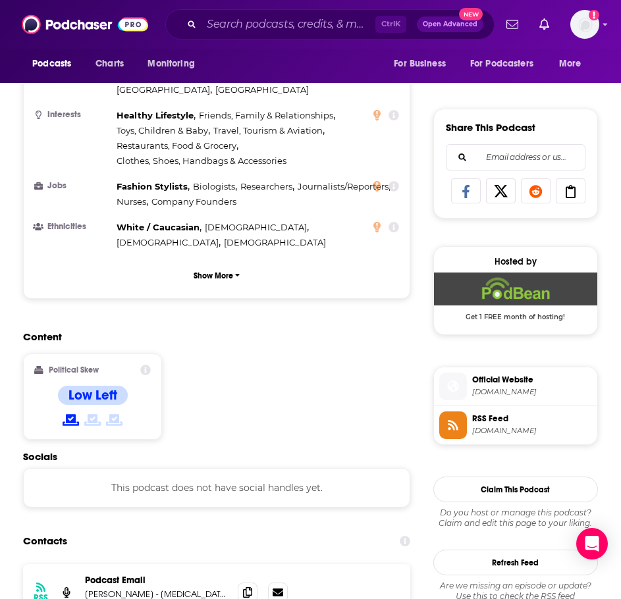
scroll to position [856, 0]
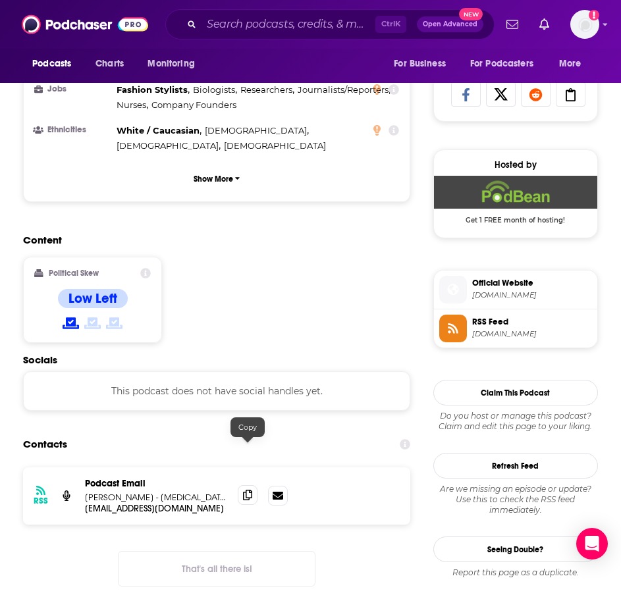
click at [247, 490] on icon at bounding box center [247, 495] width 9 height 11
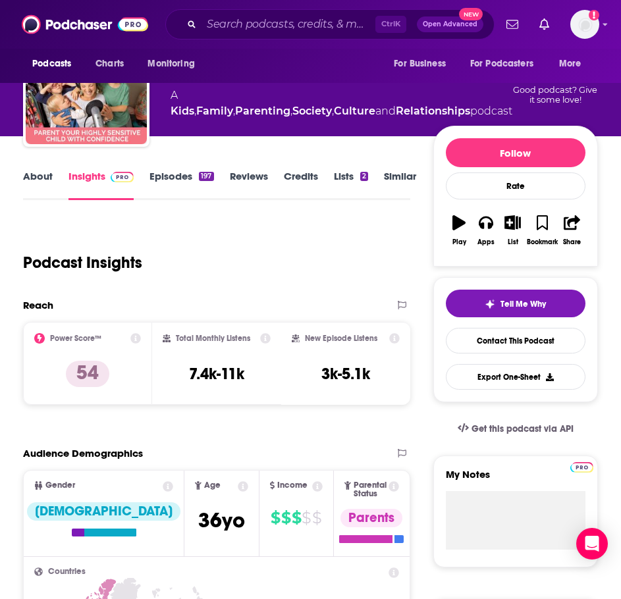
scroll to position [0, 0]
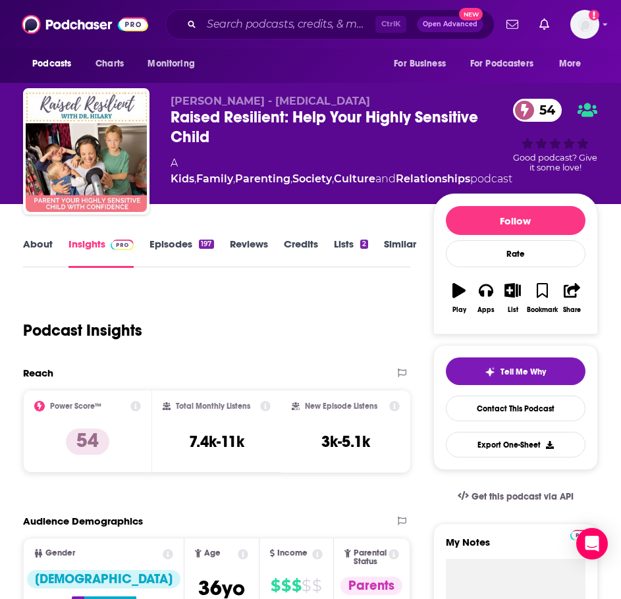
click at [411, 241] on link "Similar" at bounding box center [400, 253] width 32 height 30
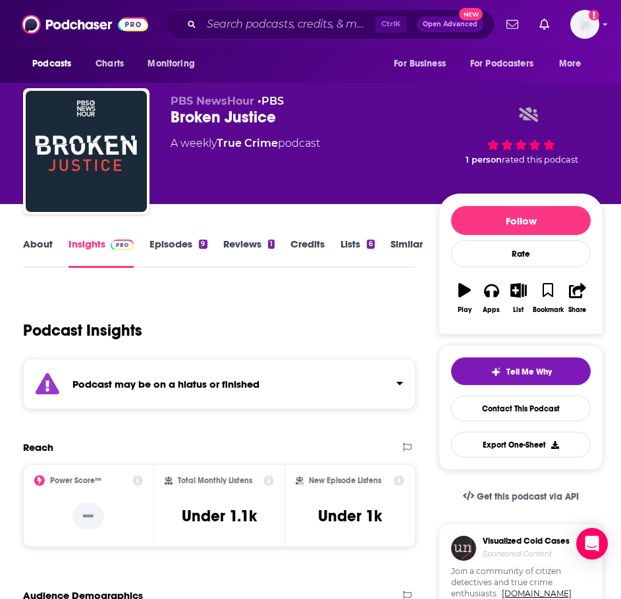
click at [184, 384] on strong "Podcast may be on a hiatus or finished" at bounding box center [165, 384] width 187 height 13
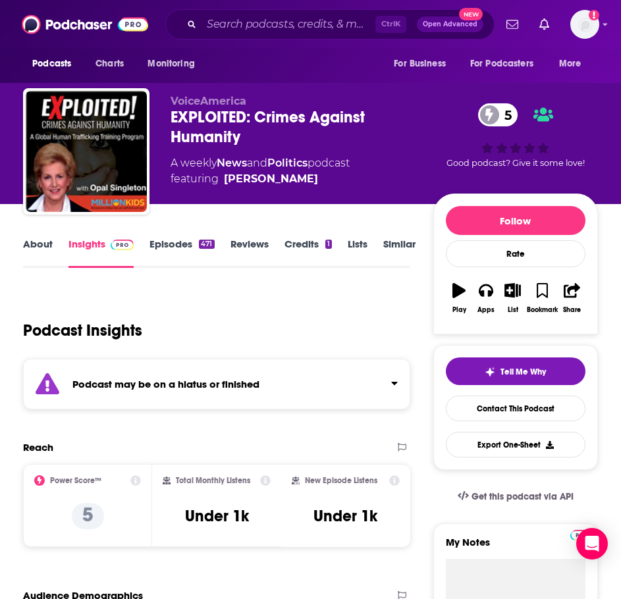
click at [211, 384] on strong "Podcast may be on a hiatus or finished" at bounding box center [165, 384] width 187 height 13
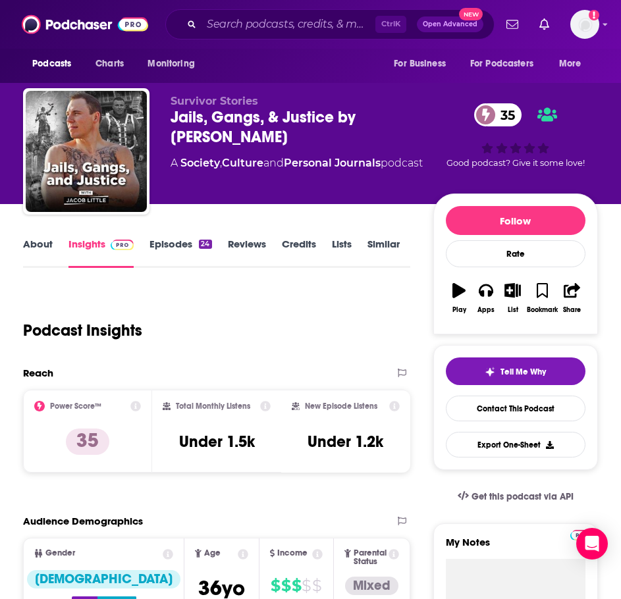
click at [41, 248] on link "About" at bounding box center [38, 253] width 30 height 30
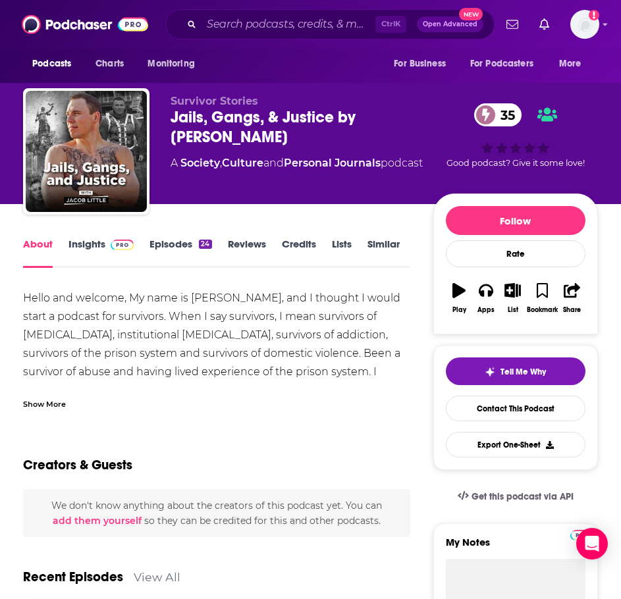
click at [49, 384] on div "Hello and welcome, My name is [PERSON_NAME], and I thought I would start a podc…" at bounding box center [216, 349] width 387 height 120
click at [50, 394] on div "Show More" at bounding box center [216, 399] width 387 height 22
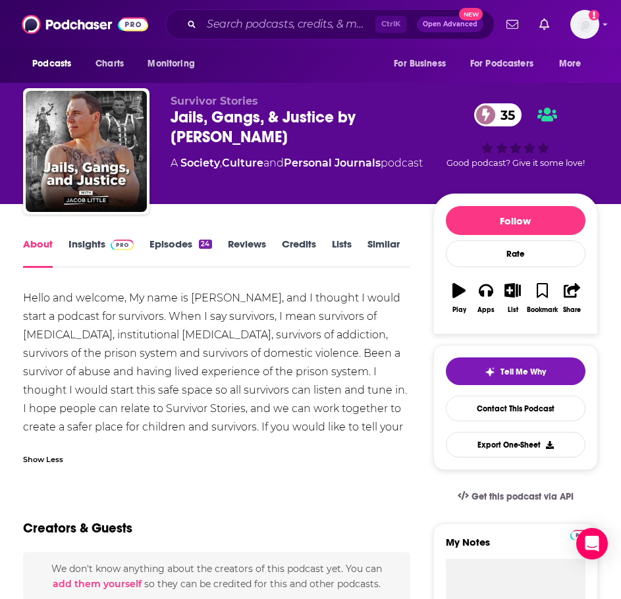
click at [84, 251] on link "Insights" at bounding box center [100, 253] width 65 height 30
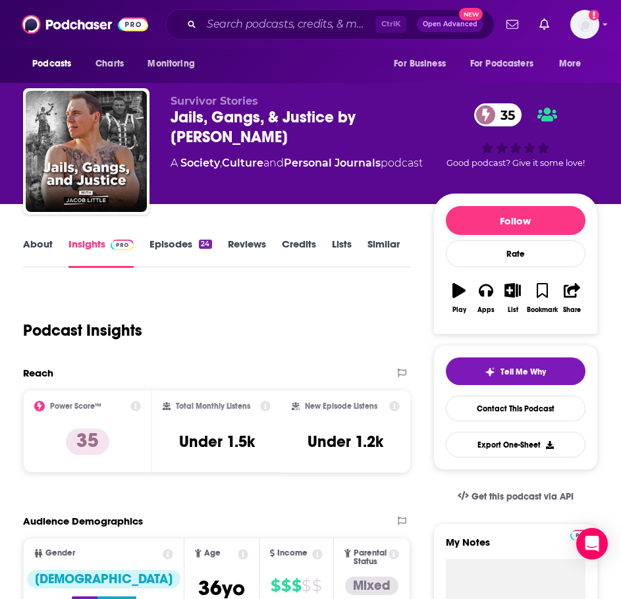
click at [157, 242] on link "Episodes 24" at bounding box center [180, 253] width 62 height 30
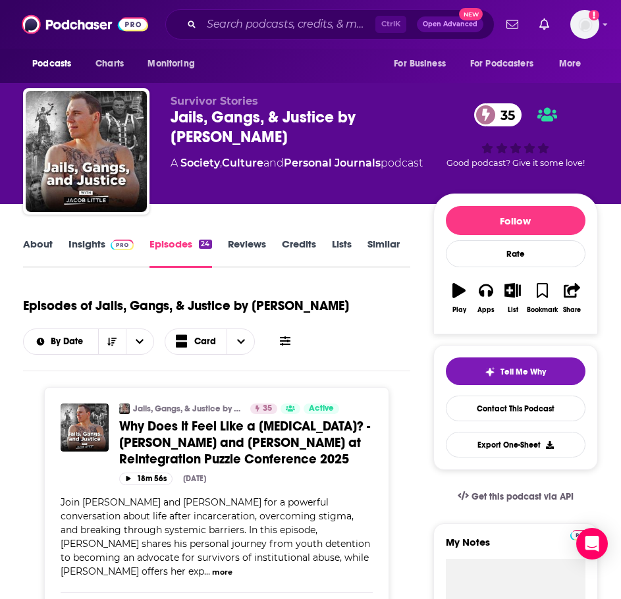
click at [44, 246] on link "About" at bounding box center [38, 253] width 30 height 30
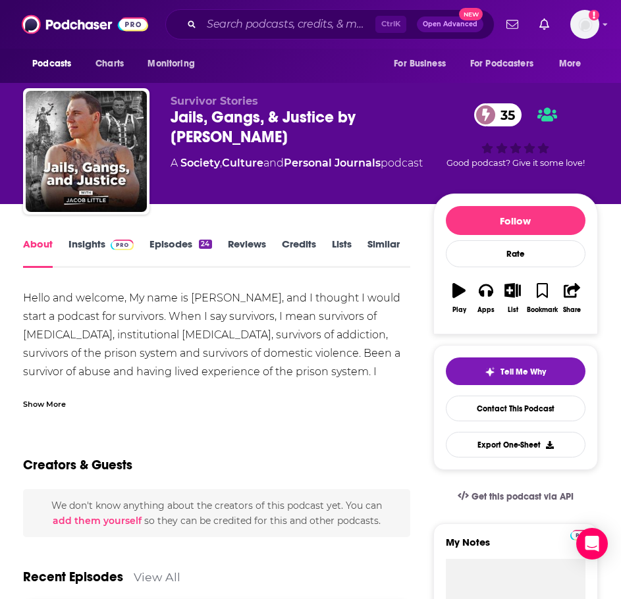
click at [58, 400] on div "Show More" at bounding box center [44, 403] width 43 height 13
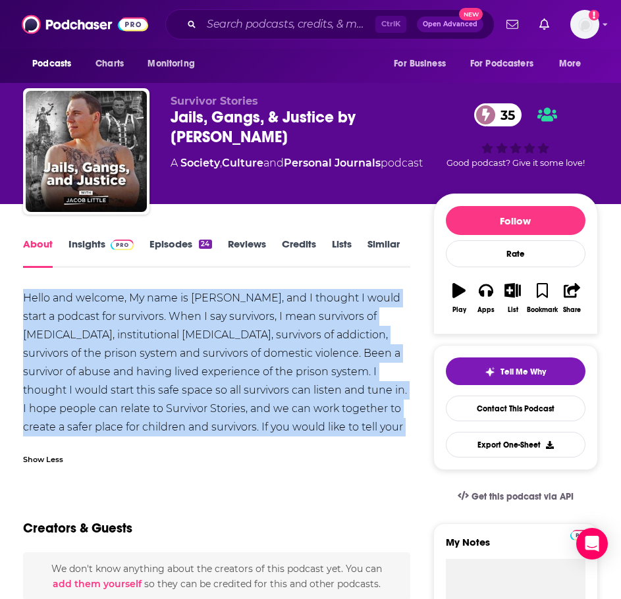
drag, startPoint x: 392, startPoint y: 428, endPoint x: -19, endPoint y: 287, distance: 434.2
click at [0, 287] on html "Podcasts Charts Monitoring Ctrl K Open Advanced New For Business For Podcasters…" at bounding box center [310, 299] width 621 height 599
copy div "Hello and welcome, My name is [PERSON_NAME], and I thought I would start a podc…"
click at [100, 246] on link "Insights" at bounding box center [100, 253] width 65 height 30
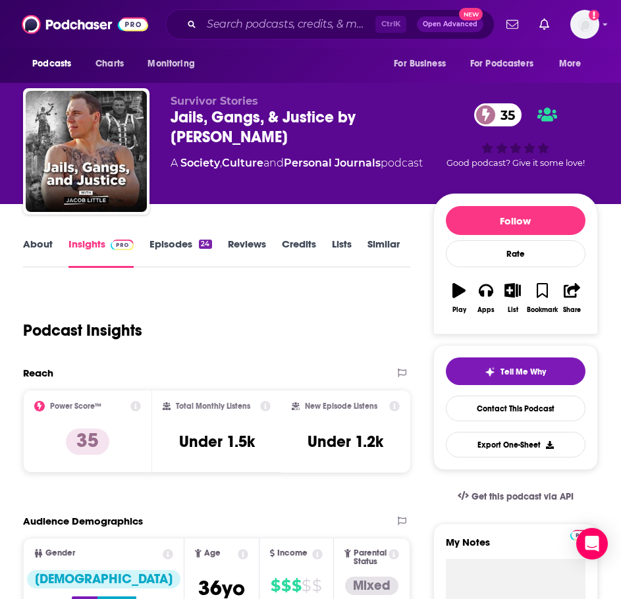
click at [170, 251] on link "Episodes 24" at bounding box center [180, 253] width 62 height 30
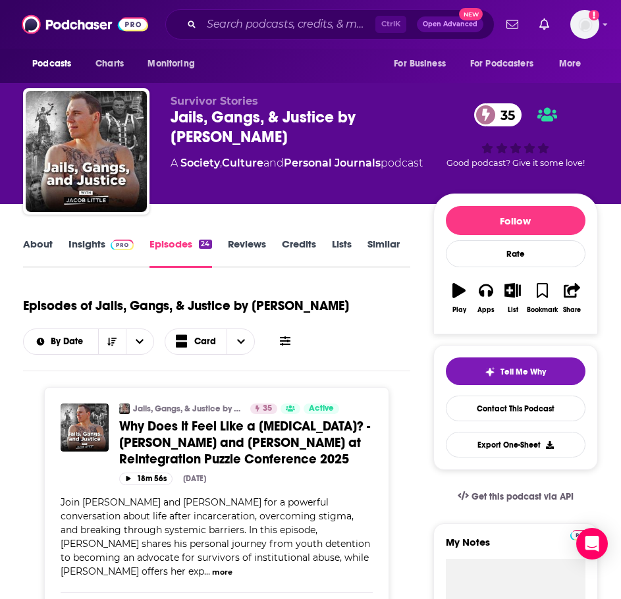
click at [165, 437] on span "Why Does it Feel Like a [MEDICAL_DATA]? - [PERSON_NAME] and [PERSON_NAME] at Re…" at bounding box center [244, 442] width 251 height 49
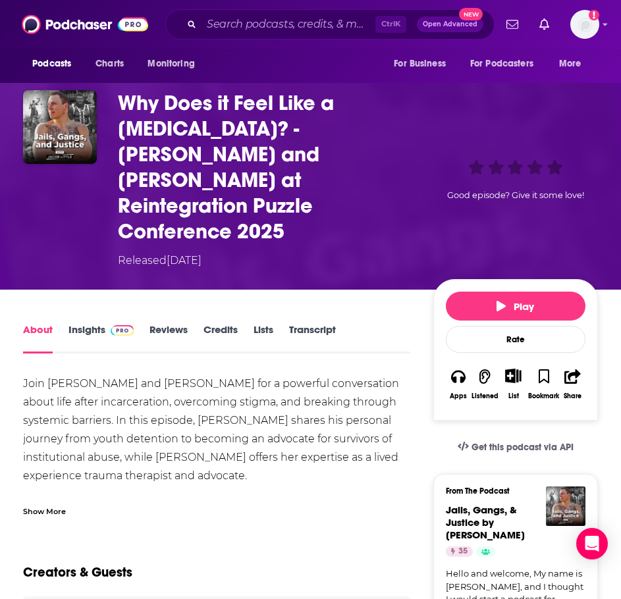
click at [65, 504] on div "Show More" at bounding box center [44, 510] width 43 height 13
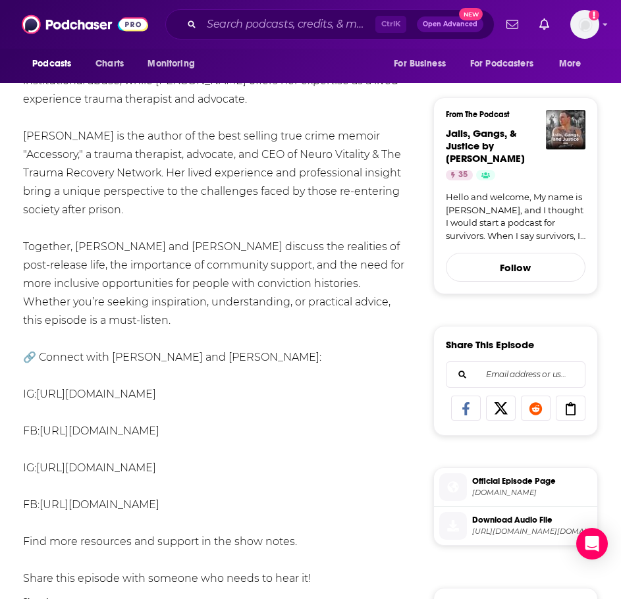
scroll to position [461, 0]
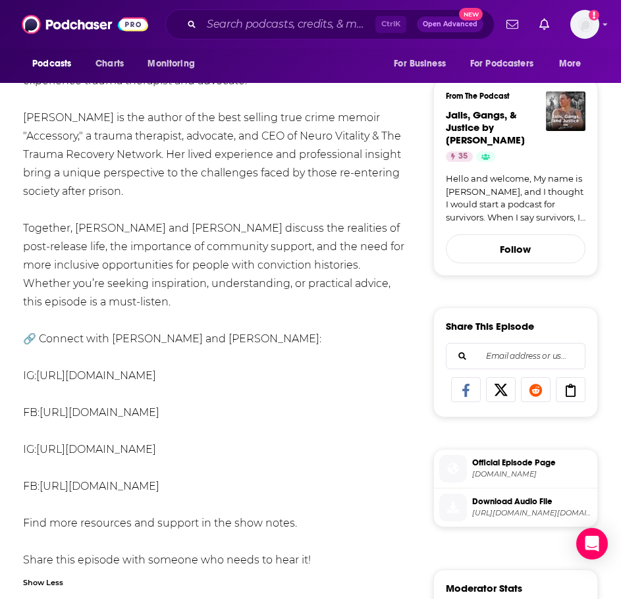
drag, startPoint x: 282, startPoint y: 348, endPoint x: 0, endPoint y: 350, distance: 282.4
copy div "IG: [URL][DOMAIN_NAME]"
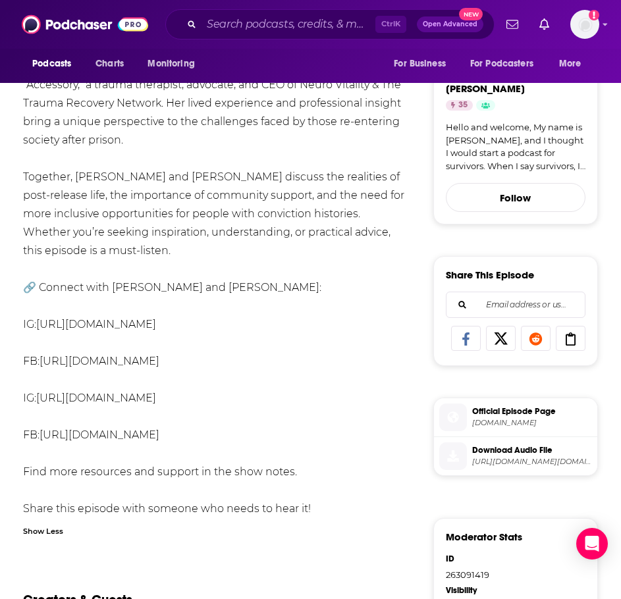
scroll to position [527, 0]
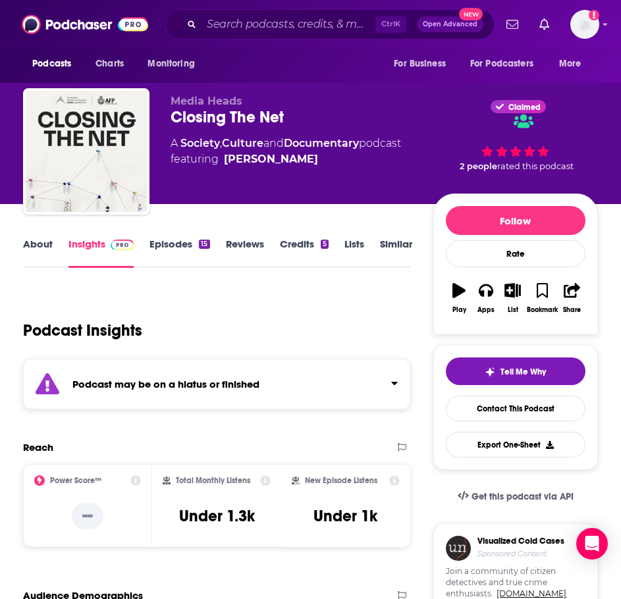
click at [208, 392] on div "Podcast may be on a hiatus or finished" at bounding box center [216, 384] width 387 height 51
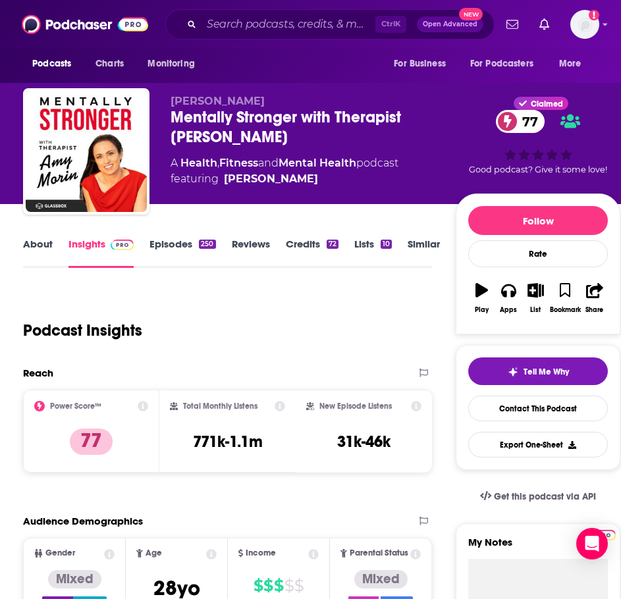
click at [32, 240] on link "About" at bounding box center [38, 253] width 30 height 30
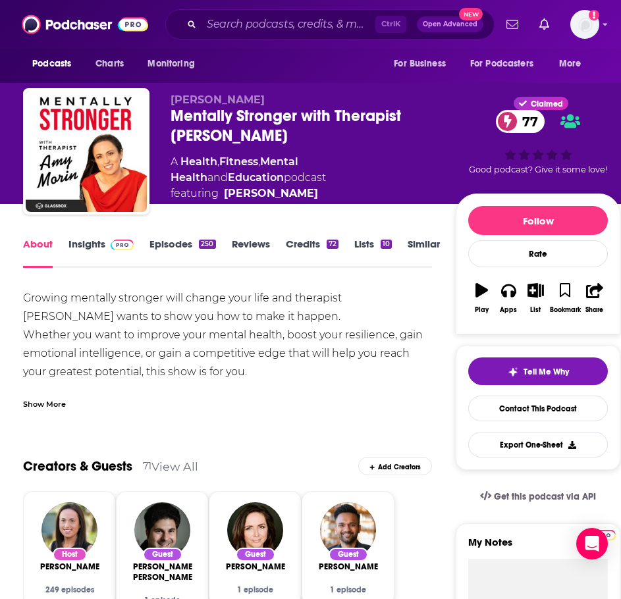
click at [53, 407] on div "Show More" at bounding box center [44, 403] width 43 height 13
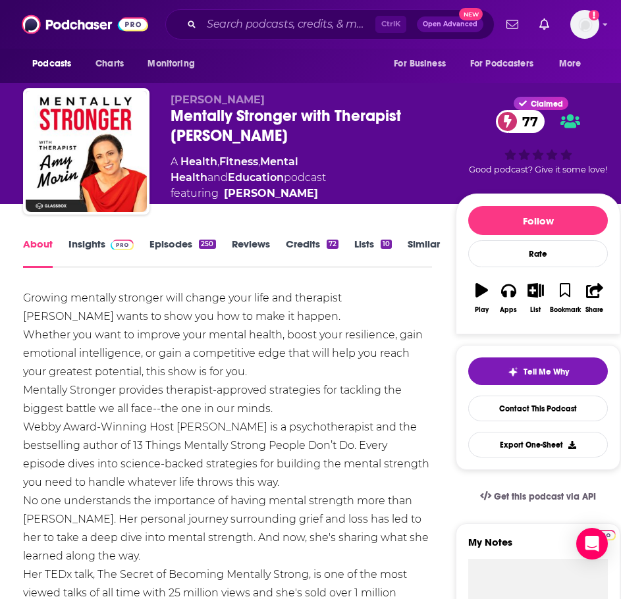
click at [175, 244] on link "Episodes 250" at bounding box center [182, 253] width 66 height 30
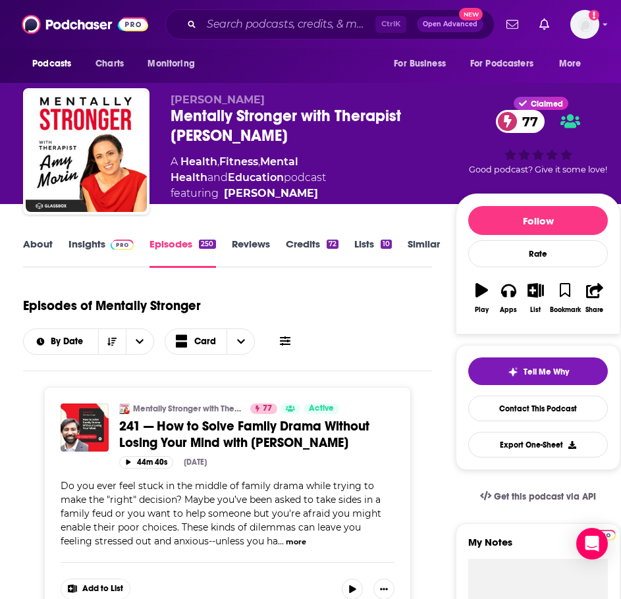
click at [31, 237] on div "About Insights Episodes 250 Reviews Credits 72 Lists 10 Similar" at bounding box center [227, 252] width 409 height 32
click at [35, 242] on link "About" at bounding box center [38, 253] width 30 height 30
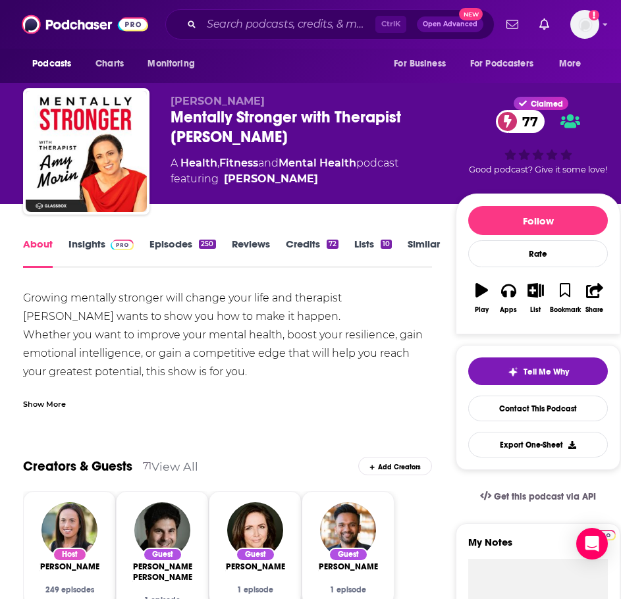
click at [46, 396] on div "Show More" at bounding box center [227, 399] width 409 height 22
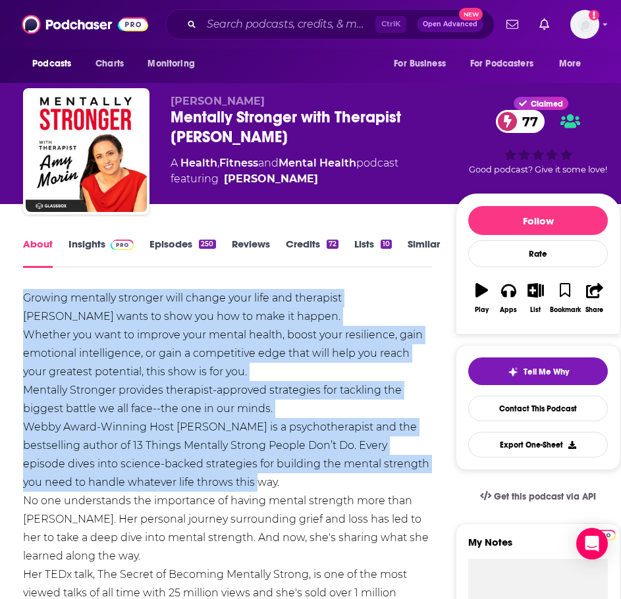
drag, startPoint x: 273, startPoint y: 484, endPoint x: 9, endPoint y: 297, distance: 323.5
copy div "Growing mentally stronger will change your life and therapist [PERSON_NAME] wan…"
click at [108, 253] on link "Insights" at bounding box center [100, 253] width 65 height 30
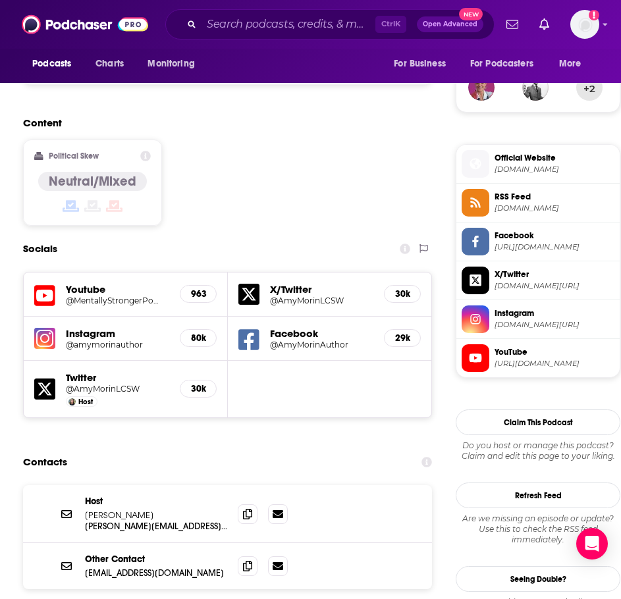
scroll to position [1119, 0]
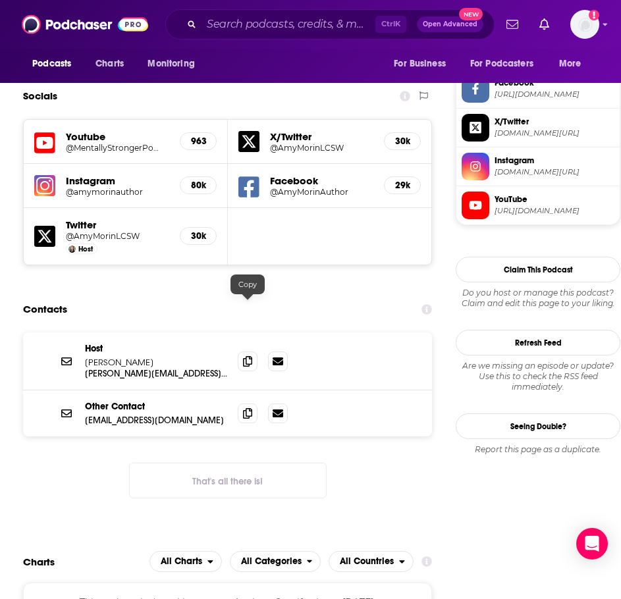
drag, startPoint x: 244, startPoint y: 310, endPoint x: 205, endPoint y: 303, distance: 39.4
click at [244, 356] on icon at bounding box center [247, 361] width 9 height 11
click at [241, 403] on span at bounding box center [248, 413] width 20 height 20
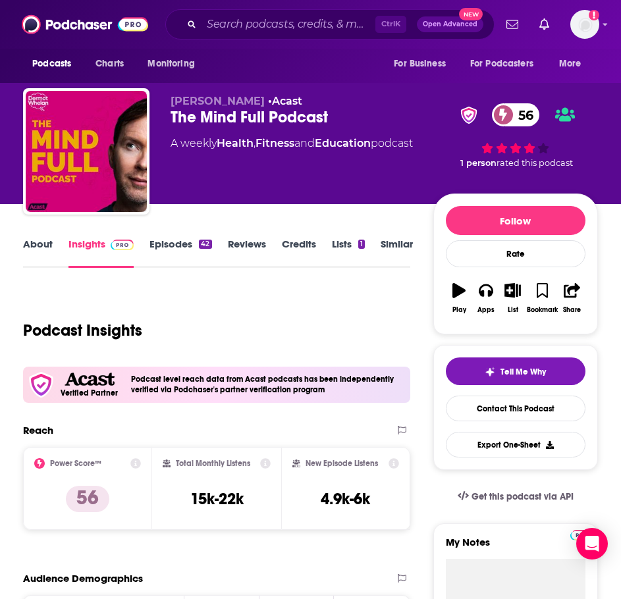
click at [32, 240] on link "About" at bounding box center [38, 253] width 30 height 30
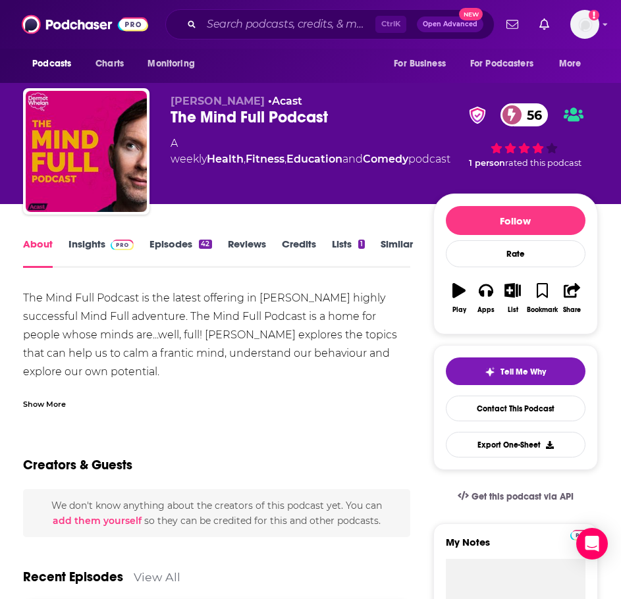
click at [54, 383] on div "The Mind Full Podcast is the latest offering in [PERSON_NAME] highly successful…" at bounding box center [216, 349] width 387 height 120
click at [51, 395] on div "Show More" at bounding box center [216, 399] width 387 height 22
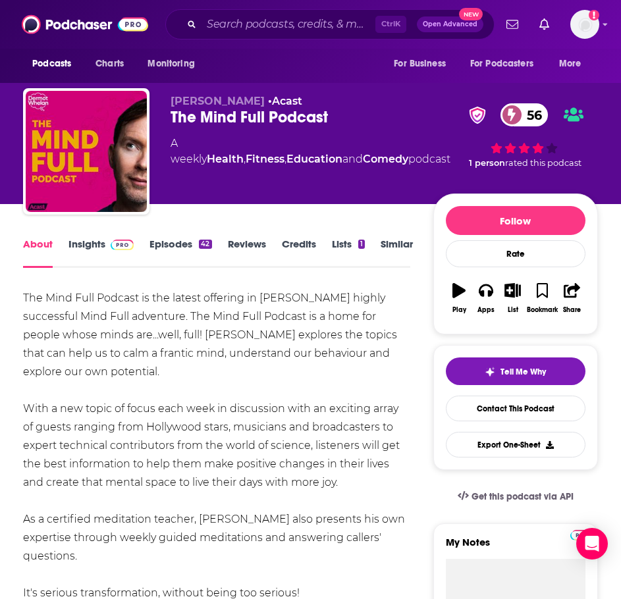
click at [191, 246] on link "Episodes 42" at bounding box center [180, 253] width 62 height 30
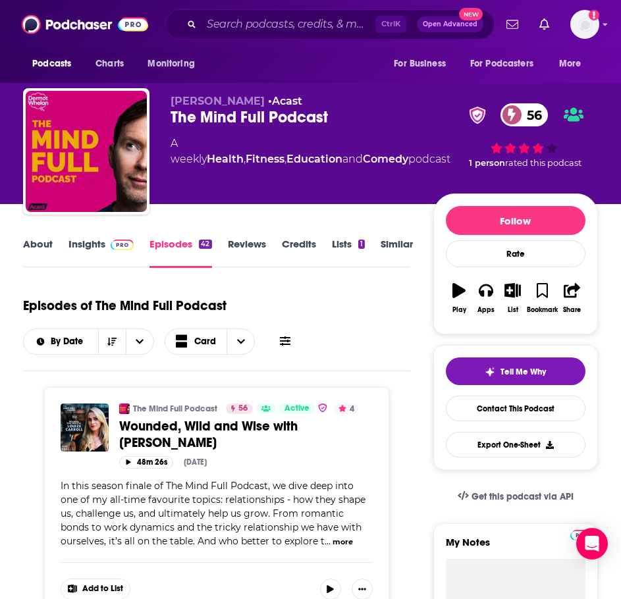
click at [50, 240] on link "About" at bounding box center [38, 253] width 30 height 30
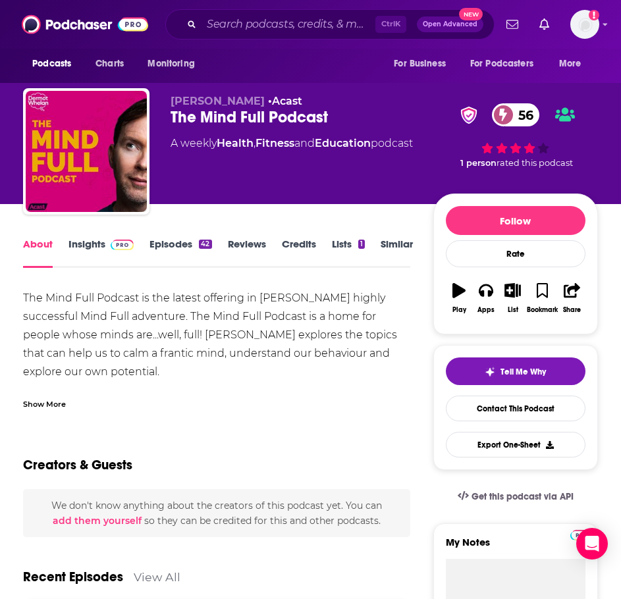
click at [36, 406] on div "Show More" at bounding box center [44, 403] width 43 height 13
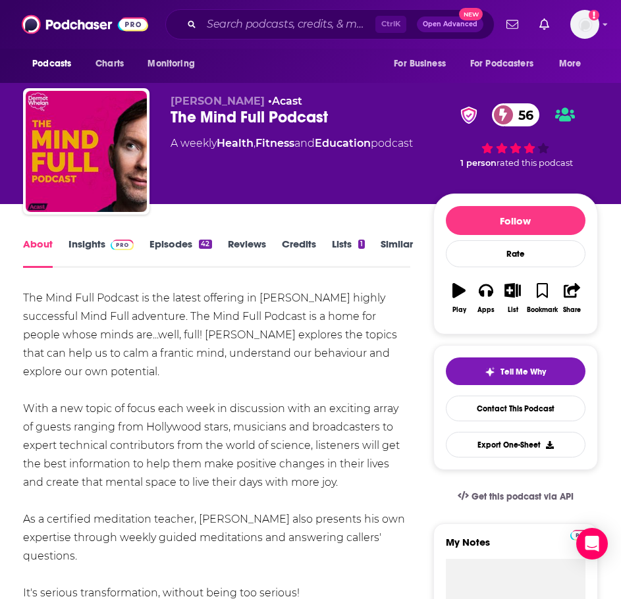
drag, startPoint x: 357, startPoint y: 483, endPoint x: 16, endPoint y: 283, distance: 395.4
click at [28, 302] on div "The Mind Full Podcast is the latest offering in [PERSON_NAME] highly successful…" at bounding box center [216, 482] width 387 height 387
copy div "The Mind Full Podcast is the latest offering in [PERSON_NAME] highly successful…"
click at [111, 238] on span at bounding box center [122, 244] width 23 height 13
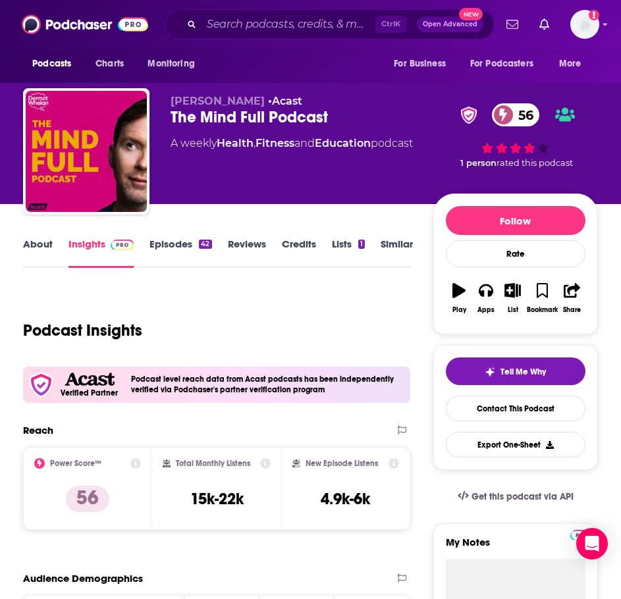
click at [40, 251] on link "About" at bounding box center [38, 253] width 30 height 30
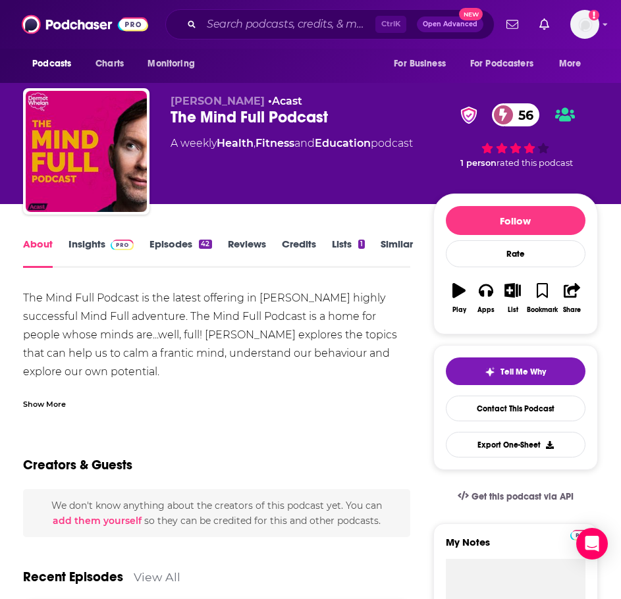
click at [49, 405] on div "Show More" at bounding box center [44, 403] width 43 height 13
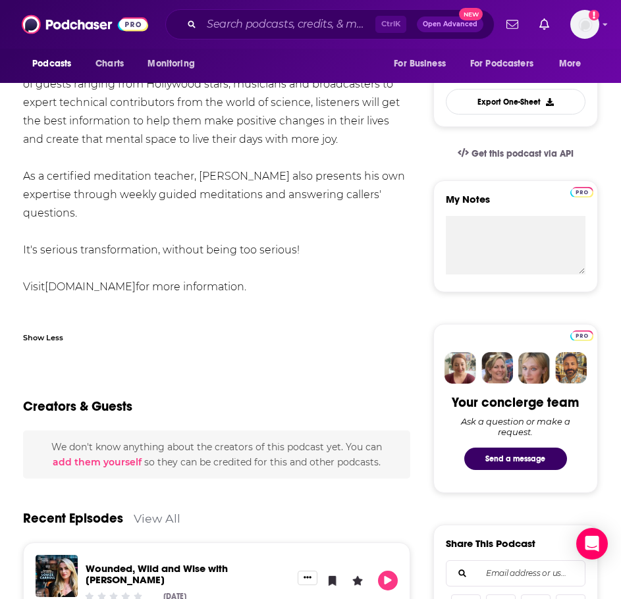
scroll to position [263, 0]
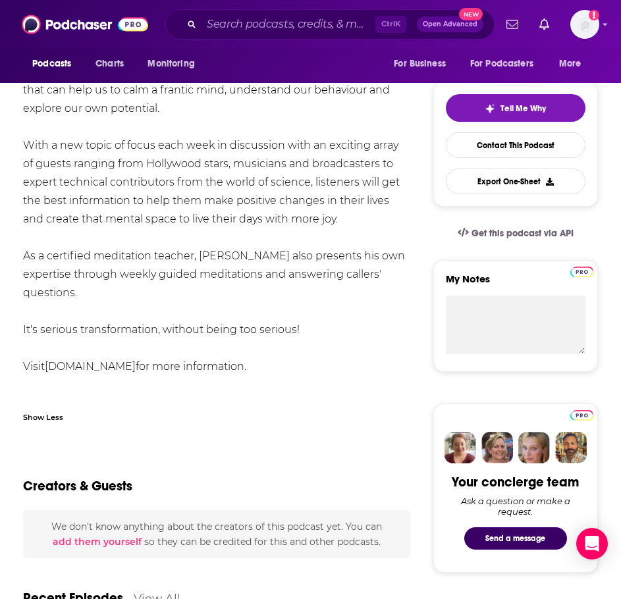
click at [136, 360] on link "[DOMAIN_NAME]" at bounding box center [90, 366] width 91 height 13
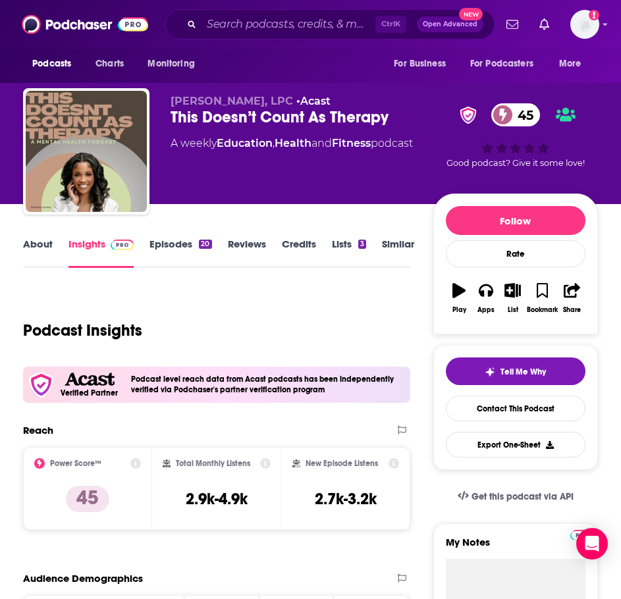
click at [42, 246] on link "About" at bounding box center [38, 253] width 30 height 30
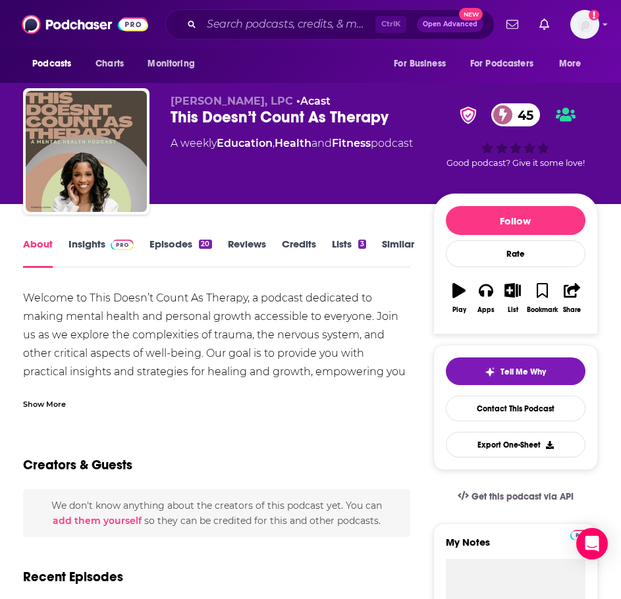
click at [57, 389] on div "Show More" at bounding box center [216, 399] width 387 height 22
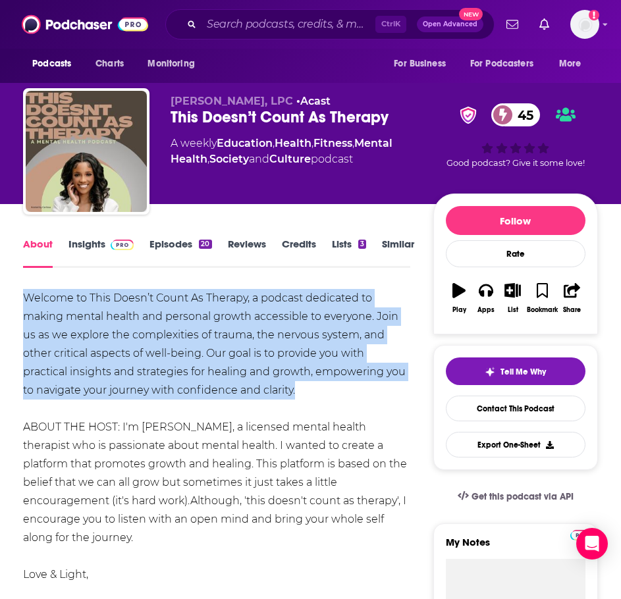
drag, startPoint x: 300, startPoint y: 393, endPoint x: 19, endPoint y: 298, distance: 296.8
copy div "Welcome to This Doesn’t Count As Therapy, a podcast dedicated to making mental …"
click at [109, 249] on span at bounding box center [119, 244] width 28 height 13
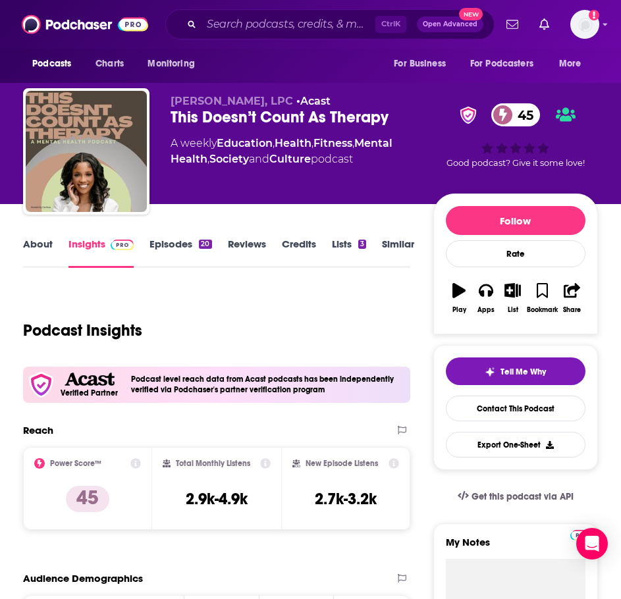
click at [30, 245] on link "About" at bounding box center [38, 253] width 30 height 30
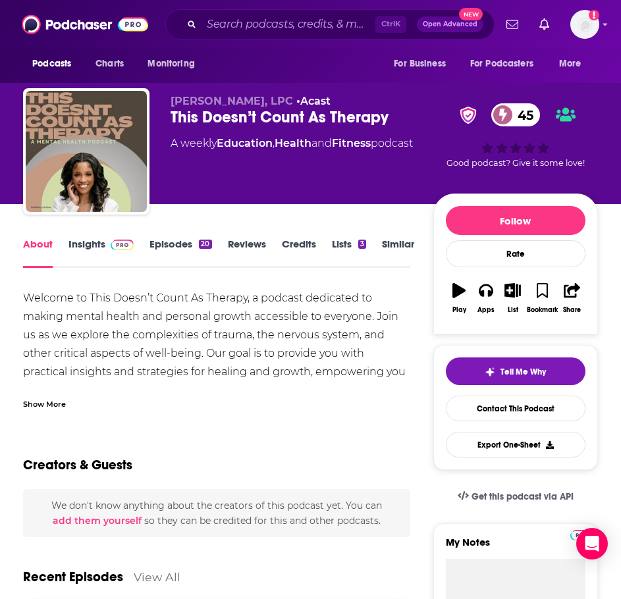
click at [64, 402] on div "Show More" at bounding box center [44, 403] width 43 height 13
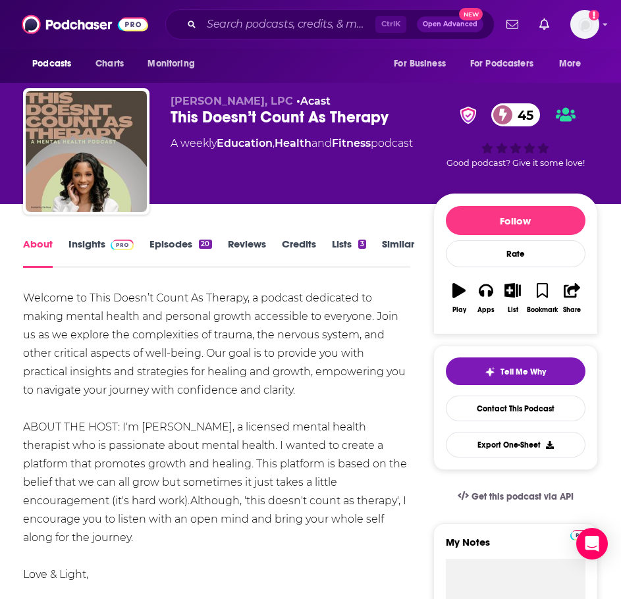
scroll to position [263, 0]
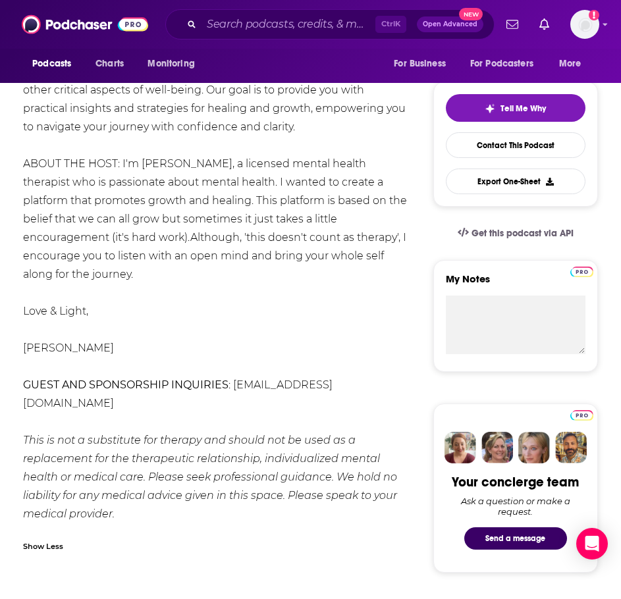
drag, startPoint x: 280, startPoint y: 368, endPoint x: 248, endPoint y: 338, distance: 44.7
click at [246, 331] on div "Welcome to This Doesn’t Count As Therapy, a podcast dedicated to making mental …" at bounding box center [216, 293] width 387 height 535
drag, startPoint x: 359, startPoint y: 366, endPoint x: 237, endPoint y: 370, distance: 122.5
click at [234, 372] on div "Welcome to This Doesn’t Count As Therapy, a podcast dedicated to making mental …" at bounding box center [216, 293] width 387 height 535
copy div "[EMAIL_ADDRESS][DOMAIN_NAME]"
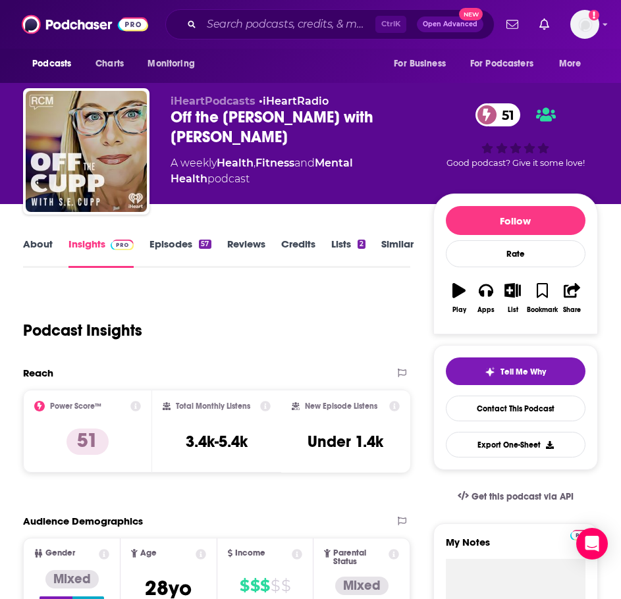
click at [44, 239] on div "About Insights Episodes 57 Reviews Credits Lists 2 Similar" at bounding box center [216, 252] width 387 height 32
click at [43, 246] on link "About" at bounding box center [38, 253] width 30 height 30
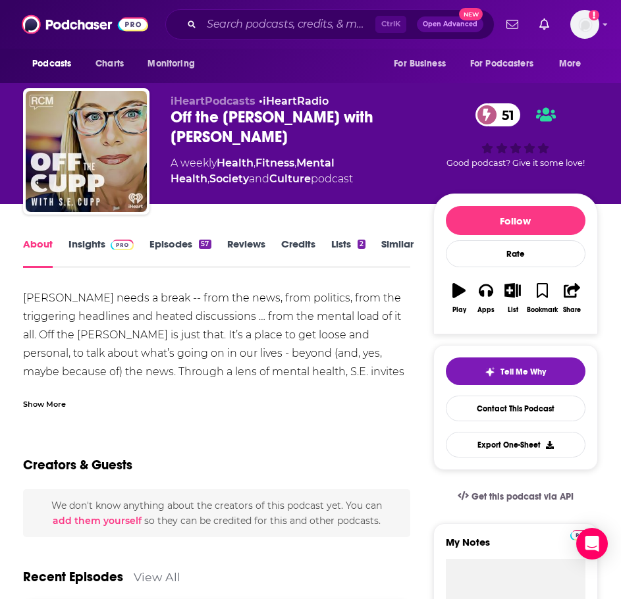
click at [39, 402] on div "Show More" at bounding box center [44, 403] width 43 height 13
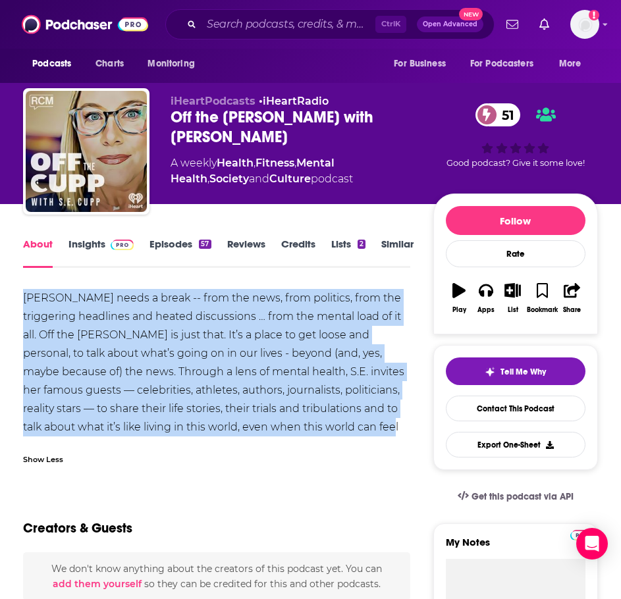
drag, startPoint x: 373, startPoint y: 425, endPoint x: 32, endPoint y: 303, distance: 362.9
copy div "[PERSON_NAME] needs a break -- from the news, from politics, from the triggerin…"
click at [109, 248] on span at bounding box center [119, 244] width 28 height 13
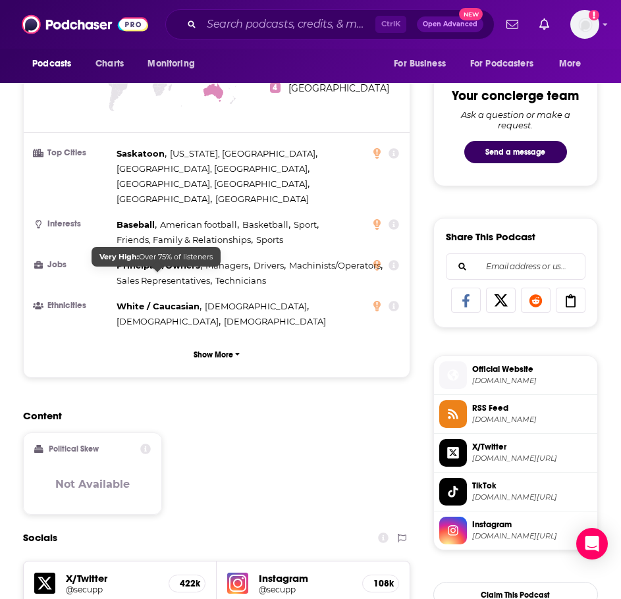
scroll to position [856, 0]
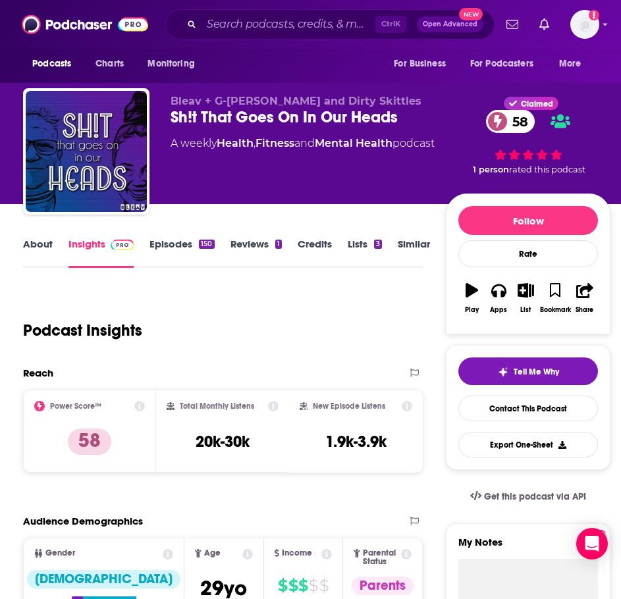
click at [34, 245] on link "About" at bounding box center [38, 253] width 30 height 30
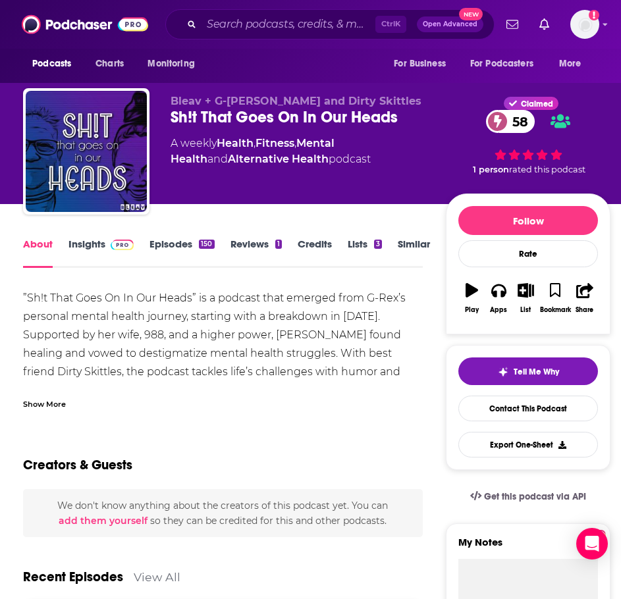
click at [39, 400] on div "Show More" at bounding box center [44, 403] width 43 height 13
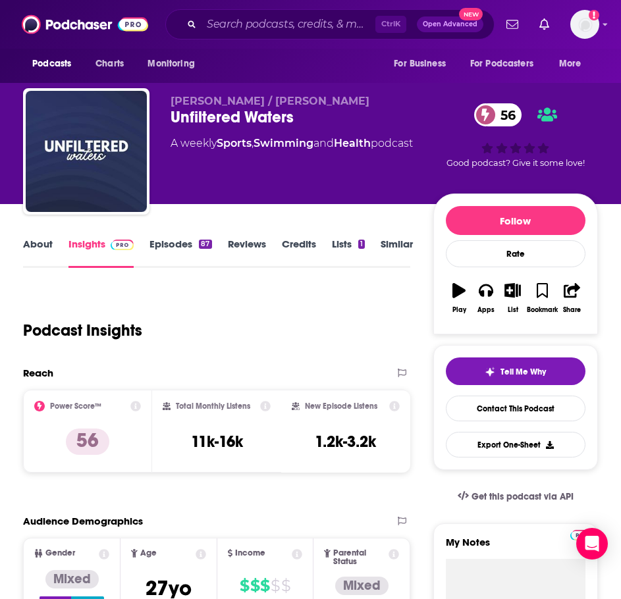
click at [39, 255] on link "About" at bounding box center [38, 253] width 30 height 30
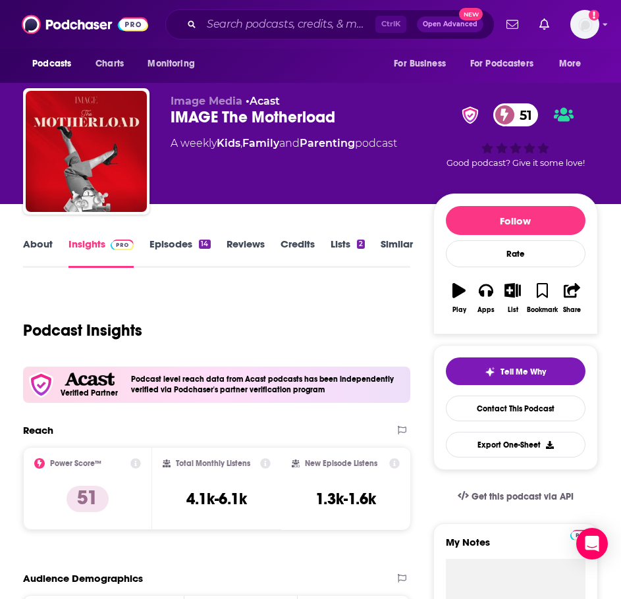
click at [32, 245] on link "About" at bounding box center [38, 253] width 30 height 30
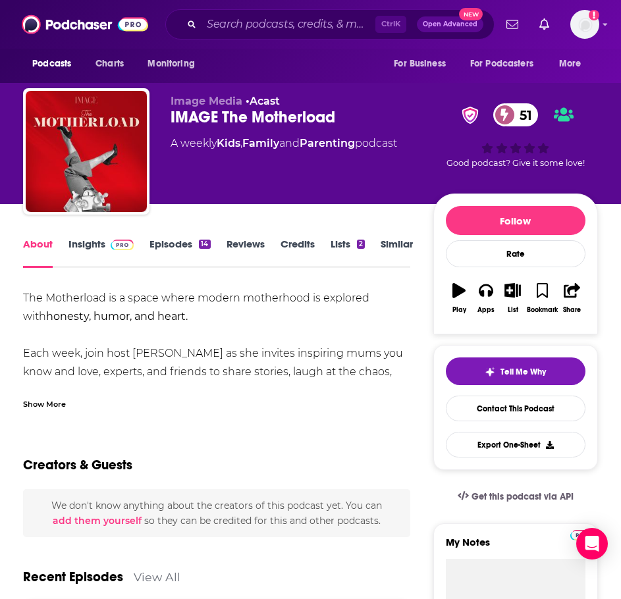
click at [50, 400] on div "Show More" at bounding box center [44, 403] width 43 height 13
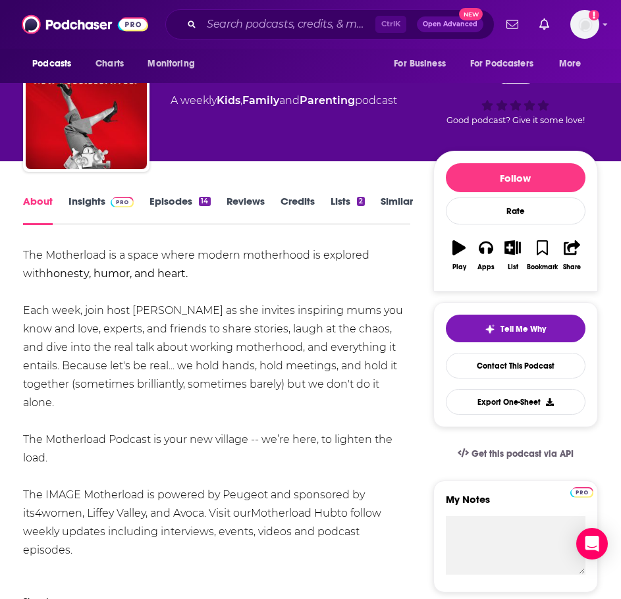
scroll to position [66, 0]
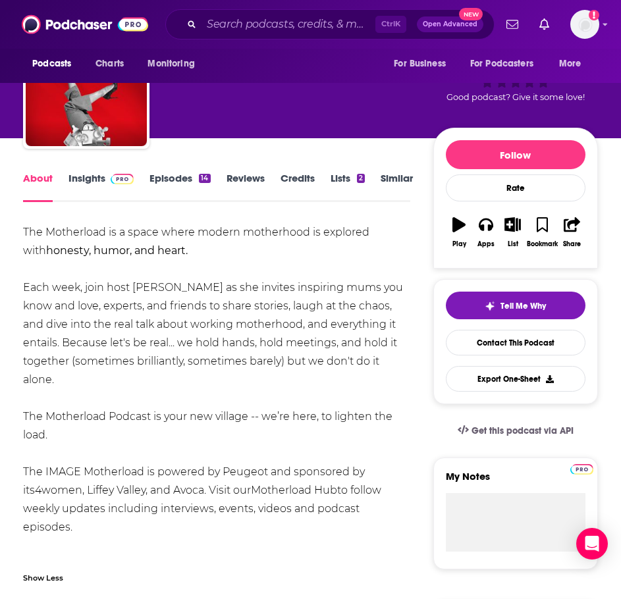
drag, startPoint x: 73, startPoint y: 430, endPoint x: 14, endPoint y: 231, distance: 207.9
copy div "The Motherload is a space where modern motherhood is explored with honesty, hum…"
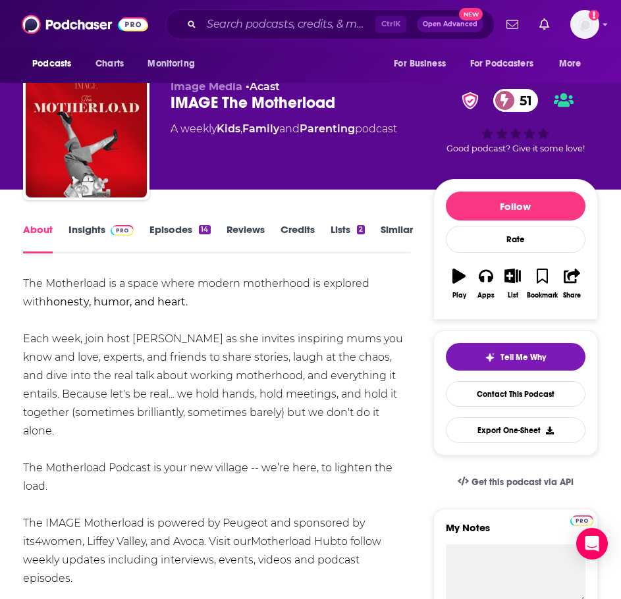
scroll to position [0, 0]
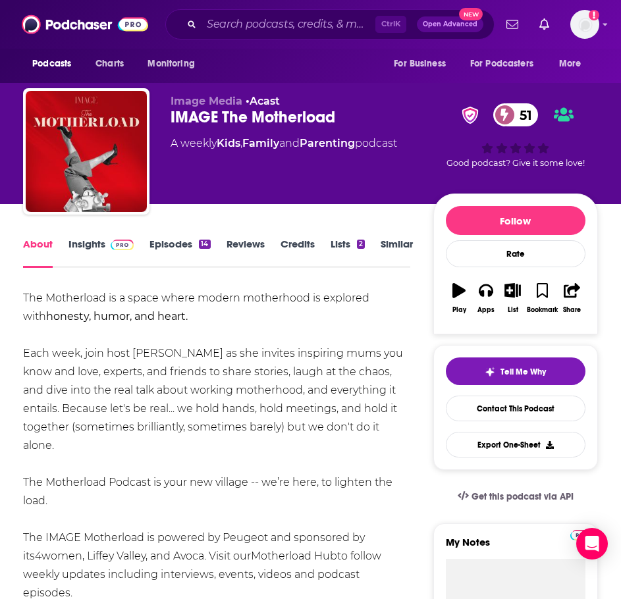
click at [97, 238] on link "Insights" at bounding box center [100, 253] width 65 height 30
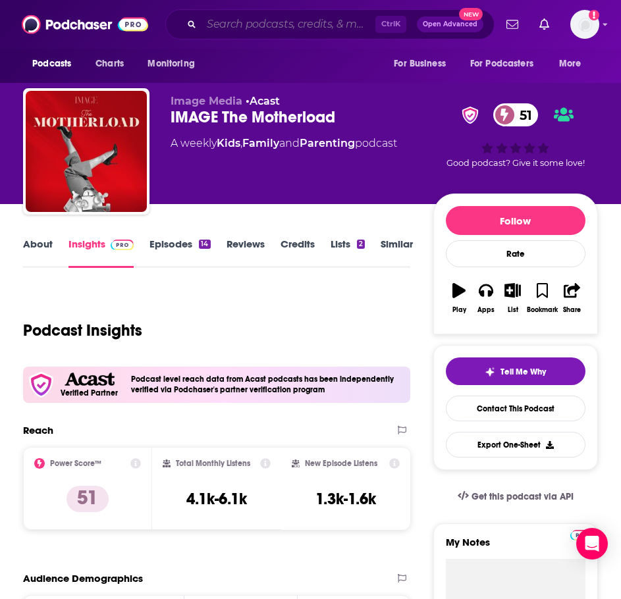
click at [269, 26] on input "Search podcasts, credits, & more..." at bounding box center [288, 24] width 174 height 21
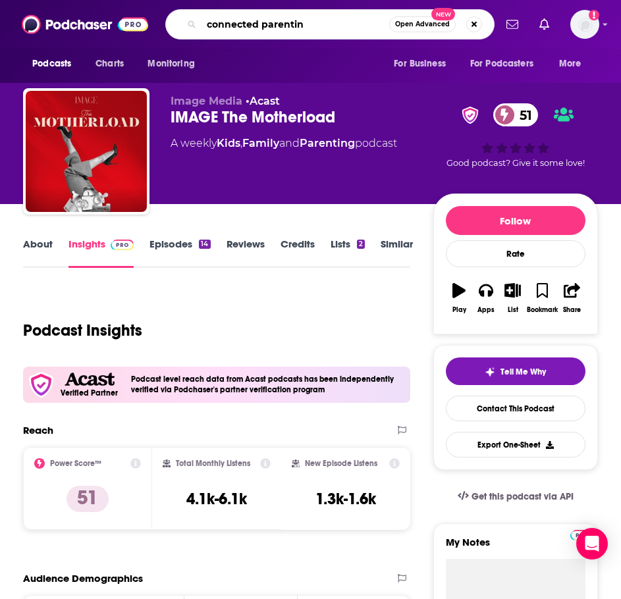
type input "connected parenting"
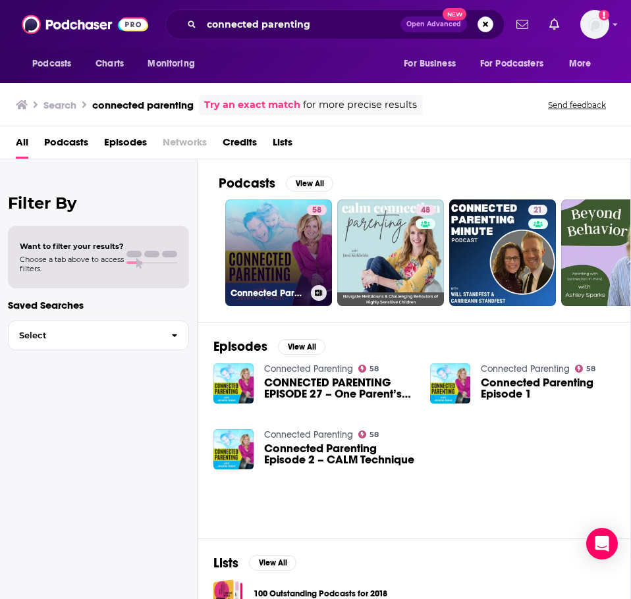
click at [251, 225] on link "58 Connected Parenting" at bounding box center [278, 252] width 107 height 107
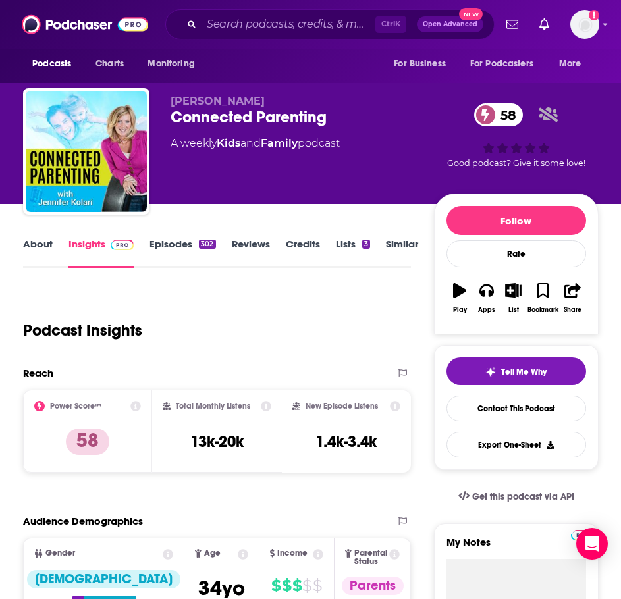
click at [29, 249] on link "About" at bounding box center [38, 253] width 30 height 30
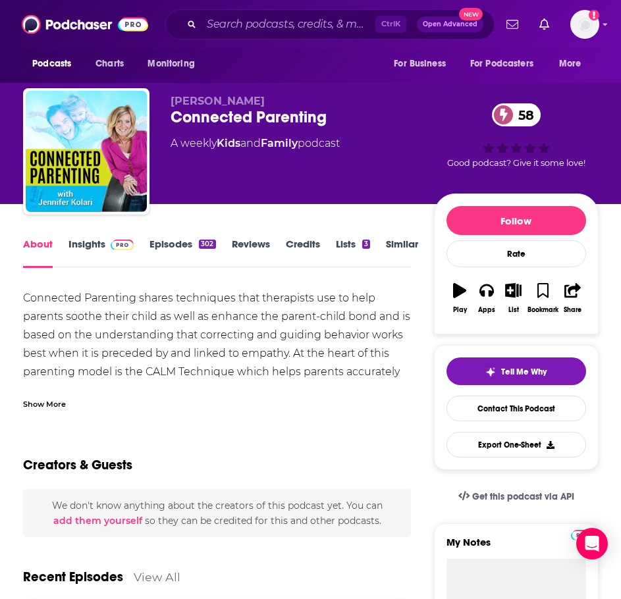
click at [59, 400] on div "Show More" at bounding box center [44, 403] width 43 height 13
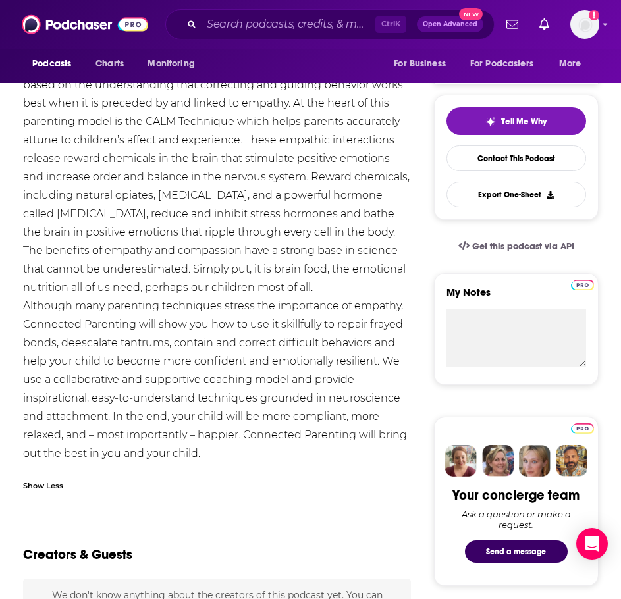
scroll to position [263, 0]
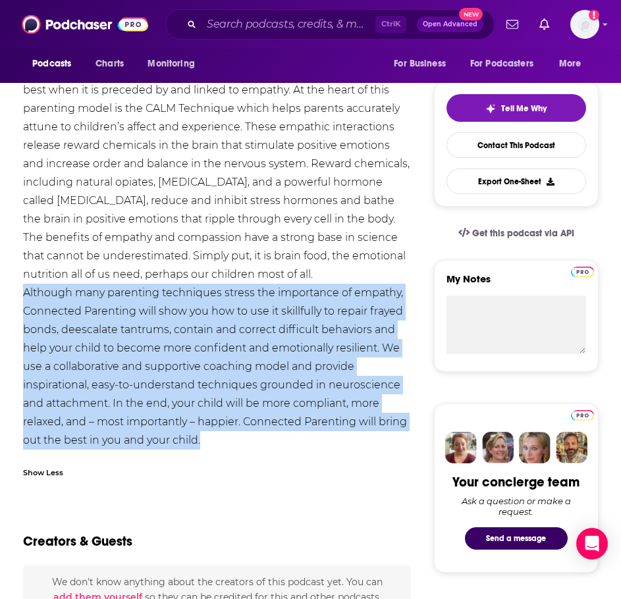
drag, startPoint x: 189, startPoint y: 442, endPoint x: 26, endPoint y: 296, distance: 218.6
copy div "Although many parenting techniques stress the importance of empathy, Connected …"
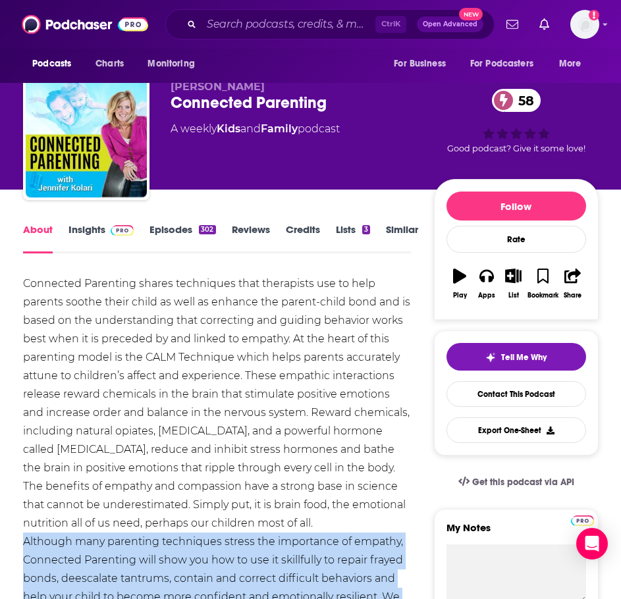
scroll to position [0, 0]
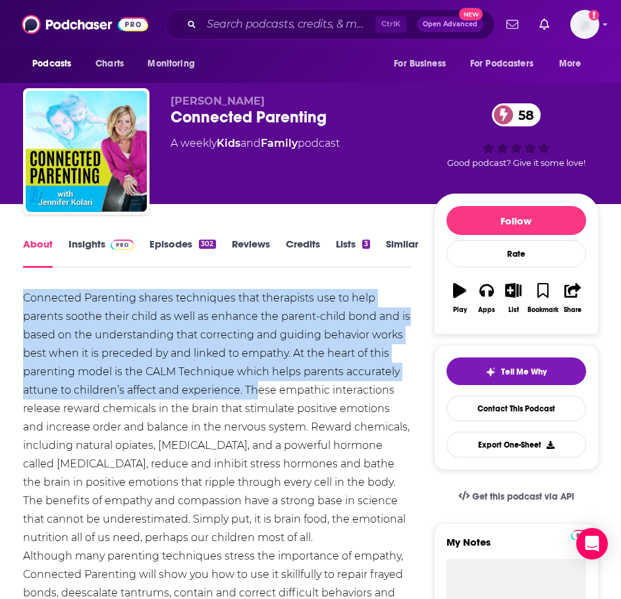
drag, startPoint x: 17, startPoint y: 293, endPoint x: 255, endPoint y: 388, distance: 256.1
click at [246, 392] on div "Connected Parenting shares techniques that therapists use to help parents sooth…" at bounding box center [217, 501] width 388 height 424
click at [244, 392] on div "Connected Parenting shares techniques that therapists use to help parents sooth…" at bounding box center [217, 501] width 388 height 424
drag, startPoint x: 244, startPoint y: 390, endPoint x: -26, endPoint y: 292, distance: 286.5
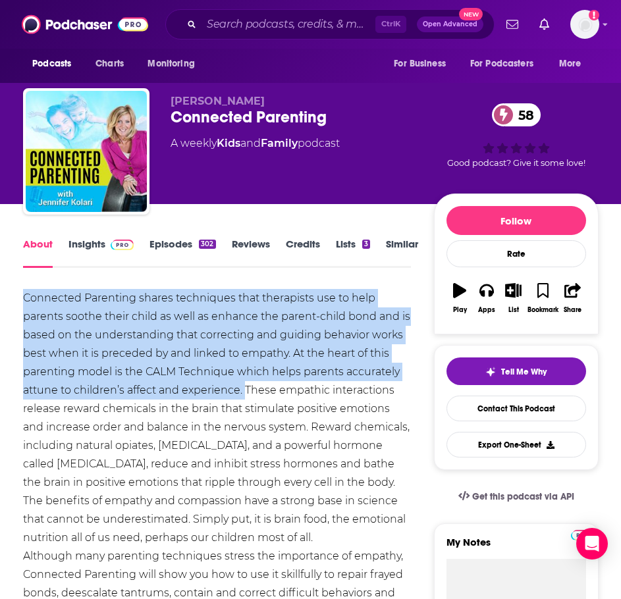
click at [0, 292] on html "Podcasts Charts Monitoring Ctrl K Open Advanced New For Business For Podcasters…" at bounding box center [310, 299] width 621 height 599
copy div "Connected Parenting shares techniques that therapists use to help parents sooth…"
click at [110, 250] on link "Insights" at bounding box center [100, 253] width 65 height 30
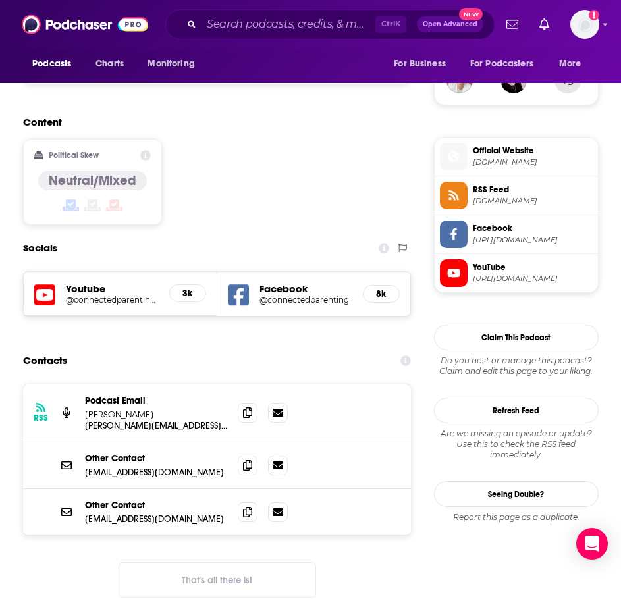
scroll to position [987, 0]
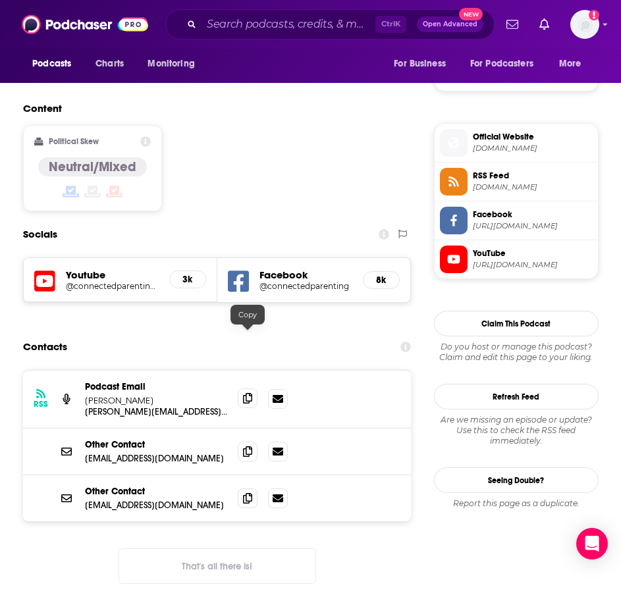
click at [245, 393] on icon at bounding box center [247, 398] width 9 height 11
click at [261, 27] on input "Search podcasts, credits, & more..." at bounding box center [288, 24] width 174 height 21
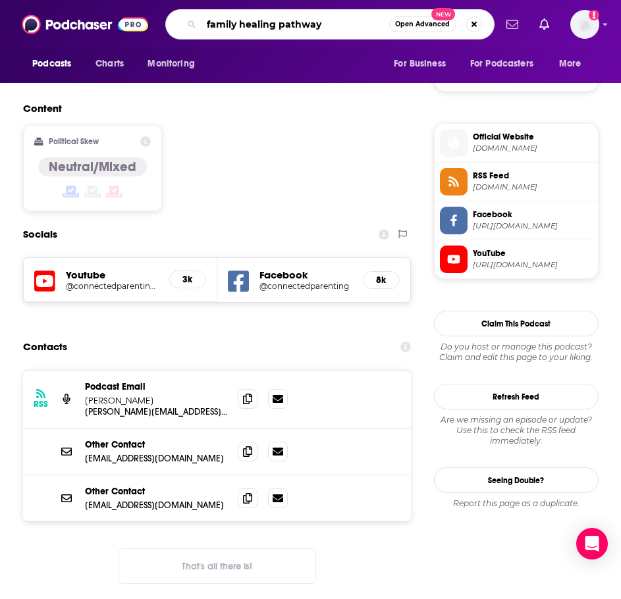
type input "family healing pathways"
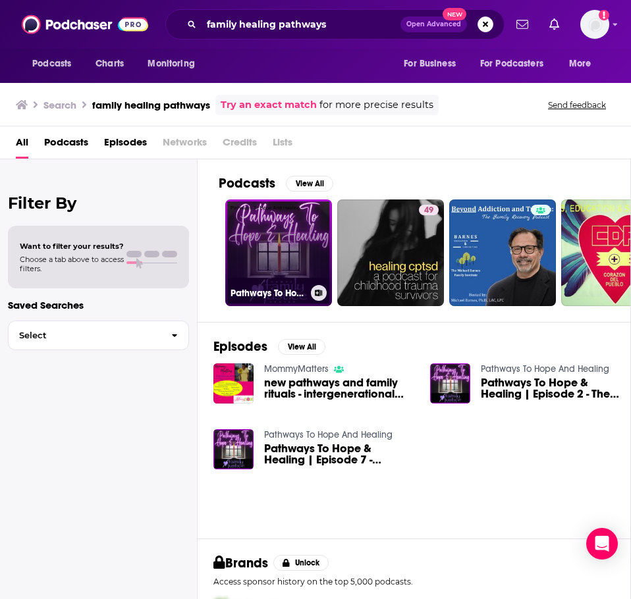
click at [246, 217] on link "Pathways To Hope And Healing" at bounding box center [278, 252] width 107 height 107
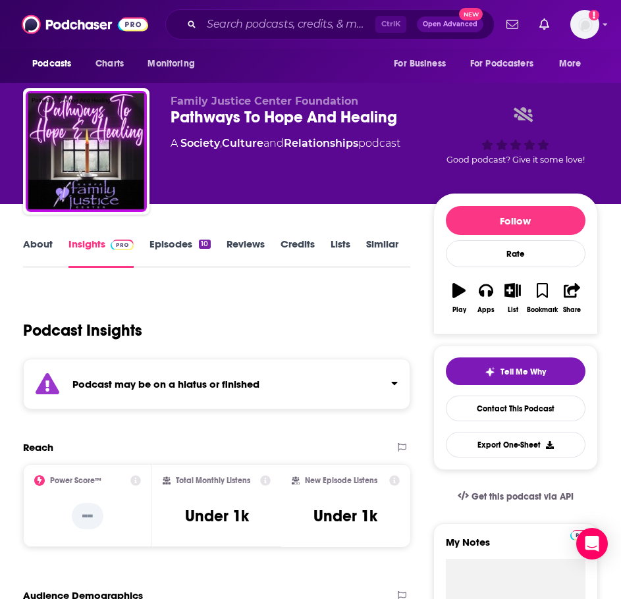
click at [200, 393] on div "Podcast may be on a hiatus or finished" at bounding box center [216, 384] width 387 height 51
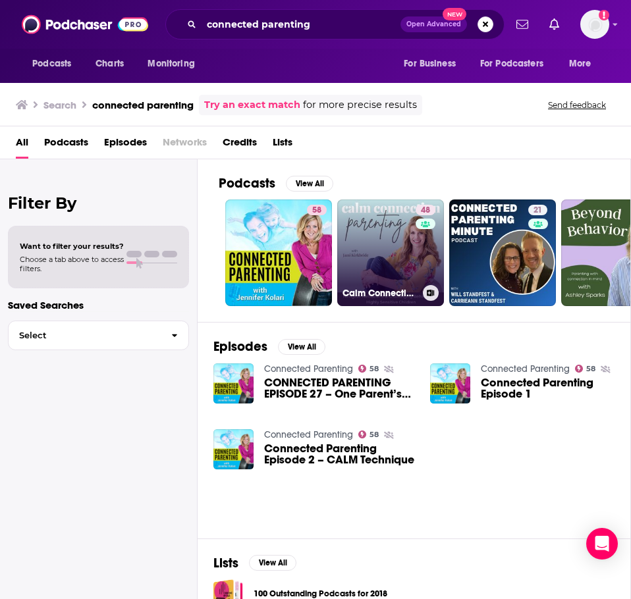
click at [398, 289] on h3 "Calm Connection Parenting- Meltdowns, Challenging Behaviors, Emotional Dysregul…" at bounding box center [379, 293] width 75 height 11
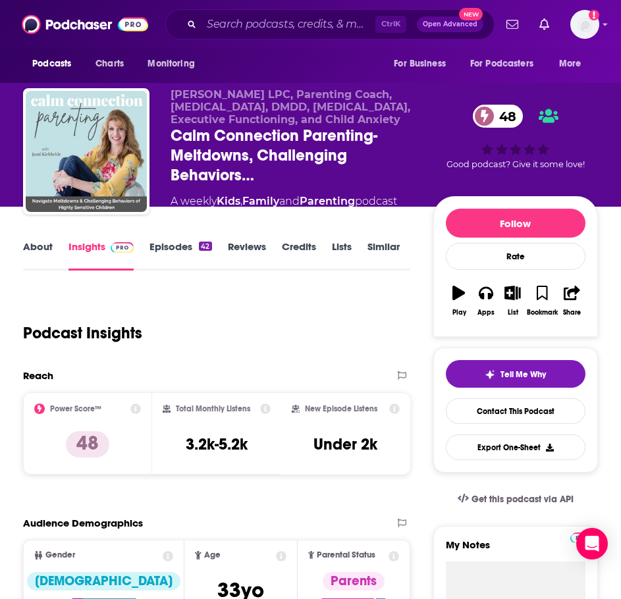
click at [45, 255] on link "About" at bounding box center [38, 255] width 30 height 30
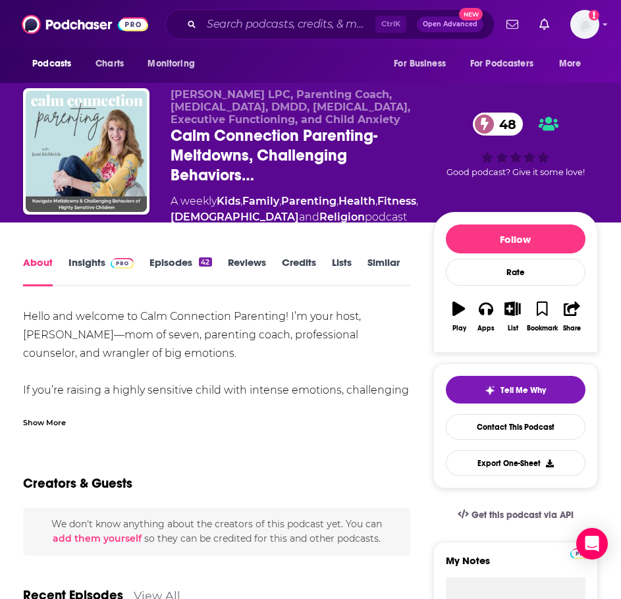
click at [54, 410] on div "Show More" at bounding box center [216, 416] width 387 height 22
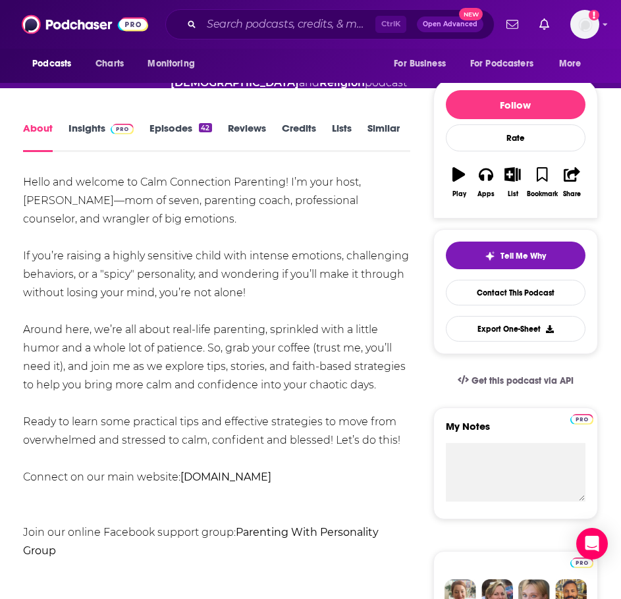
scroll to position [132, 0]
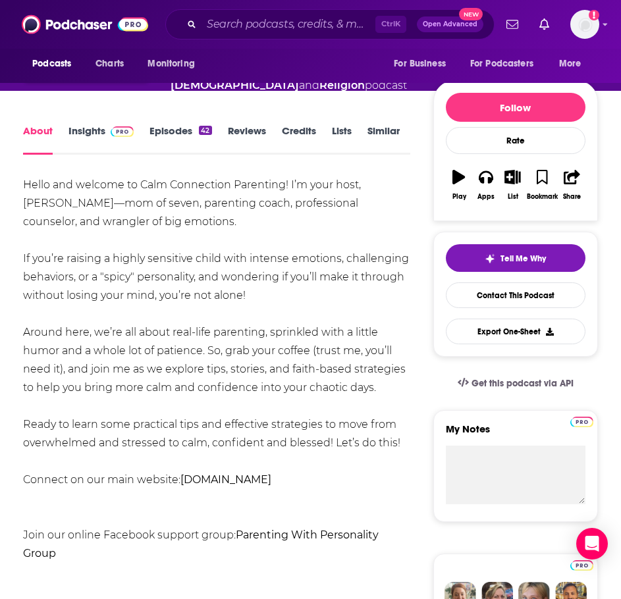
drag, startPoint x: 404, startPoint y: 444, endPoint x: 25, endPoint y: 192, distance: 455.0
copy div "Hello and welcome to Calm Connection Parenting! I’m your host, Jami Kirkbride—m…"
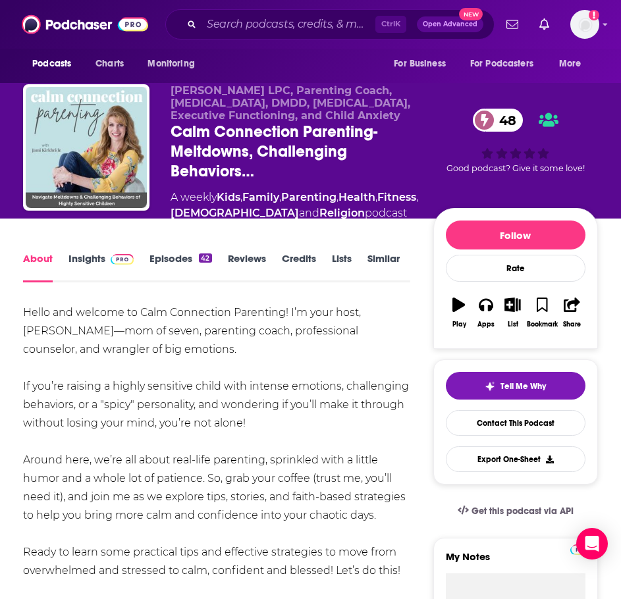
scroll to position [0, 0]
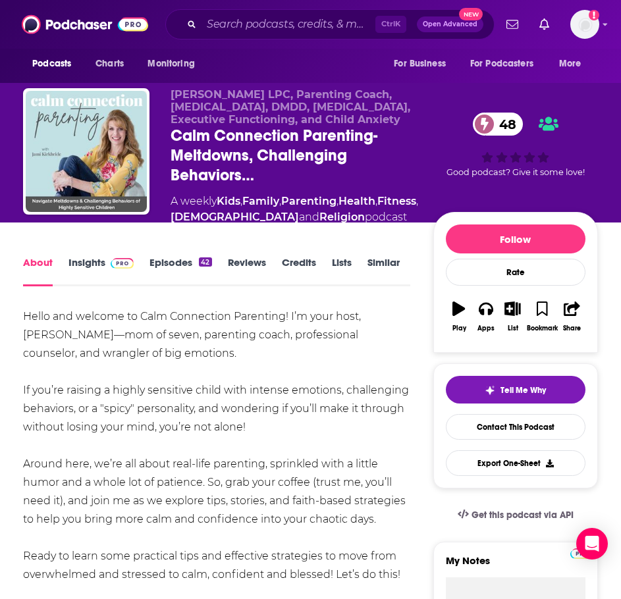
click at [86, 263] on link "Insights" at bounding box center [100, 271] width 65 height 30
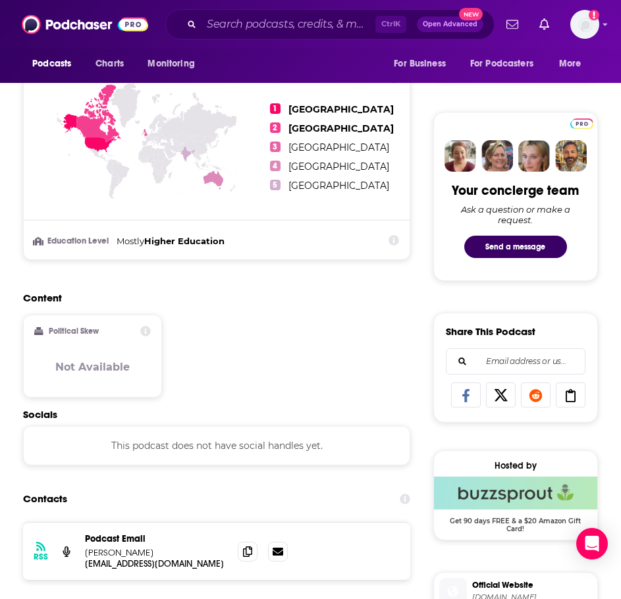
scroll to position [724, 0]
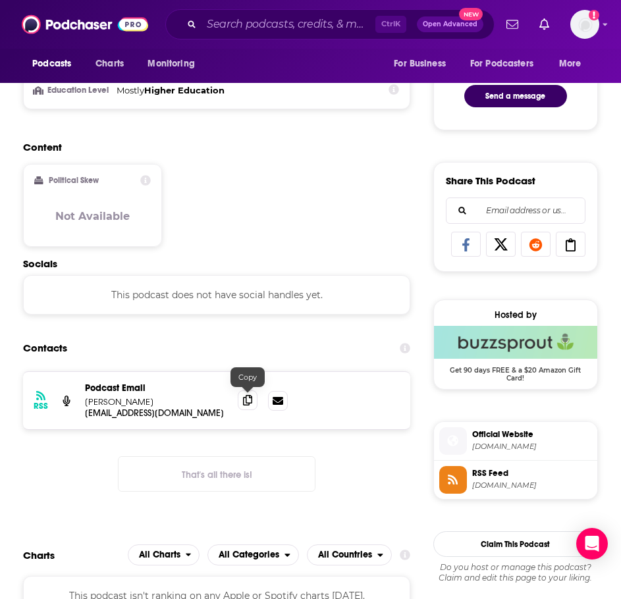
click at [243, 400] on icon at bounding box center [247, 400] width 9 height 11
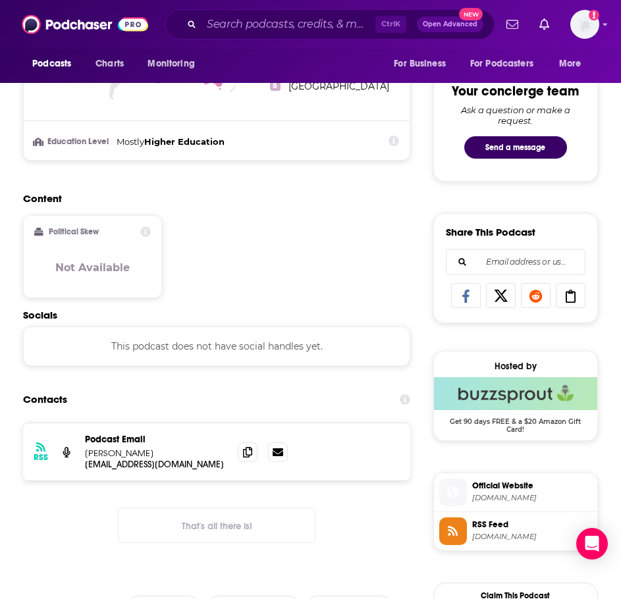
scroll to position [658, 0]
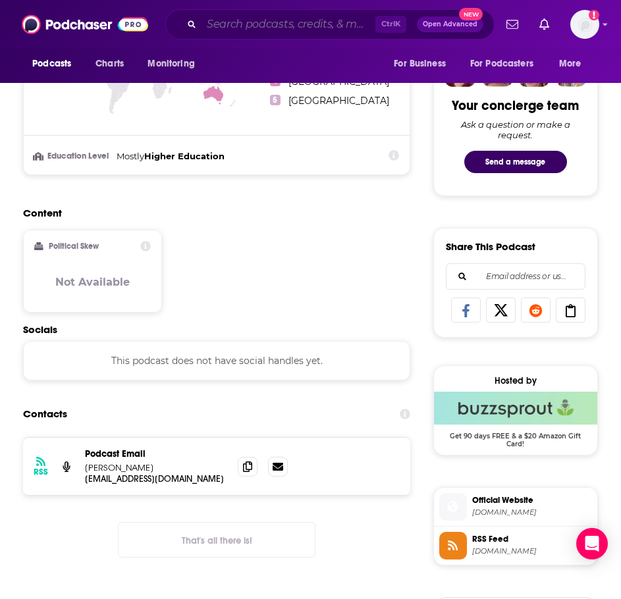
click at [244, 24] on input "Search podcasts, credits, & more..." at bounding box center [288, 24] width 174 height 21
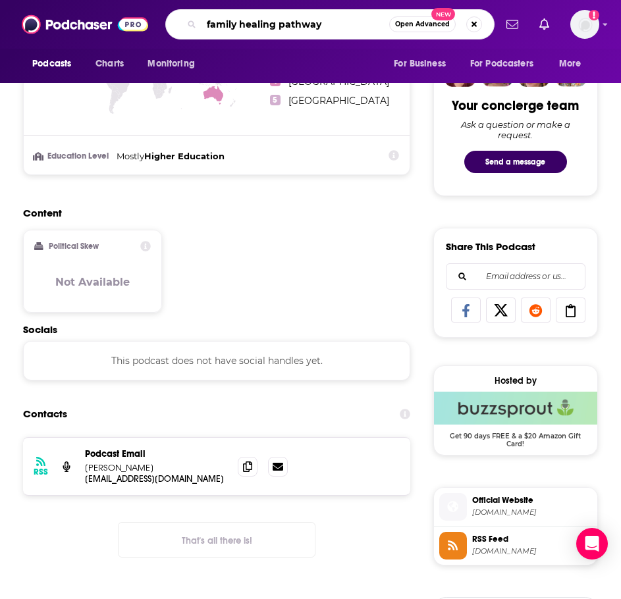
type input "family healing pathways"
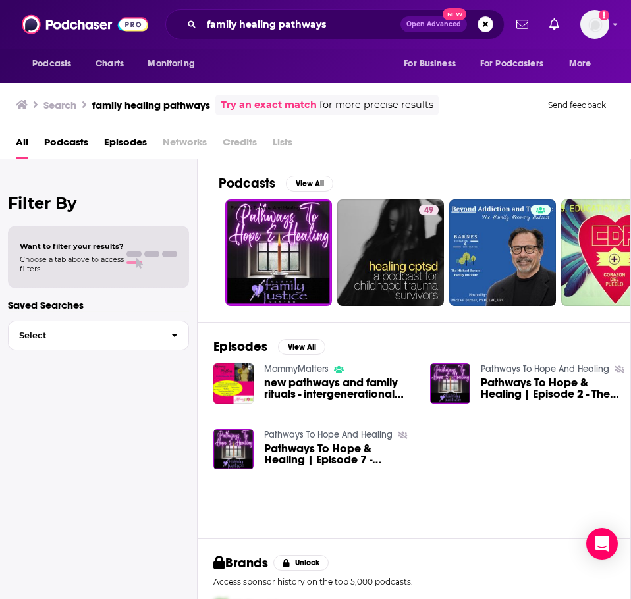
click at [301, 373] on link "MommyMatters" at bounding box center [296, 368] width 65 height 11
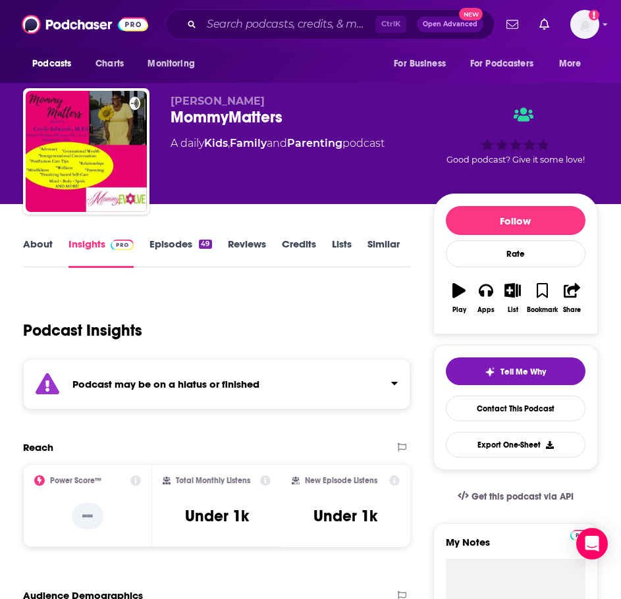
click at [274, 377] on div "Podcast may be on a hiatus or finished" at bounding box center [216, 384] width 387 height 51
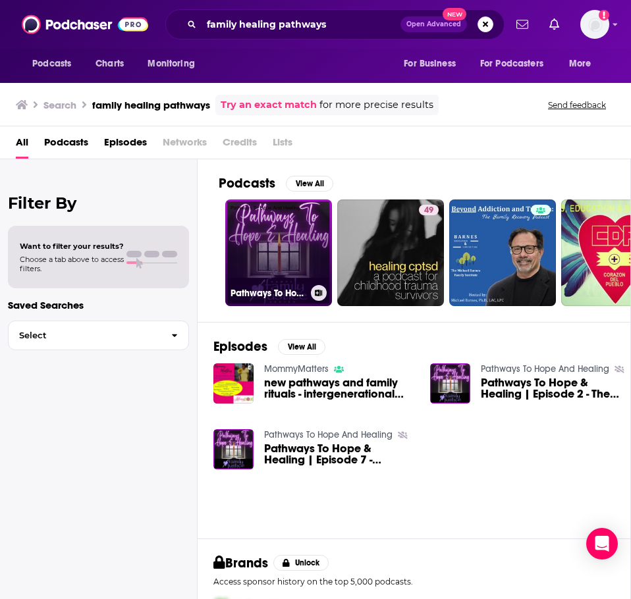
click at [286, 261] on link "Pathways To Hope And Healing" at bounding box center [278, 252] width 107 height 107
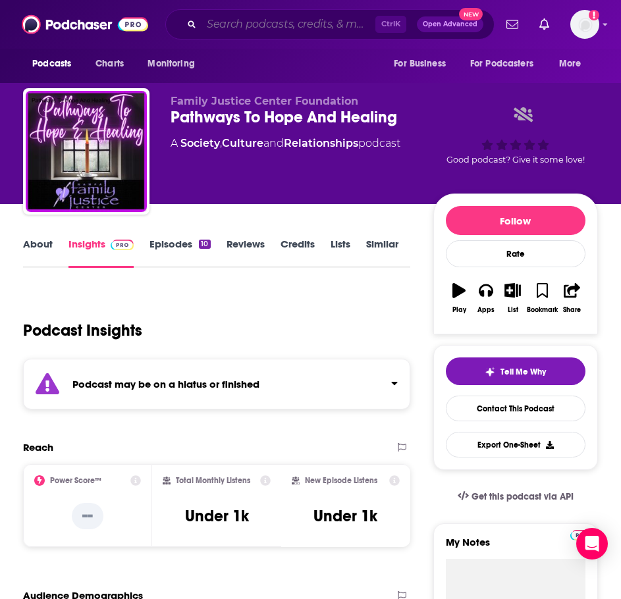
click at [263, 29] on input "Search podcasts, credits, & more..." at bounding box center [288, 24] width 174 height 21
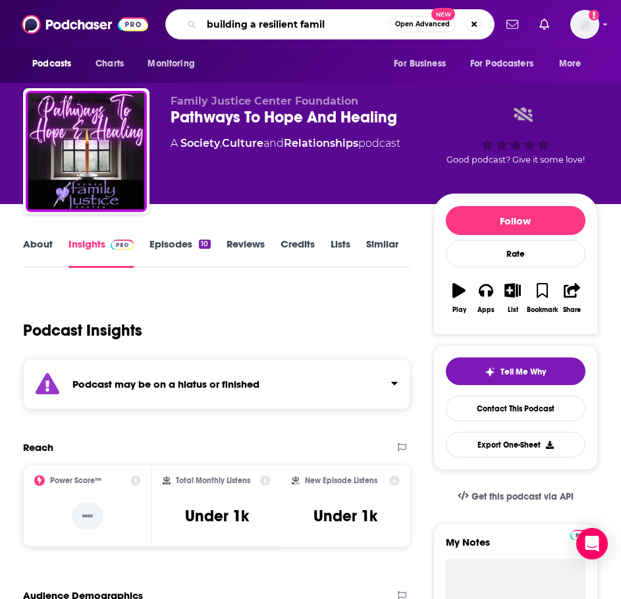
type input "building a resilient family"
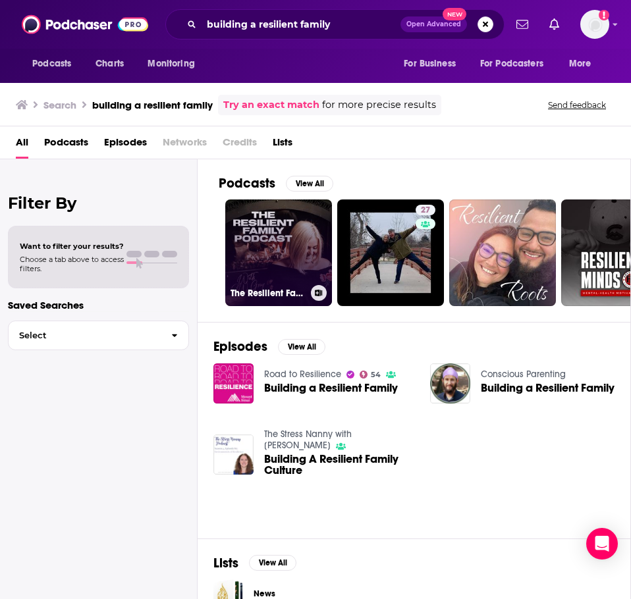
click at [284, 272] on link "The Resilient Family Podcast" at bounding box center [278, 252] width 107 height 107
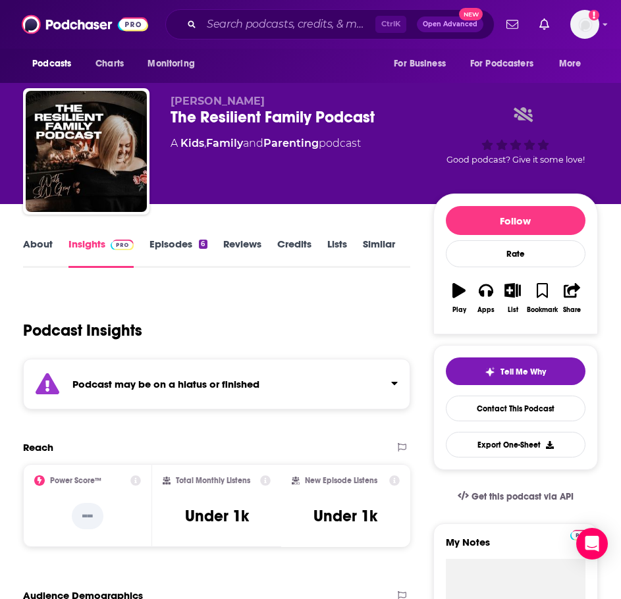
click at [186, 402] on div "Podcast may be on a hiatus or finished" at bounding box center [216, 384] width 387 height 51
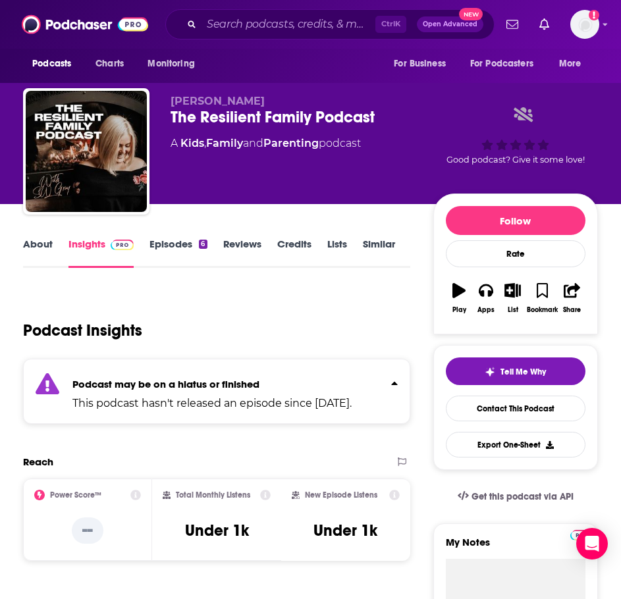
click at [34, 249] on link "About" at bounding box center [38, 253] width 30 height 30
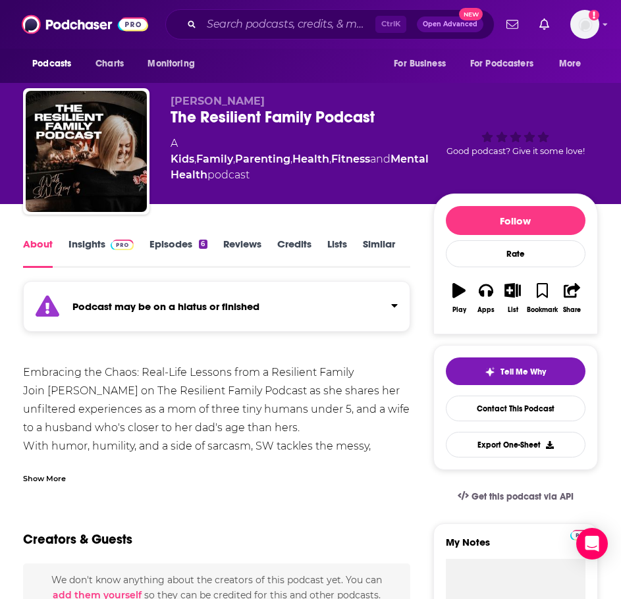
click at [193, 245] on link "Episodes 6" at bounding box center [177, 253] width 57 height 30
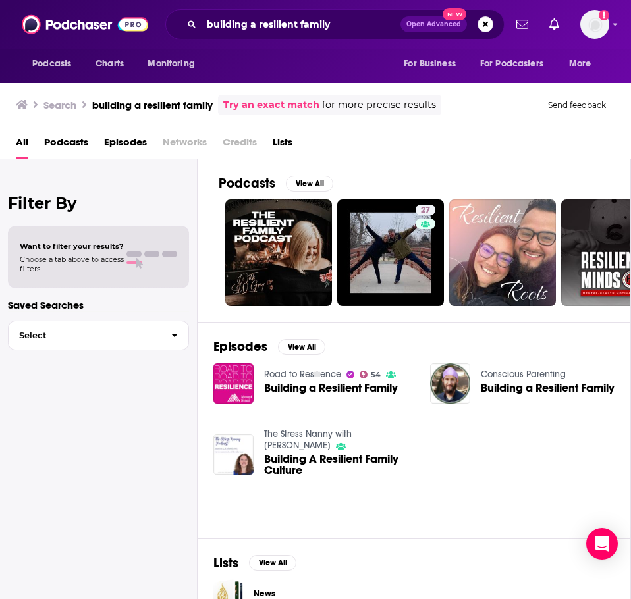
click at [315, 371] on link "Road to Resilience" at bounding box center [302, 374] width 77 height 11
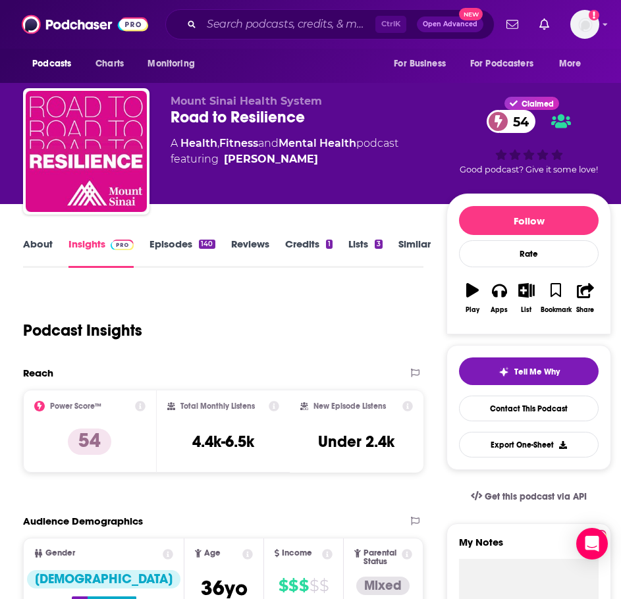
click at [27, 250] on link "About" at bounding box center [38, 253] width 30 height 30
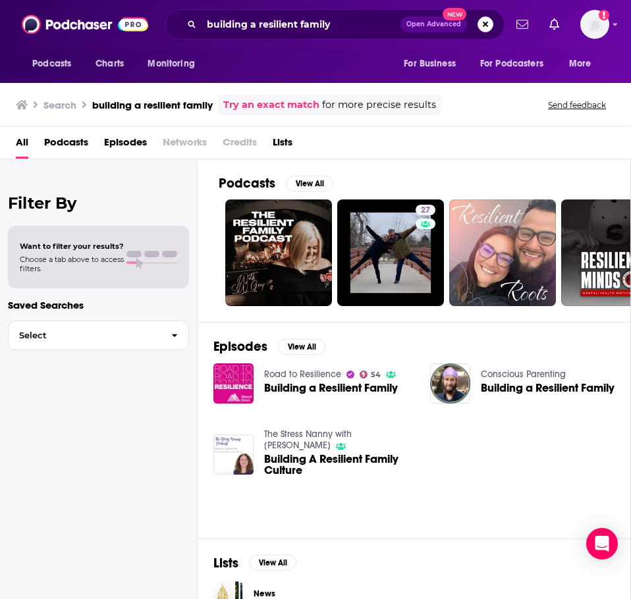
click at [350, 432] on link "The Stress Nanny with Lindsay Miller" at bounding box center [308, 440] width 88 height 22
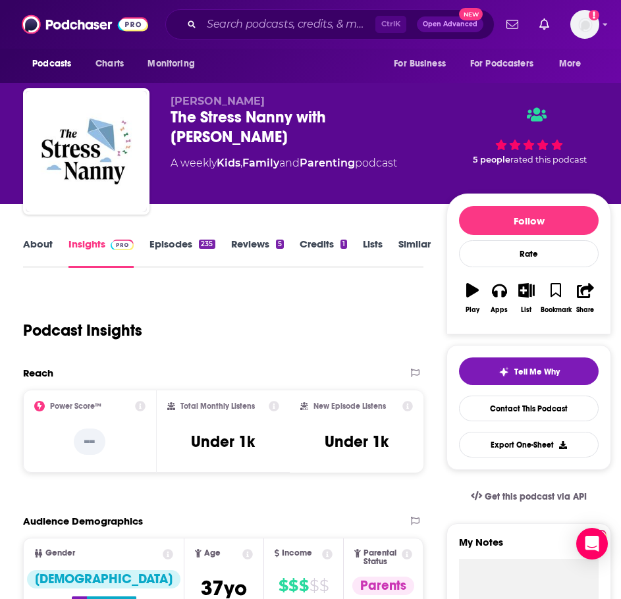
click at [40, 257] on link "About" at bounding box center [38, 253] width 30 height 30
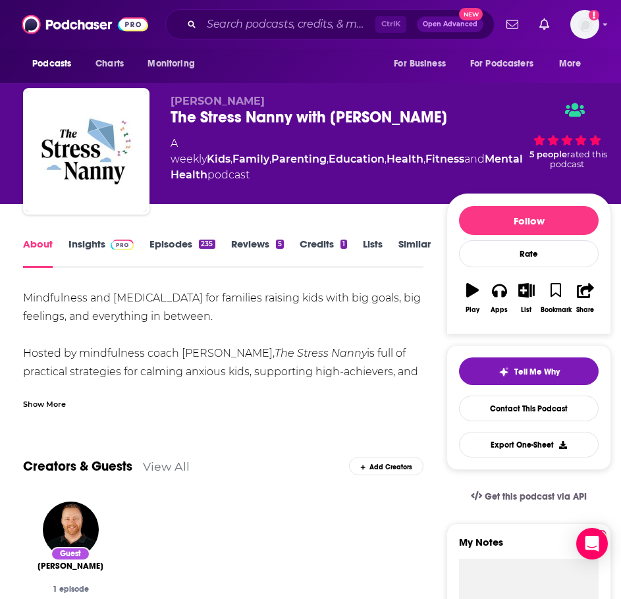
click at [43, 396] on div "Show More" at bounding box center [223, 399] width 400 height 22
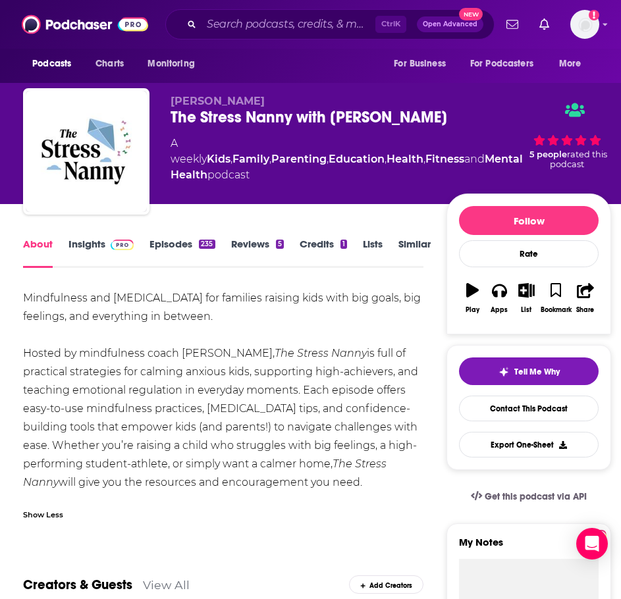
drag, startPoint x: 405, startPoint y: 480, endPoint x: 16, endPoint y: 300, distance: 428.8
copy div "Mindfulness and stress management for families raising kids with big goals, big…"
click at [120, 254] on link "Insights" at bounding box center [100, 253] width 65 height 30
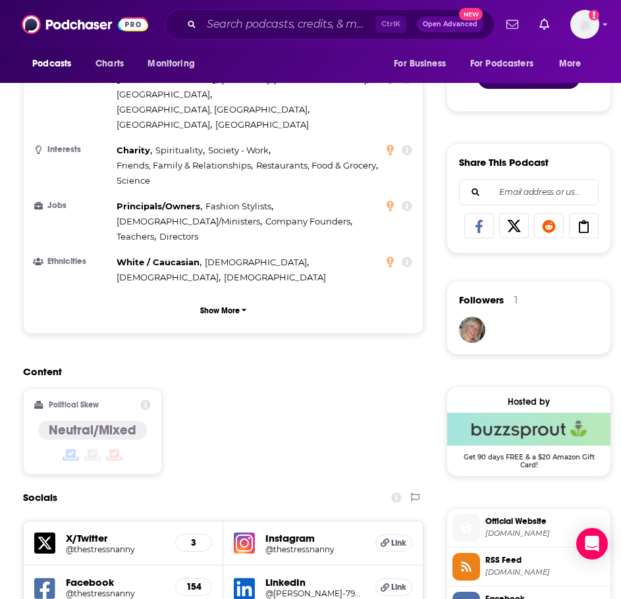
scroll to position [922, 0]
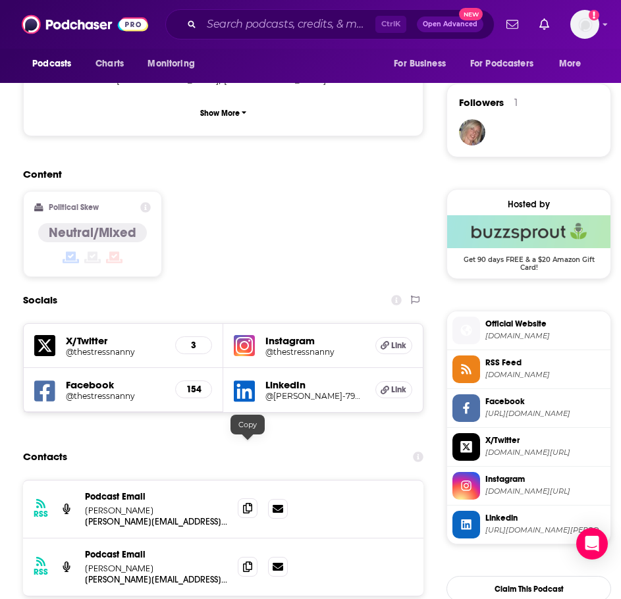
click at [247, 503] on icon at bounding box center [247, 508] width 9 height 11
click at [242, 556] on span at bounding box center [248, 566] width 20 height 20
click at [258, 18] on input "Search podcasts, credits, & more..." at bounding box center [288, 24] width 174 height 21
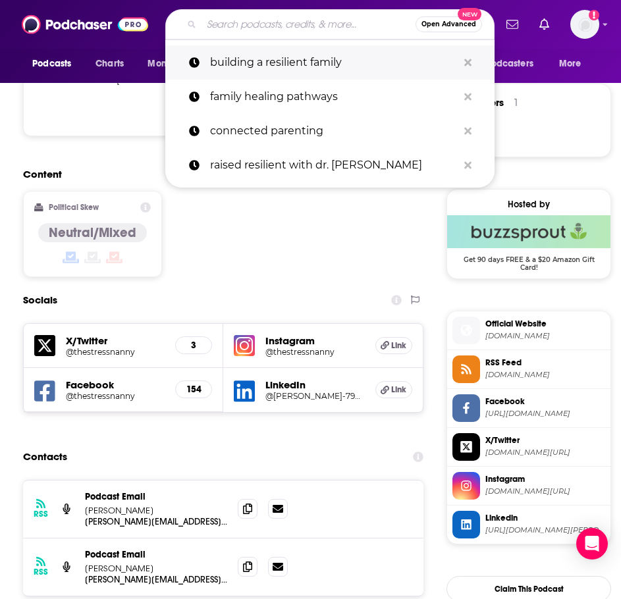
click at [271, 59] on p "building a resilient family" at bounding box center [334, 62] width 248 height 34
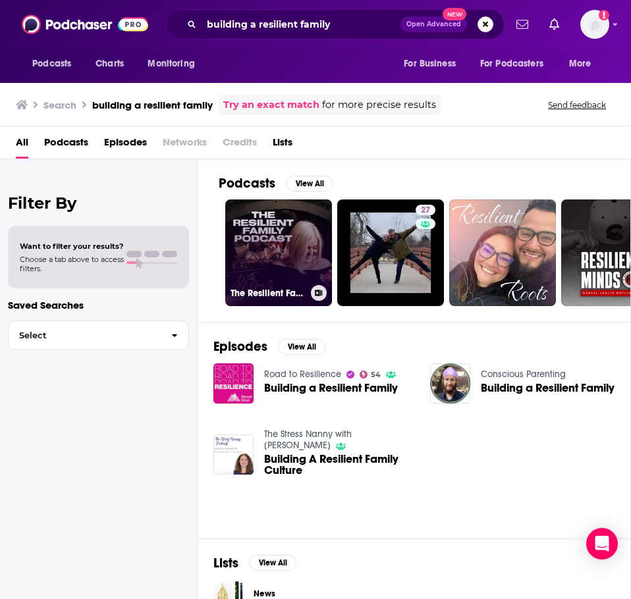
click at [284, 252] on link "The Resilient Family Podcast" at bounding box center [278, 252] width 107 height 107
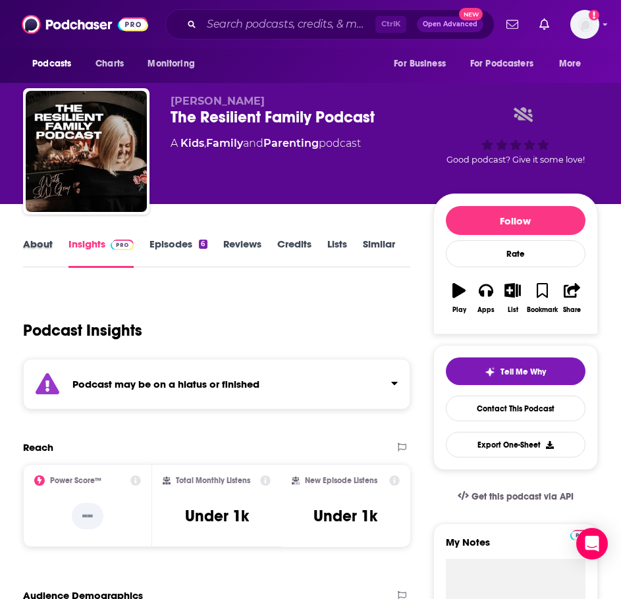
click at [55, 243] on div "About" at bounding box center [45, 253] width 45 height 30
click at [48, 245] on link "About" at bounding box center [38, 253] width 30 height 30
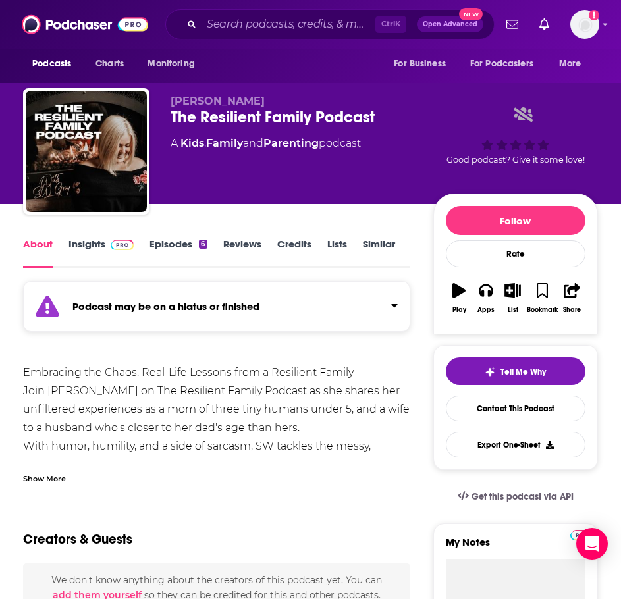
drag, startPoint x: 61, startPoint y: 465, endPoint x: 75, endPoint y: 457, distance: 15.6
click at [61, 465] on div "Show More" at bounding box center [216, 473] width 387 height 22
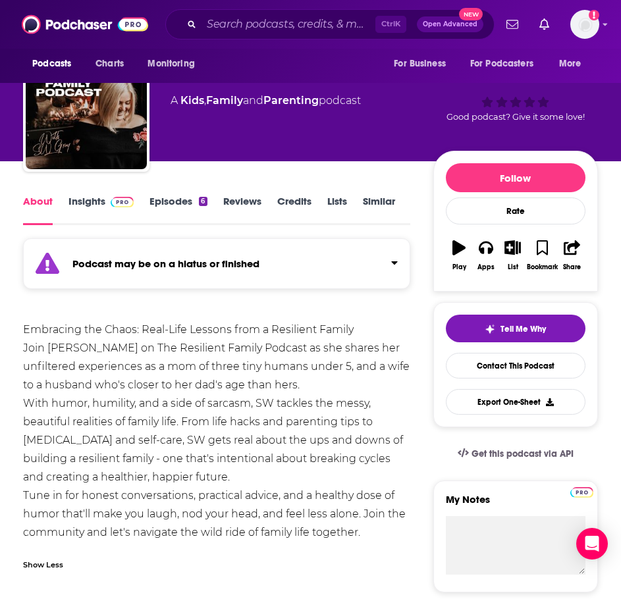
scroll to position [66, 0]
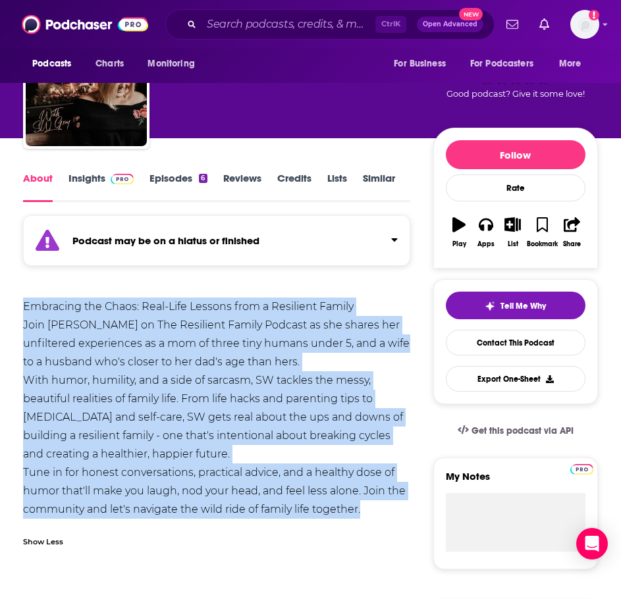
drag, startPoint x: 368, startPoint y: 510, endPoint x: 88, endPoint y: 330, distance: 332.9
copy div "Embracing the Chaos: Real-Life Lessons from a Resilient Family Join SW Gray on …"
click at [119, 178] on img at bounding box center [122, 179] width 23 height 11
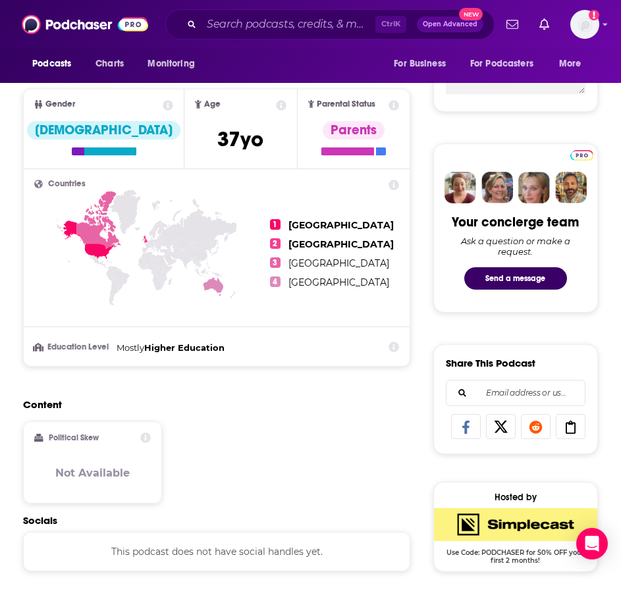
scroll to position [724, 0]
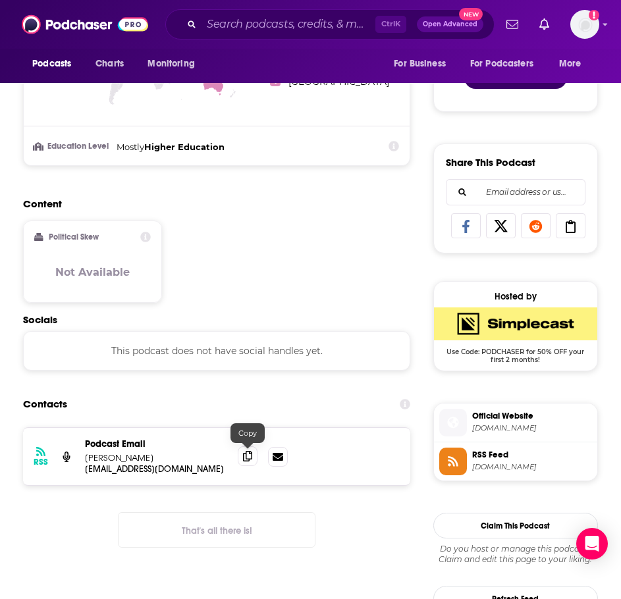
click at [244, 460] on icon at bounding box center [247, 456] width 9 height 11
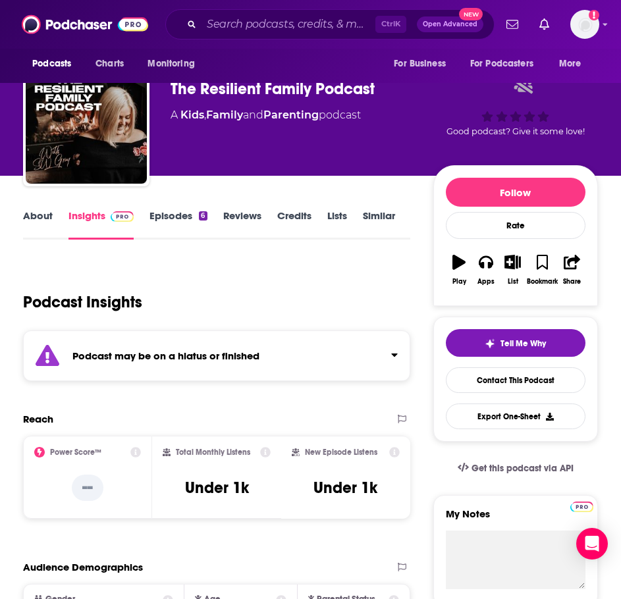
scroll to position [0, 0]
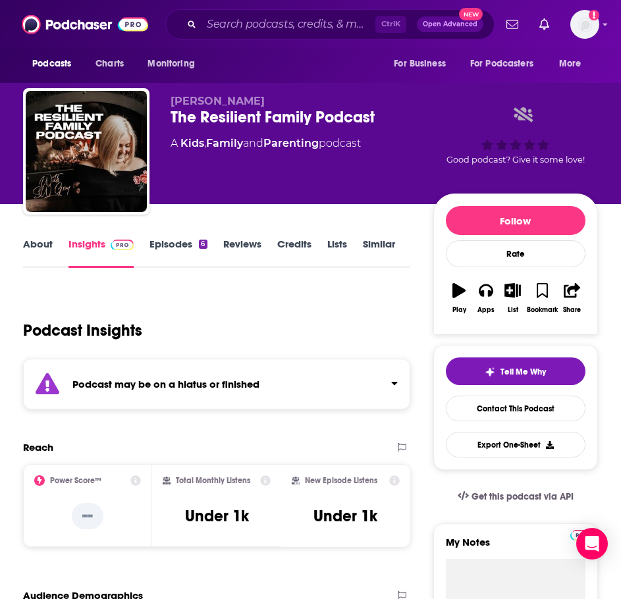
click at [392, 248] on link "Similar" at bounding box center [379, 253] width 32 height 30
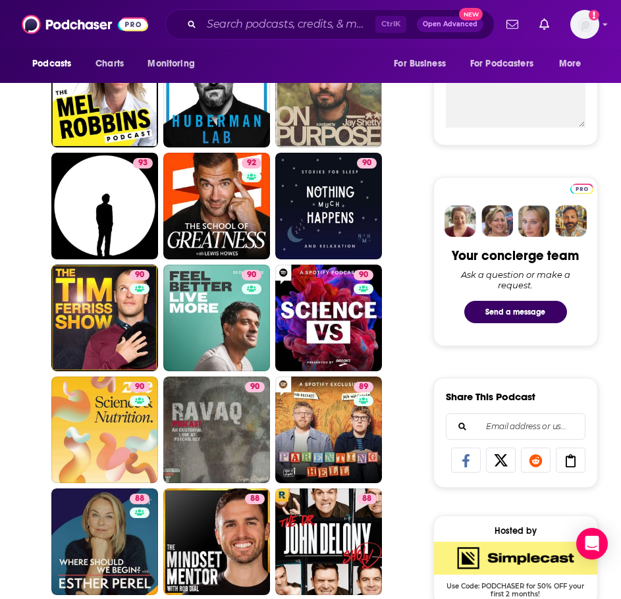
scroll to position [527, 0]
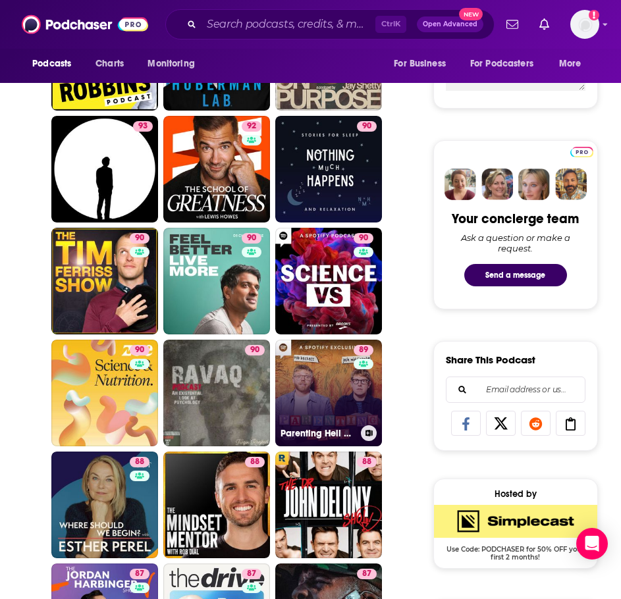
click at [332, 399] on link "89 Parenting Hell with Rob Beckett and Josh Widdicombe" at bounding box center [328, 393] width 107 height 107
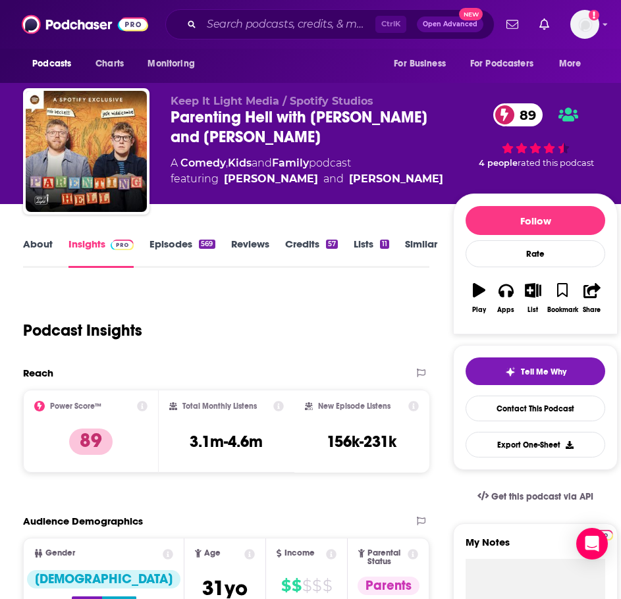
click at [30, 242] on link "About" at bounding box center [38, 253] width 30 height 30
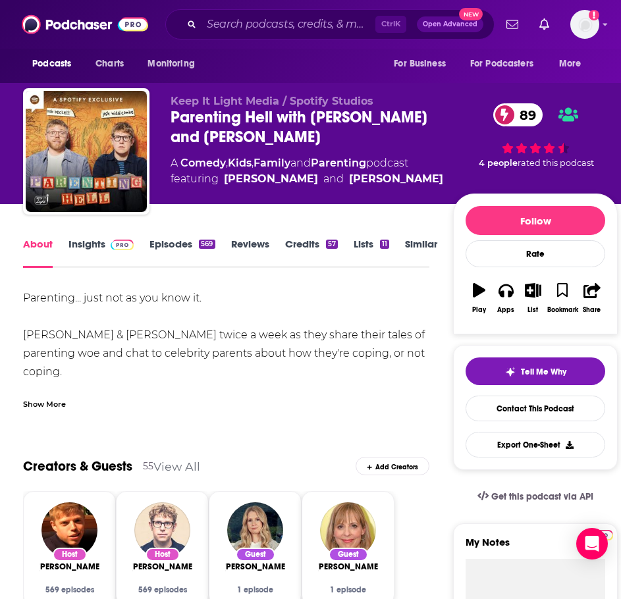
click at [49, 408] on div "Show More" at bounding box center [44, 403] width 43 height 13
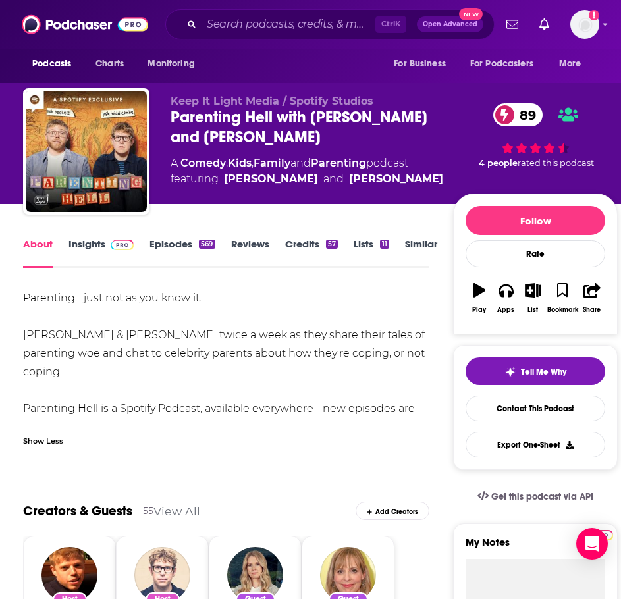
drag, startPoint x: 282, startPoint y: 409, endPoint x: 240, endPoint y: 405, distance: 43.0
click at [240, 405] on div "Parenting... just not as you know it. Join Rob & Josh twice a week as they shar…" at bounding box center [226, 362] width 406 height 147
click at [353, 348] on div "Parenting... just not as you know it. Join Rob & Josh twice a week as they shar…" at bounding box center [226, 362] width 406 height 147
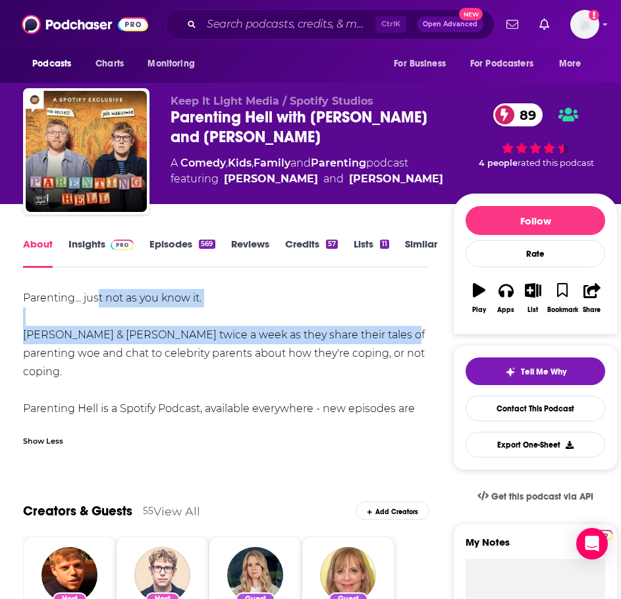
drag, startPoint x: 378, startPoint y: 343, endPoint x: 136, endPoint y: 319, distance: 243.4
click at [100, 305] on div "Parenting... just not as you know it. Join Rob & Josh twice a week as they shar…" at bounding box center [226, 362] width 406 height 147
click at [139, 321] on div "Parenting... just not as you know it. Join Rob & Josh twice a week as they shar…" at bounding box center [226, 362] width 406 height 147
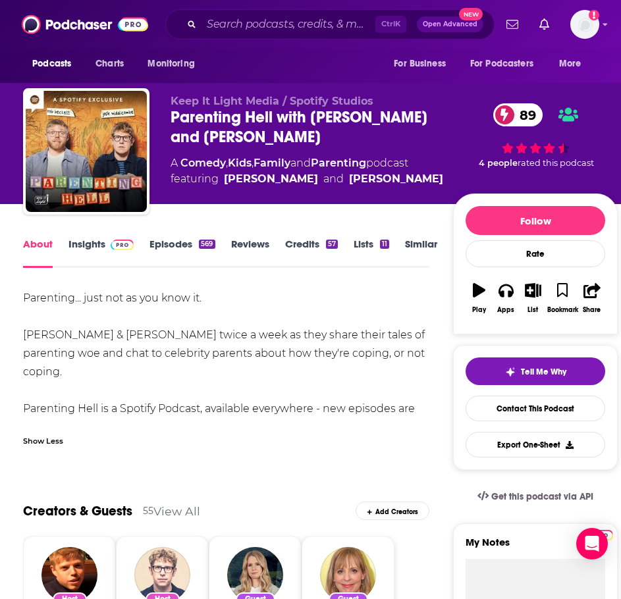
click at [401, 346] on div "Parenting... just not as you know it. Join Rob & Josh twice a week as they shar…" at bounding box center [226, 362] width 406 height 147
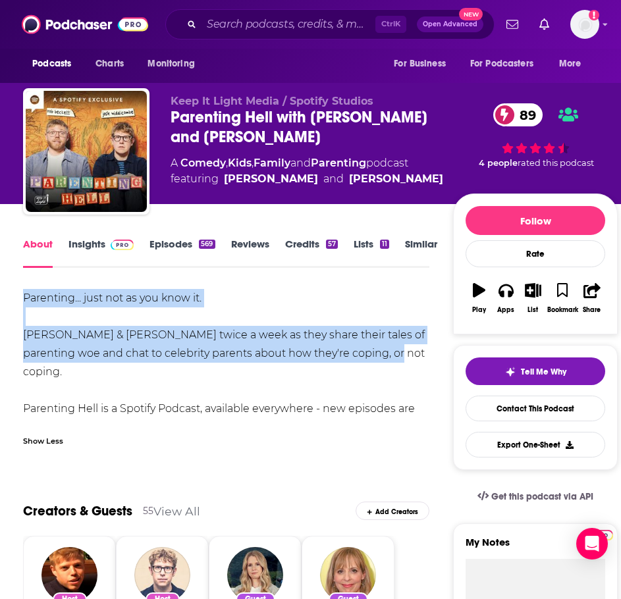
drag, startPoint x: 394, startPoint y: 354, endPoint x: 54, endPoint y: 298, distance: 344.3
copy div "Parenting... just not as you know it. Join Rob & Josh twice a week as they shar…"
click at [103, 248] on link "Insights" at bounding box center [100, 253] width 65 height 30
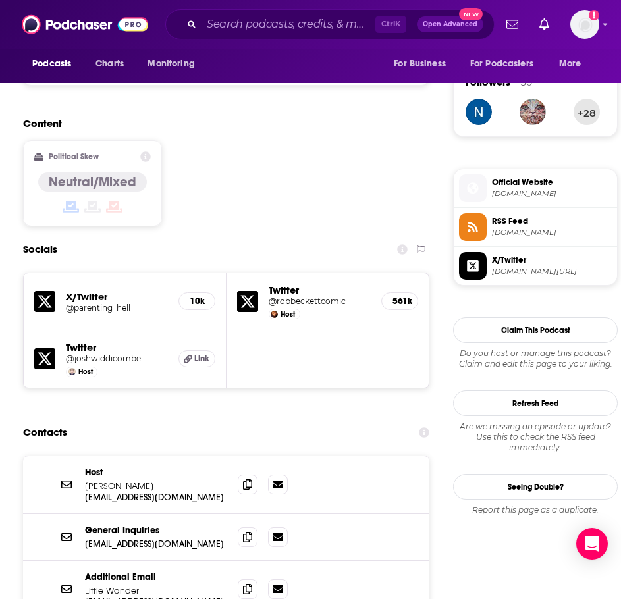
scroll to position [987, 0]
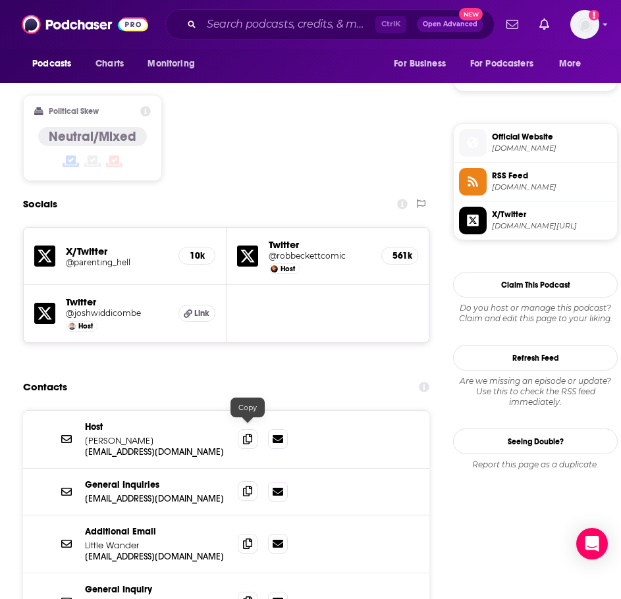
click at [242, 481] on span at bounding box center [248, 491] width 20 height 20
click at [240, 591] on span at bounding box center [248, 601] width 20 height 20
click at [226, 20] on input "Search podcasts, credits, & more..." at bounding box center [288, 24] width 174 height 21
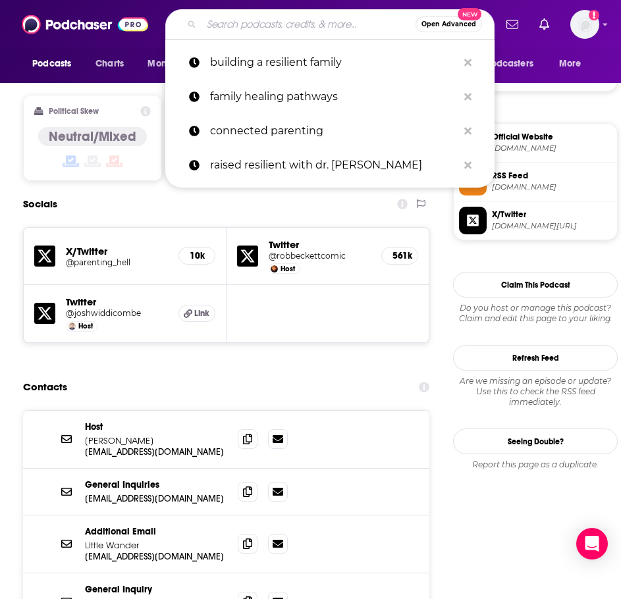
click at [241, 22] on input "Search podcasts, credits, & more..." at bounding box center [308, 24] width 214 height 21
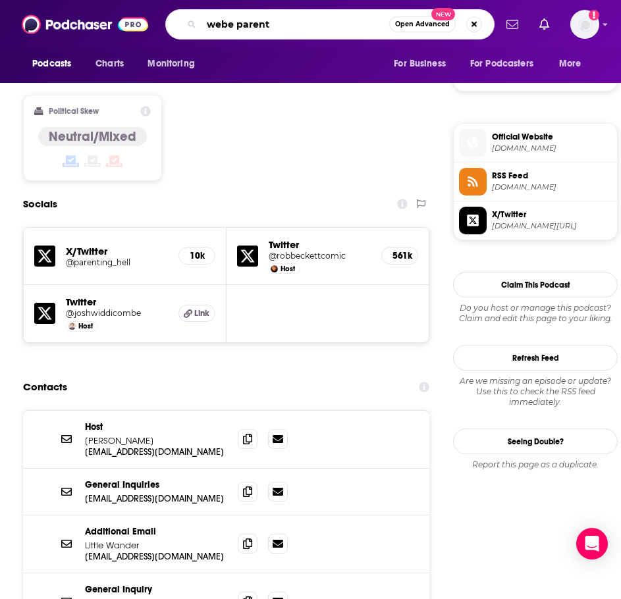
type input "webe parents"
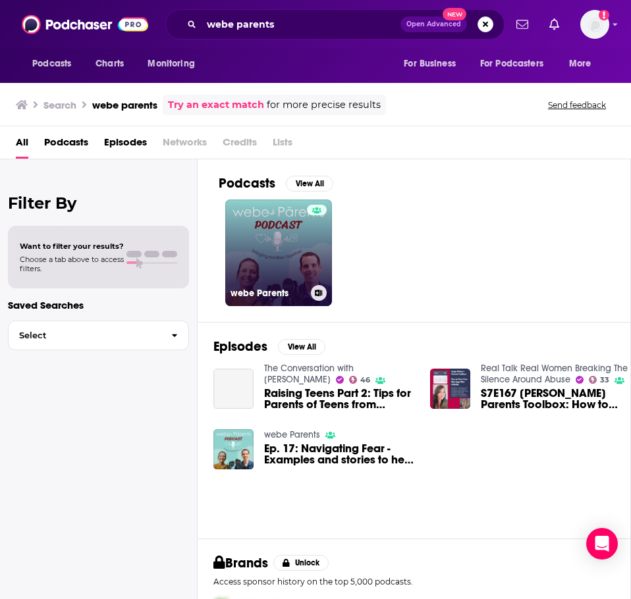
click at [254, 236] on link "webe Parents" at bounding box center [278, 252] width 107 height 107
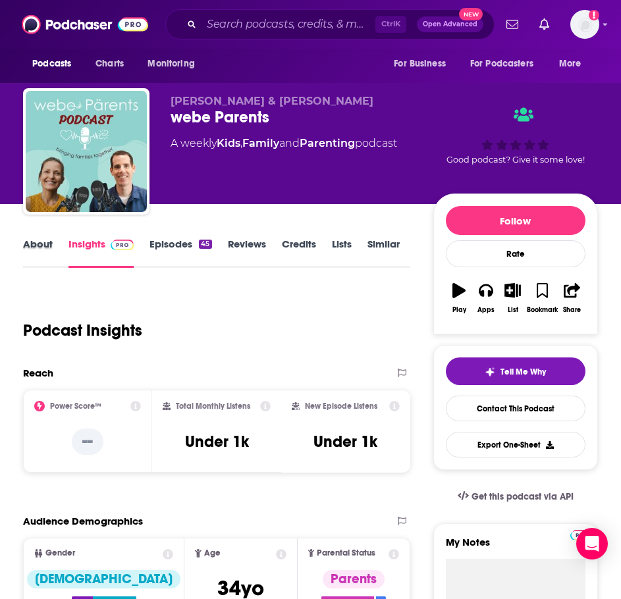
click at [57, 238] on div "About" at bounding box center [45, 253] width 45 height 30
click at [49, 246] on link "About" at bounding box center [38, 253] width 30 height 30
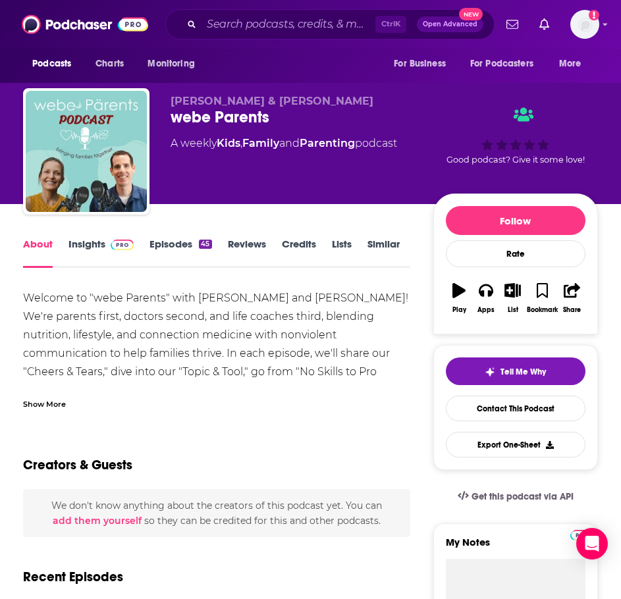
click at [39, 407] on div "Show More" at bounding box center [44, 403] width 43 height 13
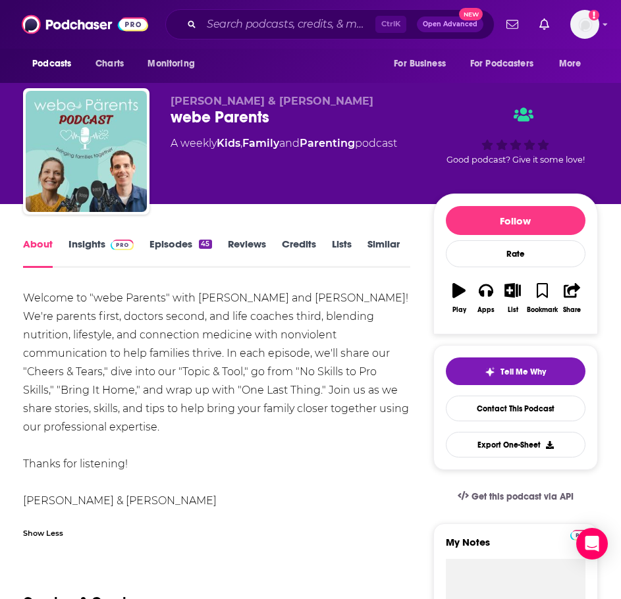
drag, startPoint x: 171, startPoint y: 424, endPoint x: 20, endPoint y: 288, distance: 202.8
copy div "Welcome to "webe Parents" with Dr. Alona Pulde and Dr. Matthew Lederman! We're …"
click at [120, 243] on img at bounding box center [122, 245] width 23 height 11
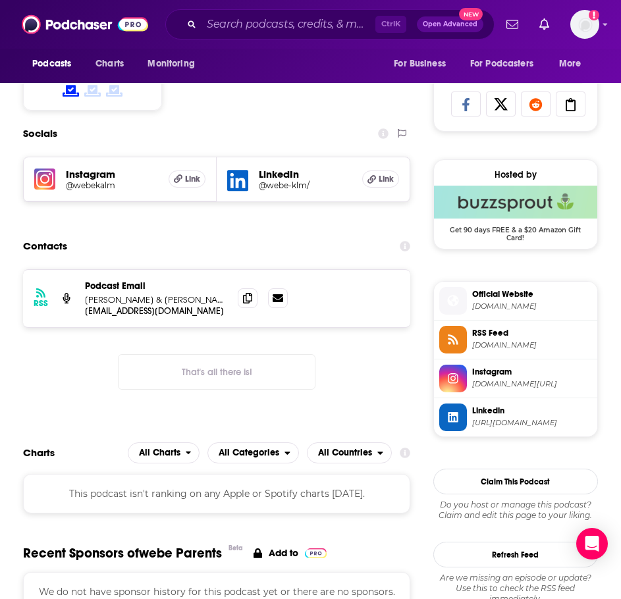
scroll to position [856, 0]
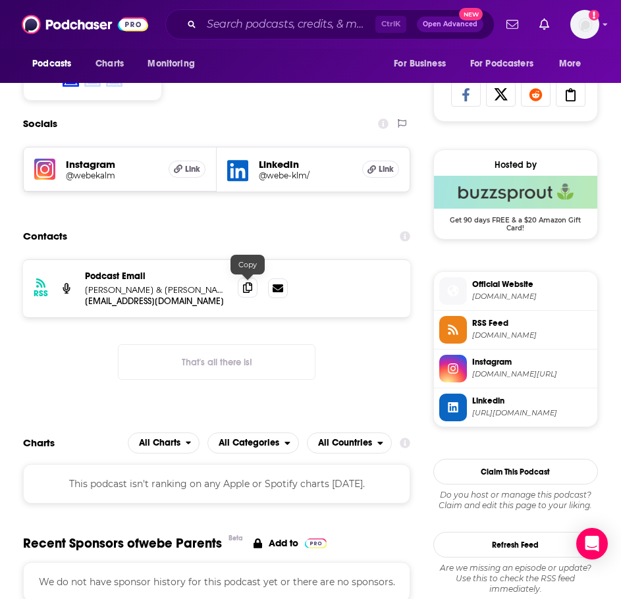
click at [252, 289] on icon at bounding box center [247, 287] width 9 height 11
click at [255, 20] on input "Search podcasts, credits, & more..." at bounding box center [288, 24] width 174 height 21
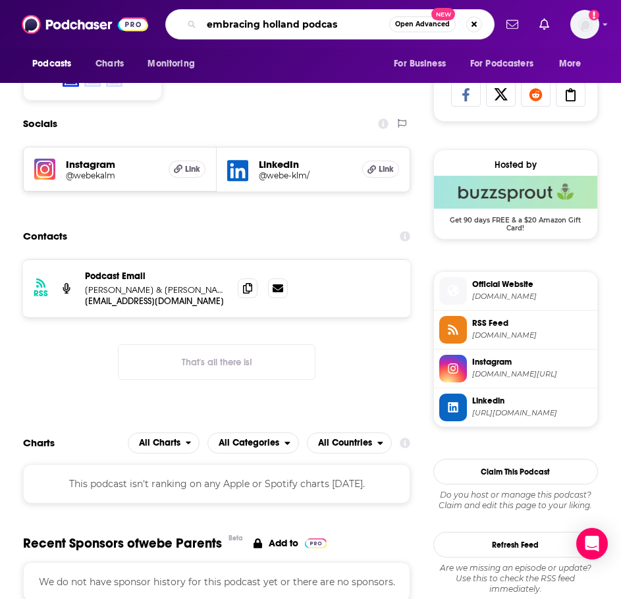
type input "embracing holland podcast"
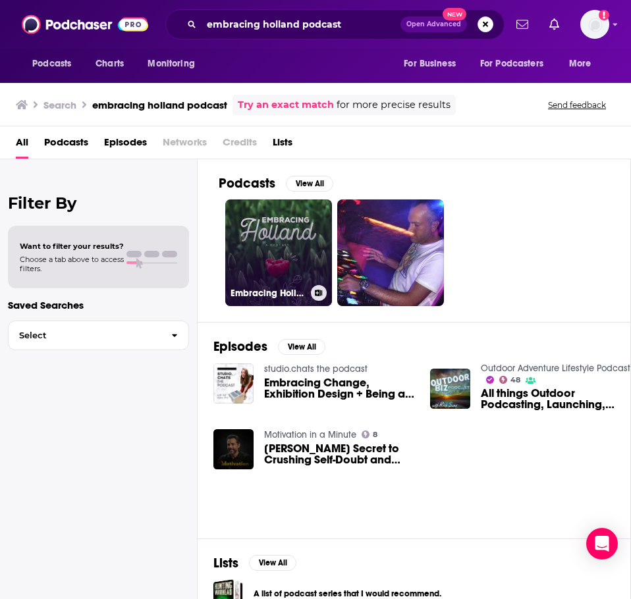
click at [272, 232] on link "Embracing Holland" at bounding box center [278, 252] width 107 height 107
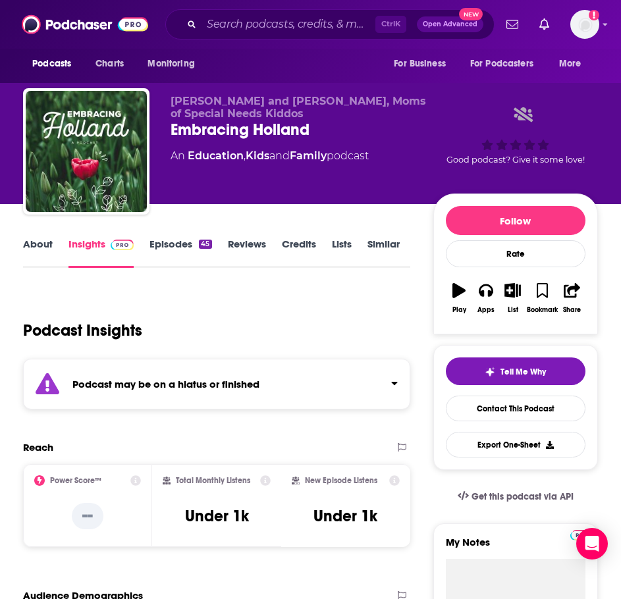
click at [267, 386] on div "Podcast may be on a hiatus or finished" at bounding box center [216, 384] width 387 height 51
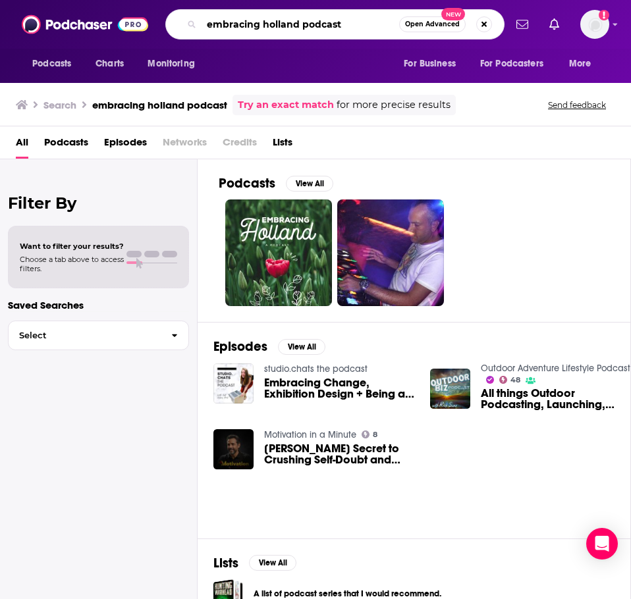
click at [242, 24] on input "embracing holland podcast" at bounding box center [299, 24] width 197 height 21
type input "the blue collar business podcast"
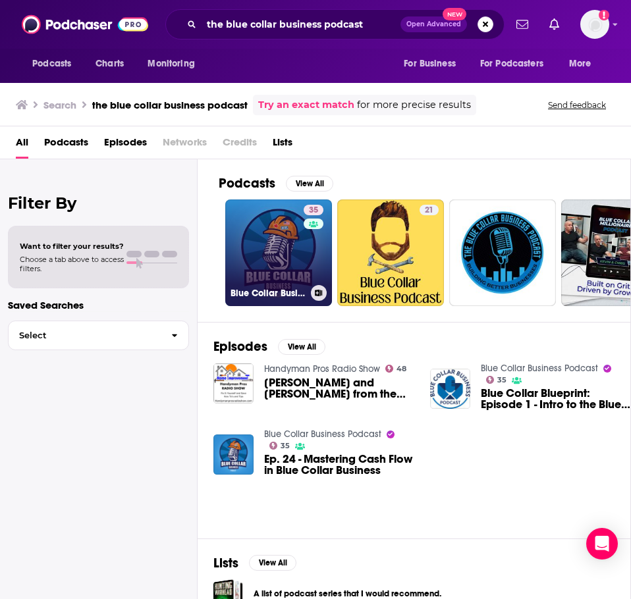
click at [266, 229] on link "35 Blue Collar Business Podcast" at bounding box center [278, 252] width 107 height 107
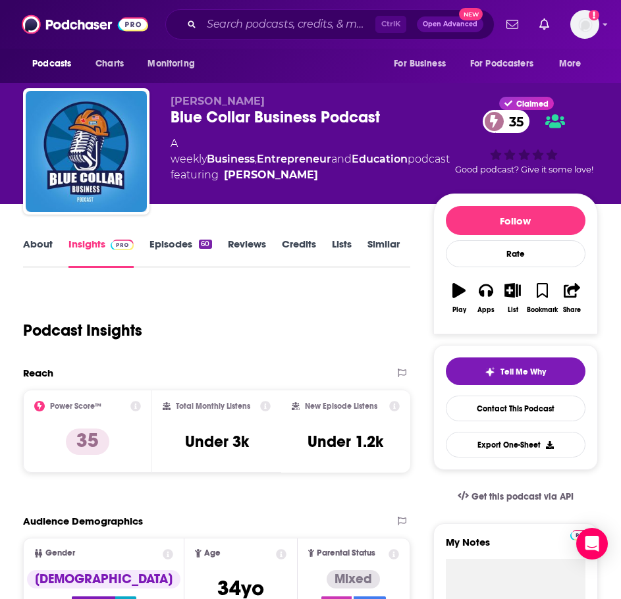
click at [47, 248] on link "About" at bounding box center [38, 253] width 30 height 30
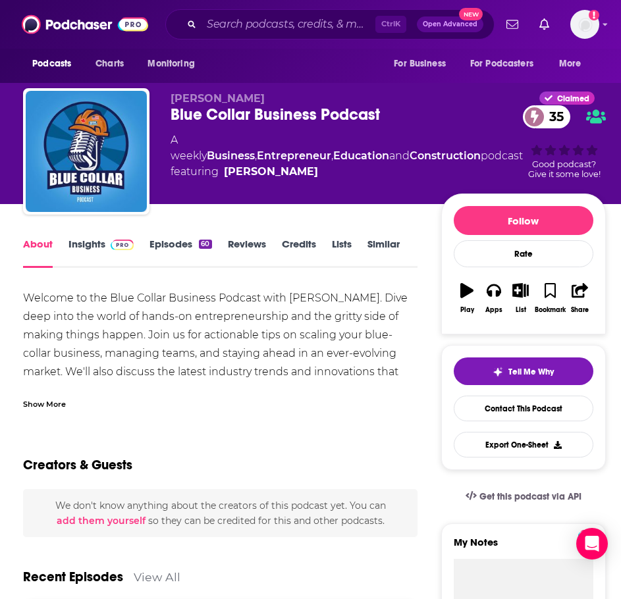
click at [38, 407] on div "Show More" at bounding box center [44, 403] width 43 height 13
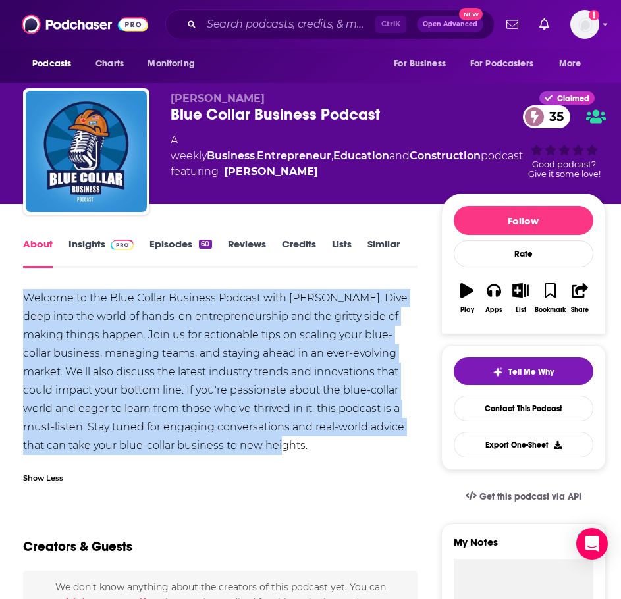
drag, startPoint x: 311, startPoint y: 449, endPoint x: 51, endPoint y: 305, distance: 296.7
copy div "Welcome to the Blue Collar Business Podcast with Sy Kirby. Dive deep into the w…"
click at [98, 244] on link "Insights" at bounding box center [100, 253] width 65 height 30
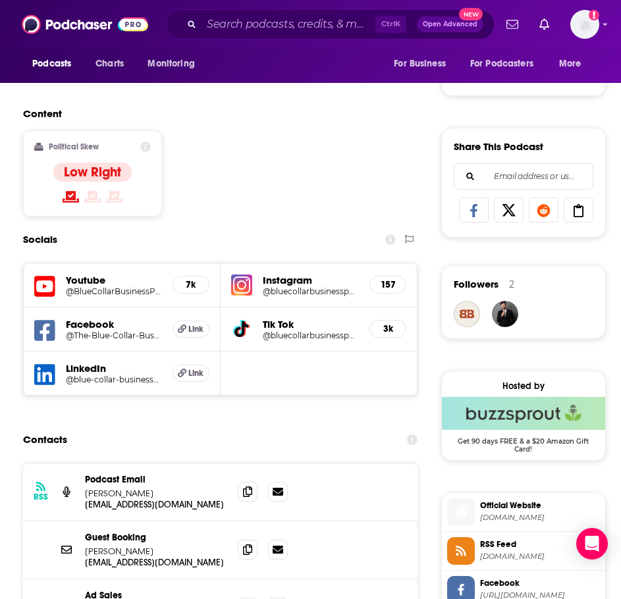
scroll to position [856, 0]
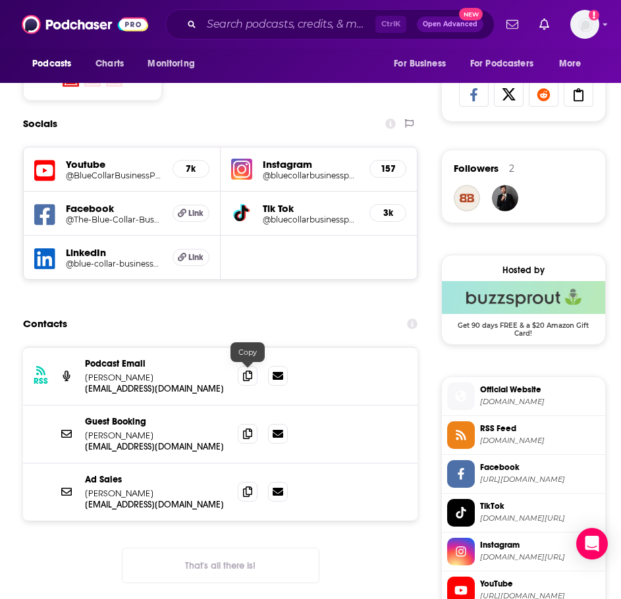
drag, startPoint x: 243, startPoint y: 376, endPoint x: 232, endPoint y: 375, distance: 11.2
click at [243, 376] on icon at bounding box center [247, 376] width 9 height 11
click at [247, 436] on icon at bounding box center [247, 433] width 9 height 11
click at [236, 29] on input "Search podcasts, credits, & more..." at bounding box center [288, 24] width 174 height 21
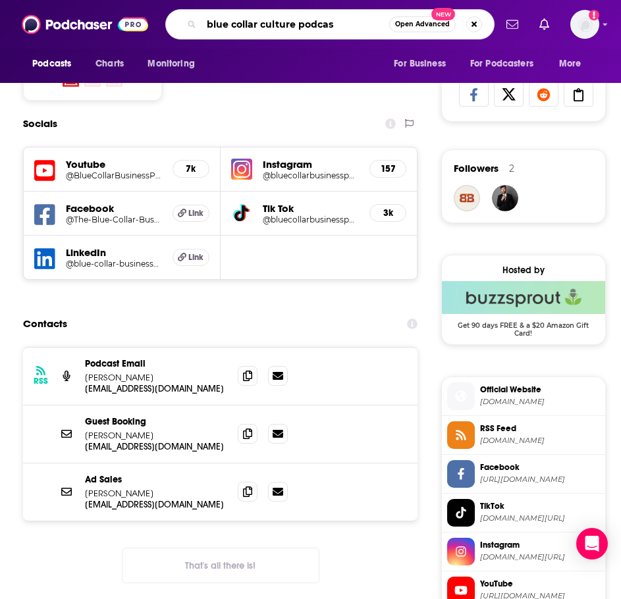
type input "blue collar culture podcast"
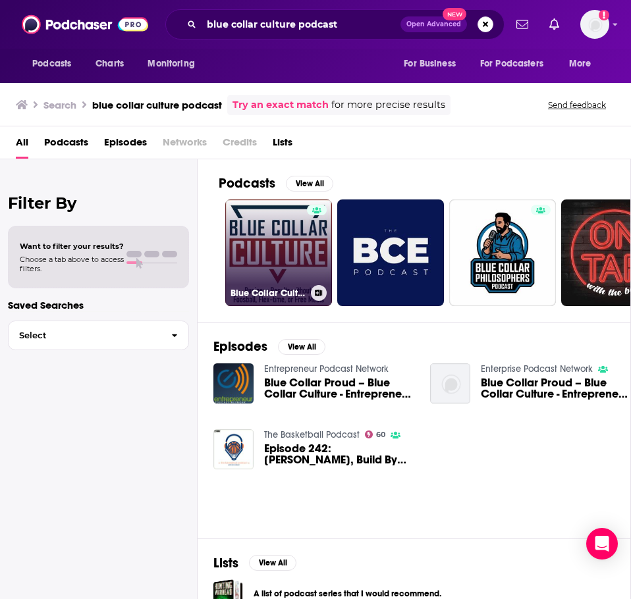
click at [267, 240] on link "Blue Collar Culture" at bounding box center [278, 252] width 107 height 107
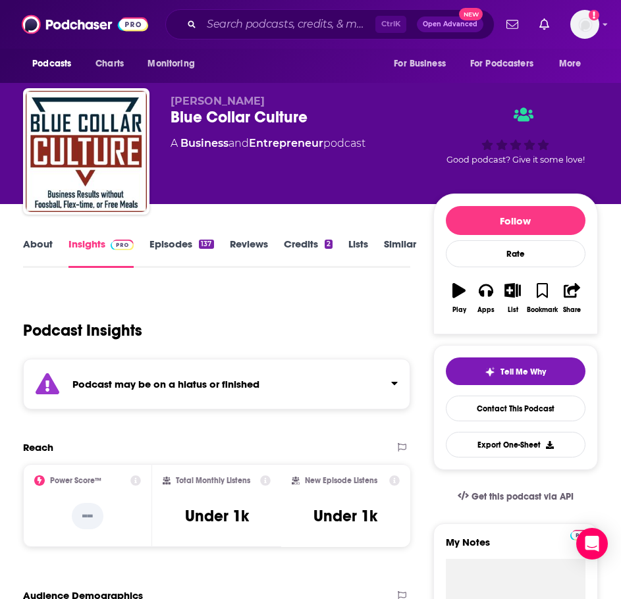
click at [163, 400] on div "Podcast may be on a hiatus or finished" at bounding box center [216, 384] width 387 height 51
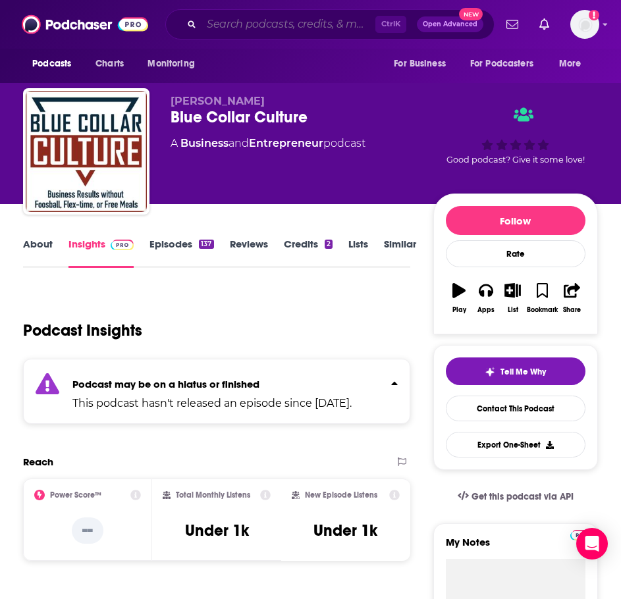
click at [235, 23] on input "Search podcasts, credits, & more..." at bounding box center [288, 24] width 174 height 21
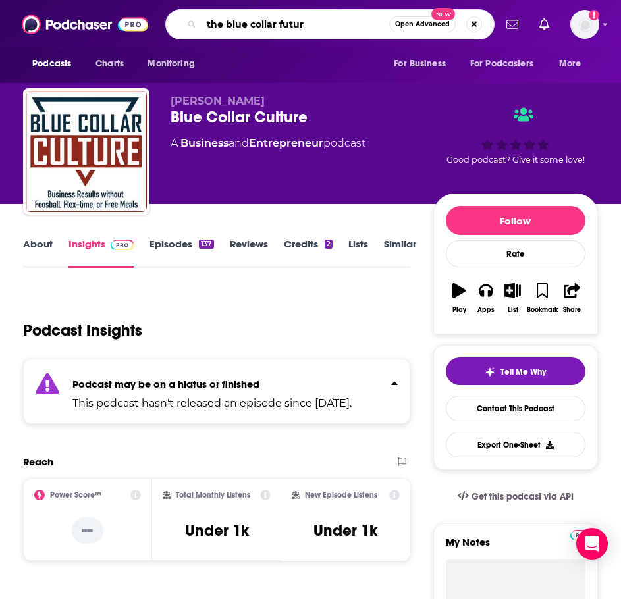
type input "the blue collar future"
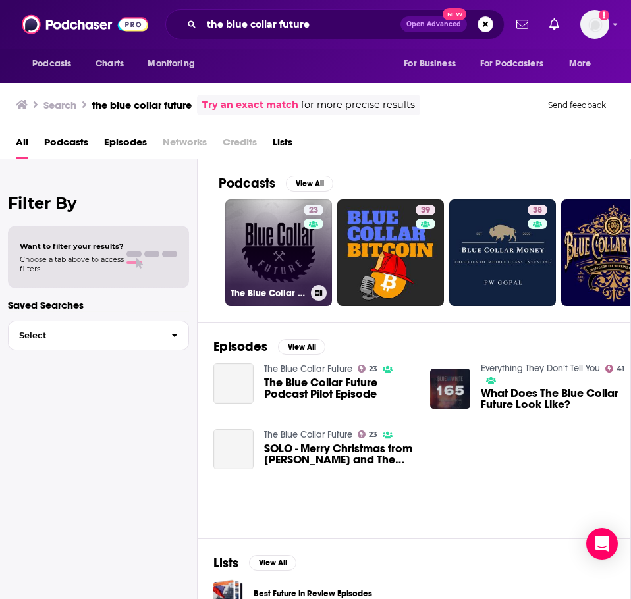
click at [271, 282] on link "23 The Blue Collar Future" at bounding box center [278, 252] width 107 height 107
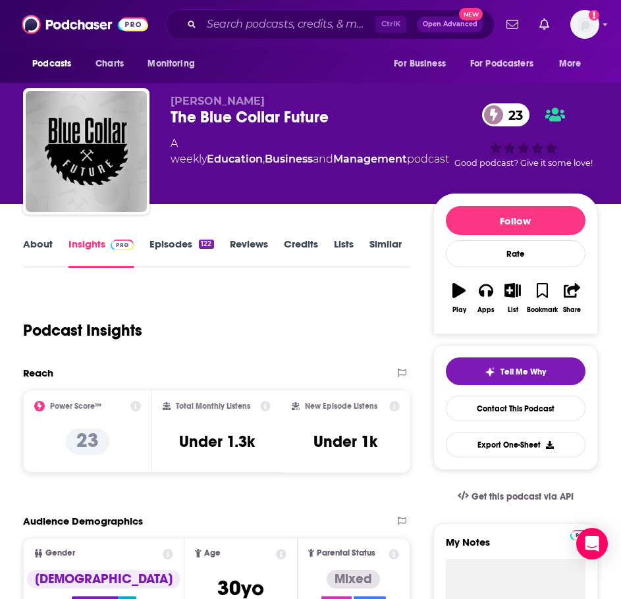
click at [43, 242] on link "About" at bounding box center [38, 253] width 30 height 30
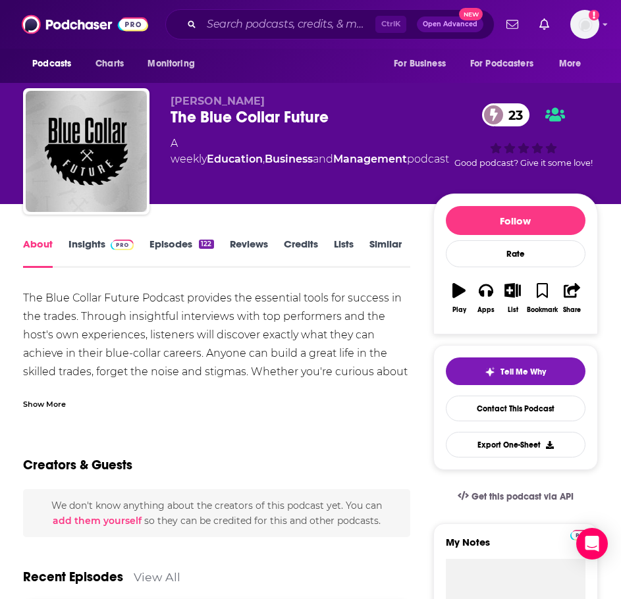
click at [36, 406] on div "Show More" at bounding box center [44, 403] width 43 height 13
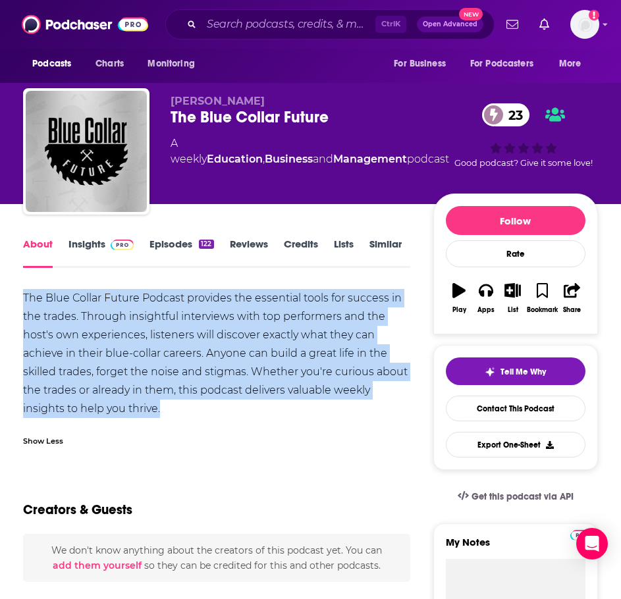
drag, startPoint x: 182, startPoint y: 402, endPoint x: 20, endPoint y: 291, distance: 196.1
copy div "The Blue Collar Future Podcast provides the essential tools for success in the …"
click at [95, 244] on link "Insights" at bounding box center [100, 253] width 65 height 30
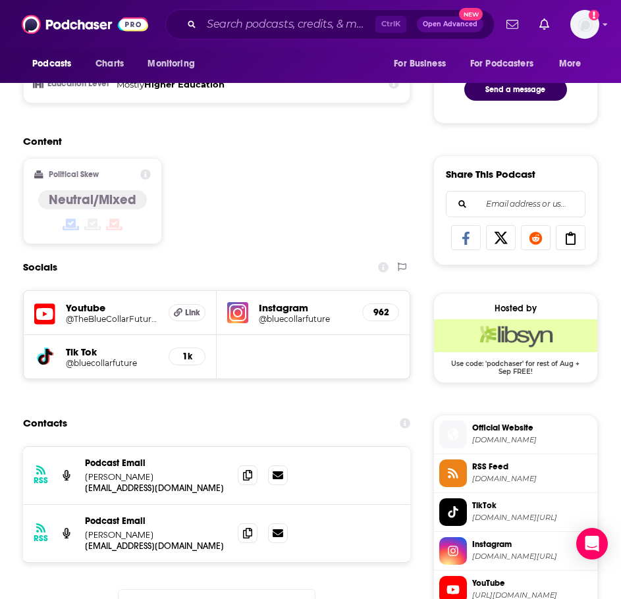
scroll to position [856, 0]
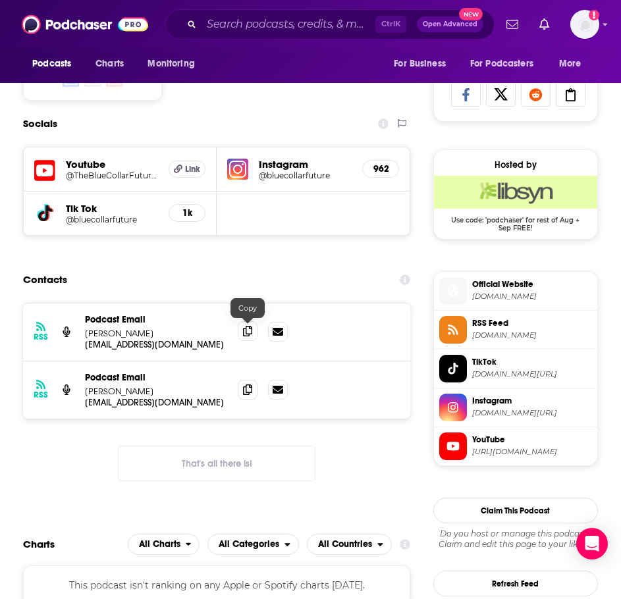
click at [246, 337] on span at bounding box center [248, 331] width 20 height 20
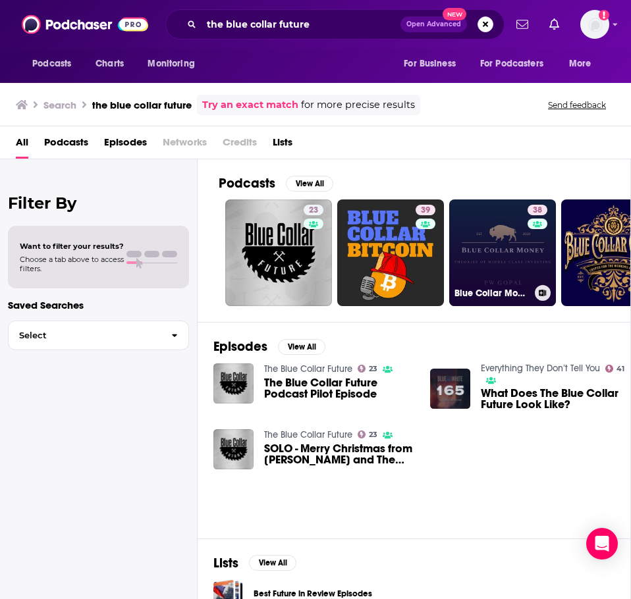
click at [479, 253] on link "38 Blue Collar Money: Theories of Middle Class Investing" at bounding box center [502, 252] width 107 height 107
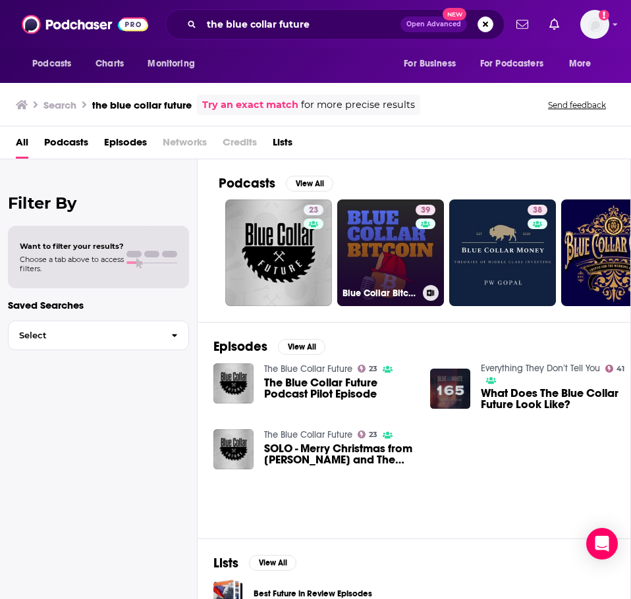
click at [390, 300] on div "Blue Collar Bitcoin" at bounding box center [390, 293] width 96 height 16
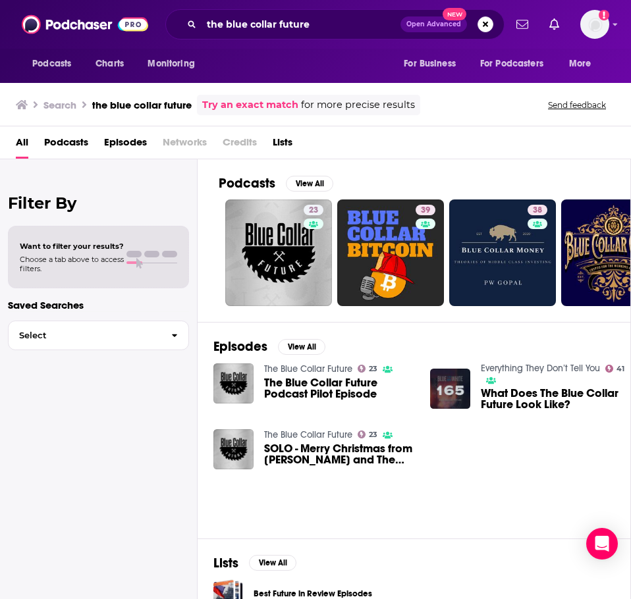
click at [560, 363] on link "Everything They Don’t Tell You" at bounding box center [540, 368] width 119 height 11
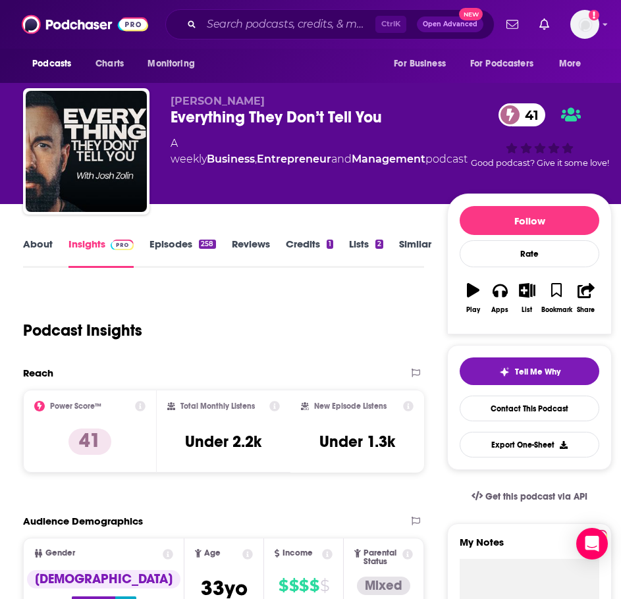
click at [39, 246] on link "About" at bounding box center [38, 253] width 30 height 30
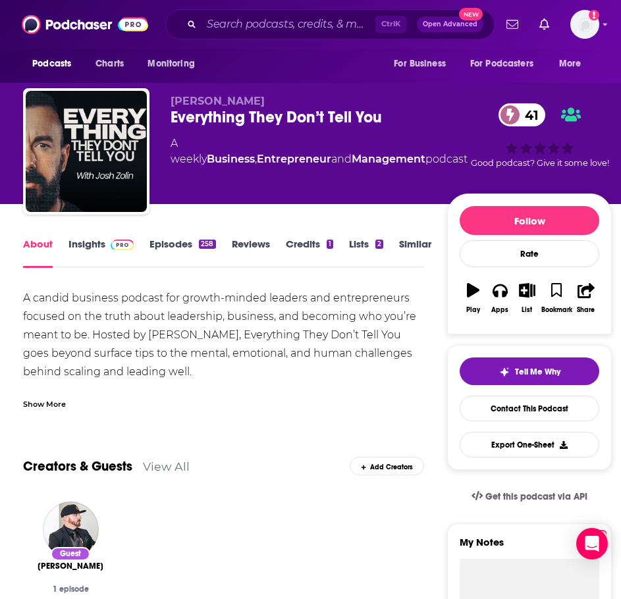
click at [56, 402] on div "Show More" at bounding box center [44, 403] width 43 height 13
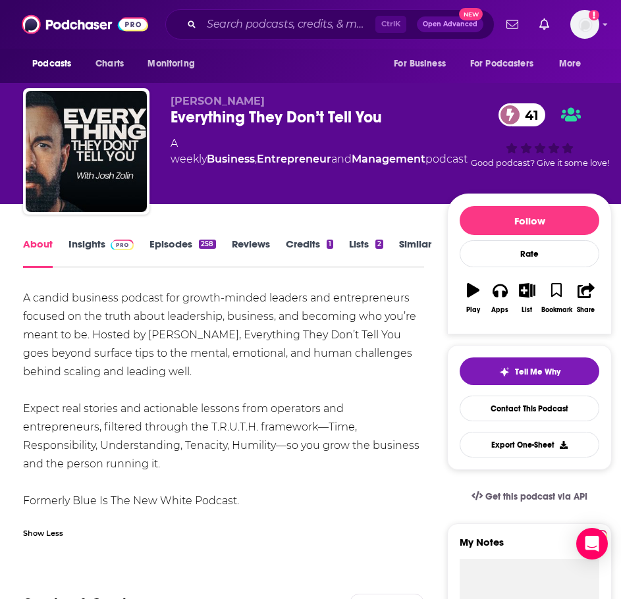
drag, startPoint x: 103, startPoint y: 467, endPoint x: 14, endPoint y: 300, distance: 190.2
click at [281, 496] on div "A candid business podcast for growth-minded leaders and entrepreneurs focused o…" at bounding box center [223, 399] width 400 height 221
click at [260, 23] on input "Search podcasts, credits, & more..." at bounding box center [288, 24] width 174 height 21
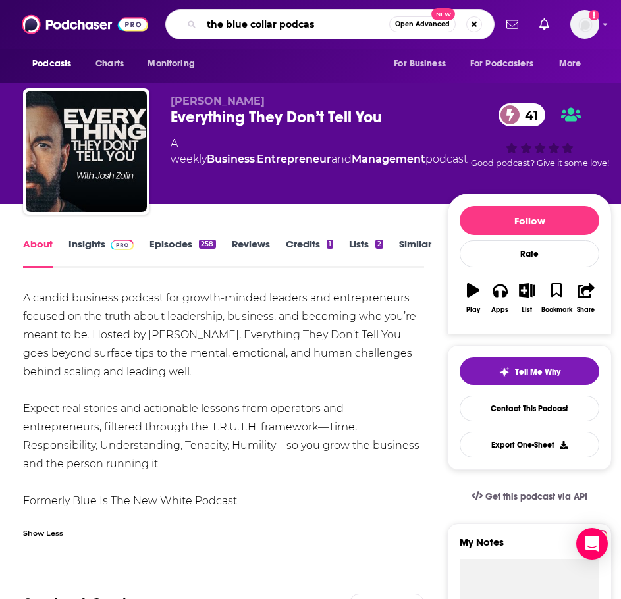
type input "the blue collar podcast"
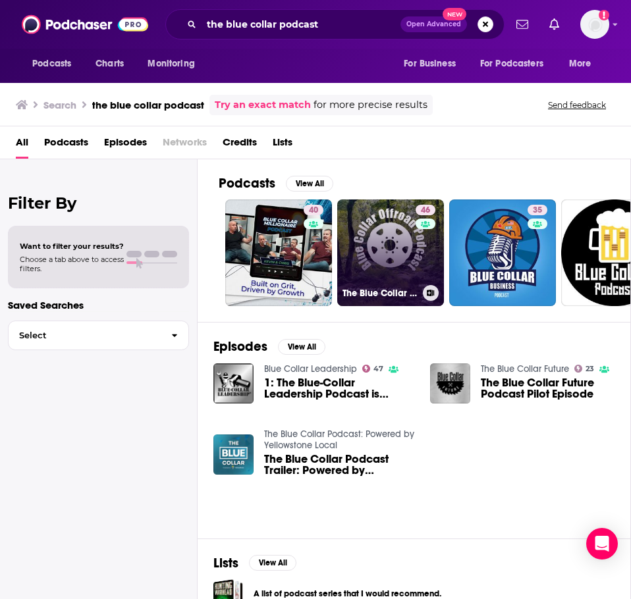
click at [375, 254] on link "46 The Blue Collar Offroad Podcast" at bounding box center [390, 252] width 107 height 107
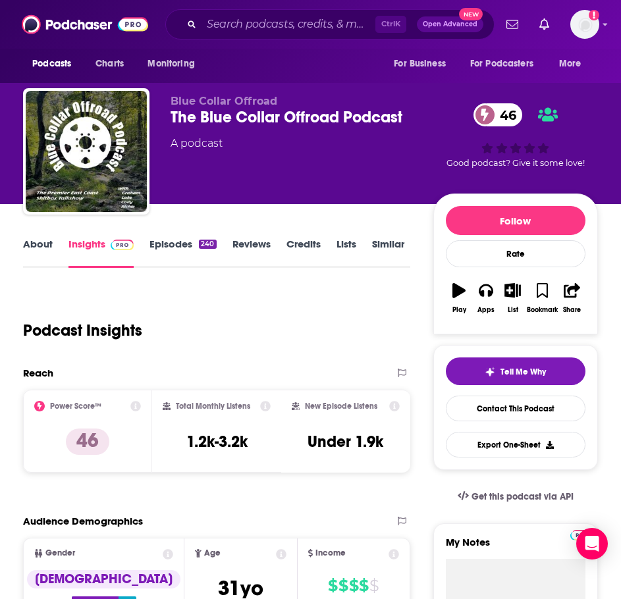
click at [29, 239] on link "About" at bounding box center [38, 253] width 30 height 30
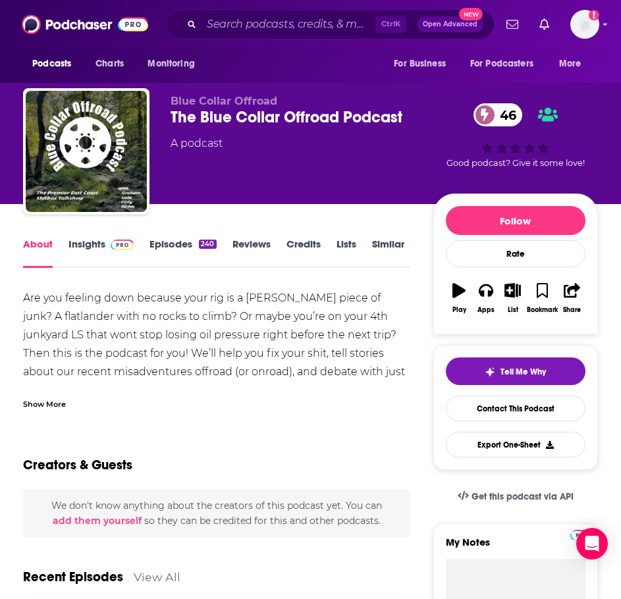
click at [65, 392] on div "Show More" at bounding box center [216, 399] width 387 height 22
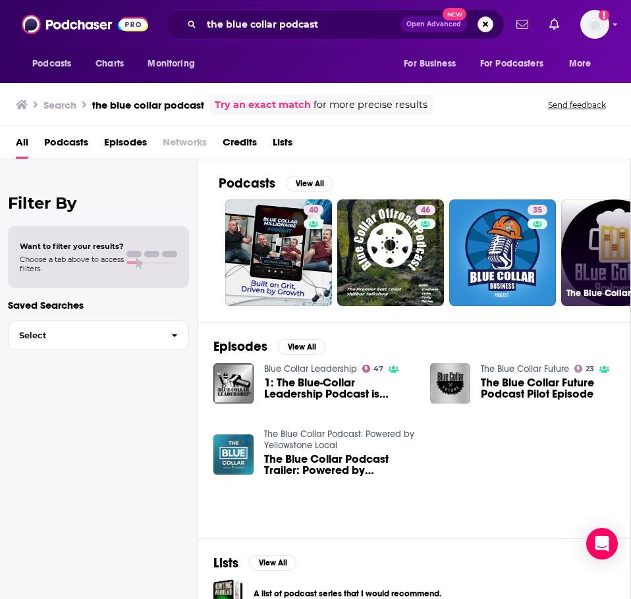
click at [608, 261] on link "7 The Blue Collar Podcast" at bounding box center [614, 252] width 107 height 107
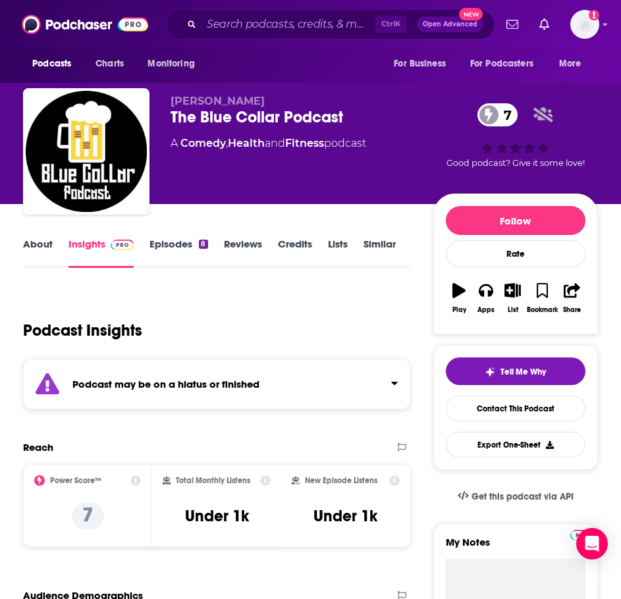
click at [41, 249] on link "About" at bounding box center [38, 253] width 30 height 30
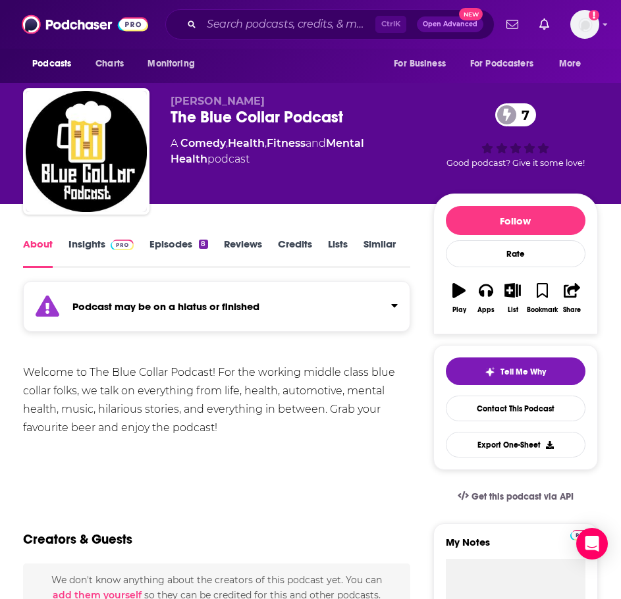
click at [390, 244] on link "Similar" at bounding box center [379, 253] width 32 height 30
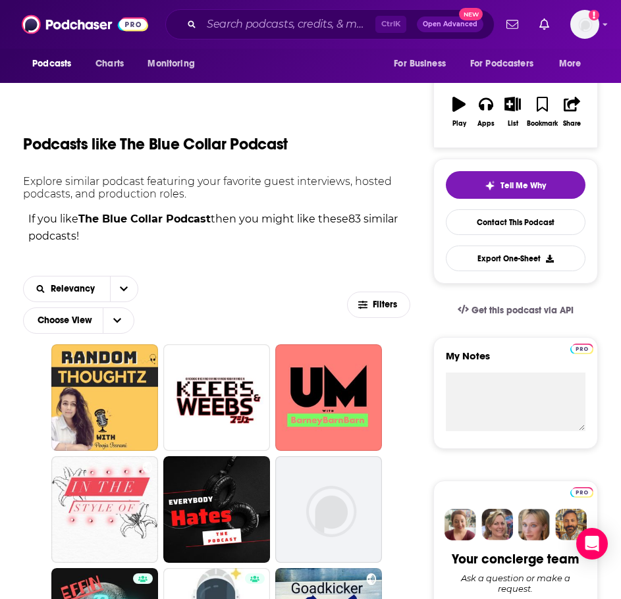
scroll to position [263, 0]
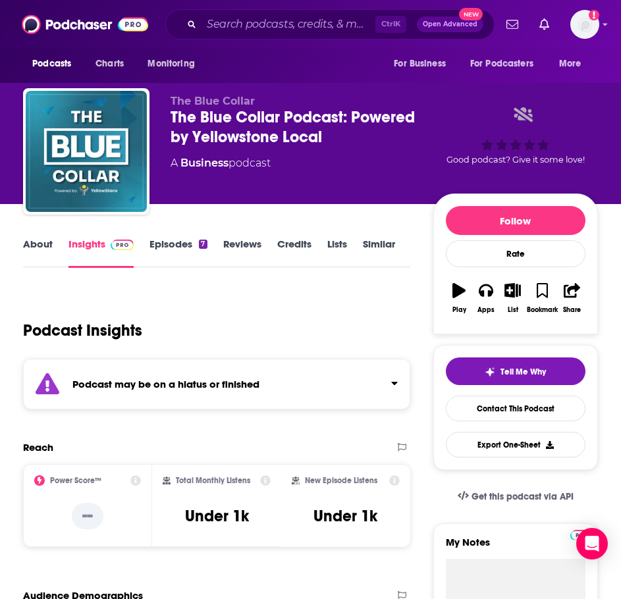
click at [206, 366] on div "Podcast may be on a hiatus or finished" at bounding box center [216, 384] width 387 height 51
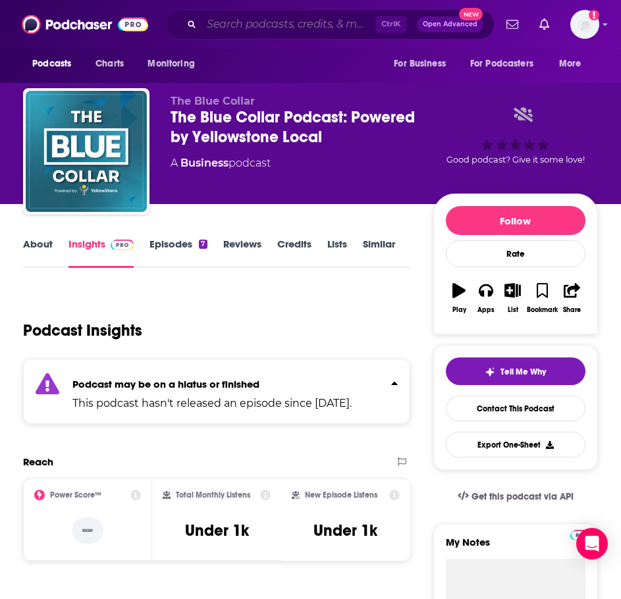
click at [259, 30] on input "Search podcasts, credits, & more..." at bounding box center [288, 24] width 174 height 21
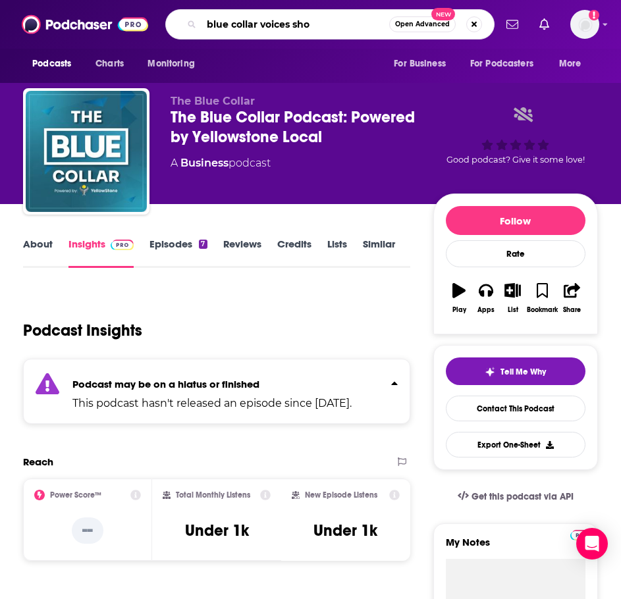
type input "blue collar voices show"
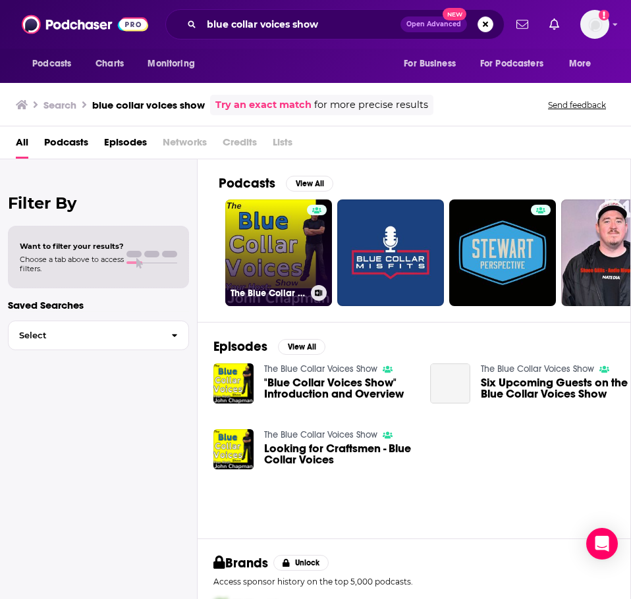
click at [266, 260] on link "The Blue Collar Voices Show" at bounding box center [278, 252] width 107 height 107
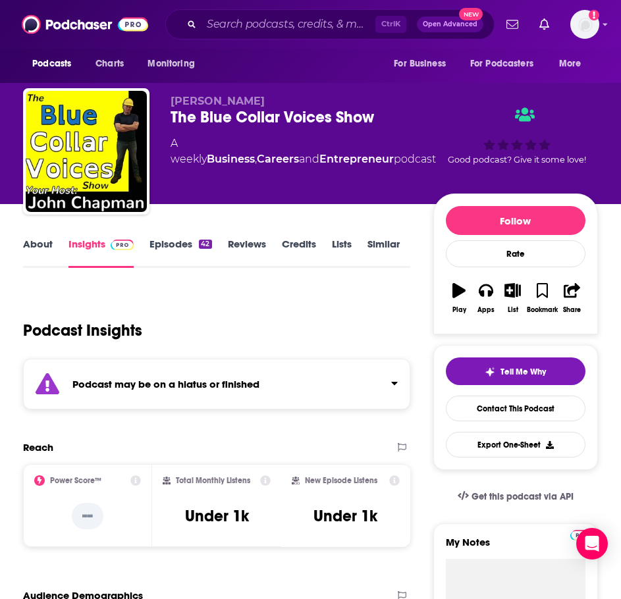
drag, startPoint x: 124, startPoint y: 355, endPoint x: 128, endPoint y: 368, distance: 13.9
click at [124, 355] on div "Podcast Insights" at bounding box center [211, 322] width 377 height 67
click at [136, 388] on strong "Podcast may be on a hiatus or finished" at bounding box center [165, 384] width 187 height 13
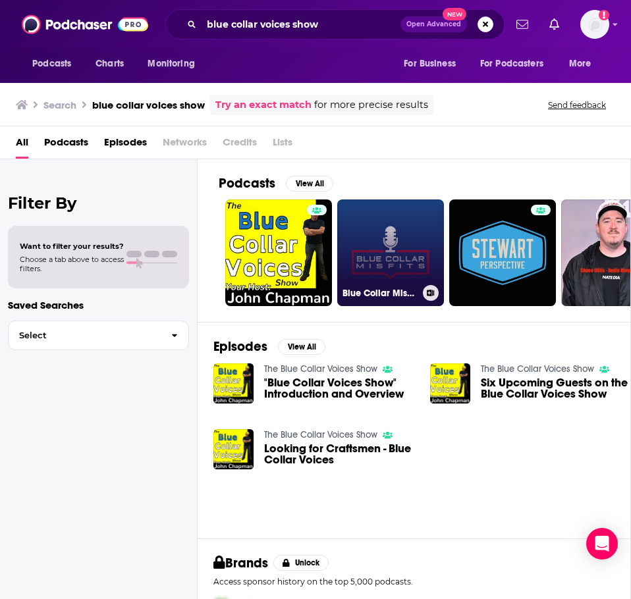
click at [384, 242] on link "Blue Collar Misfits Podcast" at bounding box center [390, 252] width 107 height 107
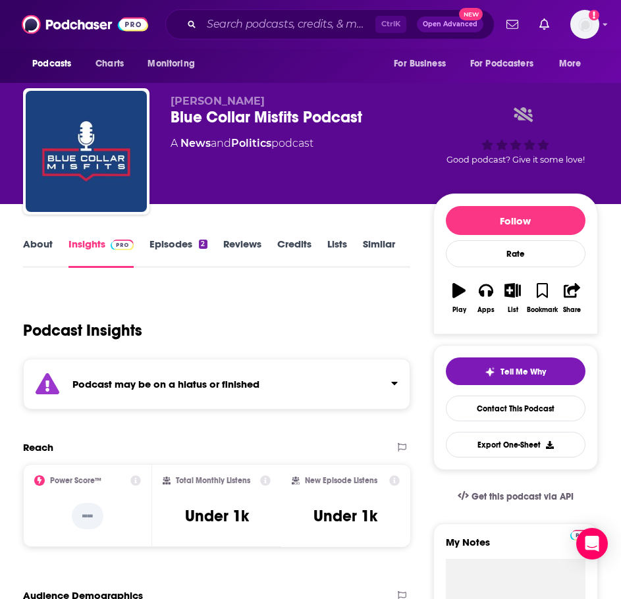
click at [188, 406] on div "Podcast may be on a hiatus or finished" at bounding box center [216, 384] width 387 height 51
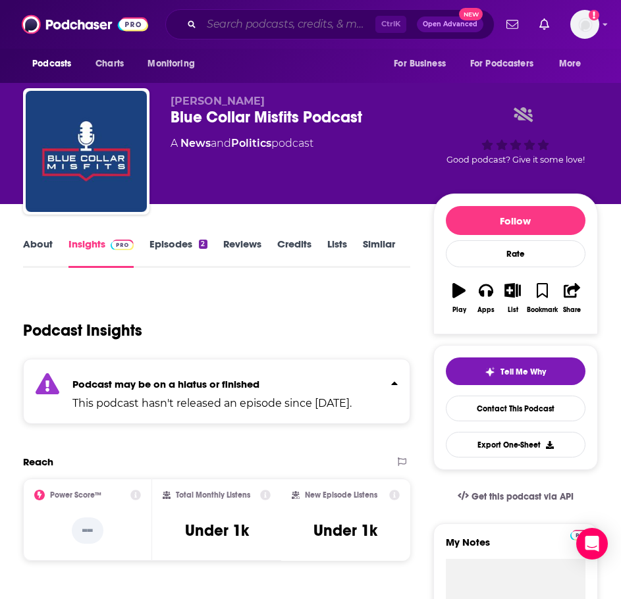
click at [237, 22] on input "Search podcasts, credits, & more..." at bounding box center [288, 24] width 174 height 21
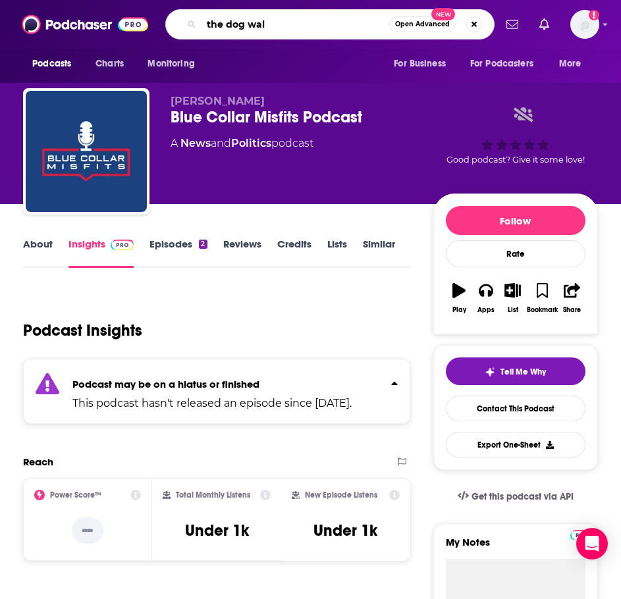
type input "the dog walk"
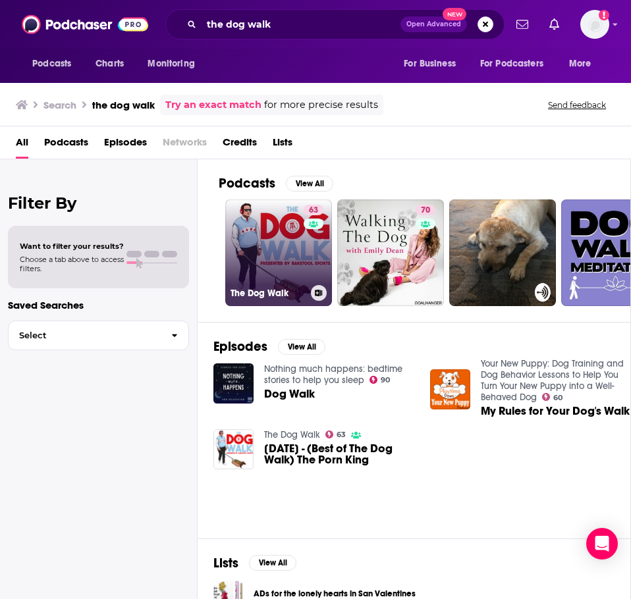
click at [259, 217] on link "63 The Dog Walk" at bounding box center [278, 252] width 107 height 107
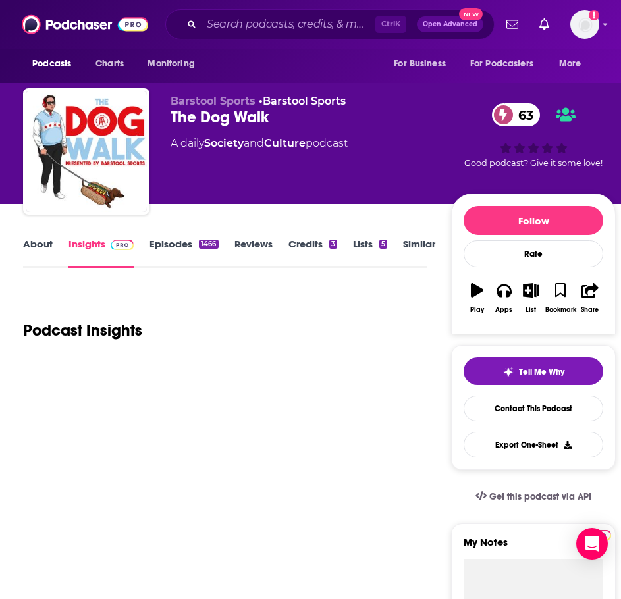
click at [45, 250] on link "About" at bounding box center [38, 253] width 30 height 30
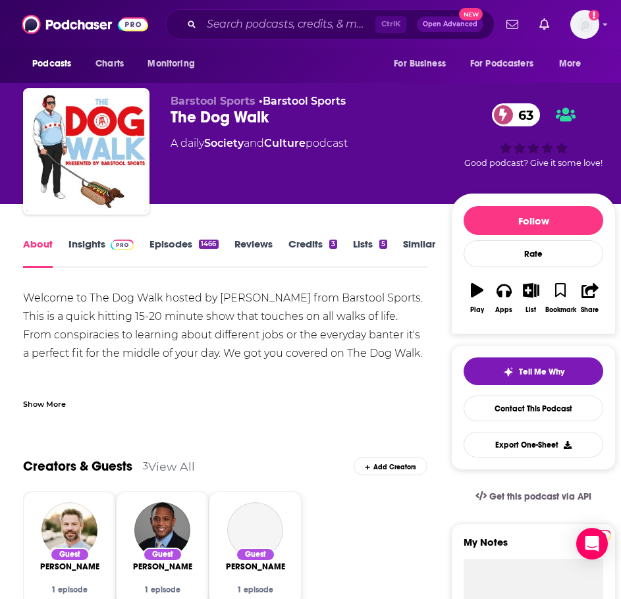
click at [53, 389] on div "Show More" at bounding box center [225, 399] width 404 height 22
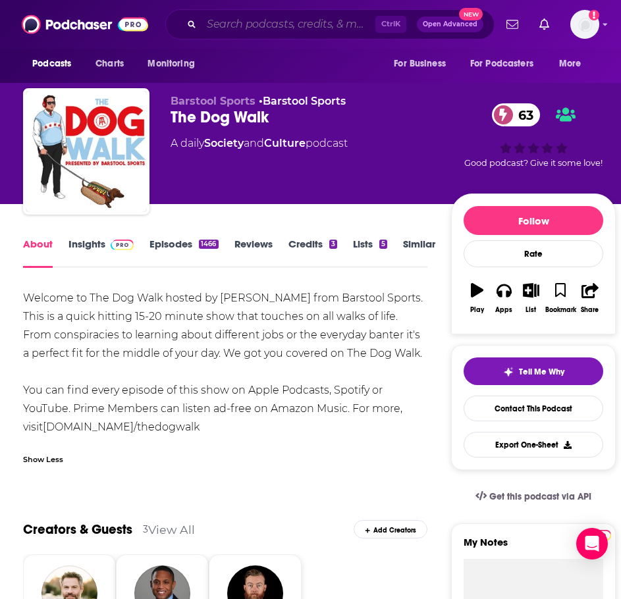
click at [233, 28] on input "Search podcasts, credits, & more..." at bounding box center [288, 24] width 174 height 21
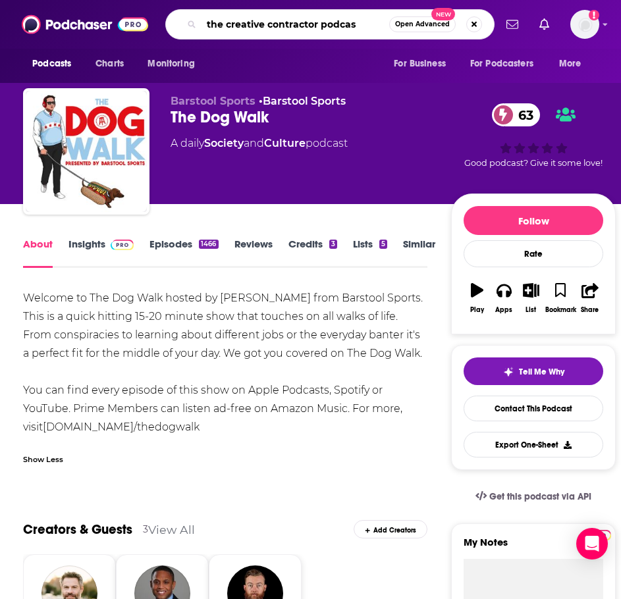
type input "the creative contractor podcast"
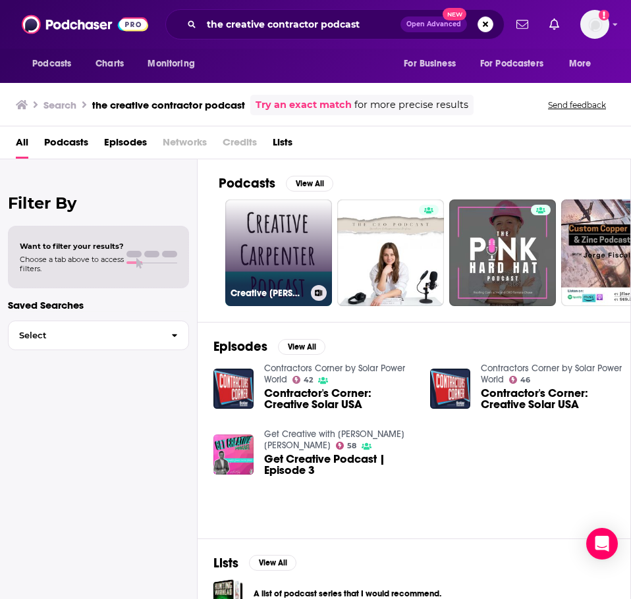
click at [288, 265] on link "Creative Carpenter Podcast" at bounding box center [278, 252] width 107 height 107
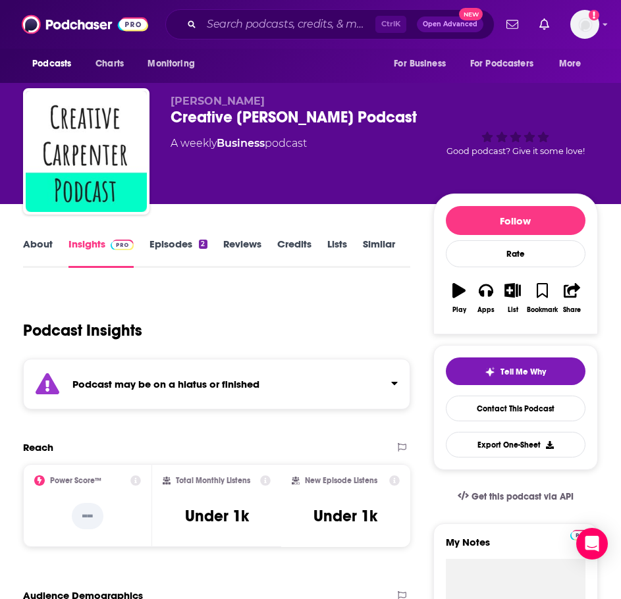
click at [38, 252] on link "About" at bounding box center [38, 253] width 30 height 30
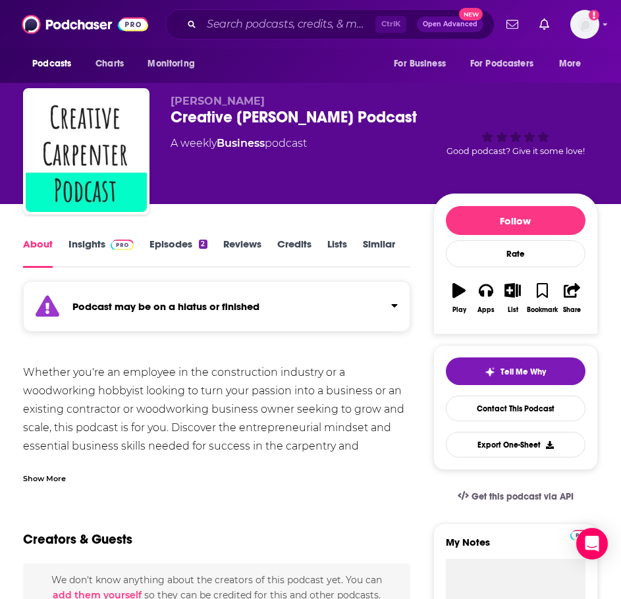
click at [93, 292] on div "Podcast may be on a hiatus or finished" at bounding box center [216, 306] width 387 height 51
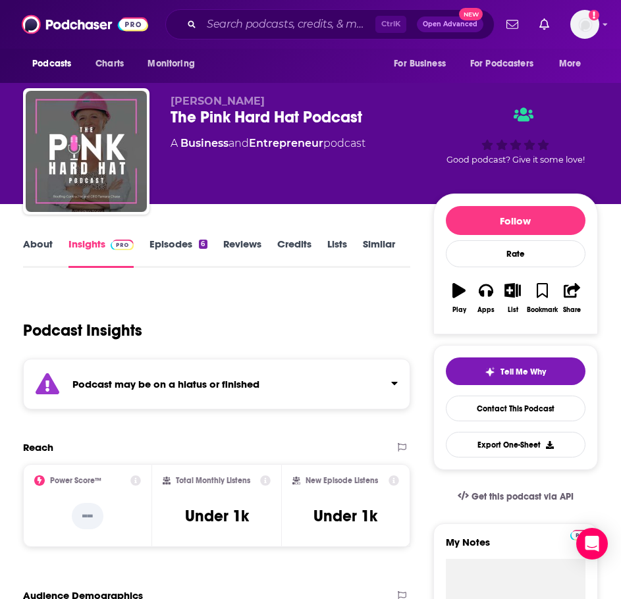
click at [132, 382] on strong "Podcast may be on a hiatus or finished" at bounding box center [165, 384] width 187 height 13
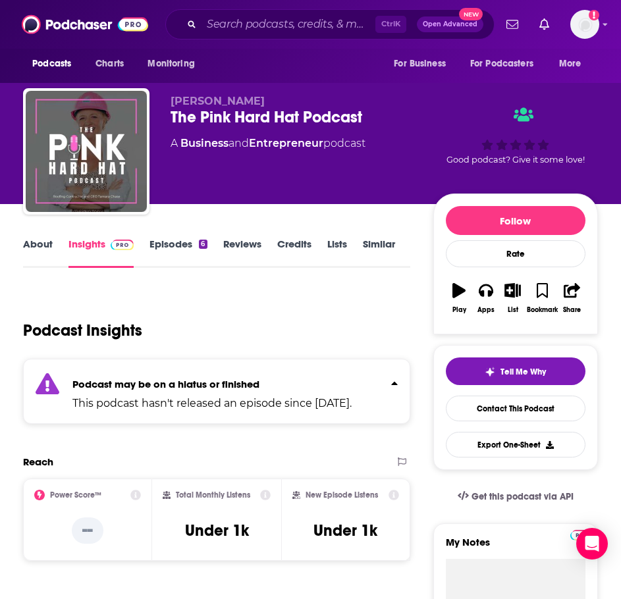
click at [31, 255] on link "About" at bounding box center [38, 253] width 30 height 30
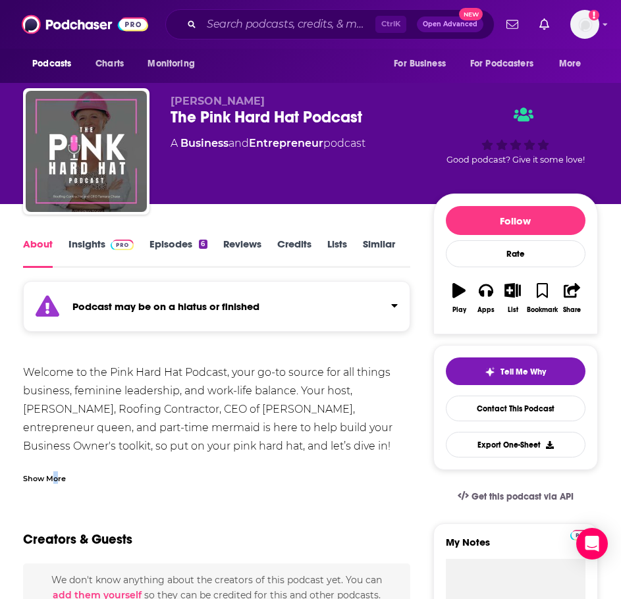
click at [55, 467] on div "Show More" at bounding box center [216, 473] width 387 height 22
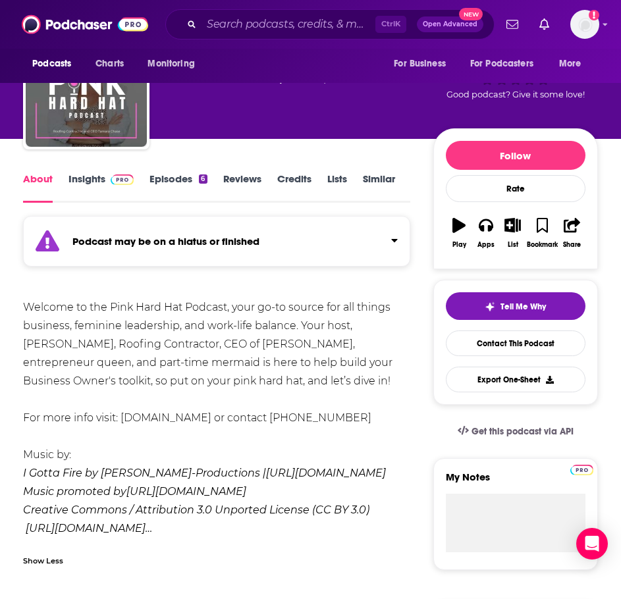
scroll to position [66, 0]
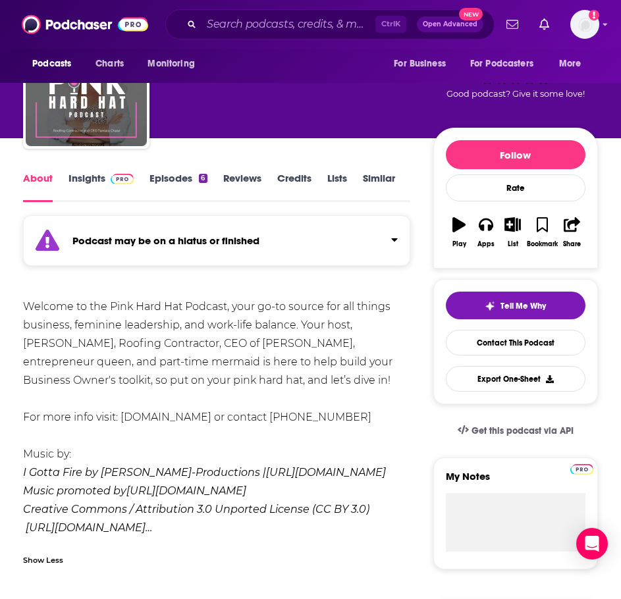
click at [182, 175] on link "Episodes 6" at bounding box center [177, 187] width 57 height 30
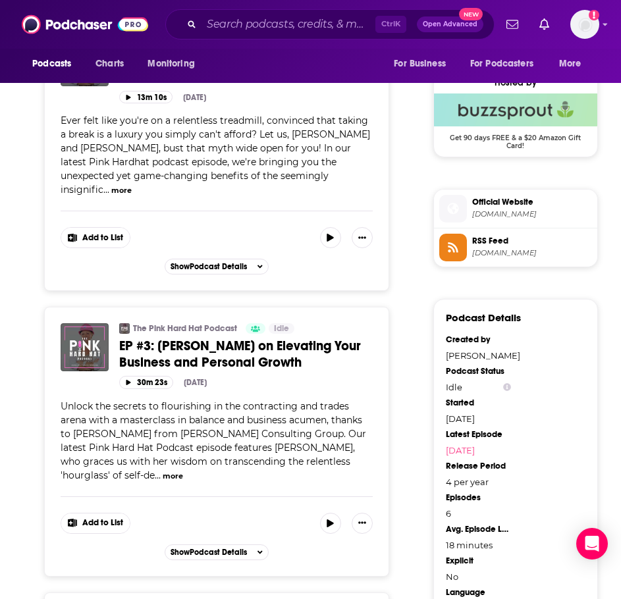
scroll to position [856, 0]
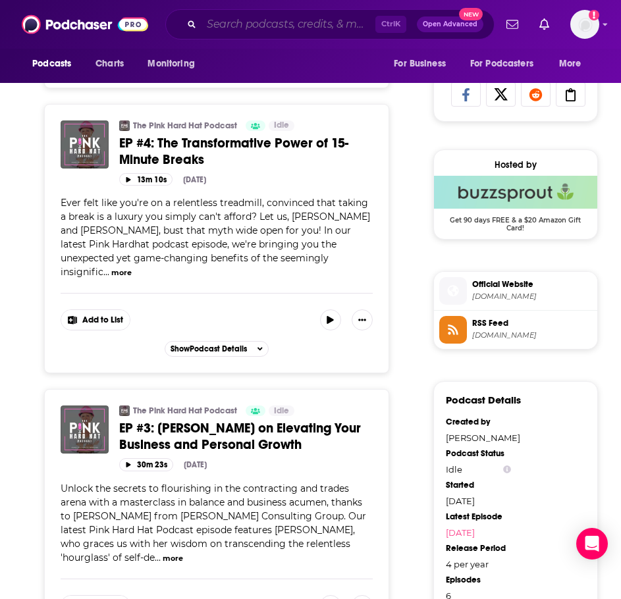
click at [217, 34] on input "Search podcasts, credits, & more..." at bounding box center [288, 24] width 174 height 21
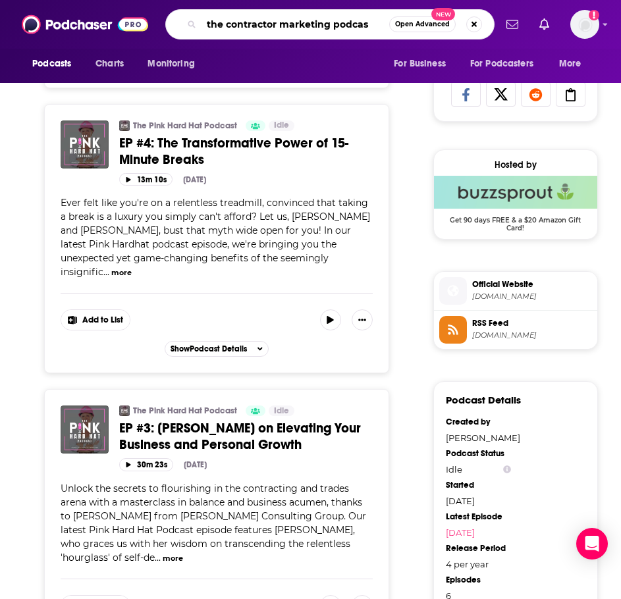
type input "the contractor marketing podcast"
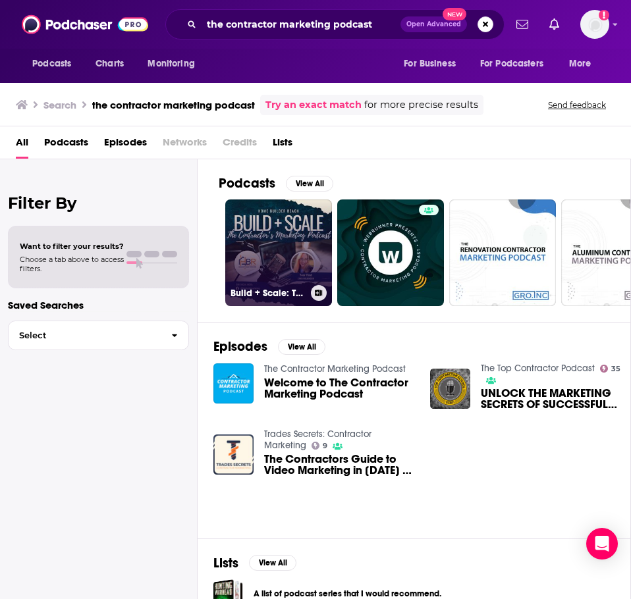
click at [274, 259] on link "Build + Scale: The Contractor's Marketing Podcast" at bounding box center [278, 252] width 107 height 107
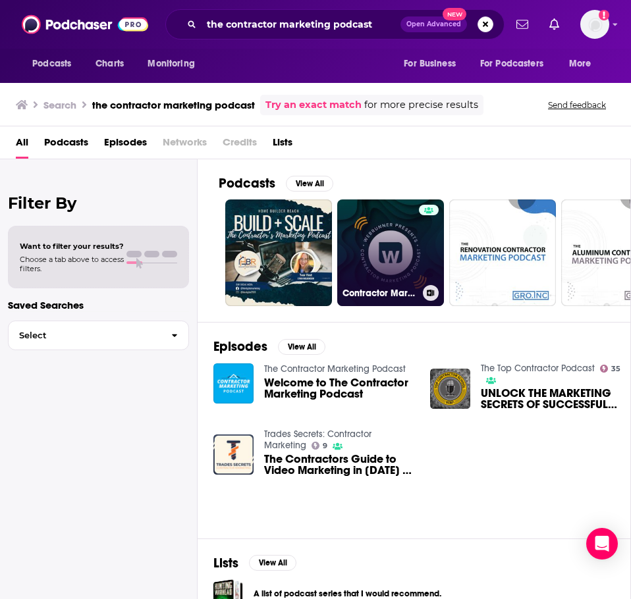
click at [366, 253] on link "Contractor Marketing Podcast" at bounding box center [390, 252] width 107 height 107
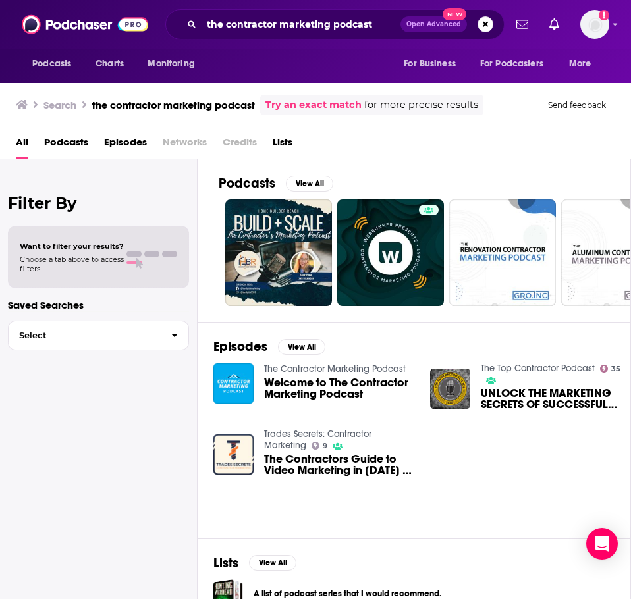
click at [336, 367] on link "The Contractor Marketing Podcast" at bounding box center [335, 368] width 142 height 11
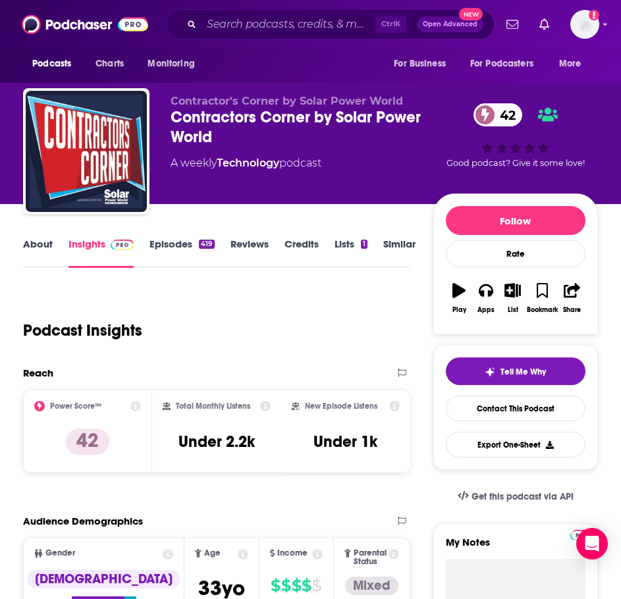
click at [31, 246] on link "About" at bounding box center [38, 253] width 30 height 30
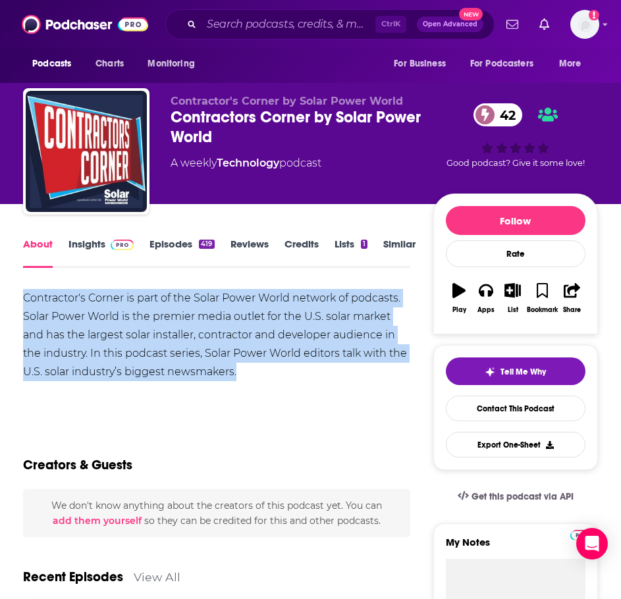
drag, startPoint x: 260, startPoint y: 365, endPoint x: 3, endPoint y: 296, distance: 266.0
click at [0, 296] on html "Podcasts Charts Monitoring Ctrl K Open Advanced New For Business For Podcasters…" at bounding box center [310, 299] width 621 height 599
copy div "Contractor's Corner is part of the Solar Power World network of podcasts. Solar…"
click at [103, 244] on link "Insights" at bounding box center [100, 253] width 65 height 30
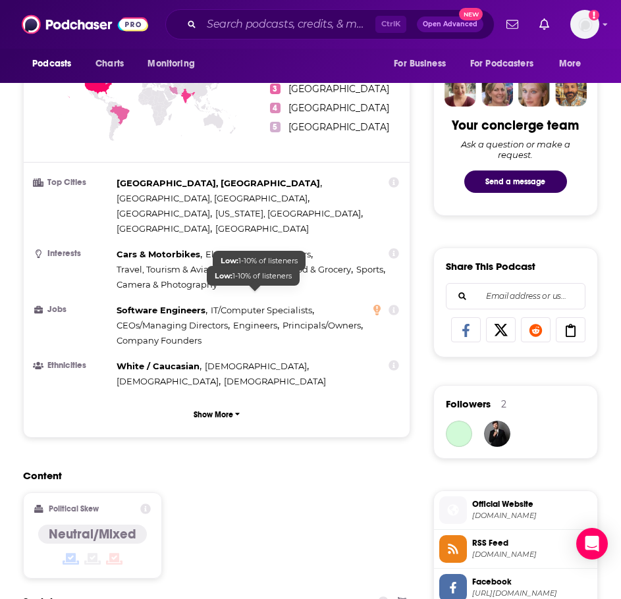
scroll to position [922, 0]
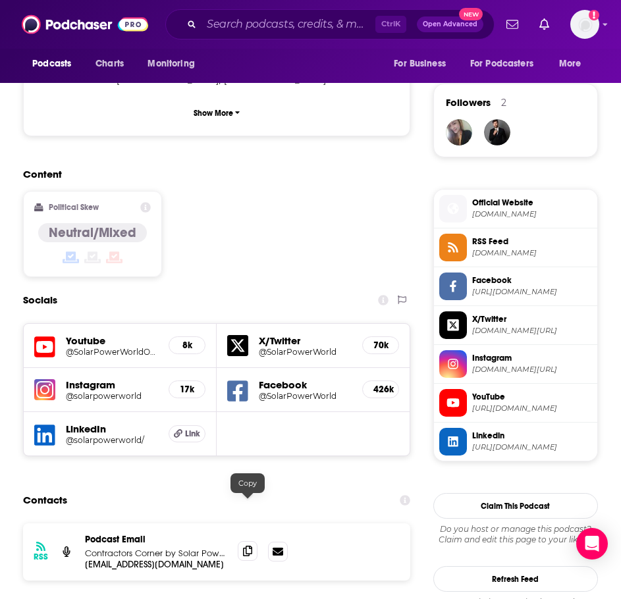
click at [244, 546] on icon at bounding box center [247, 551] width 9 height 11
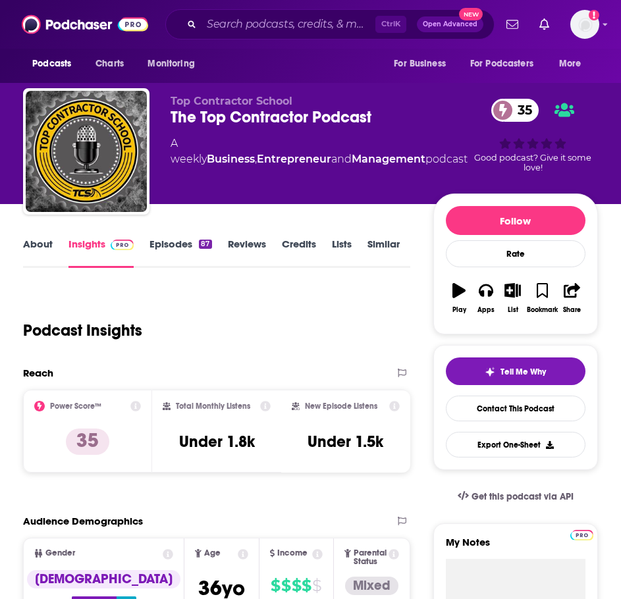
click at [36, 255] on link "About" at bounding box center [38, 253] width 30 height 30
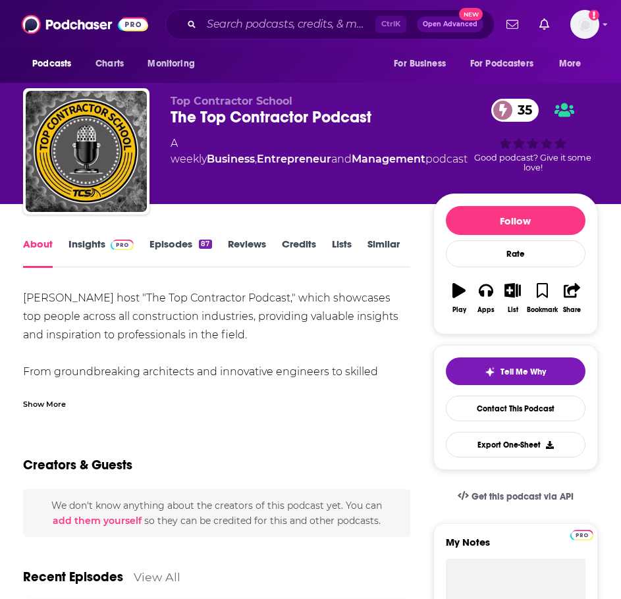
click at [38, 409] on div "Show More" at bounding box center [44, 403] width 43 height 13
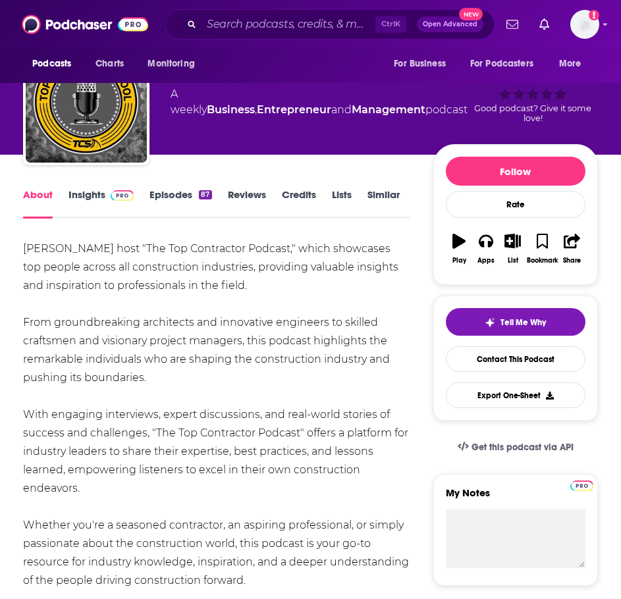
scroll to position [132, 0]
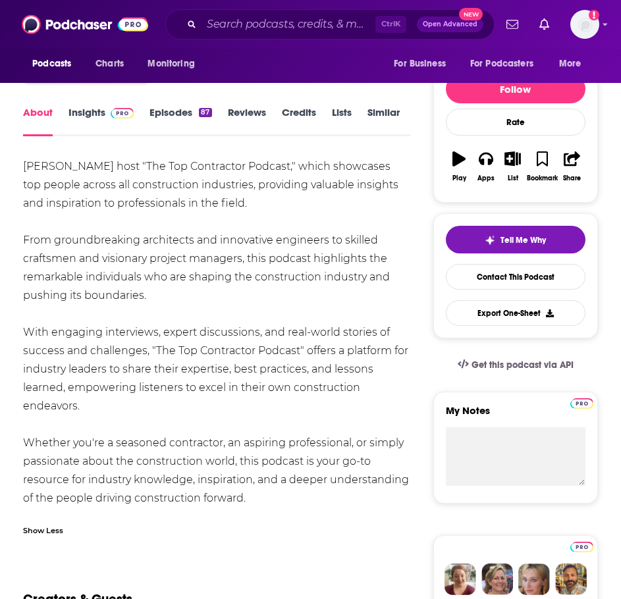
drag, startPoint x: 285, startPoint y: 503, endPoint x: 11, endPoint y: 163, distance: 436.7
copy div "Eric Guy host "The Top Contractor Podcast," which showcases top people across a…"
click at [93, 116] on link "Insights" at bounding box center [100, 121] width 65 height 30
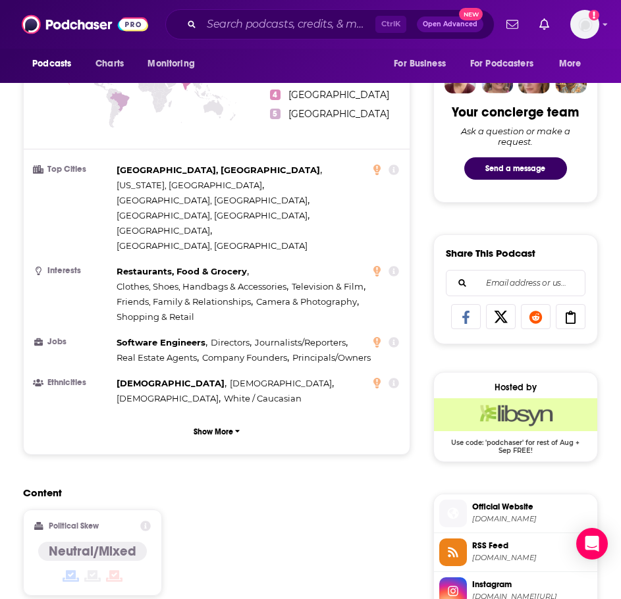
scroll to position [922, 0]
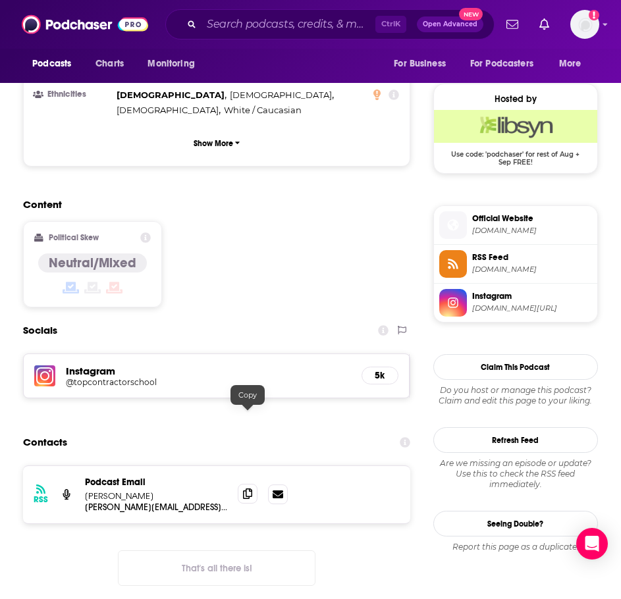
click at [248, 488] on icon at bounding box center [247, 493] width 9 height 11
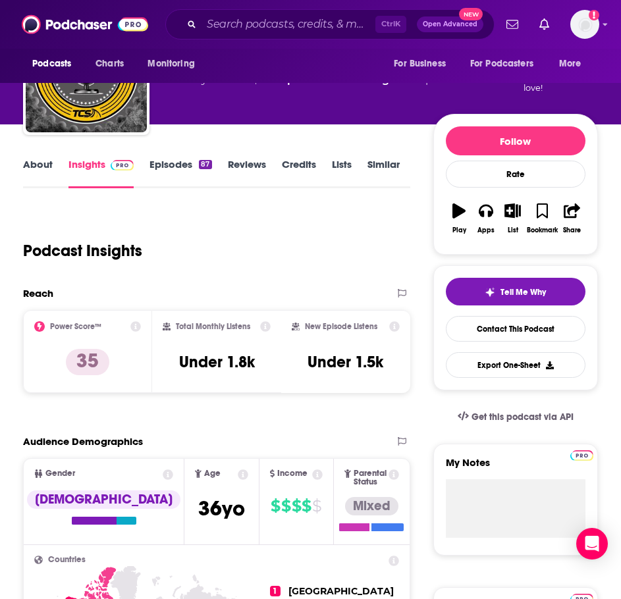
scroll to position [0, 0]
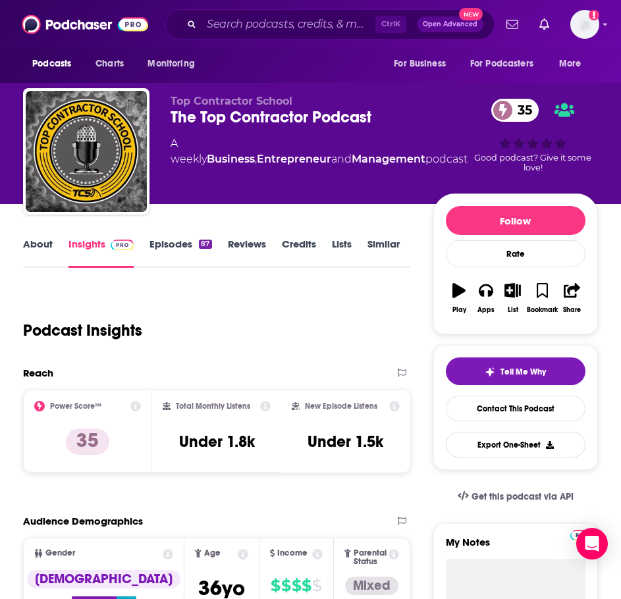
click at [395, 248] on link "Similar" at bounding box center [383, 253] width 32 height 30
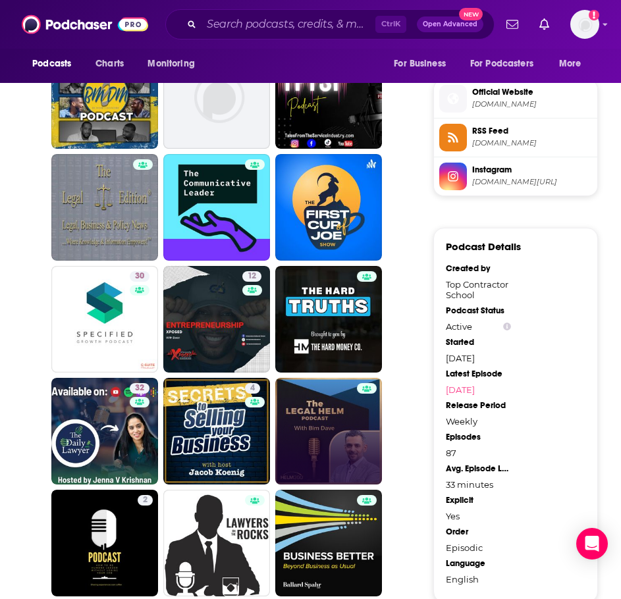
scroll to position [1119, 0]
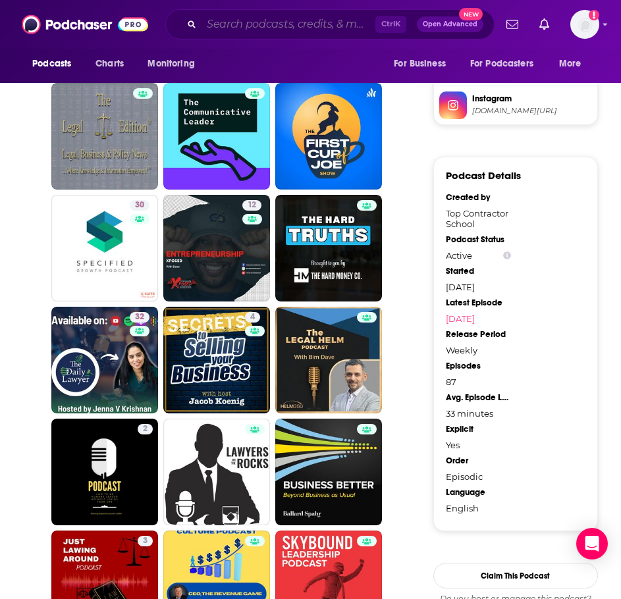
click at [247, 20] on input "Search podcasts, credits, & more..." at bounding box center [288, 24] width 174 height 21
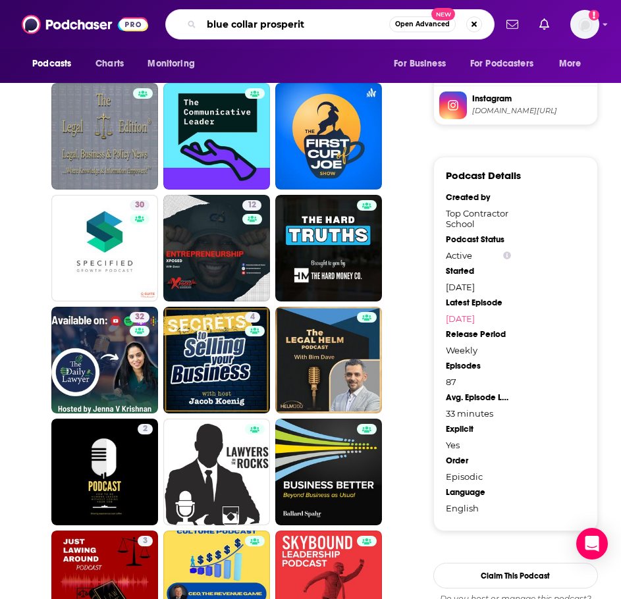
type input "blue collar prosperity"
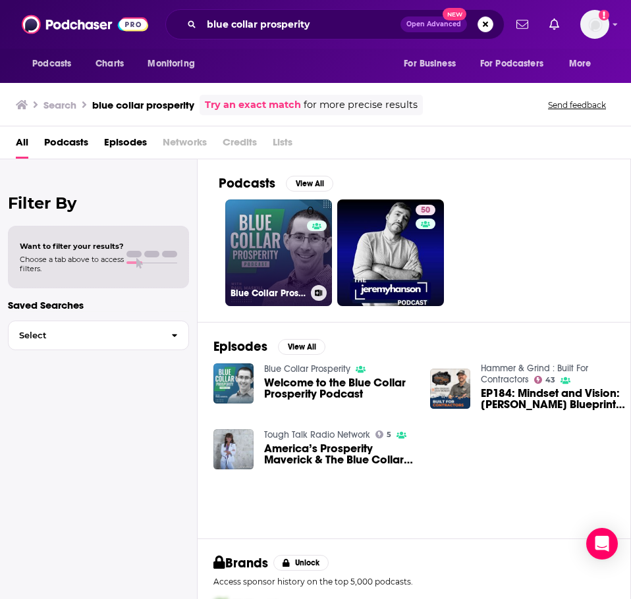
click at [246, 236] on link "0 Blue Collar Prosperity" at bounding box center [278, 252] width 107 height 107
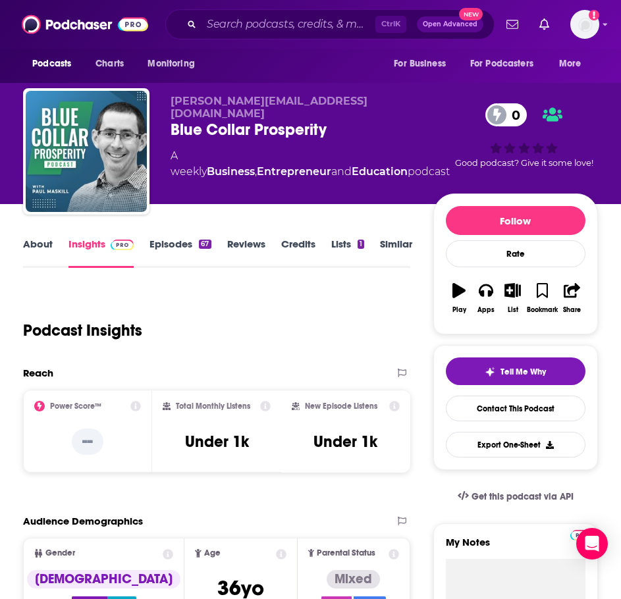
click at [35, 241] on link "About" at bounding box center [38, 253] width 30 height 30
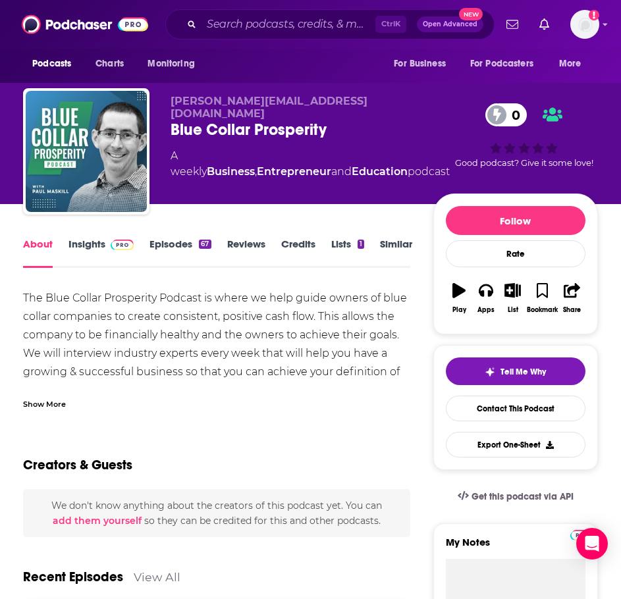
click at [50, 409] on div "Show More" at bounding box center [44, 403] width 43 height 13
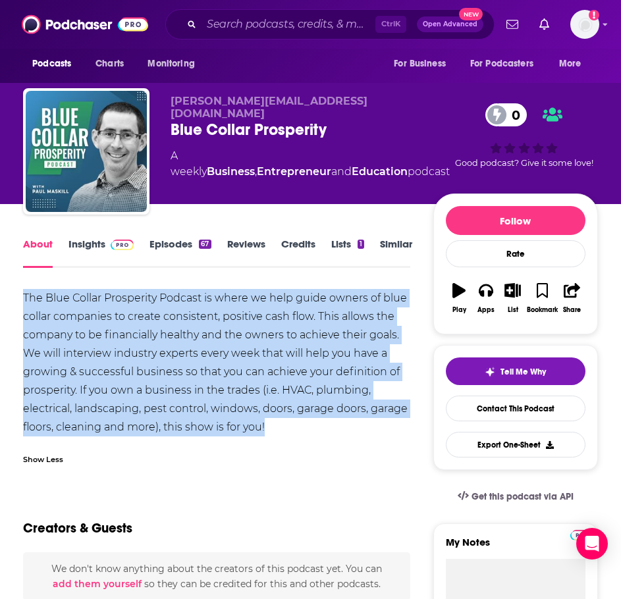
drag, startPoint x: 286, startPoint y: 427, endPoint x: 23, endPoint y: 295, distance: 294.4
copy div "The Blue Collar Prosperity Podcast is where we help guide owners of blue collar…"
click at [95, 250] on link "Insights" at bounding box center [100, 253] width 65 height 30
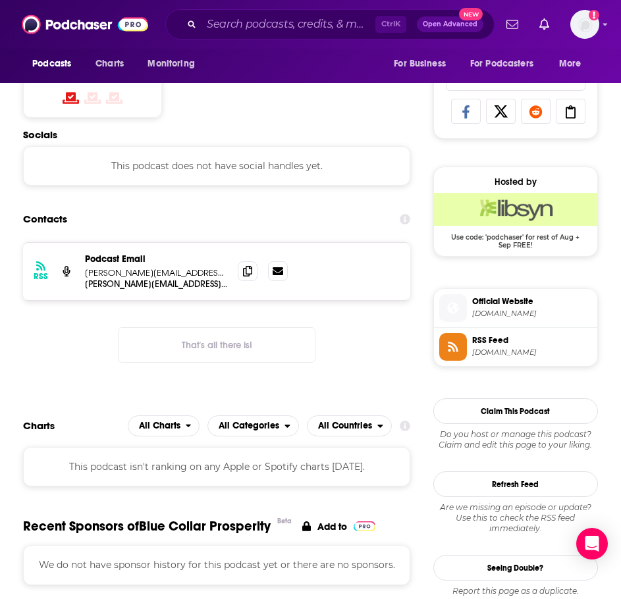
scroll to position [724, 0]
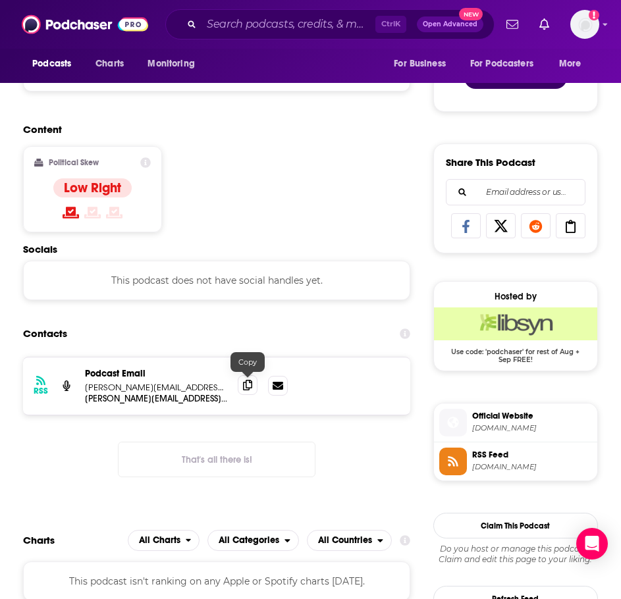
click at [247, 387] on icon at bounding box center [247, 385] width 9 height 11
click at [266, 29] on input "Search podcasts, credits, & more..." at bounding box center [288, 24] width 174 height 21
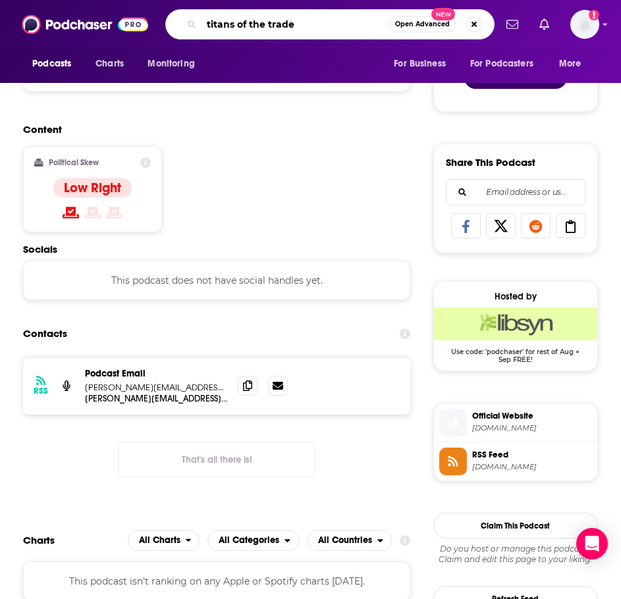
type input "titans of the trades"
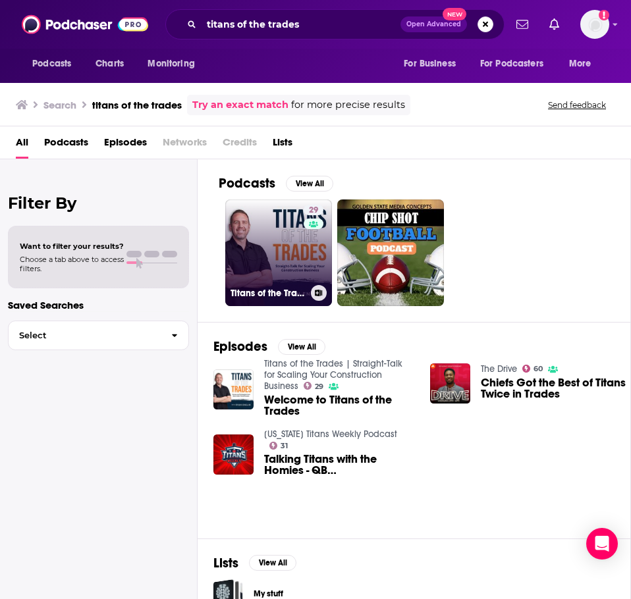
click at [257, 242] on link "29 Titans of the Trades | Straight-Talk for Scaling Your Construction Business" at bounding box center [278, 252] width 107 height 107
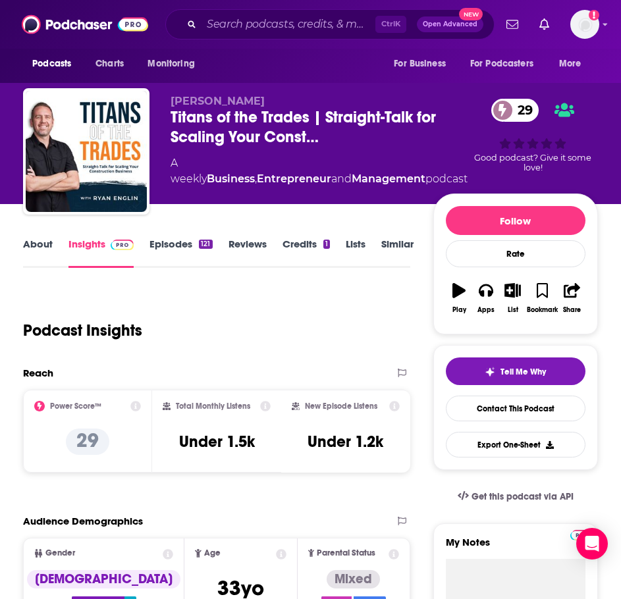
click at [36, 243] on link "About" at bounding box center [38, 253] width 30 height 30
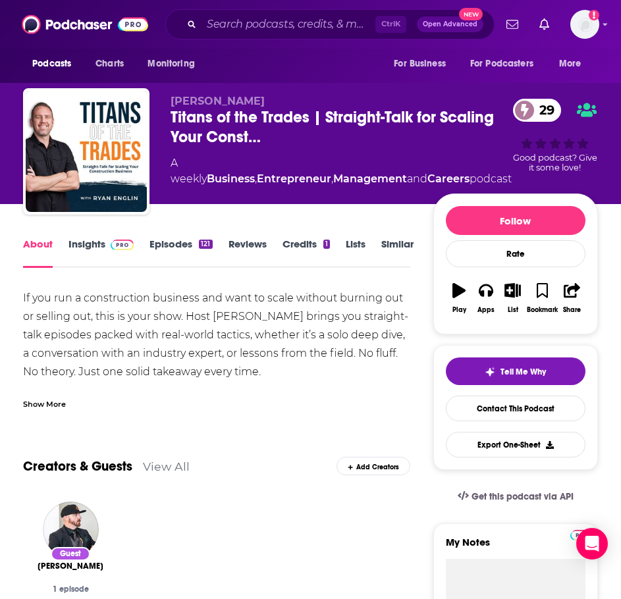
click at [64, 406] on div "Show More" at bounding box center [44, 403] width 43 height 13
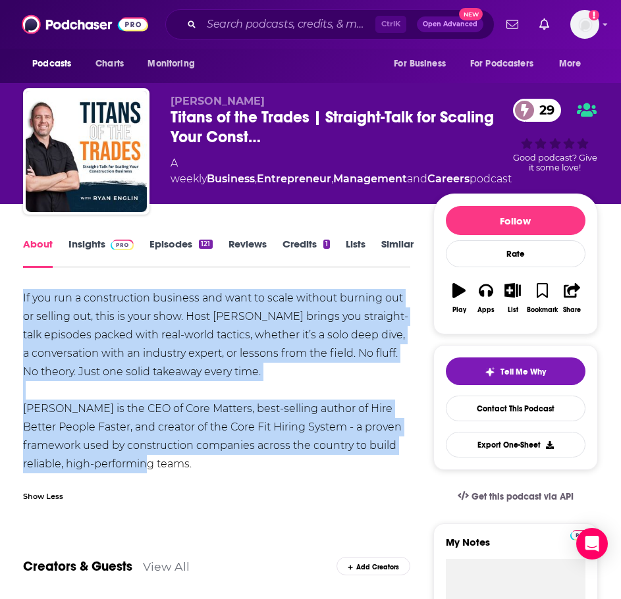
drag, startPoint x: 126, startPoint y: 471, endPoint x: 19, endPoint y: 296, distance: 205.6
copy div "If you run a construction business and want to scale without burning out or sel…"
click at [107, 243] on span at bounding box center [119, 244] width 28 height 13
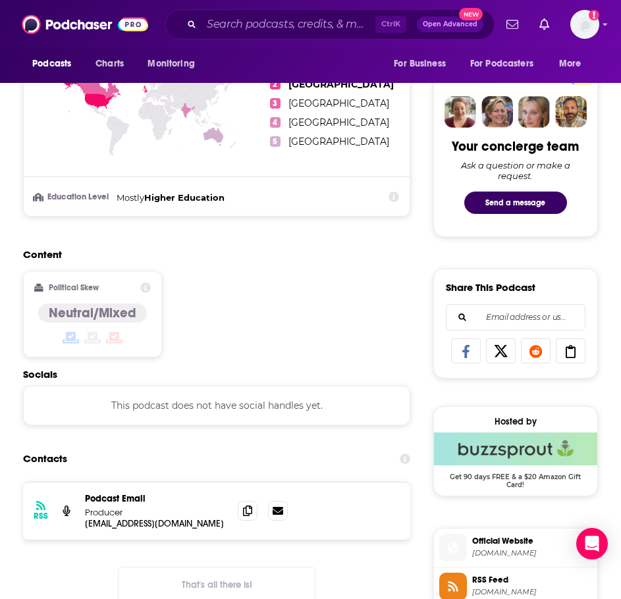
scroll to position [724, 0]
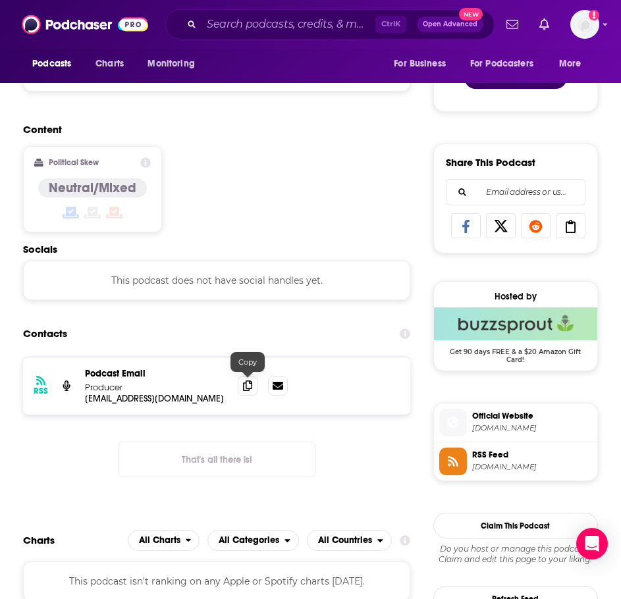
drag, startPoint x: 245, startPoint y: 387, endPoint x: 224, endPoint y: 384, distance: 20.6
click at [245, 387] on icon at bounding box center [247, 385] width 9 height 11
click at [263, 26] on input "Search podcasts, credits, & more..." at bounding box center [288, 24] width 174 height 21
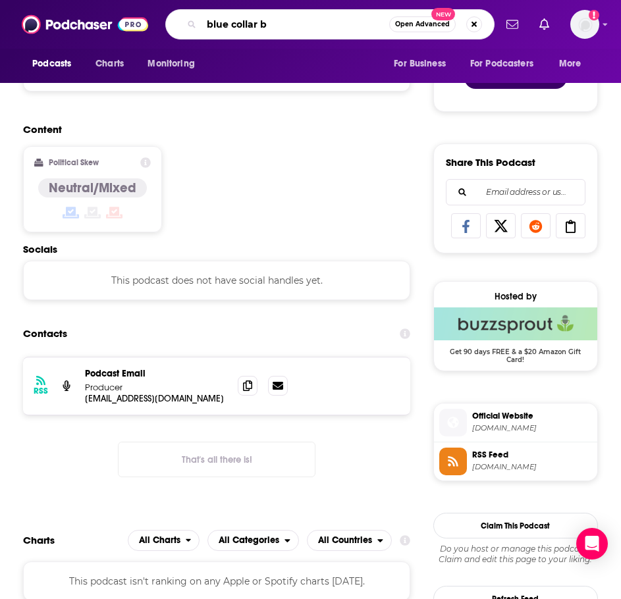
type input "blue collar bs"
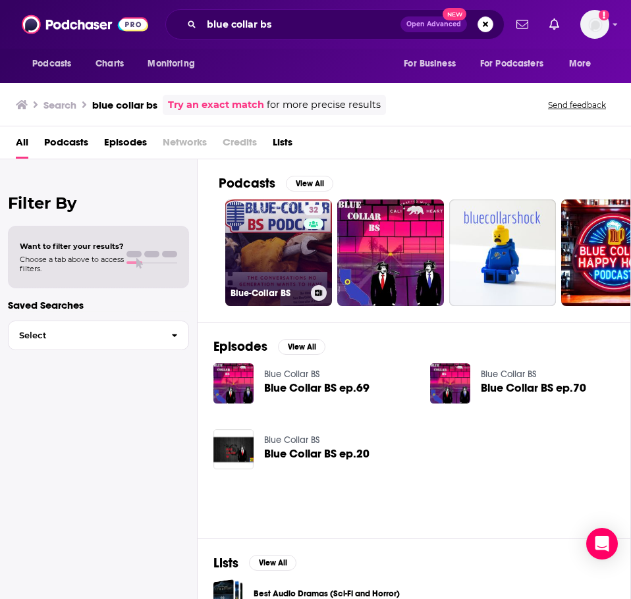
click at [267, 230] on link "32 Blue-Collar BS" at bounding box center [278, 252] width 107 height 107
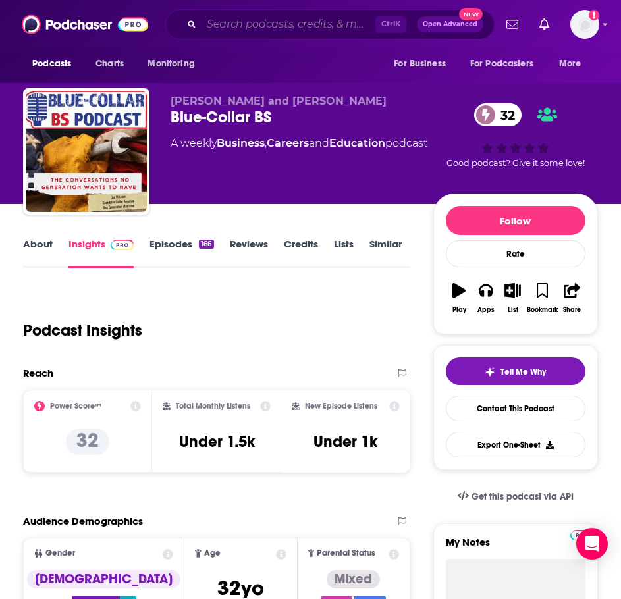
click at [225, 16] on input "Search podcasts, credits, & more..." at bounding box center [288, 24] width 174 height 21
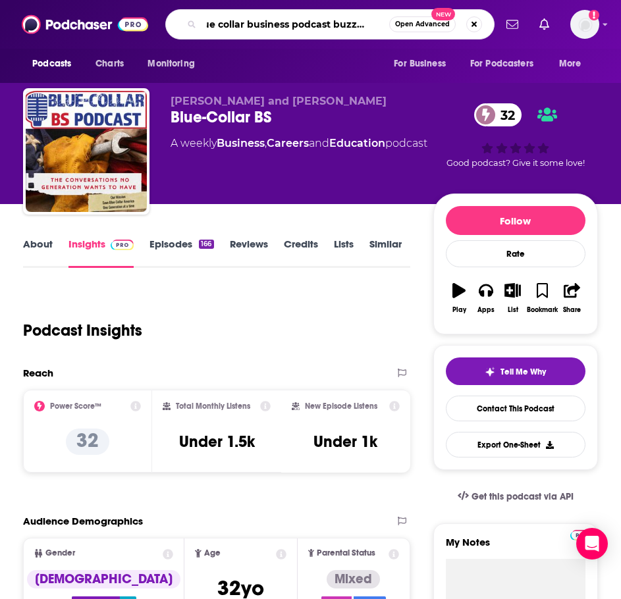
type input "blue collar business podcast buzzsprout"
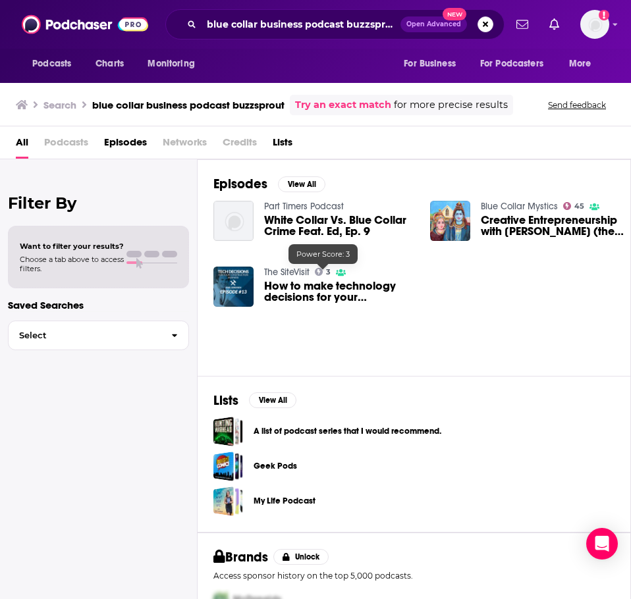
click at [292, 272] on link "The SiteVisit" at bounding box center [286, 272] width 45 height 11
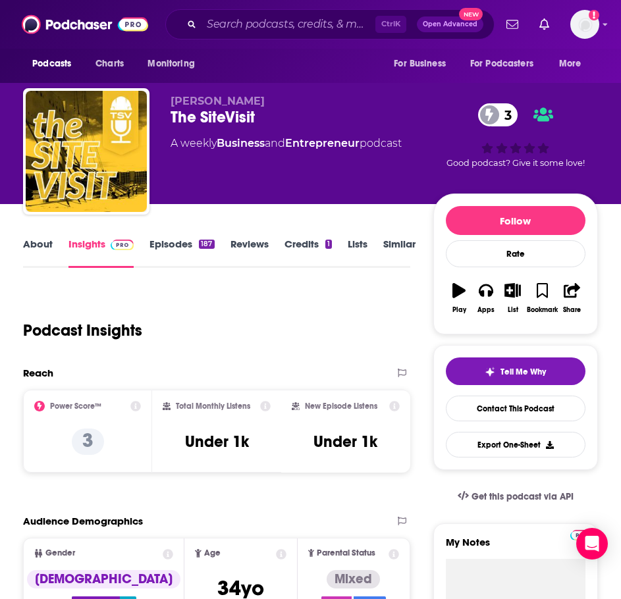
click at [46, 255] on link "About" at bounding box center [38, 253] width 30 height 30
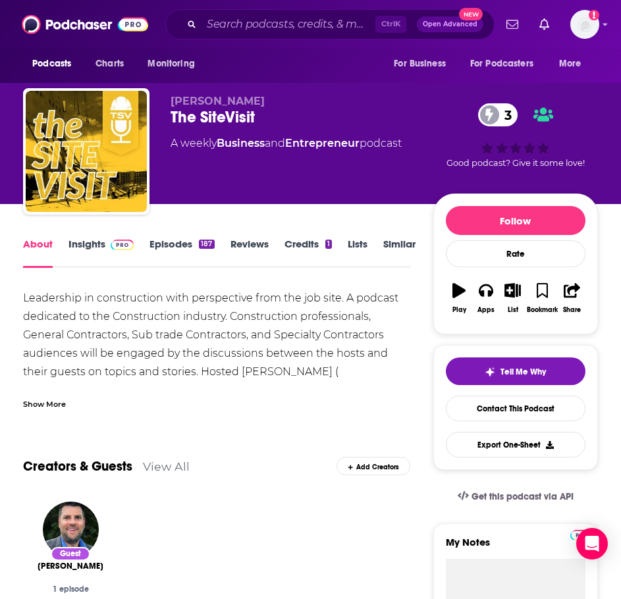
click at [55, 392] on div "Show More" at bounding box center [216, 399] width 387 height 22
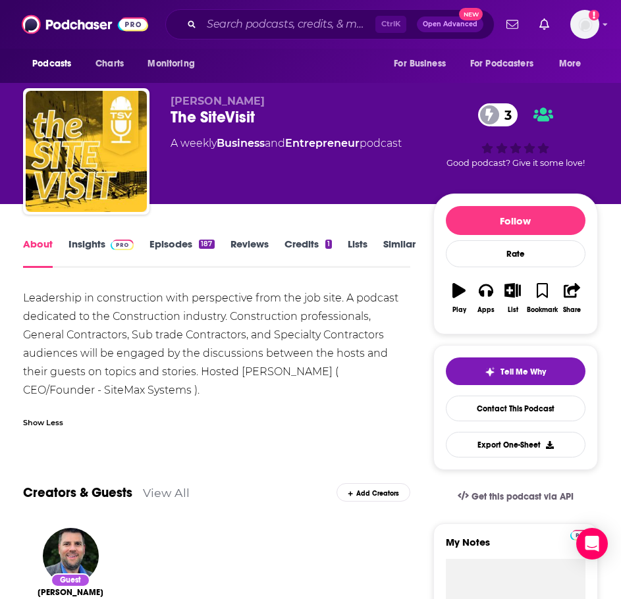
drag, startPoint x: 138, startPoint y: 395, endPoint x: 16, endPoint y: 288, distance: 161.4
copy div "Leadership in construction with perspective from the job site. A podcast dedica…"
click at [96, 245] on link "Insights" at bounding box center [100, 253] width 65 height 30
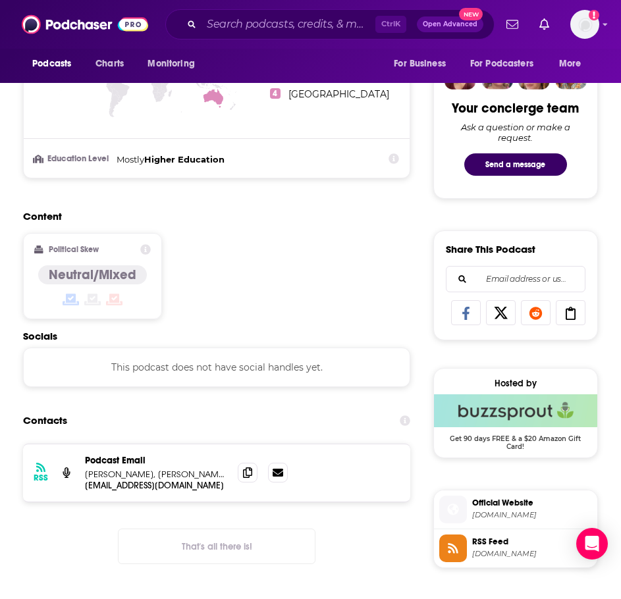
scroll to position [724, 0]
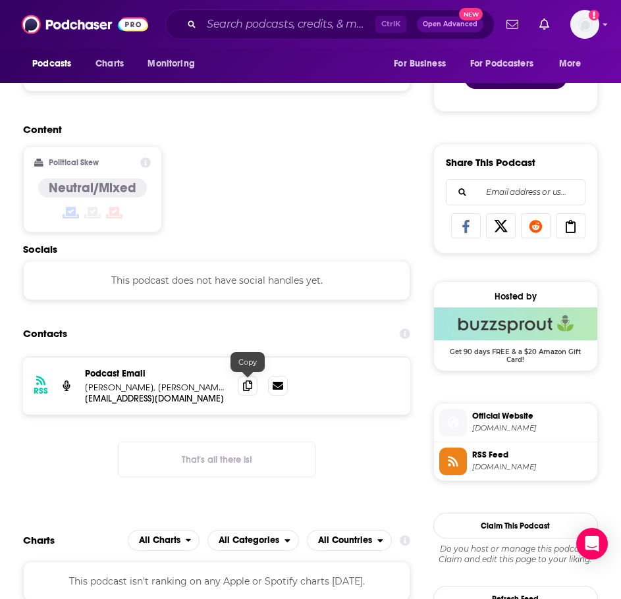
drag, startPoint x: 246, startPoint y: 389, endPoint x: 228, endPoint y: 389, distance: 18.4
click at [246, 389] on icon at bounding box center [247, 385] width 9 height 11
click at [239, 20] on input "Search podcasts, credits, & more..." at bounding box center [288, 24] width 174 height 21
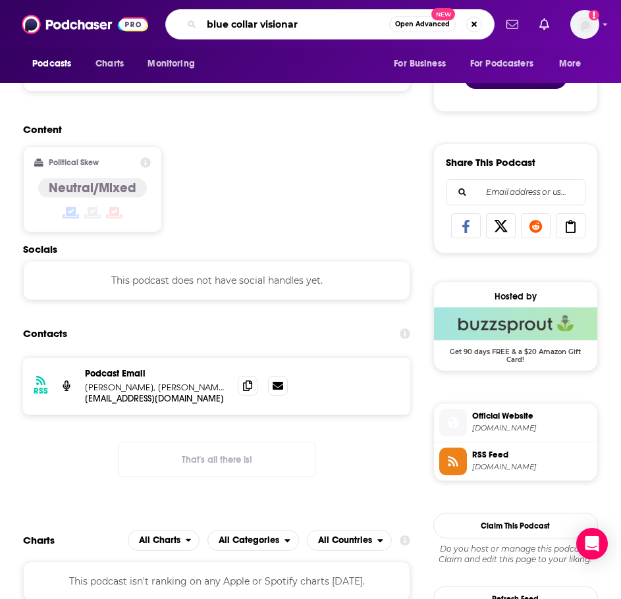
type input "blue collar visionary"
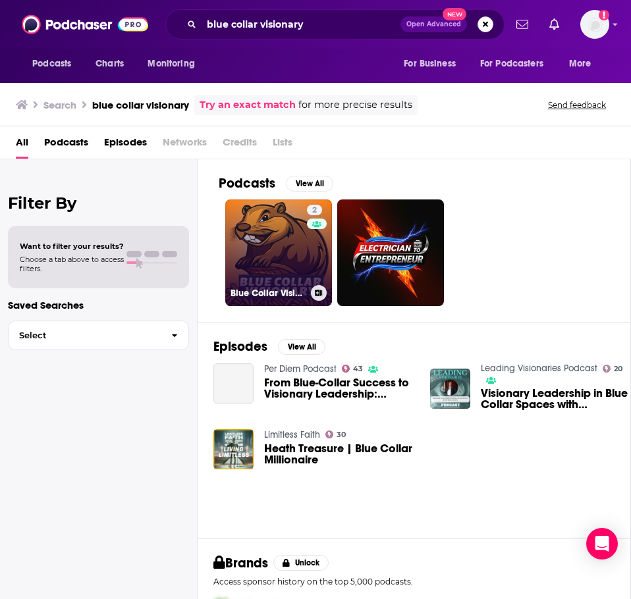
click at [278, 236] on link "2 Blue Collar Visionary" at bounding box center [278, 252] width 107 height 107
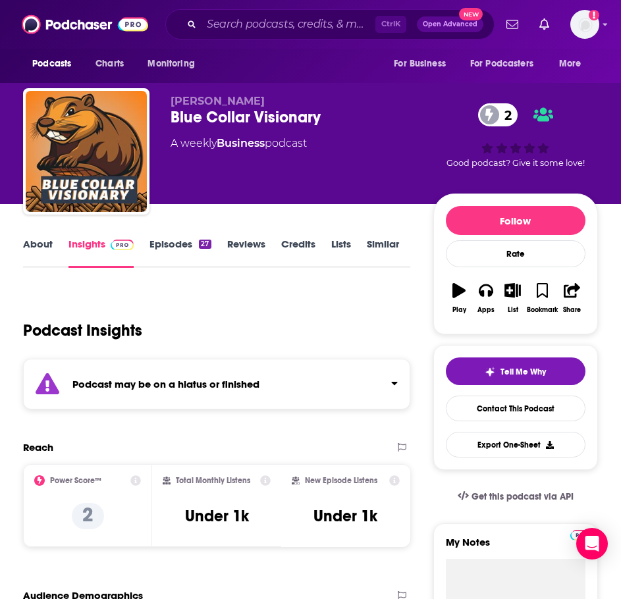
click at [245, 385] on strong "Podcast may be on a hiatus or finished" at bounding box center [165, 384] width 187 height 13
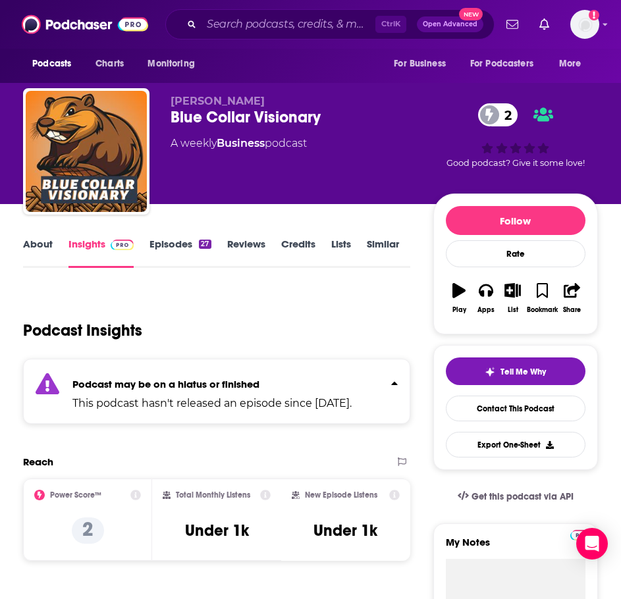
click at [41, 249] on link "About" at bounding box center [38, 253] width 30 height 30
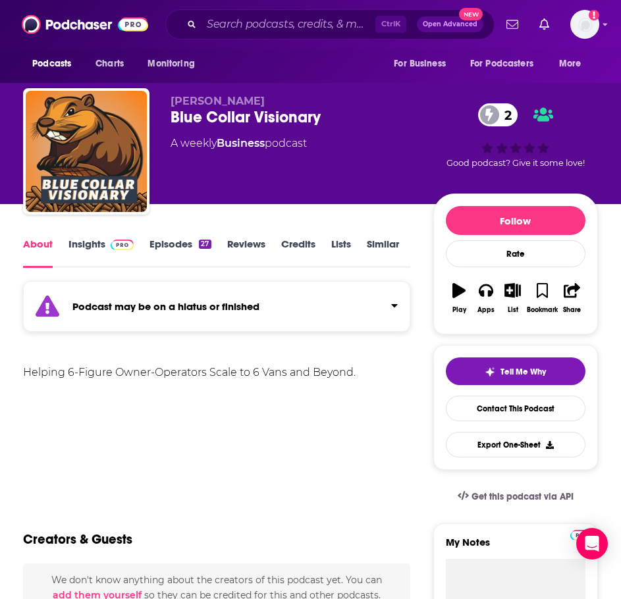
click at [202, 244] on div "27" at bounding box center [205, 244] width 12 height 9
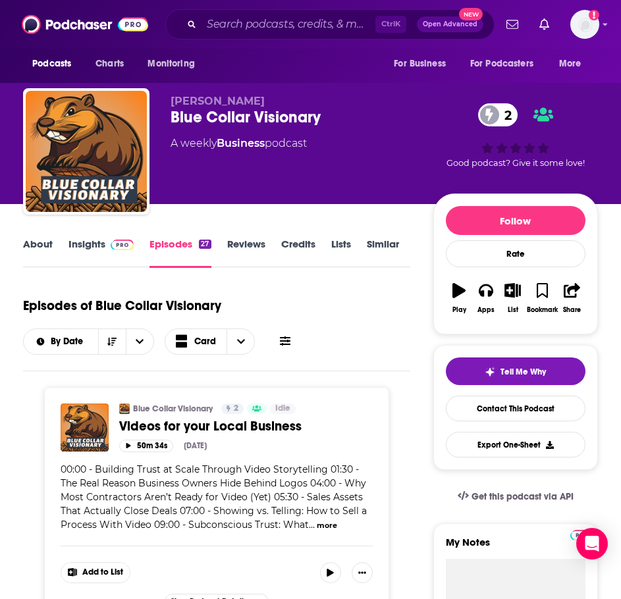
click at [37, 241] on link "About" at bounding box center [38, 253] width 30 height 30
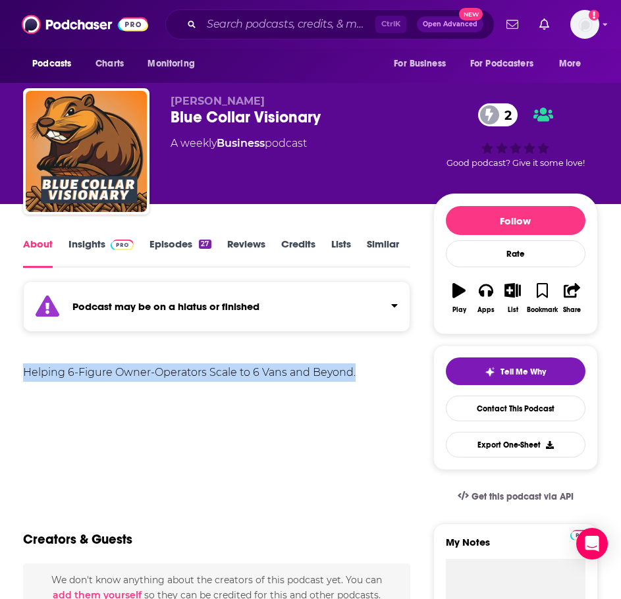
drag, startPoint x: 377, startPoint y: 375, endPoint x: -13, endPoint y: 376, distance: 389.7
click at [0, 376] on html "Podcasts Charts Monitoring Ctrl K Open Advanced New For Business For Podcasters…" at bounding box center [310, 299] width 621 height 599
copy div "Helping 6-Figure Owner-Operators Scale to 6 Vans and Beyond."
click at [111, 247] on img at bounding box center [122, 245] width 23 height 11
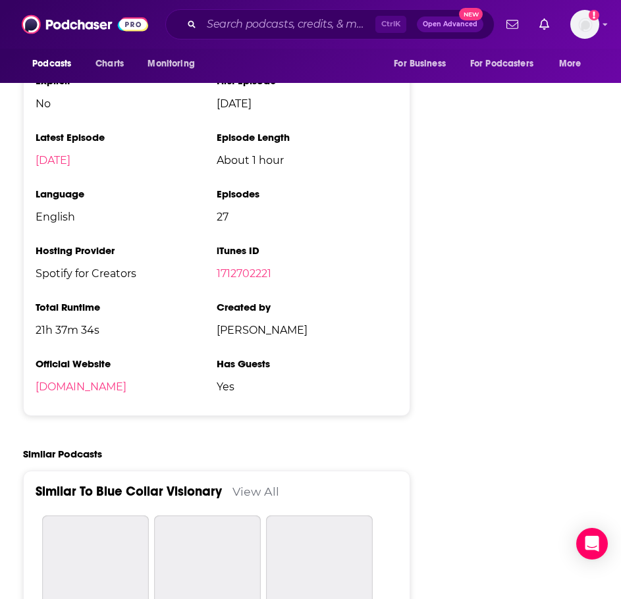
scroll to position [1448, 0]
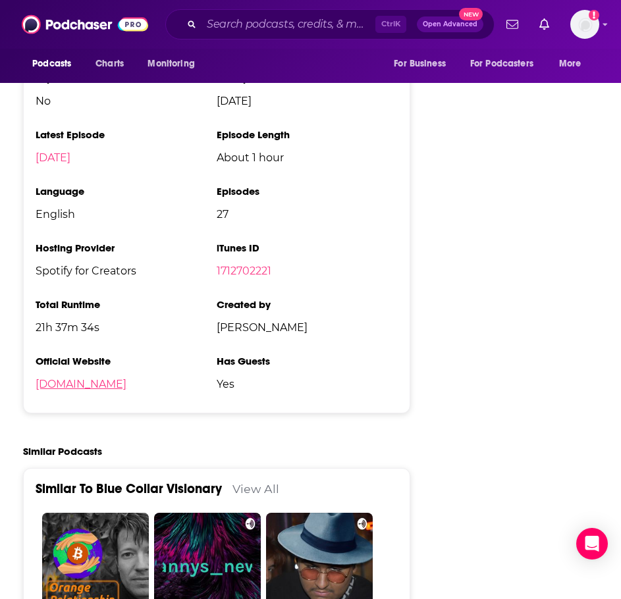
click at [61, 386] on link "sendfox.com" at bounding box center [81, 384] width 91 height 13
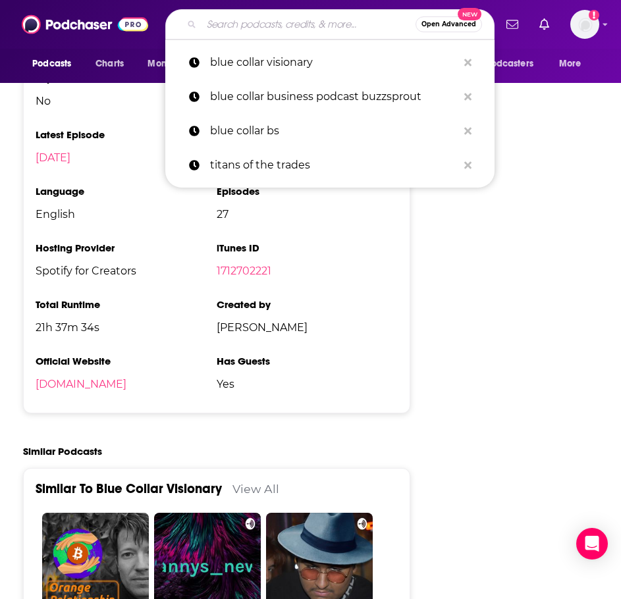
click at [225, 32] on input "Search podcasts, credits, & more..." at bounding box center [308, 24] width 214 height 21
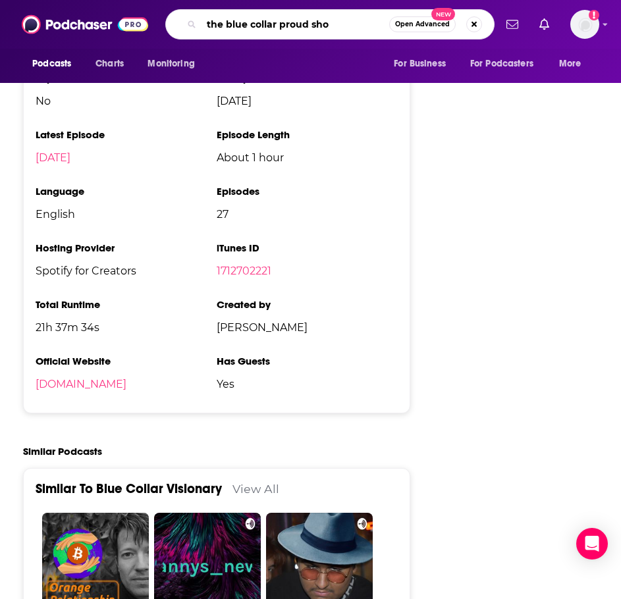
type input "the blue collar proud show"
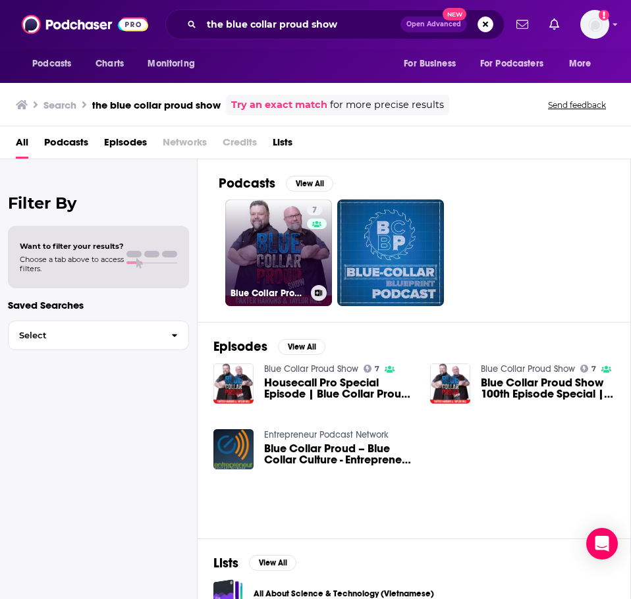
click at [276, 277] on link "7 Blue Collar Proud Show" at bounding box center [278, 252] width 107 height 107
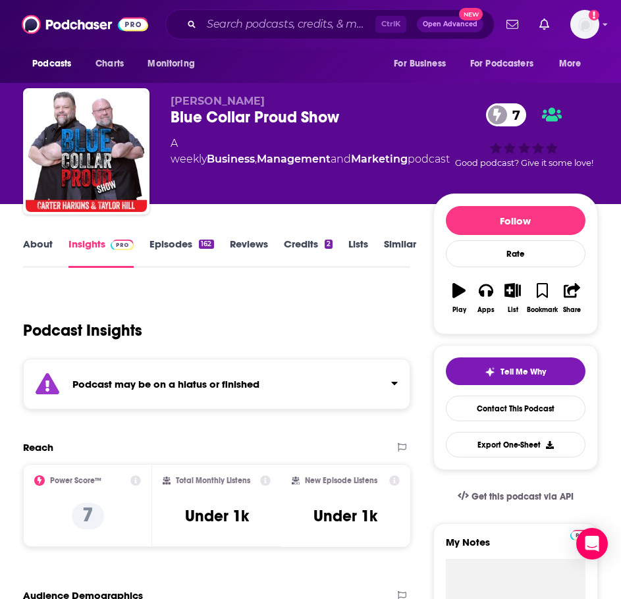
click at [253, 386] on strong "Podcast may be on a hiatus or finished" at bounding box center [165, 384] width 187 height 13
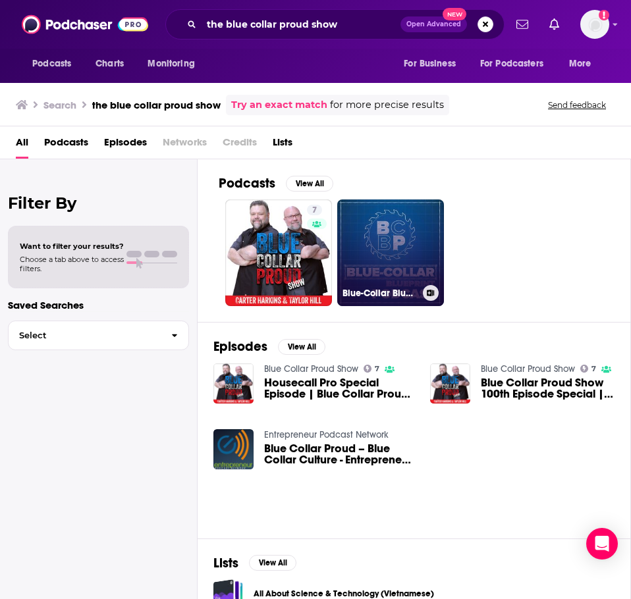
click at [422, 259] on link "Blue-Collar Blueprint" at bounding box center [390, 252] width 107 height 107
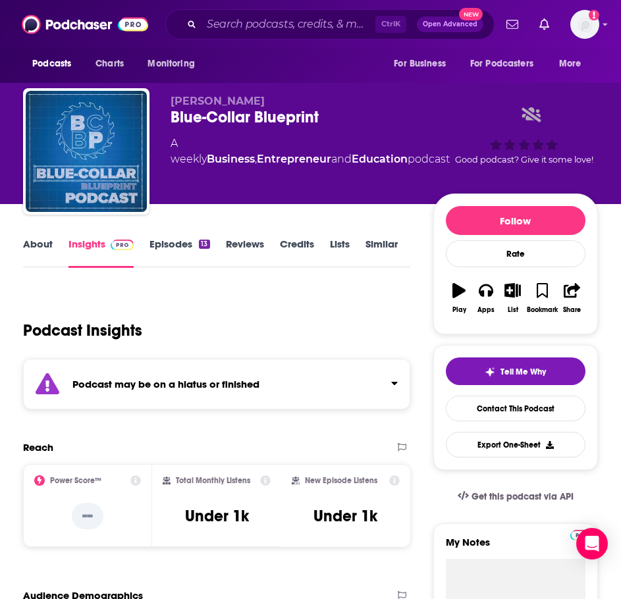
click at [170, 384] on strong "Podcast may be on a hiatus or finished" at bounding box center [165, 384] width 187 height 13
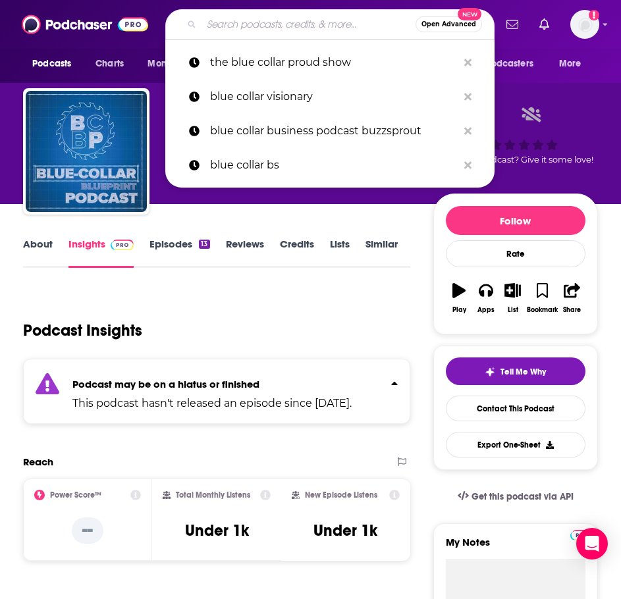
click at [248, 17] on input "Search podcasts, credits, & more..." at bounding box center [308, 24] width 214 height 21
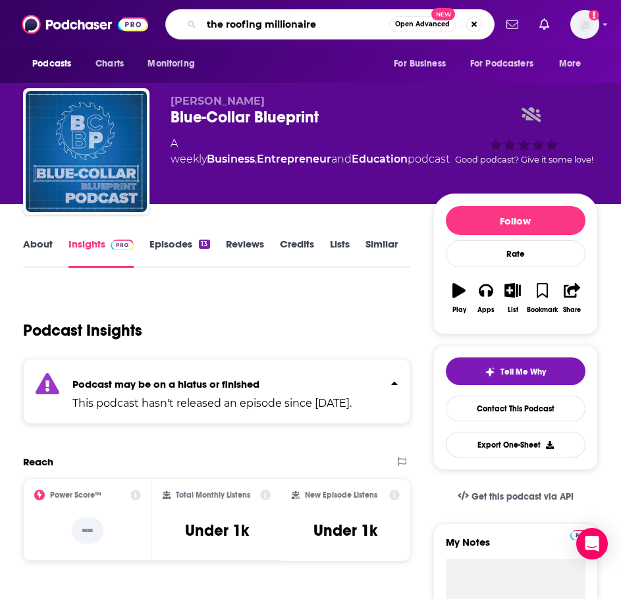
type input "the roofing millionaires"
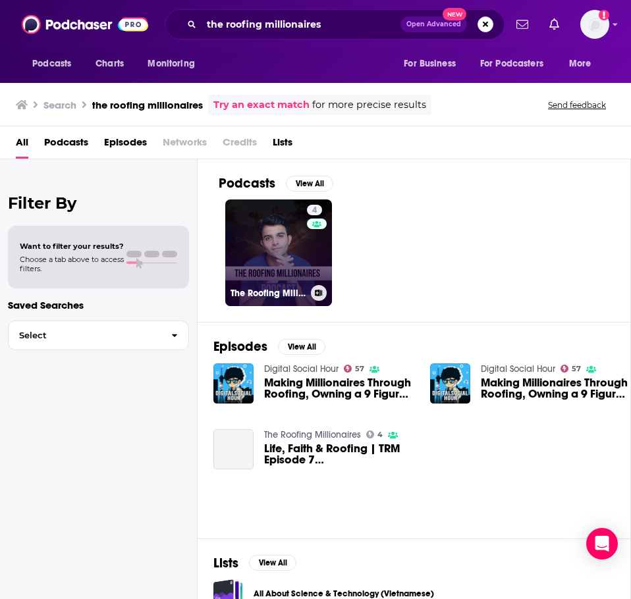
click at [274, 231] on link "4 The Roofing Millionaires" at bounding box center [278, 252] width 107 height 107
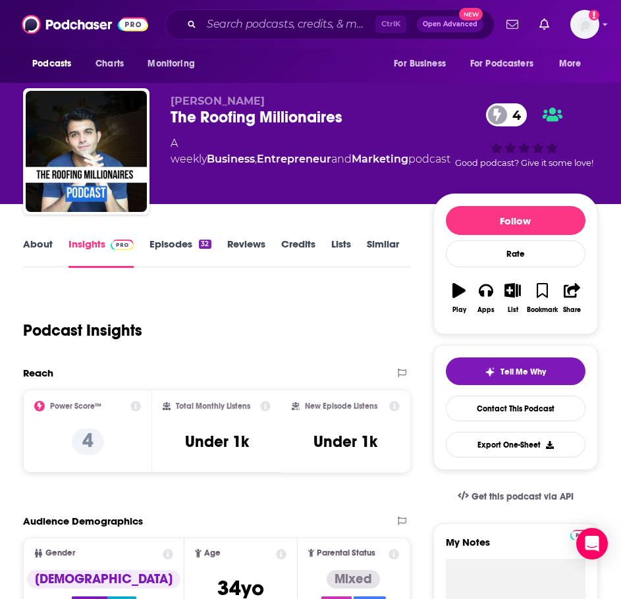
click at [41, 248] on link "About" at bounding box center [38, 253] width 30 height 30
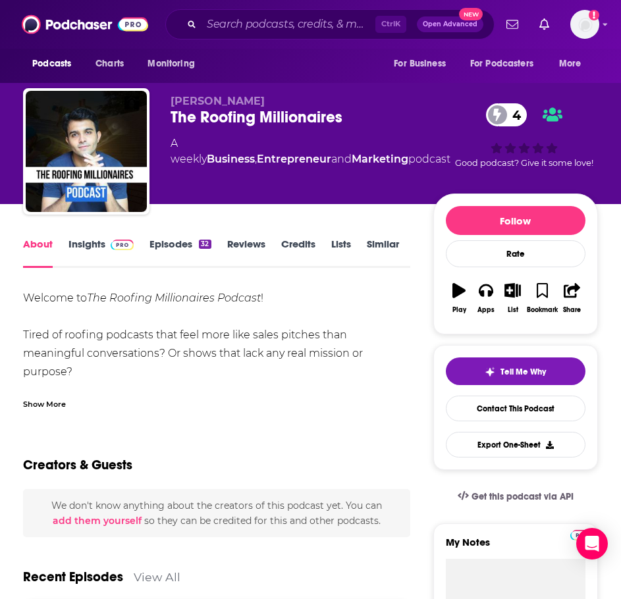
click at [47, 405] on div "Show More" at bounding box center [44, 403] width 43 height 13
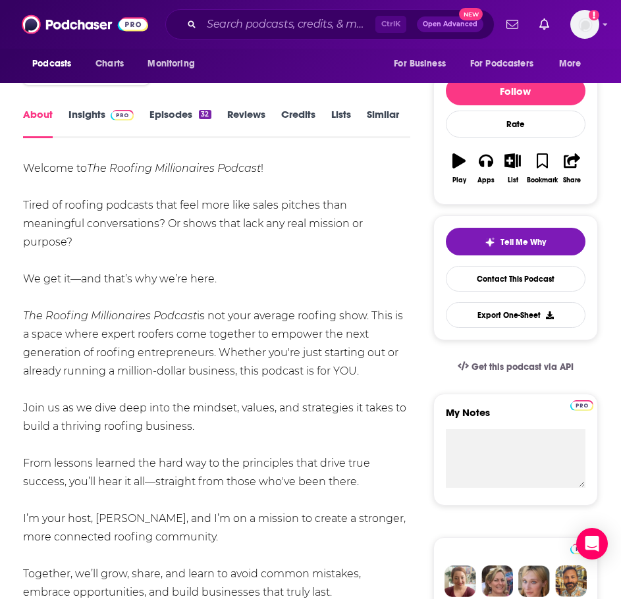
scroll to position [132, 0]
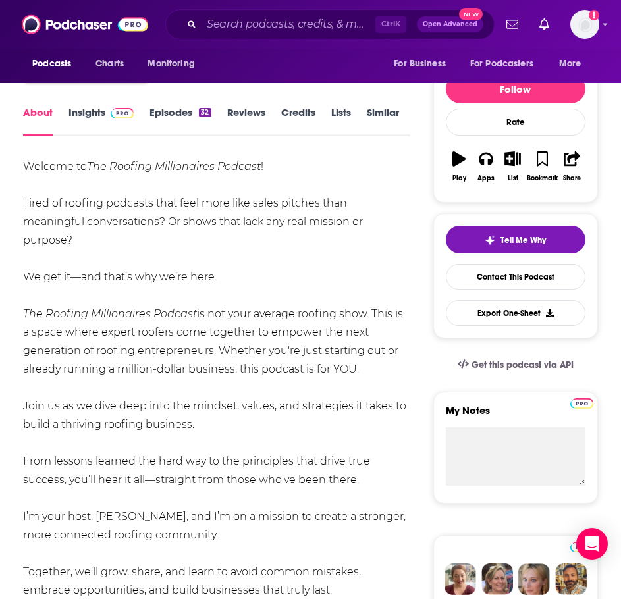
drag, startPoint x: 246, startPoint y: 407, endPoint x: 106, endPoint y: 296, distance: 178.5
click at [106, 296] on div "Welcome to The Roofing Millionaires Podcast ! Tired of roofing podcasts that fe…" at bounding box center [216, 461] width 387 height 608
drag, startPoint x: 378, startPoint y: 465, endPoint x: 47, endPoint y: 196, distance: 426.3
copy div "Welcome to The Roofing Millionaires Podcast ! Tired of roofing podcasts that fe…"
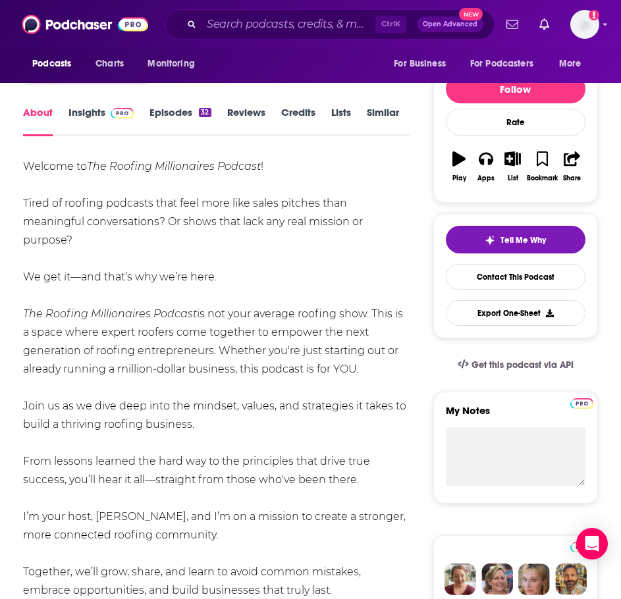
click at [99, 110] on link "Insights" at bounding box center [100, 121] width 65 height 30
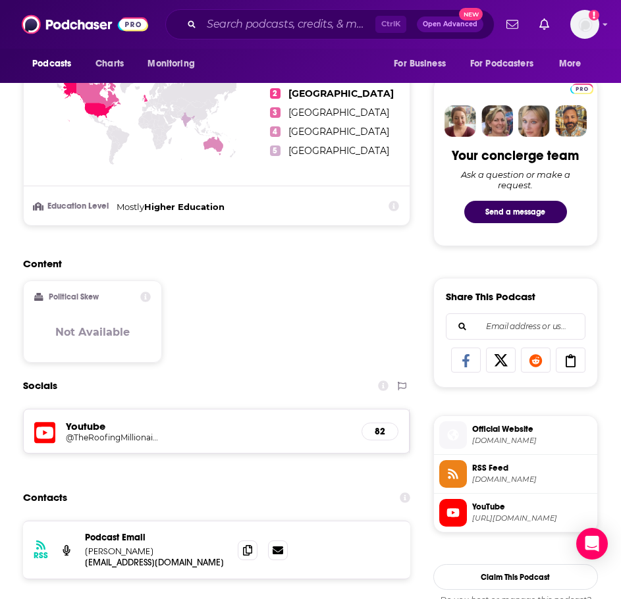
scroll to position [790, 0]
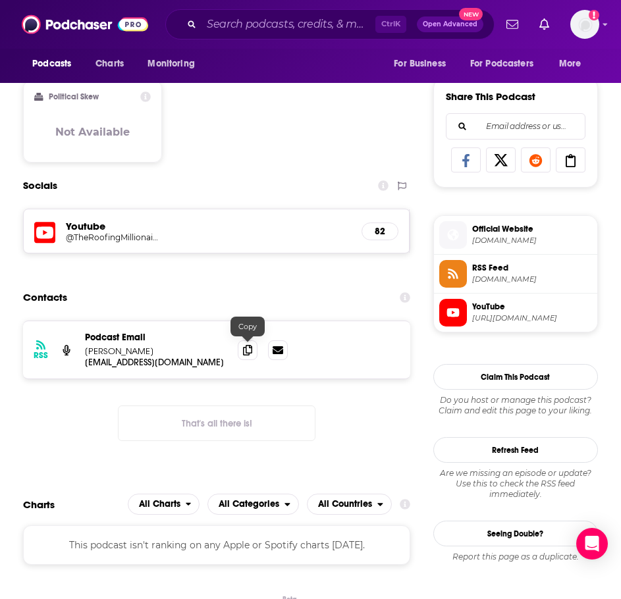
drag, startPoint x: 246, startPoint y: 349, endPoint x: 235, endPoint y: 346, distance: 10.9
click at [246, 349] on icon at bounding box center [247, 350] width 9 height 11
click at [259, 22] on input "Search podcasts, credits, & more..." at bounding box center [288, 24] width 174 height 21
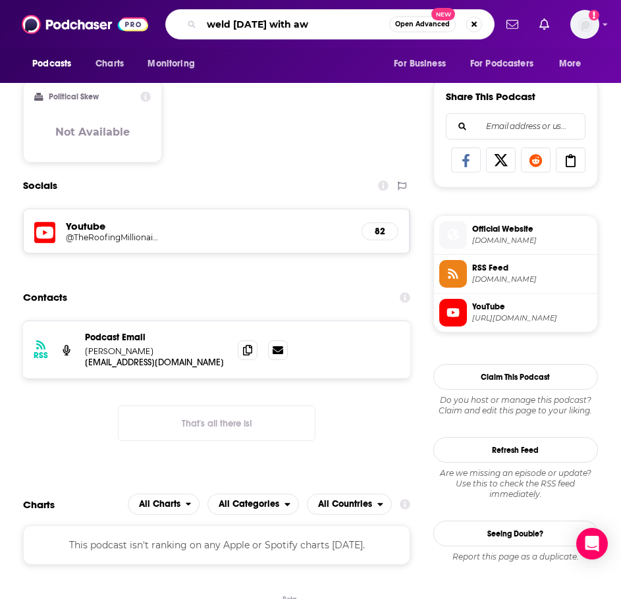
type input "weld wednesday with aws"
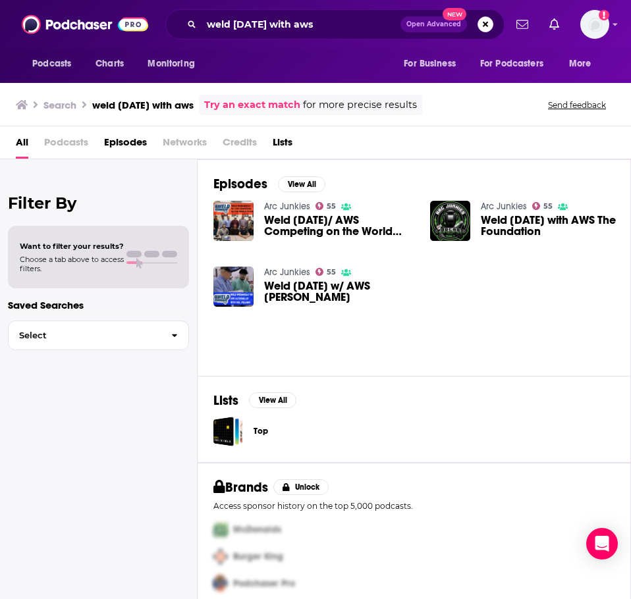
click at [488, 205] on link "Arc Junkies" at bounding box center [504, 206] width 46 height 11
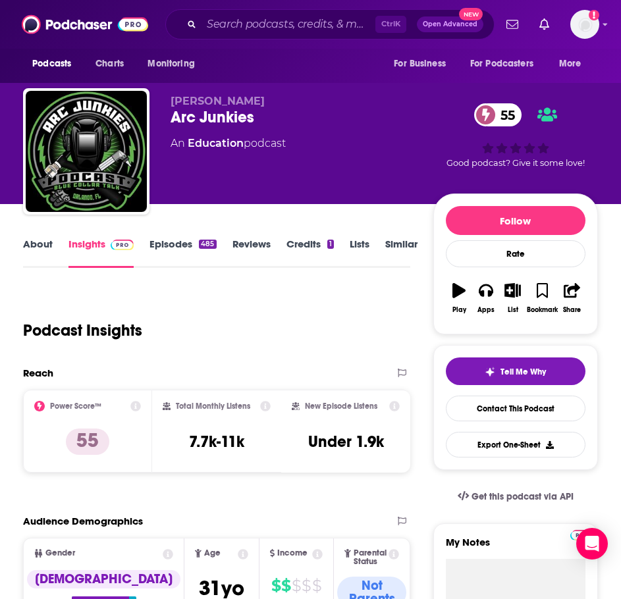
click at [44, 251] on link "About" at bounding box center [38, 253] width 30 height 30
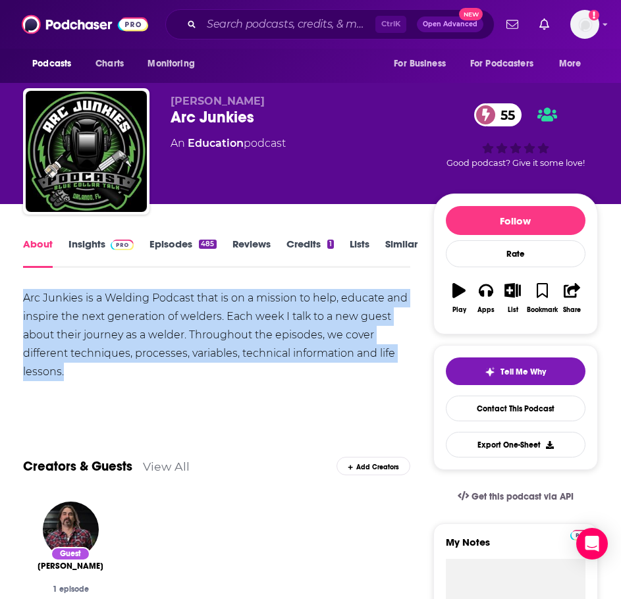
drag, startPoint x: 76, startPoint y: 365, endPoint x: 20, endPoint y: 290, distance: 94.1
click at [122, 245] on img at bounding box center [122, 245] width 23 height 11
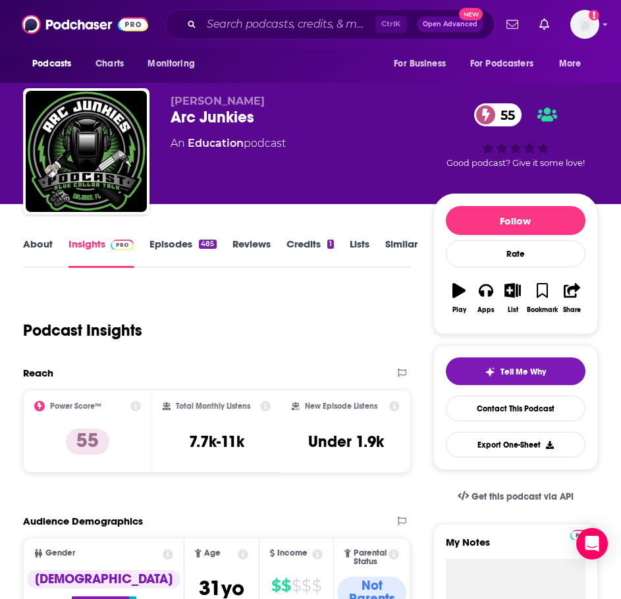
click at [199, 249] on link "Episodes 485" at bounding box center [182, 253] width 66 height 30
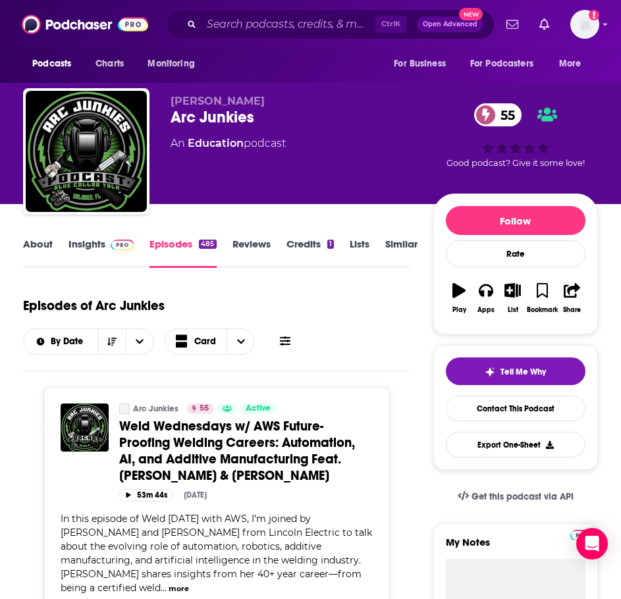
click at [113, 252] on link "Insights" at bounding box center [100, 253] width 65 height 30
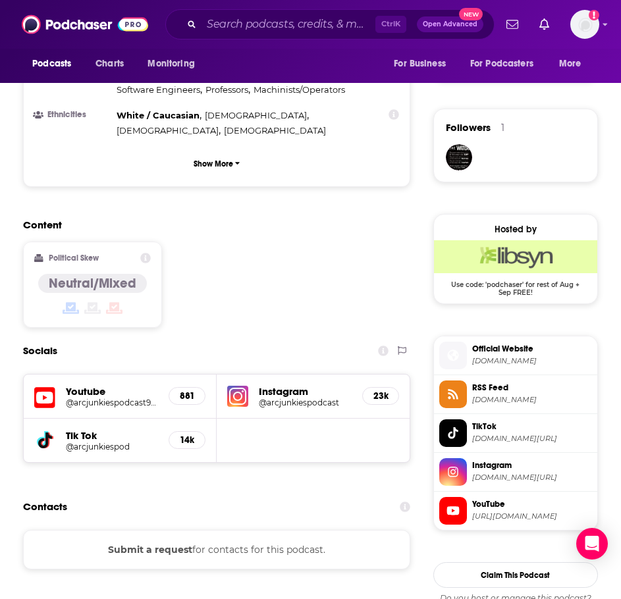
scroll to position [987, 0]
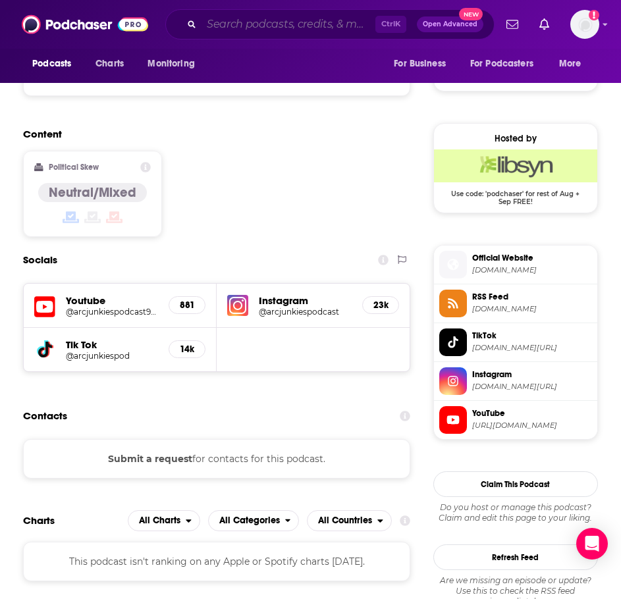
click at [238, 24] on input "Search podcasts, credits, & more..." at bounding box center [288, 24] width 174 height 21
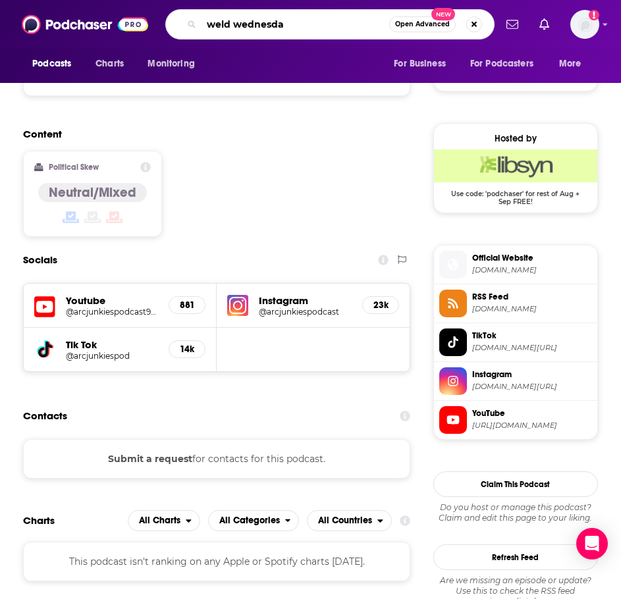
type input "weld wednesday"
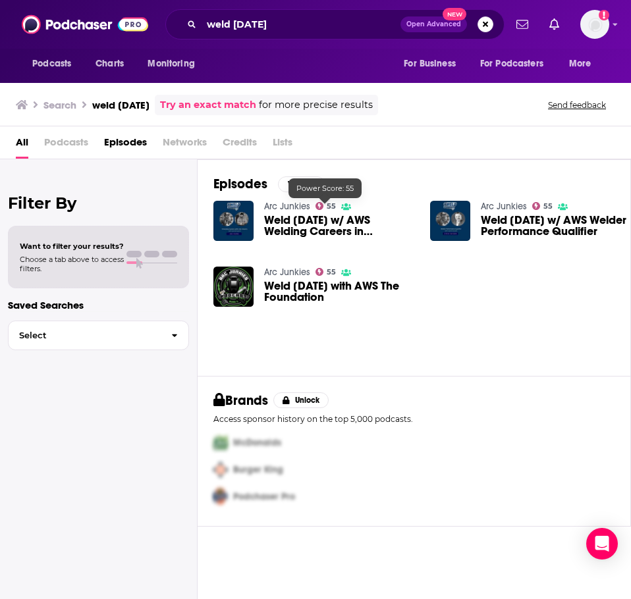
click at [312, 226] on span "Weld Wednesday w/ AWS Welding Careers in Emerging Technologies" at bounding box center [339, 226] width 150 height 22
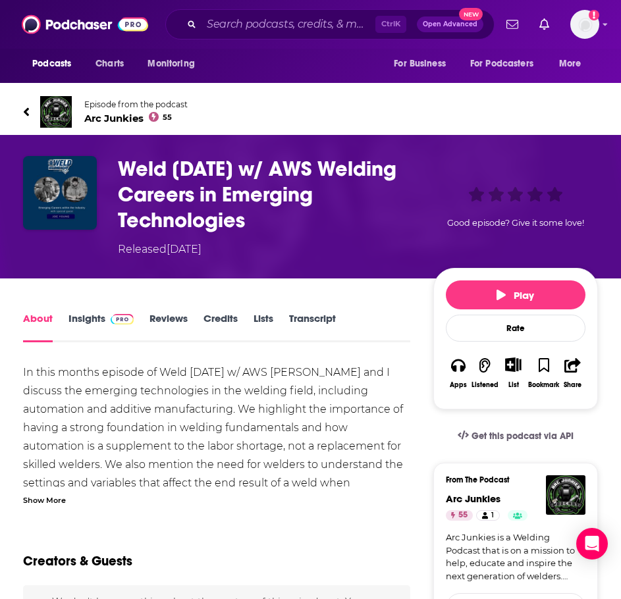
click at [51, 499] on div "Show More" at bounding box center [44, 499] width 43 height 13
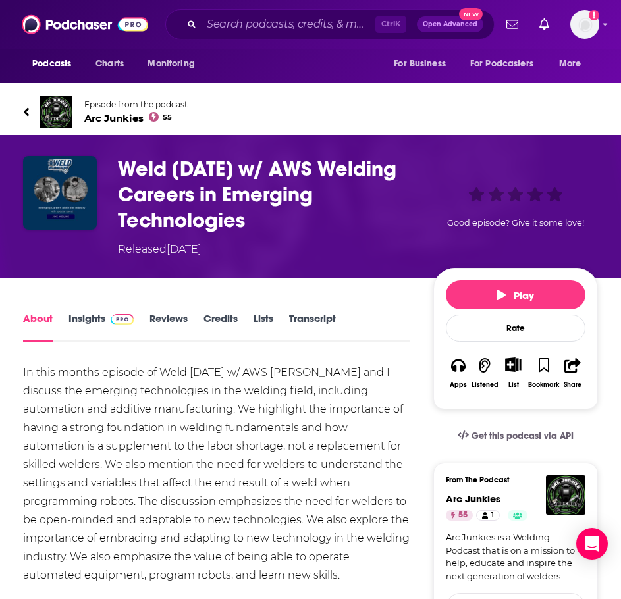
click at [129, 120] on span "Arc Junkies 55" at bounding box center [135, 118] width 103 height 13
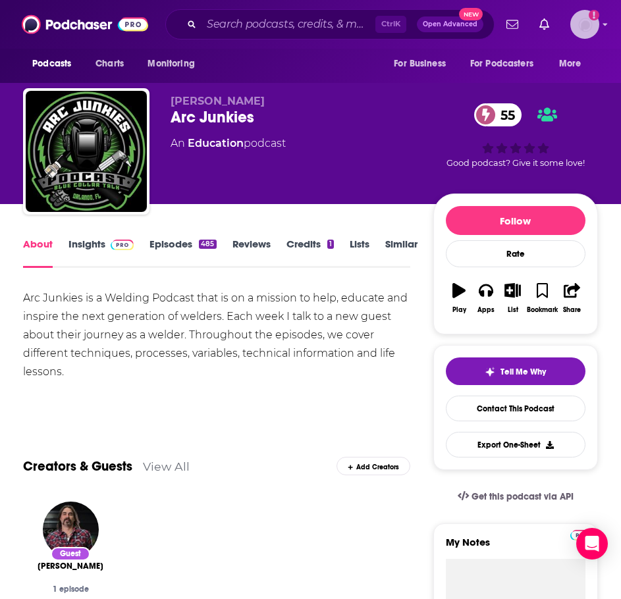
click at [579, 25] on img "Logged in as ILATeam" at bounding box center [584, 24] width 29 height 29
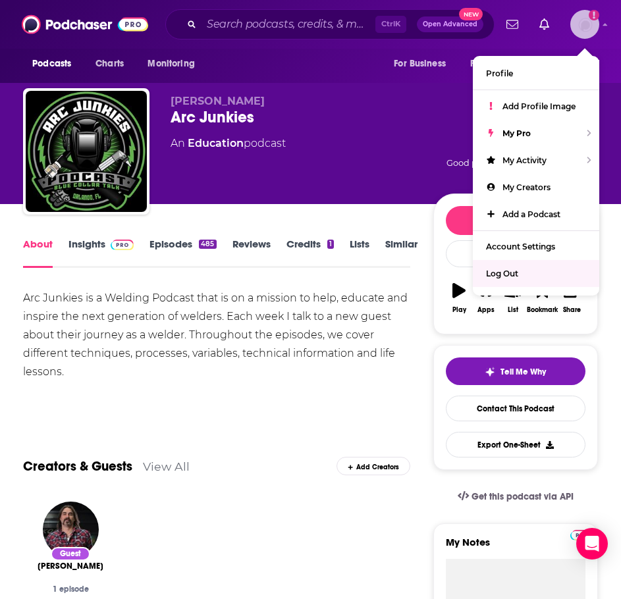
click at [513, 282] on div "Log Out" at bounding box center [536, 273] width 126 height 27
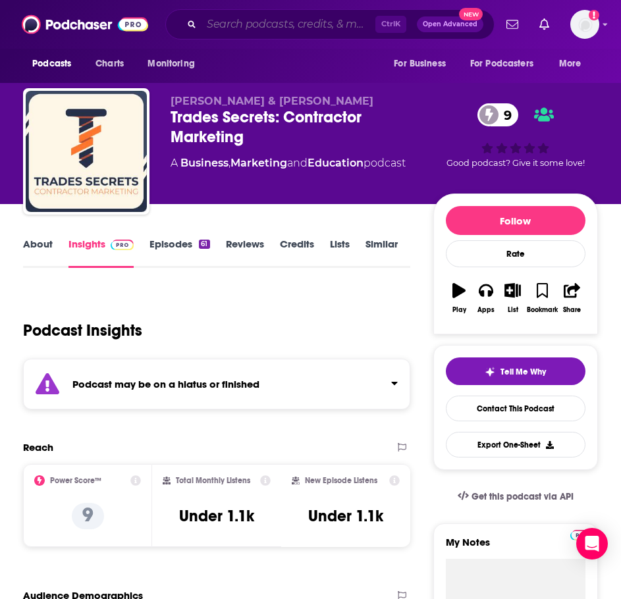
click at [240, 28] on input "Search podcasts, credits, & more..." at bounding box center [288, 24] width 174 height 21
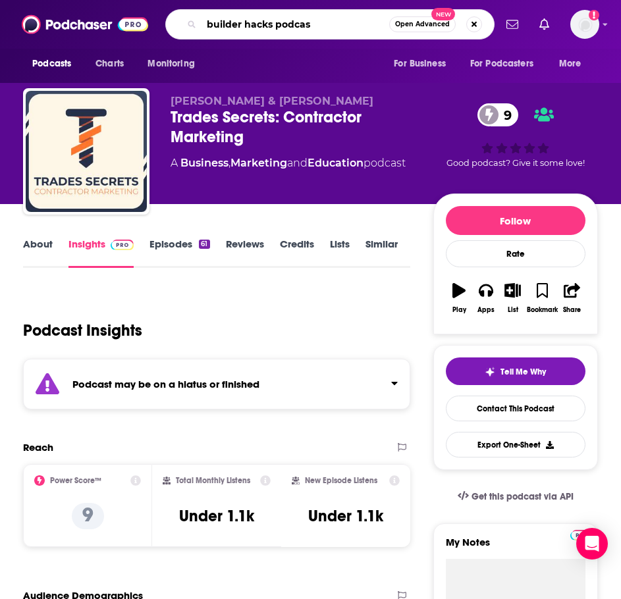
type input "builder hacks podcast"
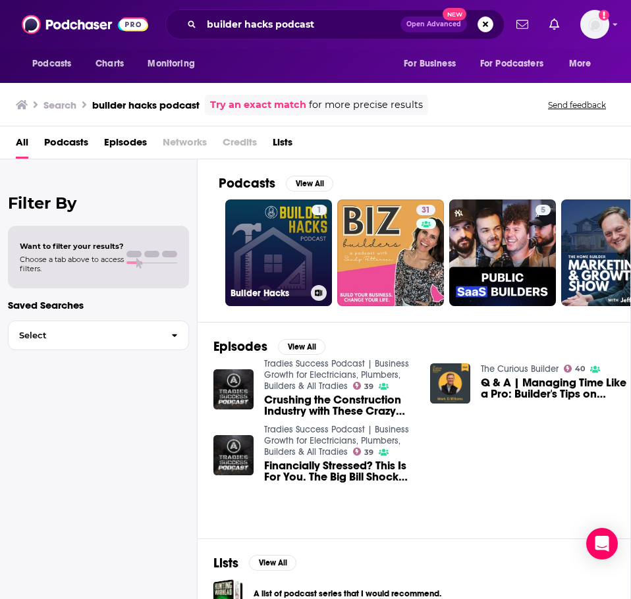
click at [269, 249] on link "1 Builder Hacks" at bounding box center [278, 252] width 107 height 107
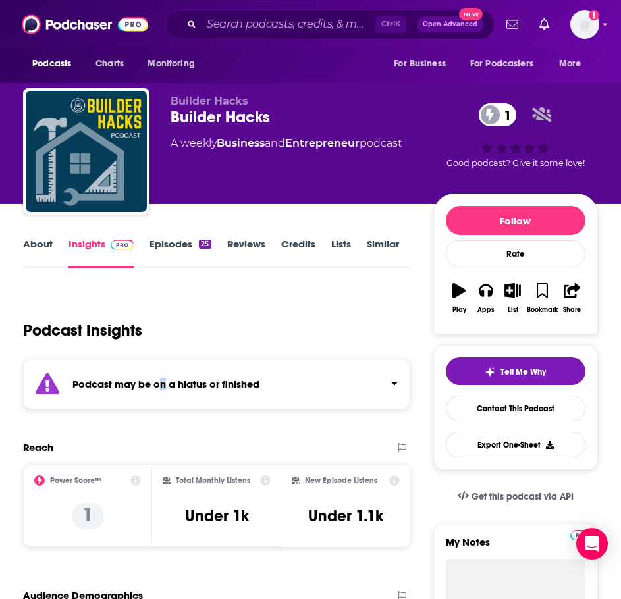
click at [164, 380] on strong "Podcast may be on a hiatus or finished" at bounding box center [165, 384] width 187 height 13
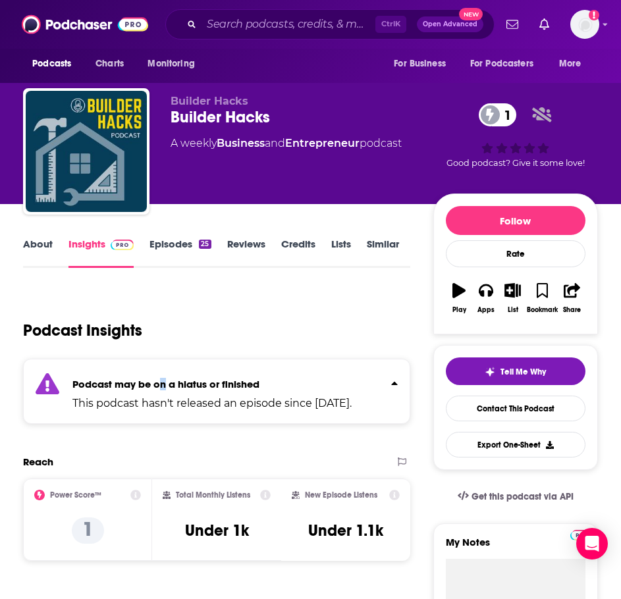
click at [48, 249] on link "About" at bounding box center [38, 253] width 30 height 30
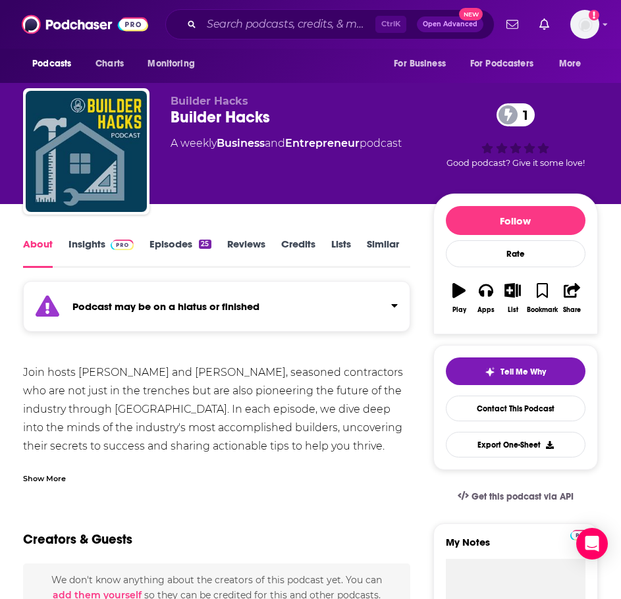
click at [203, 245] on div "25" at bounding box center [205, 244] width 12 height 9
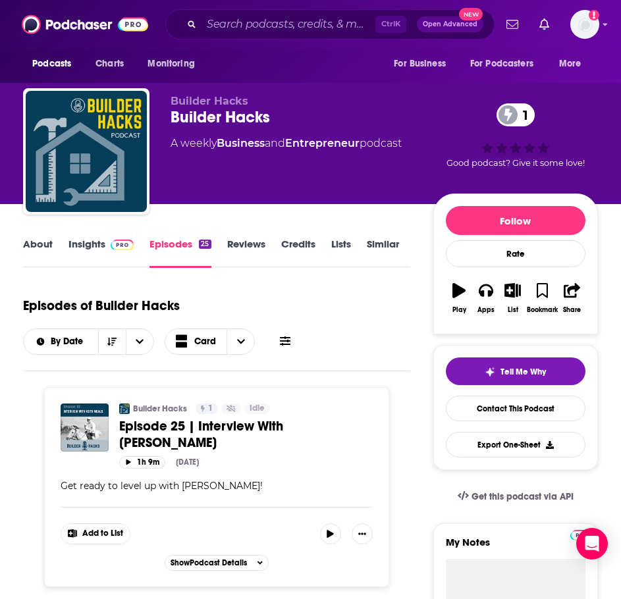
click at [46, 250] on link "About" at bounding box center [38, 253] width 30 height 30
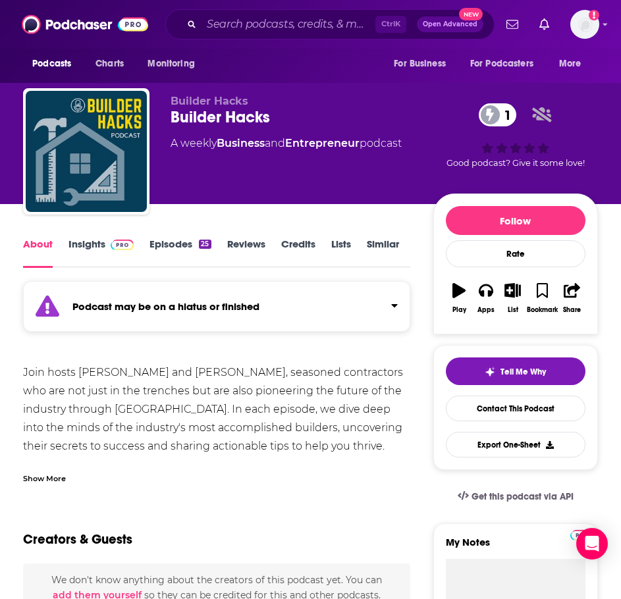
click at [46, 468] on div "Show More" at bounding box center [216, 473] width 387 height 22
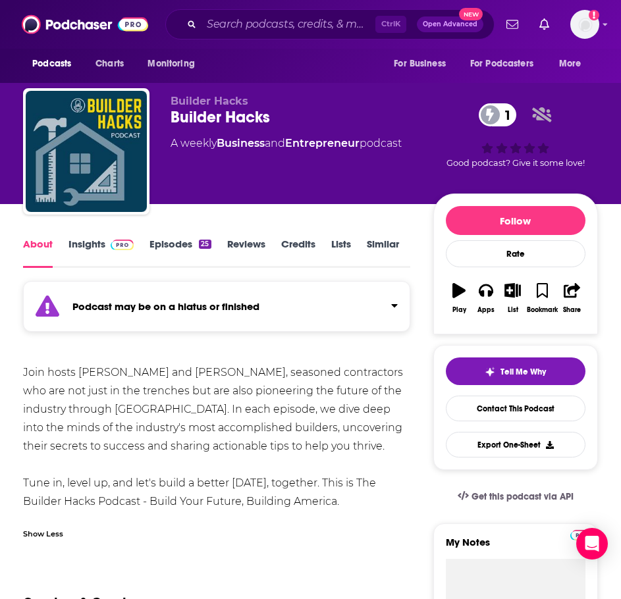
drag, startPoint x: 348, startPoint y: 502, endPoint x: 33, endPoint y: 377, distance: 339.4
copy div "Join hosts [PERSON_NAME] and [PERSON_NAME], seasoned contractors who are not ju…"
click at [126, 247] on img at bounding box center [122, 245] width 23 height 11
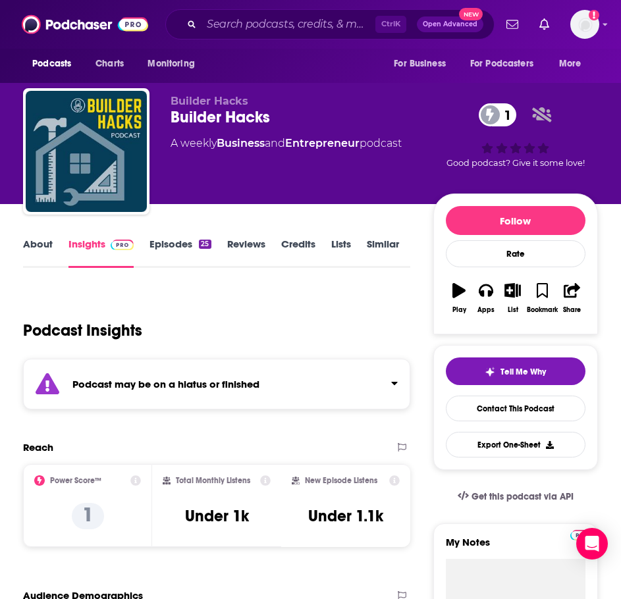
click at [159, 245] on link "Episodes 25" at bounding box center [179, 253] width 61 height 30
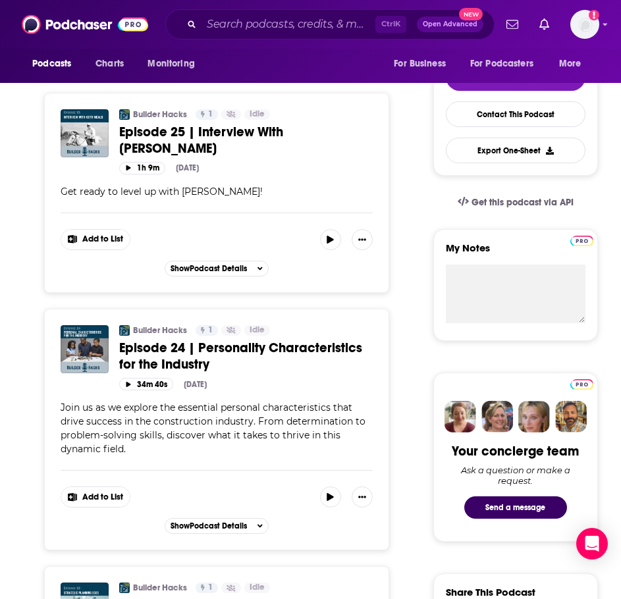
scroll to position [329, 0]
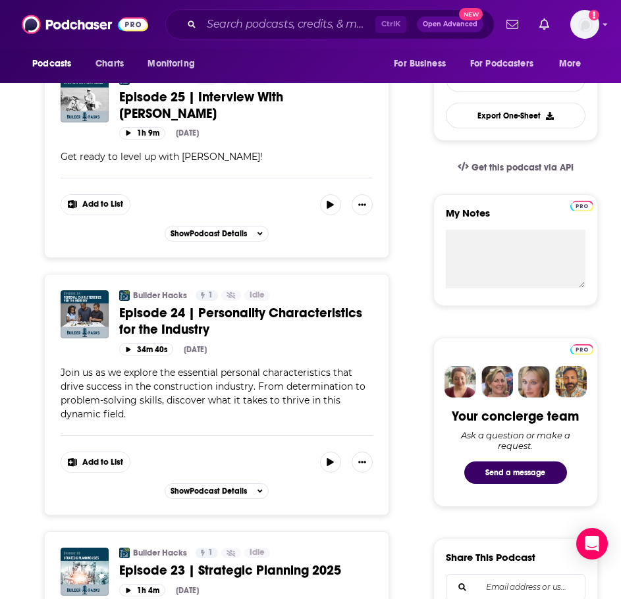
click at [274, 305] on span "Episode 24 | Personality Characteristics for the Industry" at bounding box center [240, 321] width 243 height 33
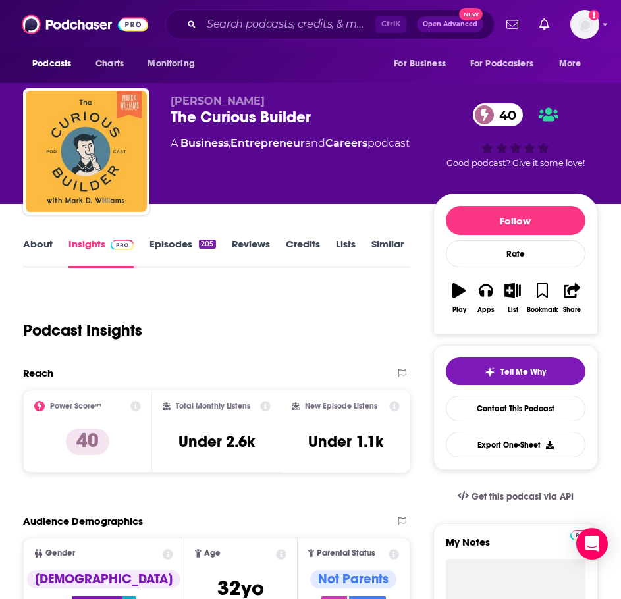
click at [43, 248] on link "About" at bounding box center [38, 253] width 30 height 30
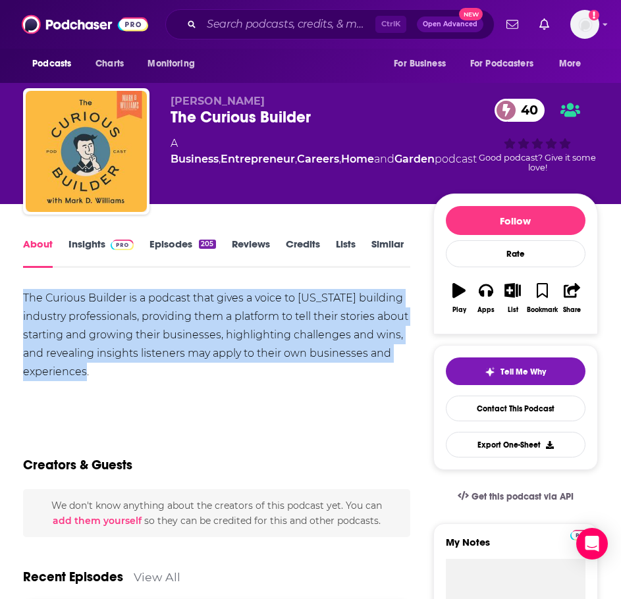
drag, startPoint x: 135, startPoint y: 380, endPoint x: 9, endPoint y: 283, distance: 159.2
copy div "The Curious Builder is a podcast that gives a voice to [US_STATE] building indu…"
click at [97, 248] on link "Insights" at bounding box center [100, 253] width 65 height 30
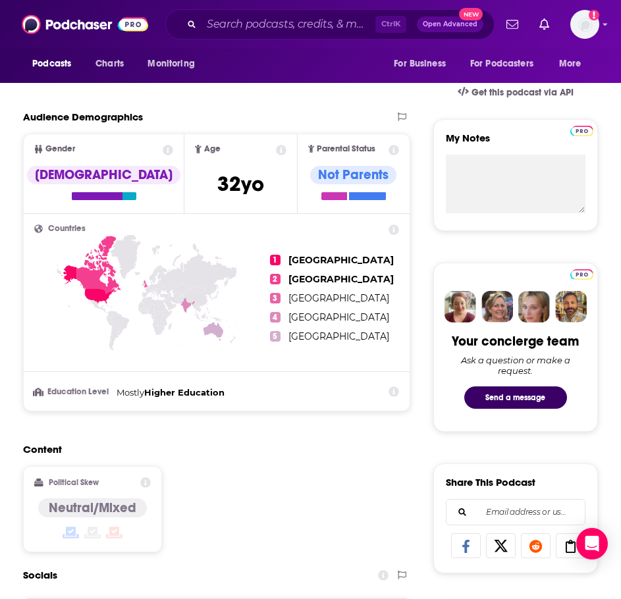
scroll to position [790, 0]
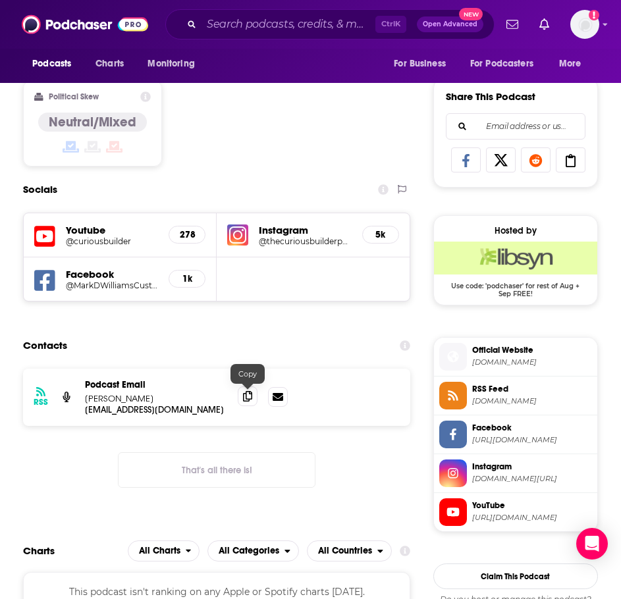
click at [242, 398] on span at bounding box center [248, 396] width 20 height 20
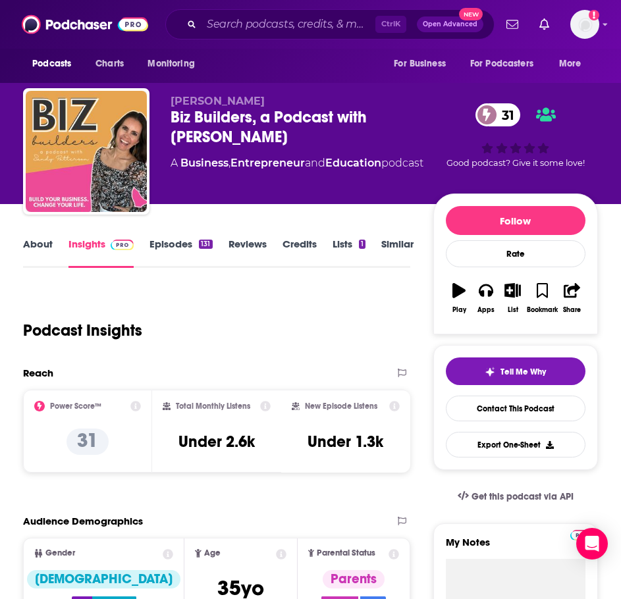
click at [44, 249] on link "About" at bounding box center [38, 253] width 30 height 30
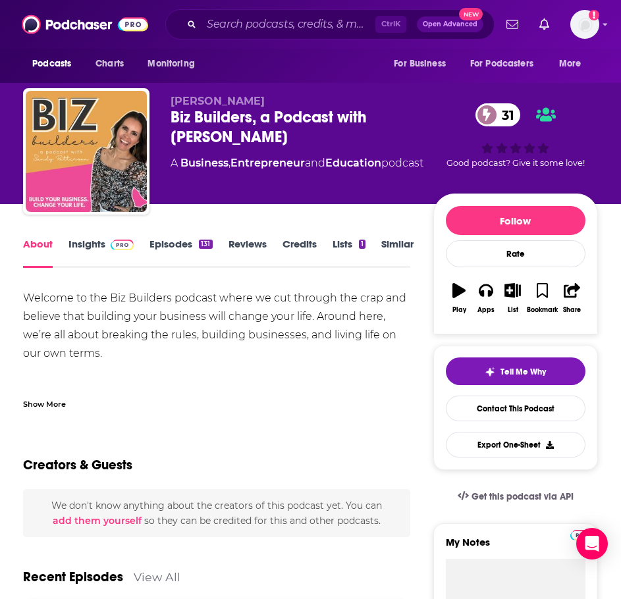
click at [55, 400] on div "Show More" at bounding box center [44, 403] width 43 height 13
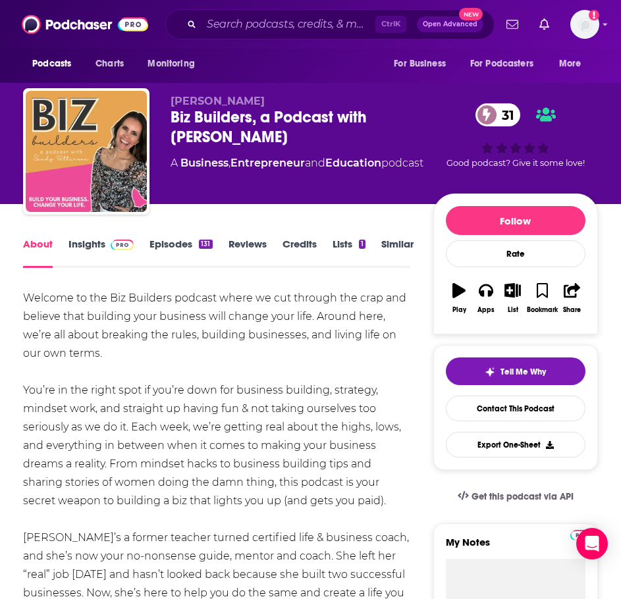
click at [119, 247] on img at bounding box center [122, 245] width 23 height 11
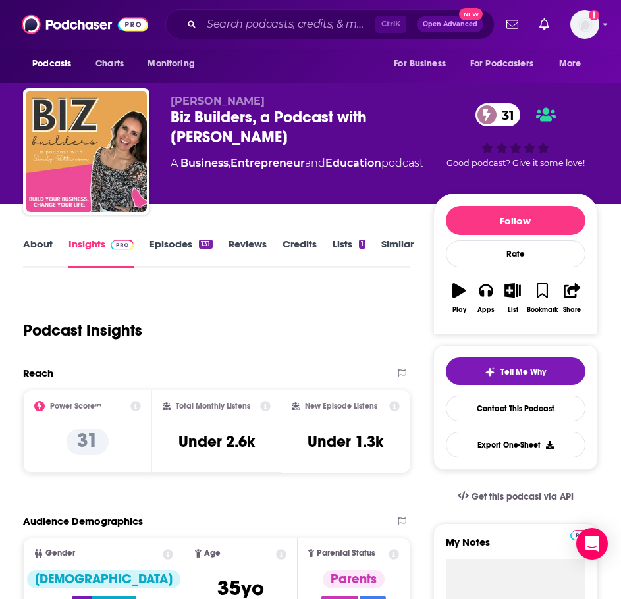
click at [47, 244] on link "About" at bounding box center [38, 253] width 30 height 30
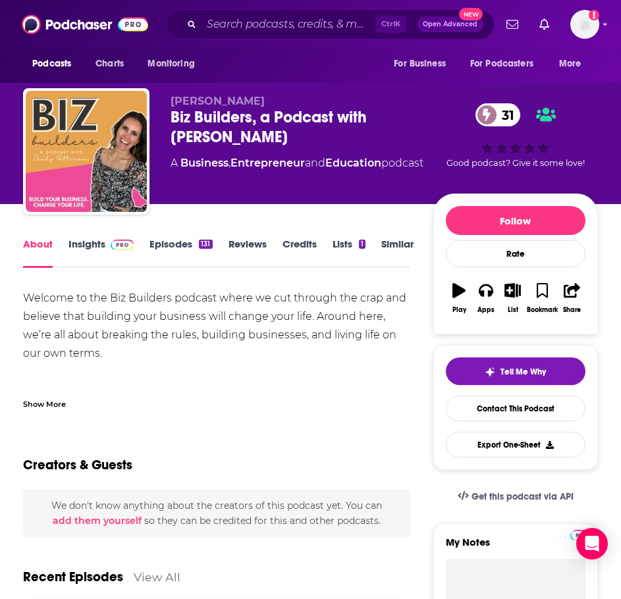
click at [58, 408] on div "Show More" at bounding box center [44, 403] width 43 height 13
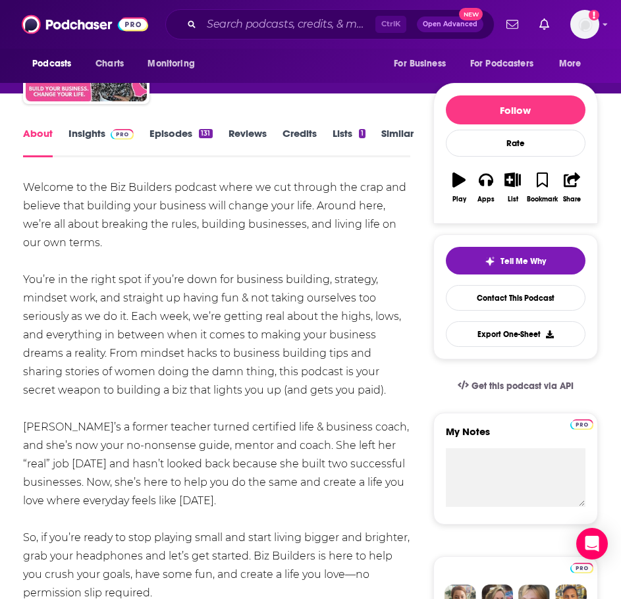
scroll to position [66, 0]
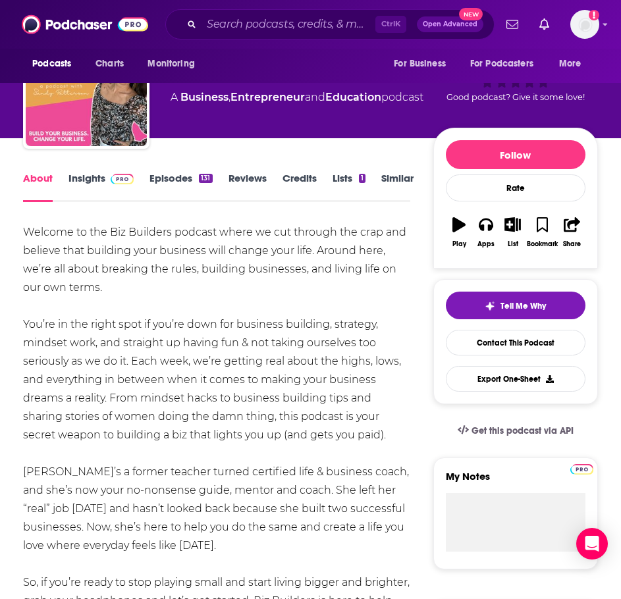
drag, startPoint x: 219, startPoint y: 417, endPoint x: 28, endPoint y: 234, distance: 264.4
copy div "Loremip do sit Ame Consecte adipisc elits do eiu tempori utl etdo mag aliquae a…"
click at [113, 175] on img at bounding box center [122, 179] width 23 height 11
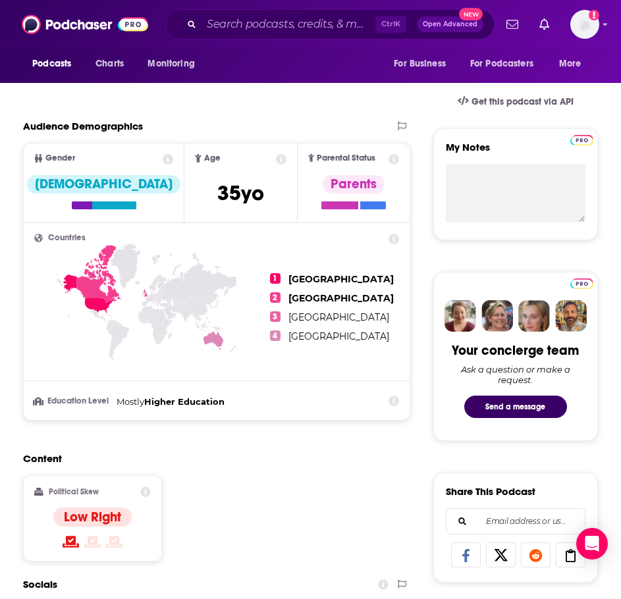
scroll to position [724, 0]
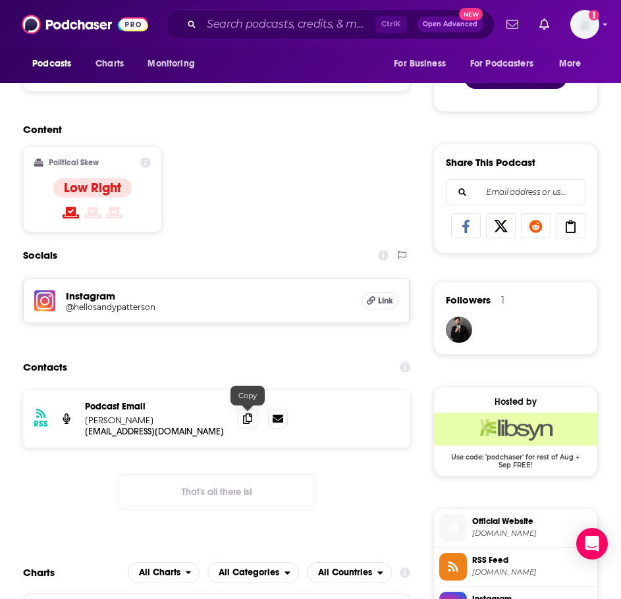
drag, startPoint x: 253, startPoint y: 419, endPoint x: 182, endPoint y: 415, distance: 71.2
click at [253, 419] on span at bounding box center [248, 419] width 20 height 20
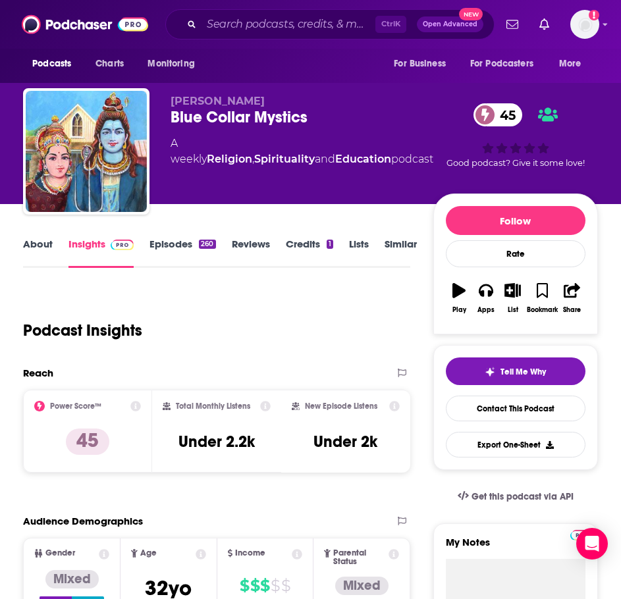
click at [30, 249] on link "About" at bounding box center [38, 253] width 30 height 30
